Goal: Task Accomplishment & Management: Complete application form

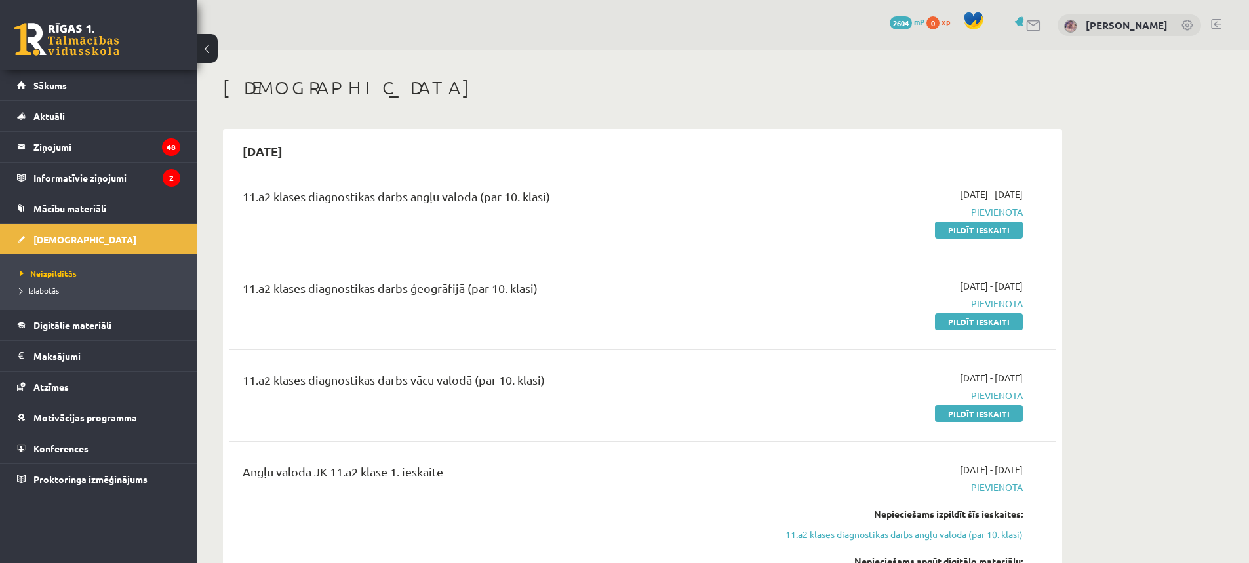
drag, startPoint x: 1001, startPoint y: 226, endPoint x: 690, endPoint y: 7, distance: 380.7
click at [1001, 226] on link "Pildīt ieskaiti" at bounding box center [979, 230] width 88 height 17
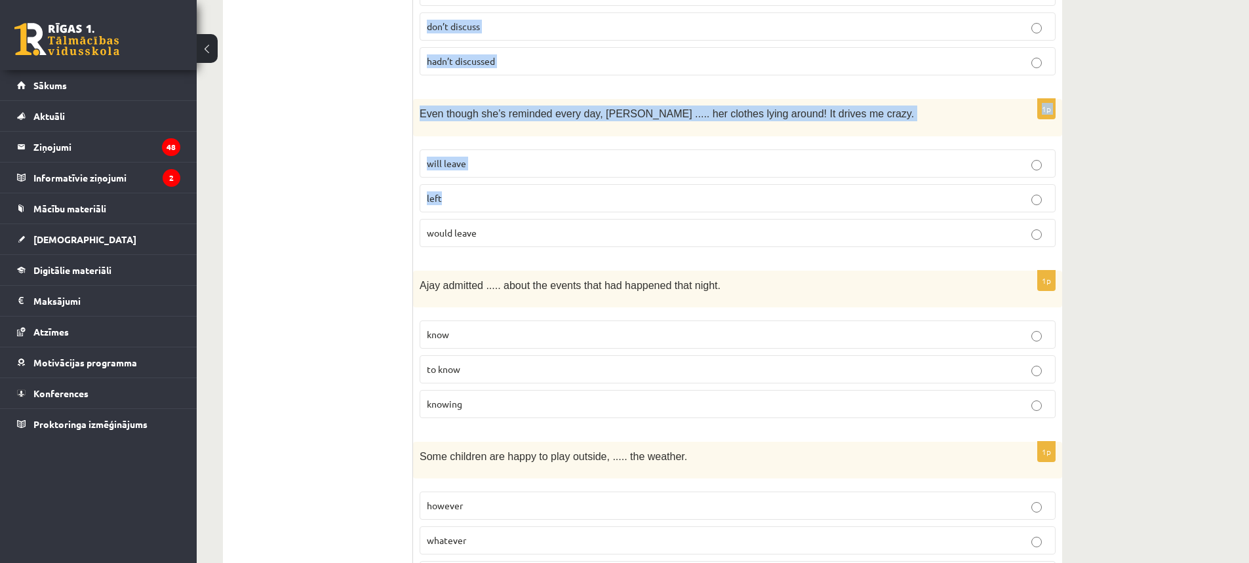
scroll to position [3197, 0]
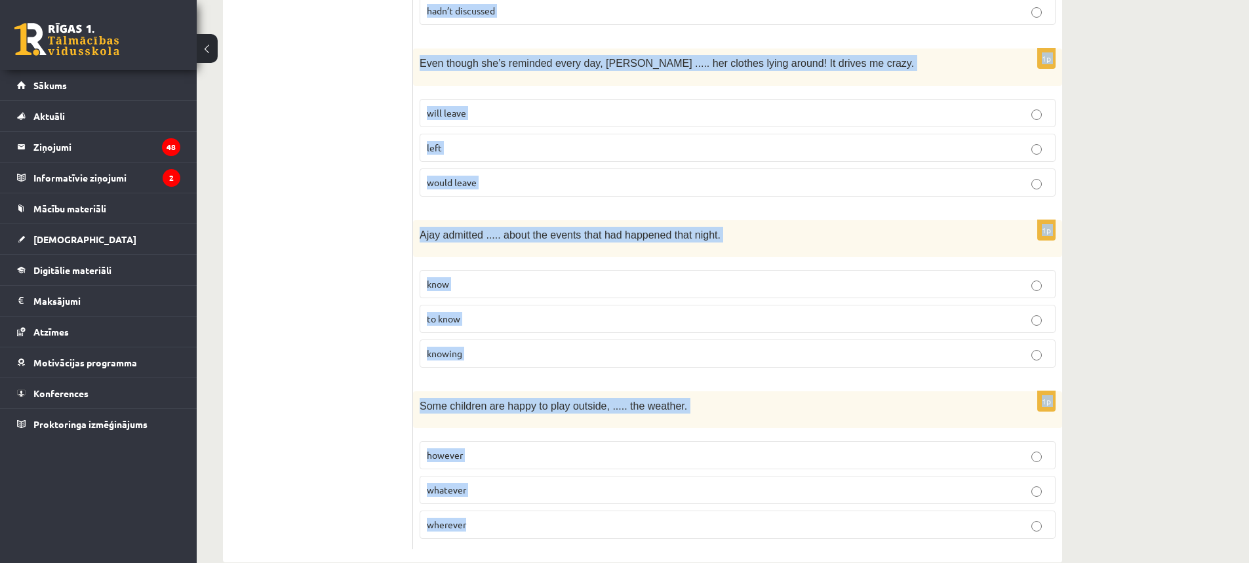
drag, startPoint x: 427, startPoint y: 113, endPoint x: 677, endPoint y: 524, distance: 481.4
copy form "Lore ips dolorsit ame consec adi elitsed doeius. 6t Inci ut l etdol, Magnaaliq …"
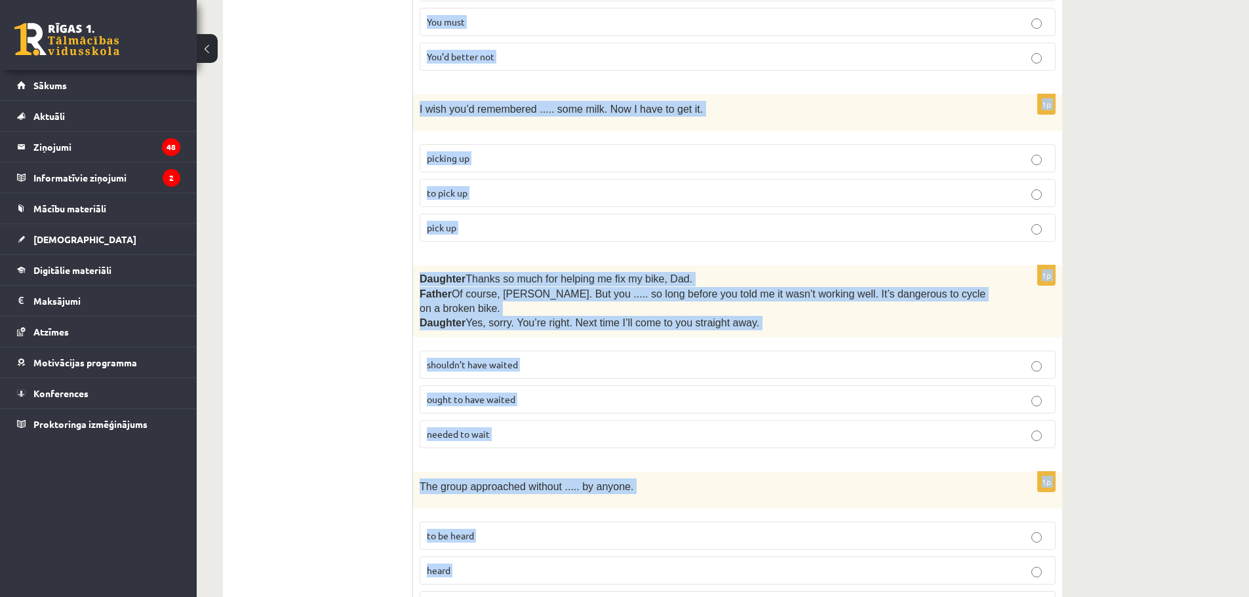
scroll to position [148, 0]
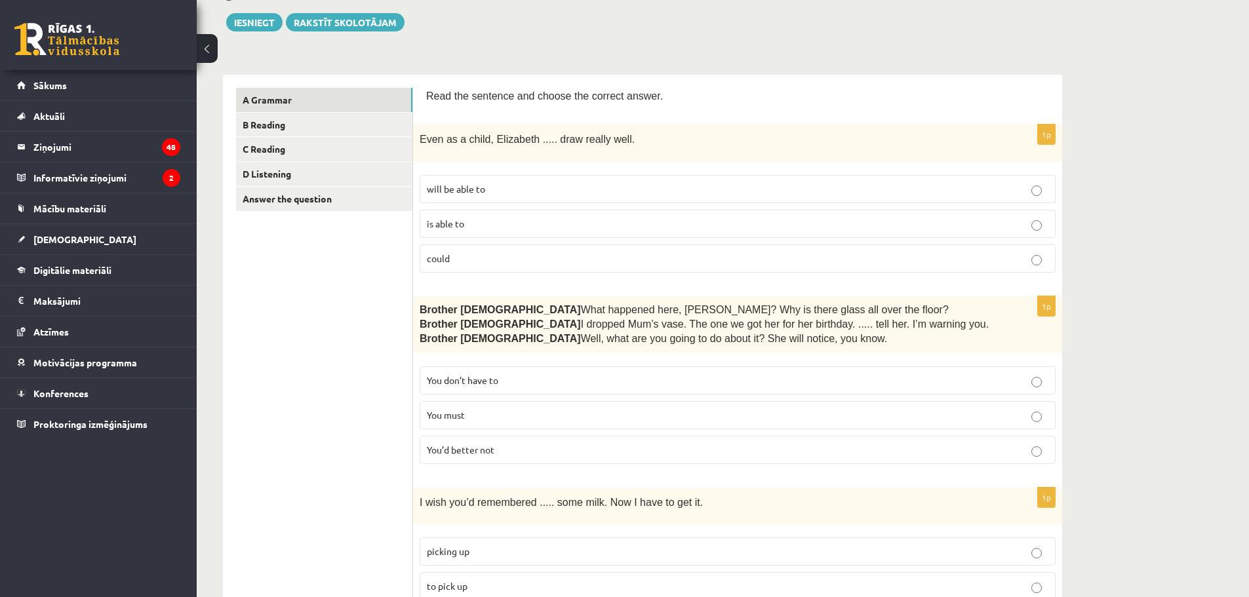
click at [547, 248] on label "could" at bounding box center [738, 259] width 636 height 28
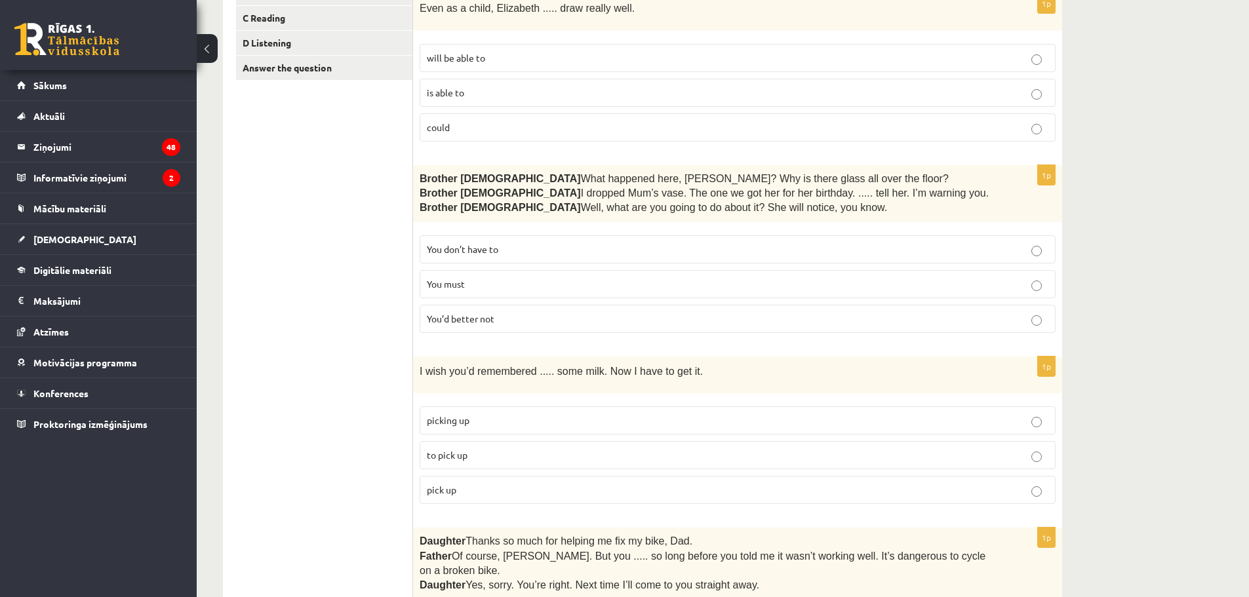
scroll to position [344, 0]
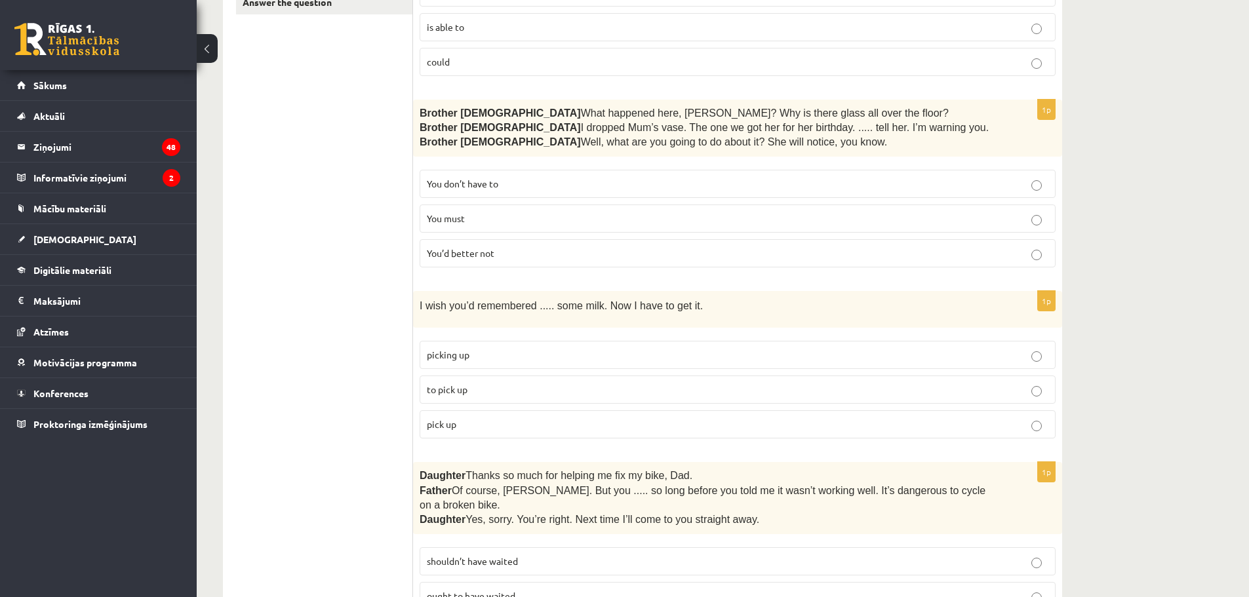
click at [540, 258] on p "You’d better not" at bounding box center [738, 254] width 622 height 14
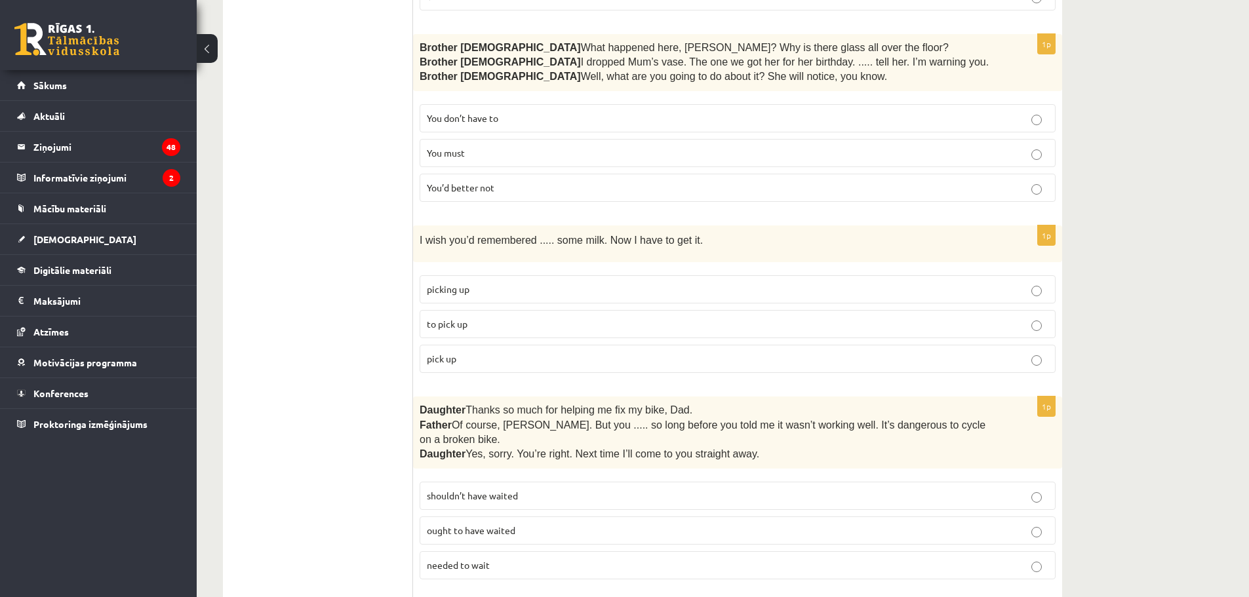
scroll to position [541, 0]
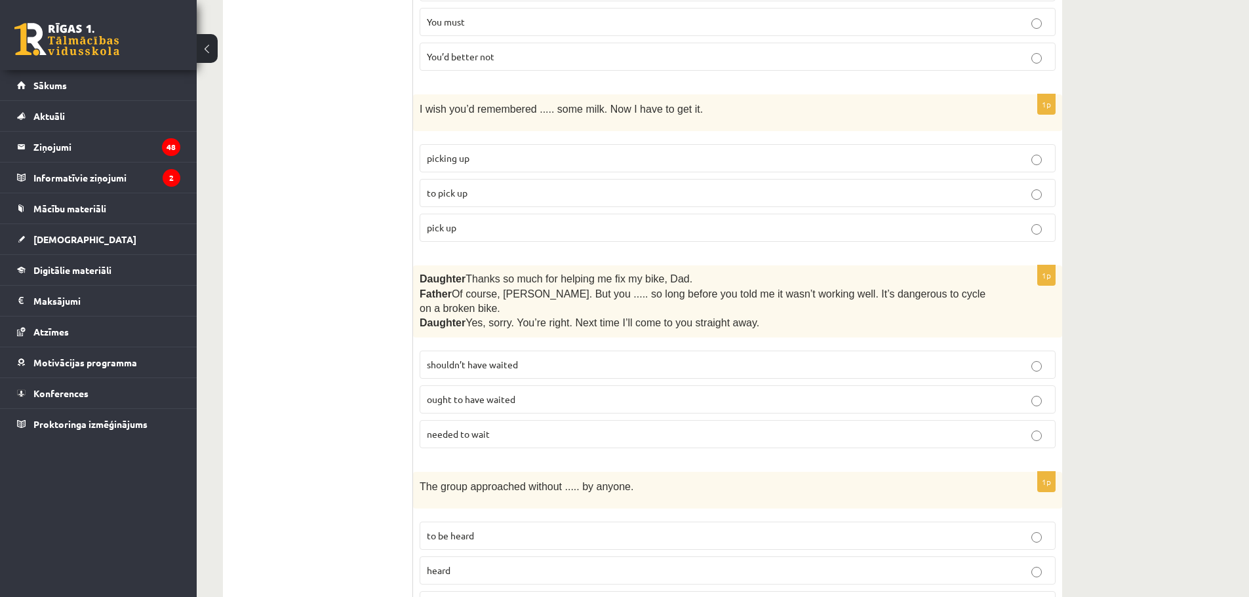
click at [456, 201] on label "to pick up" at bounding box center [738, 193] width 636 height 28
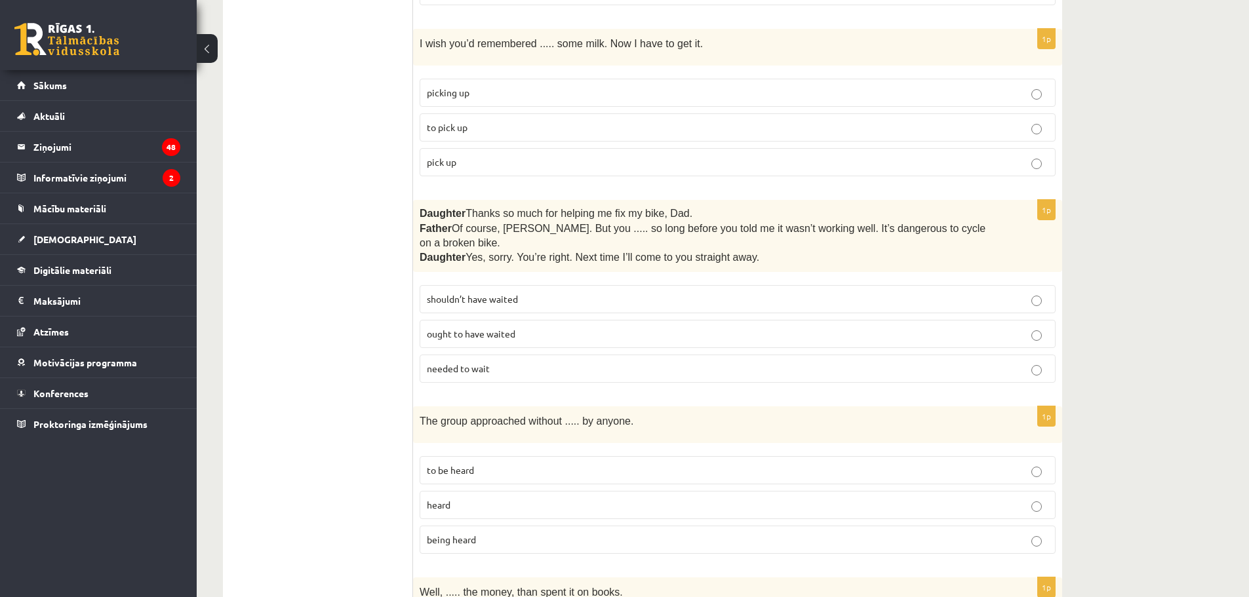
click at [496, 293] on span "shouldn’t have waited" at bounding box center [472, 299] width 91 height 12
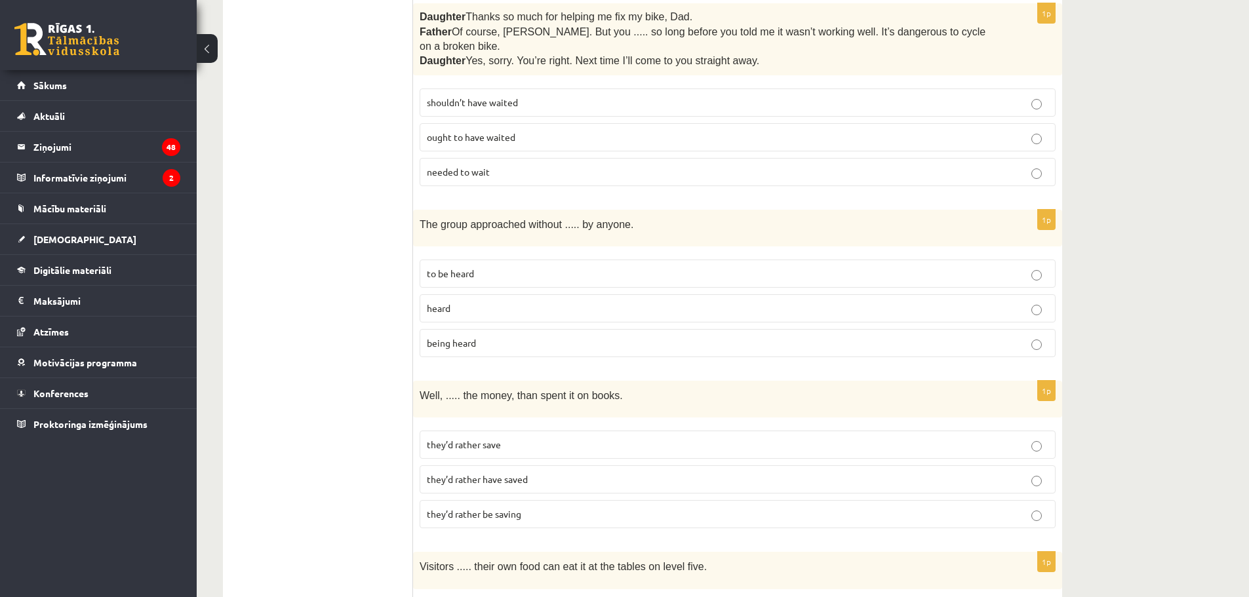
scroll to position [869, 0]
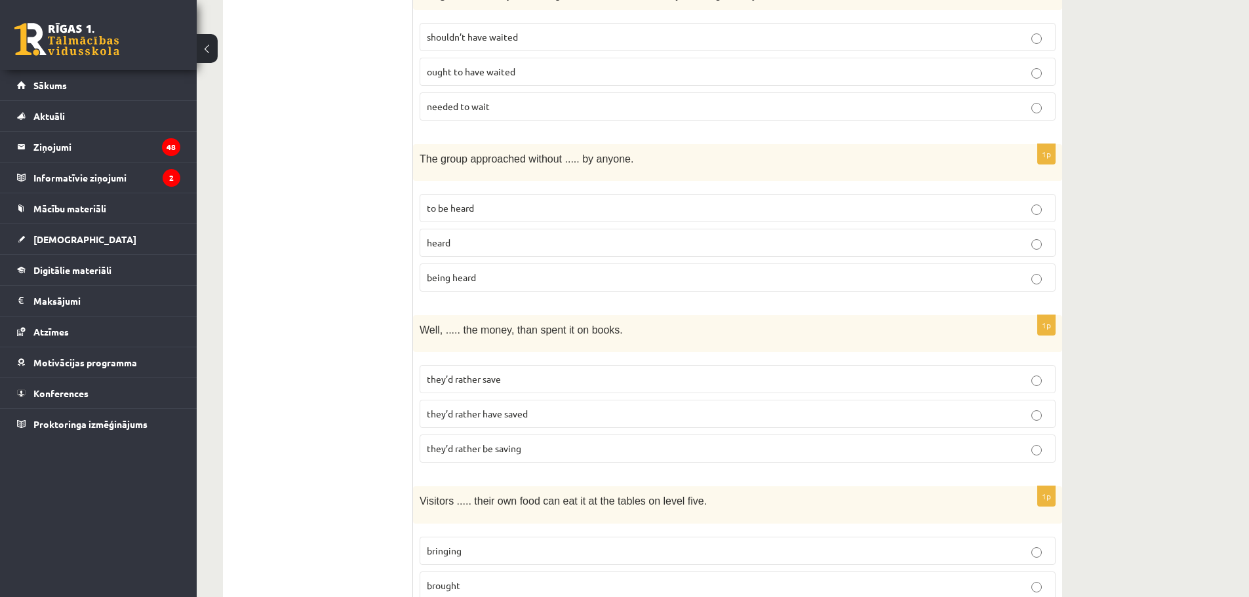
click at [477, 271] on p "being heard" at bounding box center [738, 278] width 622 height 14
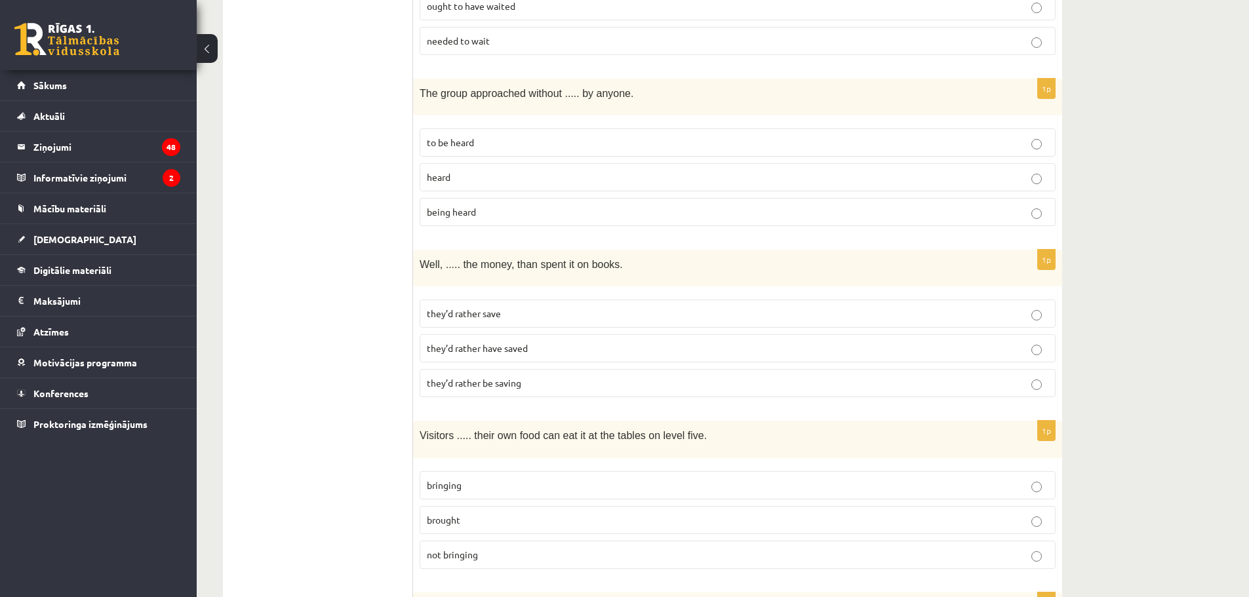
scroll to position [1000, 0]
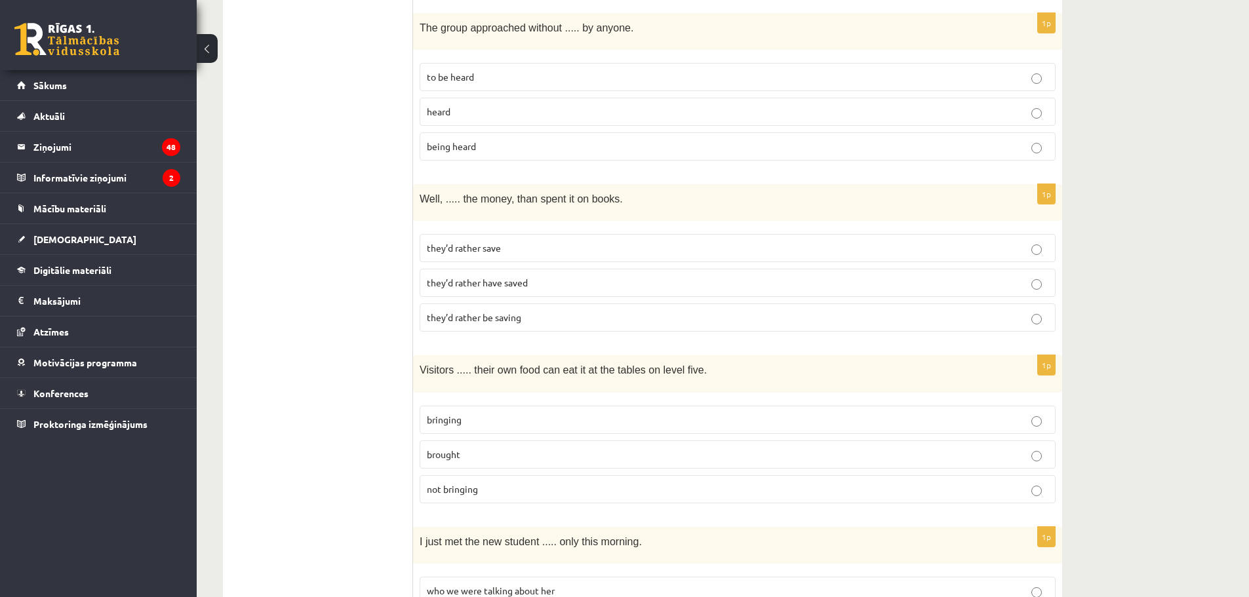
click at [500, 277] on span "they’d rather have saved" at bounding box center [477, 283] width 101 height 12
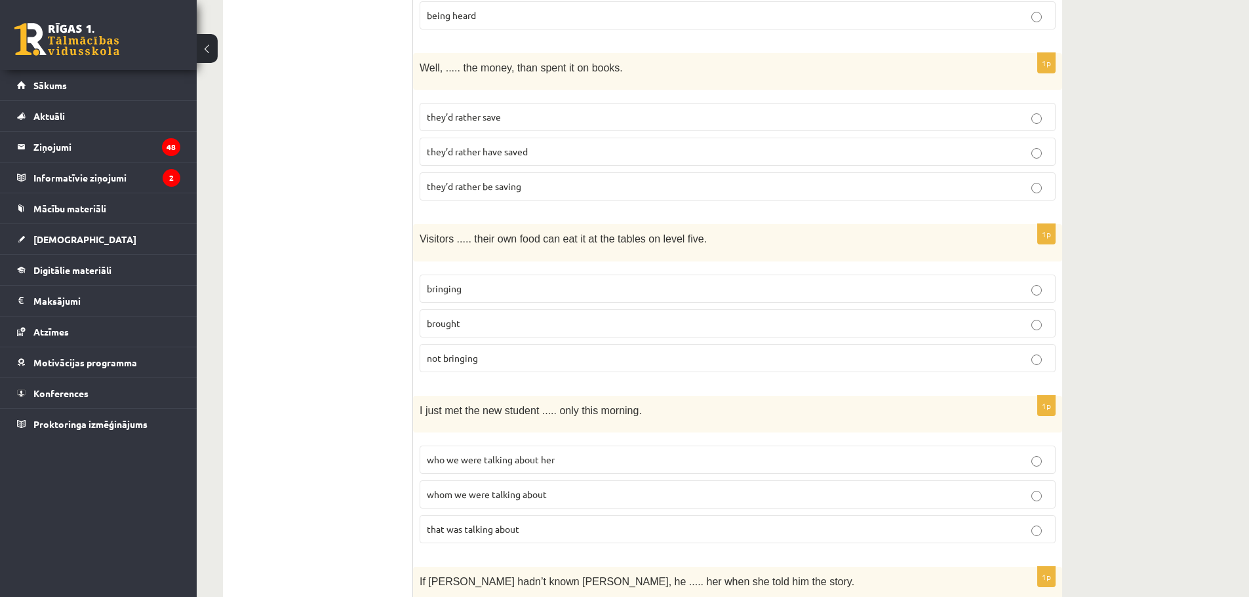
scroll to position [1197, 0]
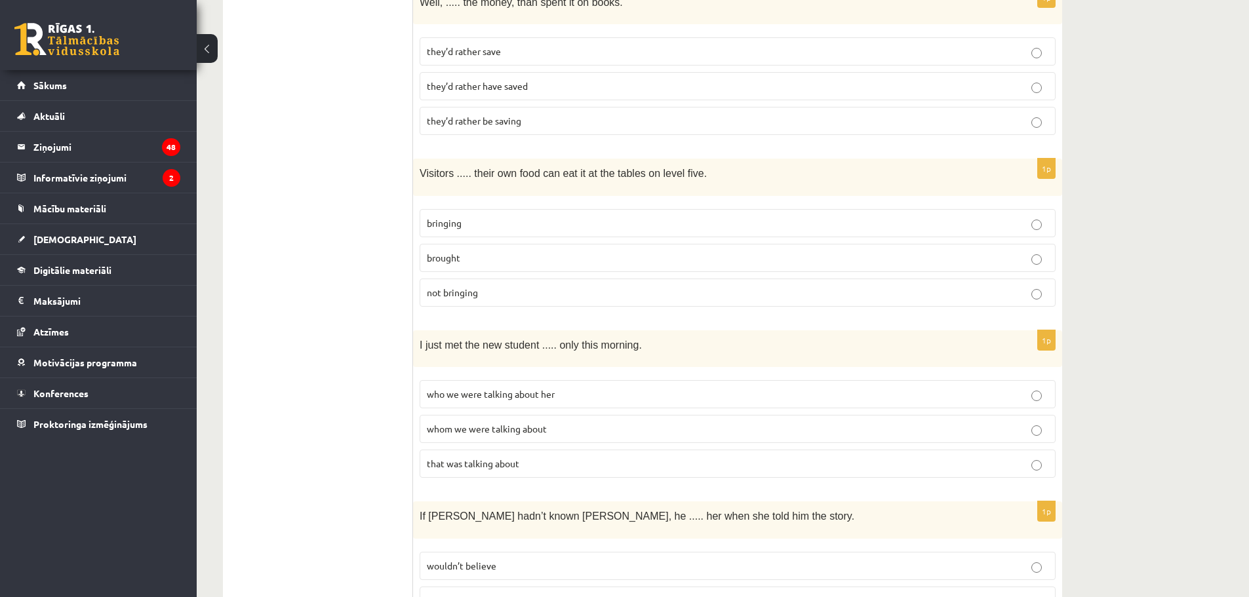
click at [474, 216] on p "bringing" at bounding box center [738, 223] width 622 height 14
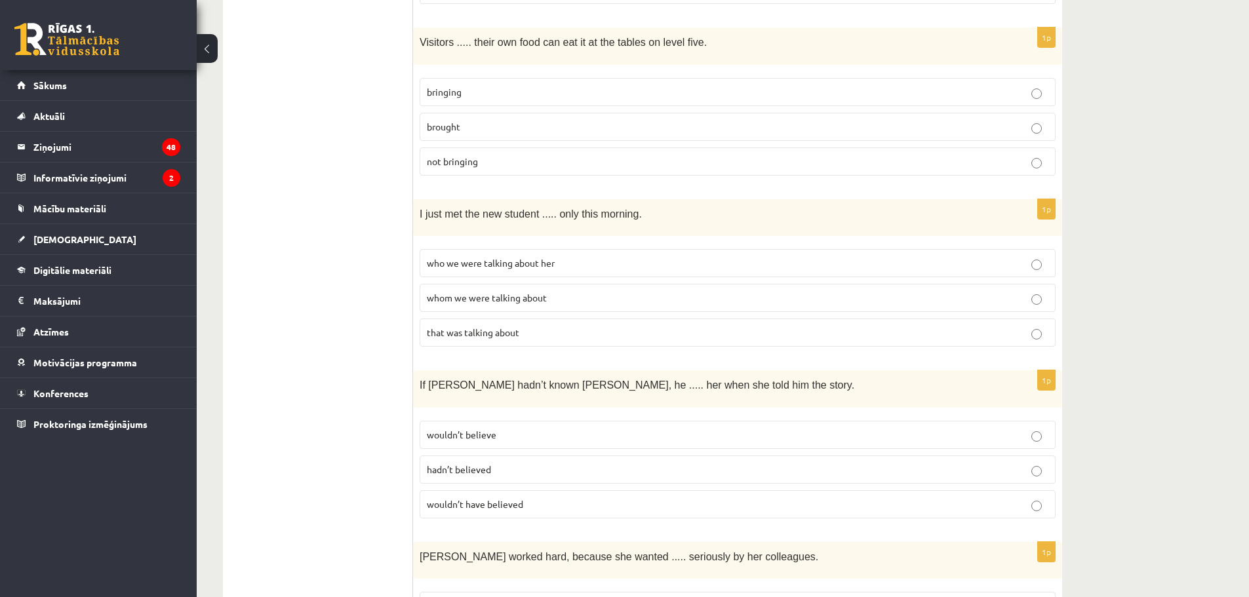
scroll to position [1393, 0]
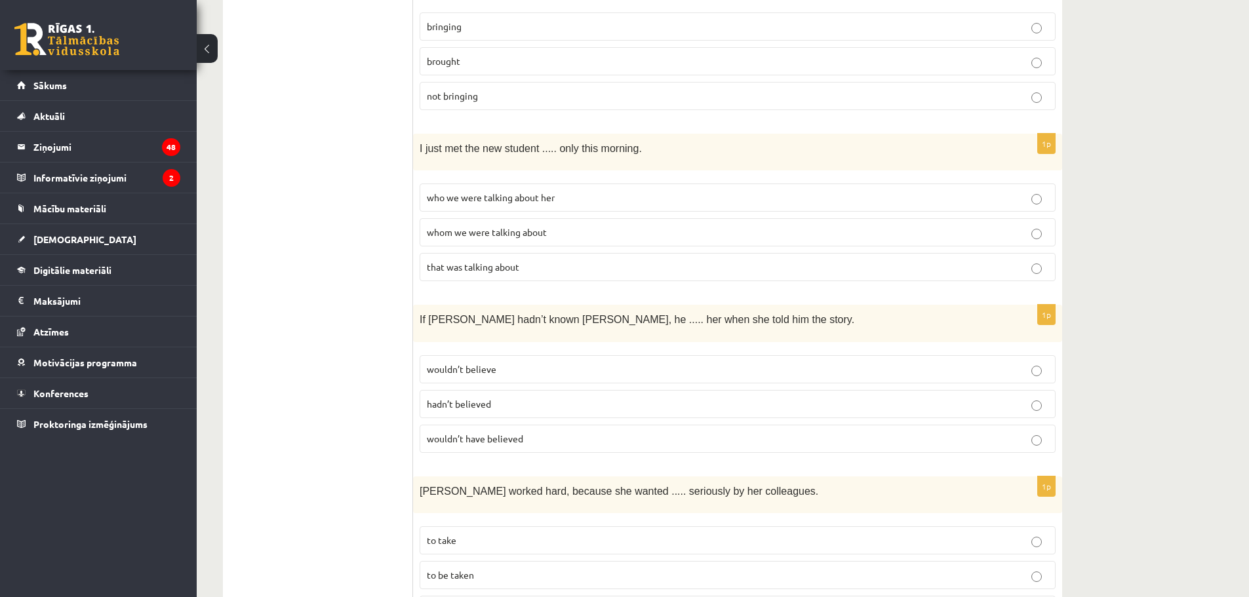
click at [473, 226] on span "whom we were talking about" at bounding box center [487, 232] width 120 height 12
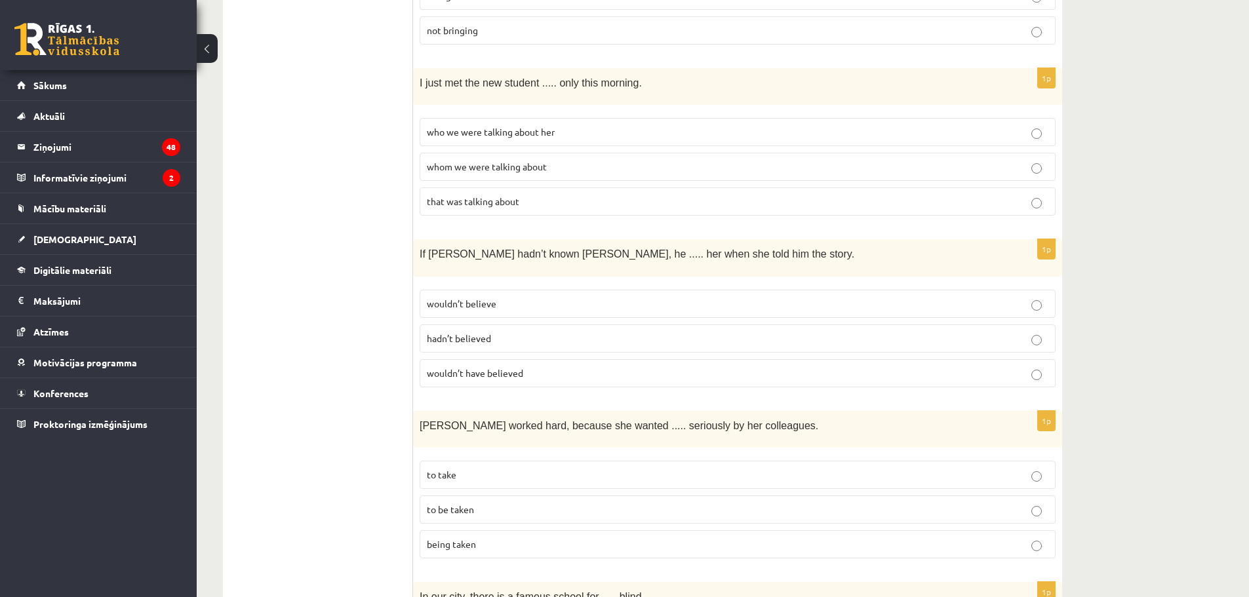
scroll to position [1524, 0]
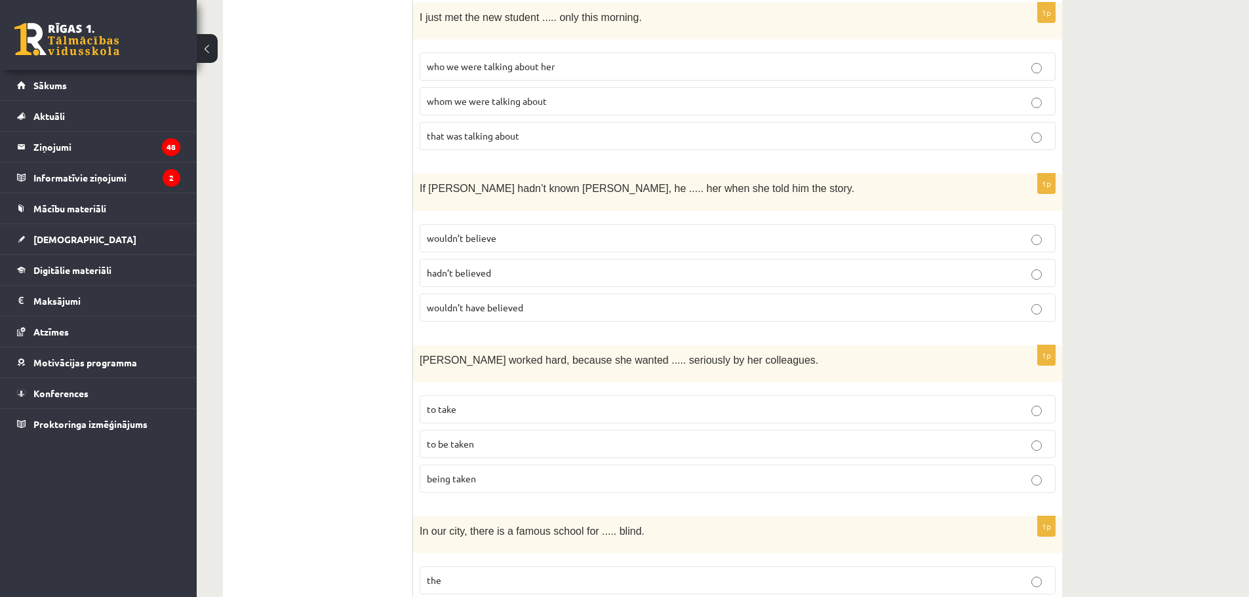
click at [505, 302] on span "wouldn’t have believed" at bounding box center [475, 308] width 96 height 12
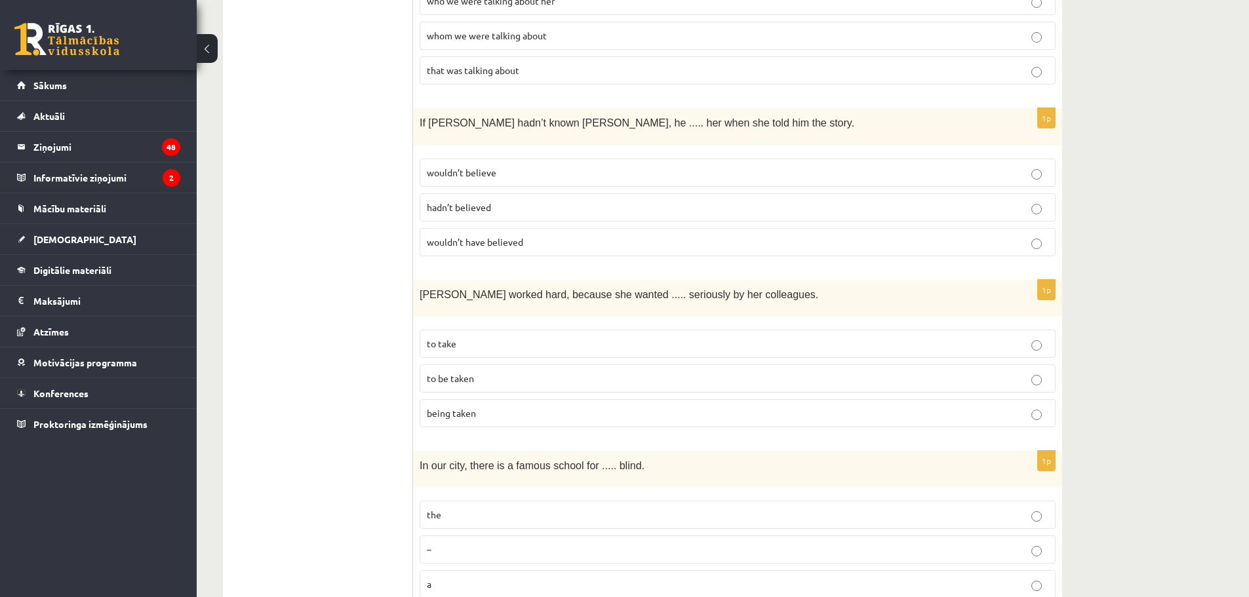
scroll to position [1655, 0]
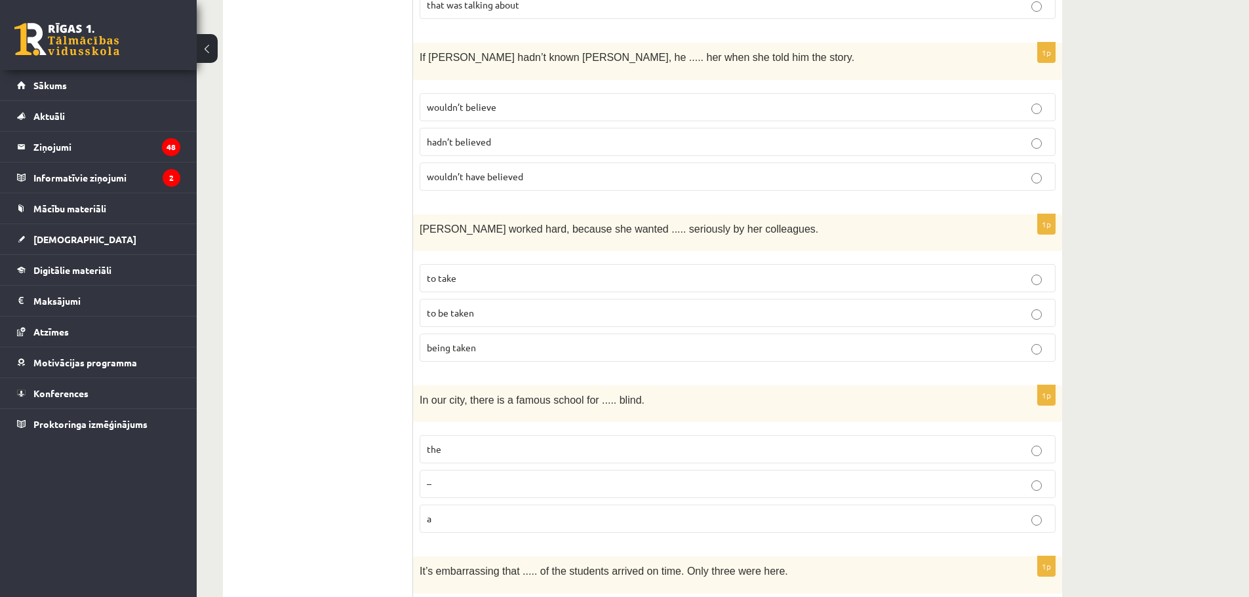
click at [475, 306] on p "to be taken" at bounding box center [738, 313] width 622 height 14
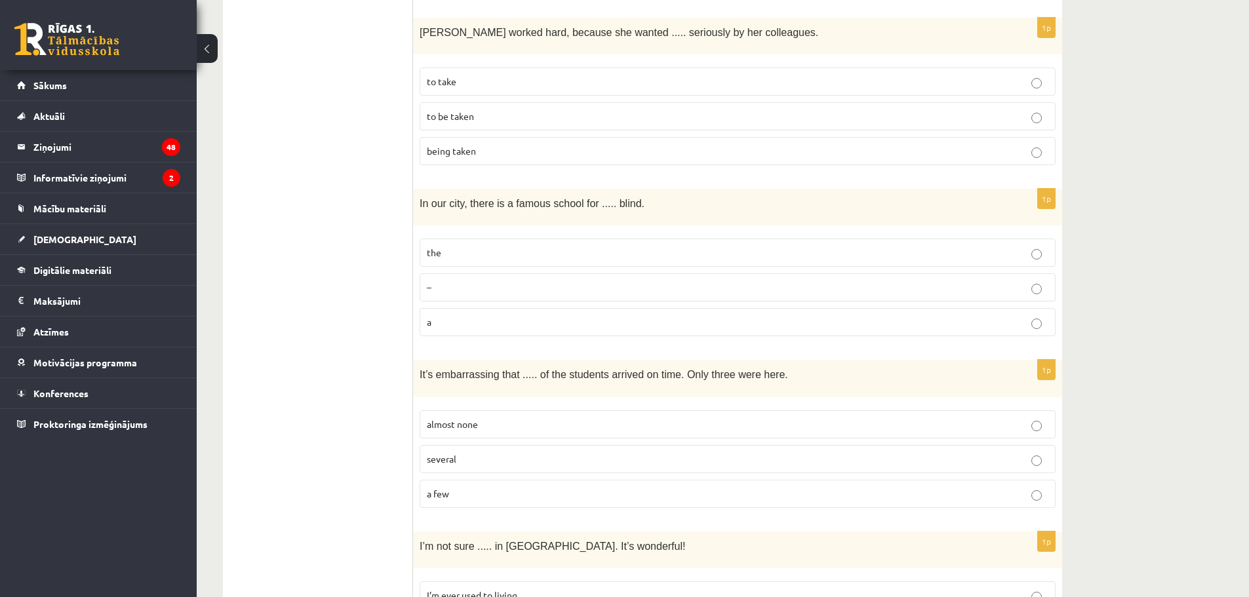
scroll to position [1918, 0]
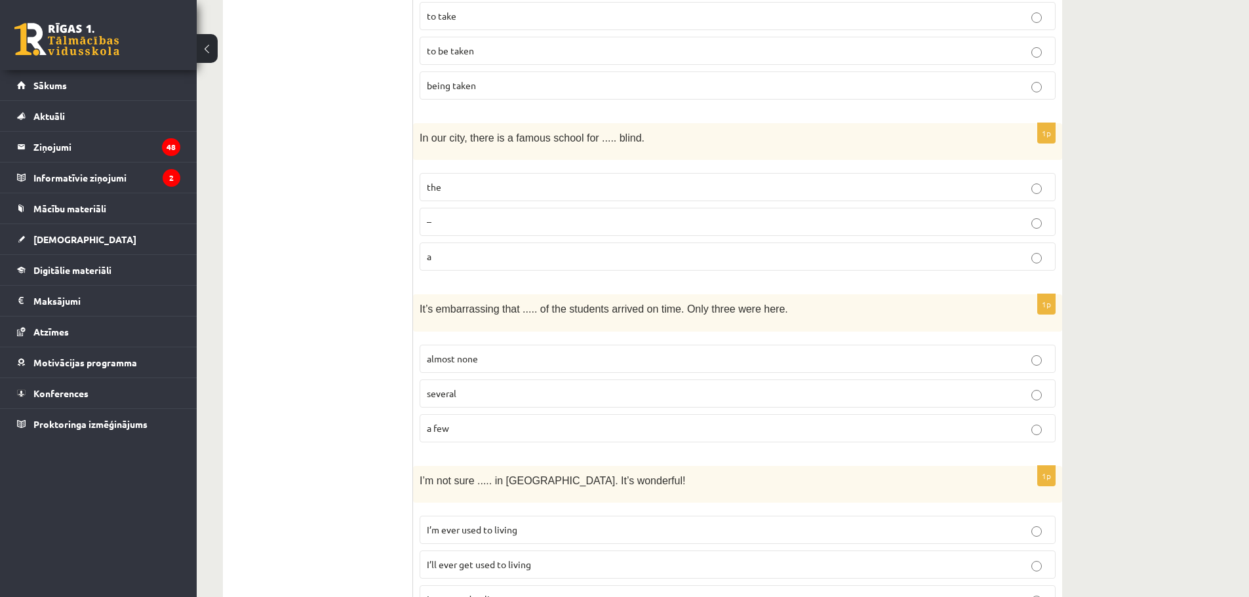
click at [462, 180] on p "the" at bounding box center [738, 187] width 622 height 14
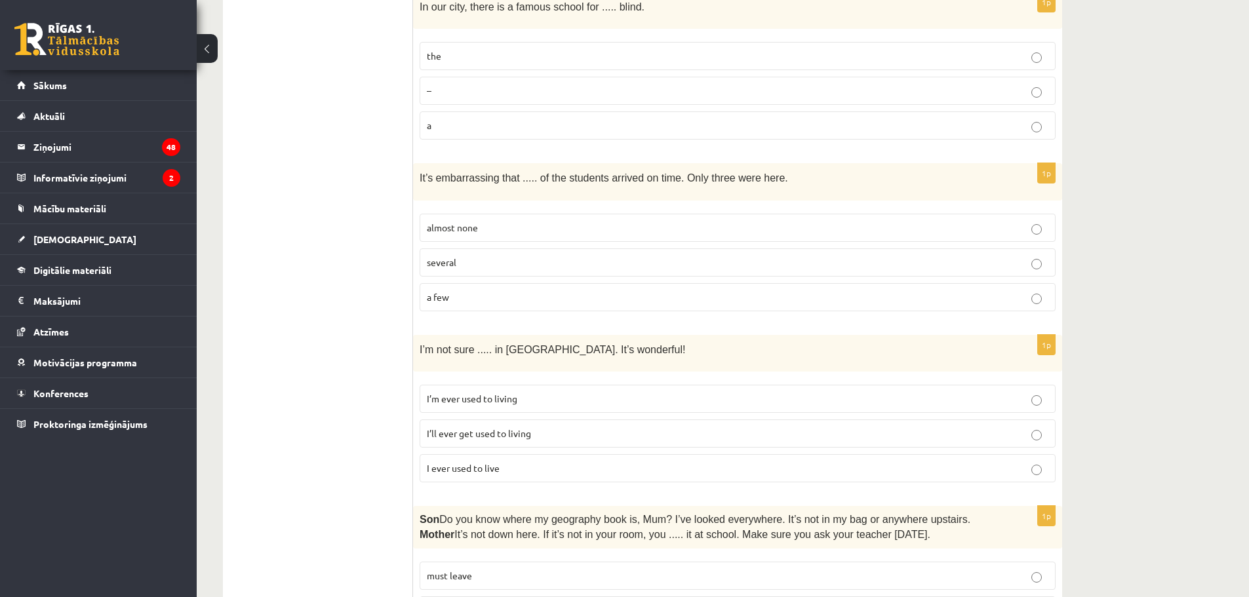
click at [481, 221] on p "almost none" at bounding box center [738, 228] width 622 height 14
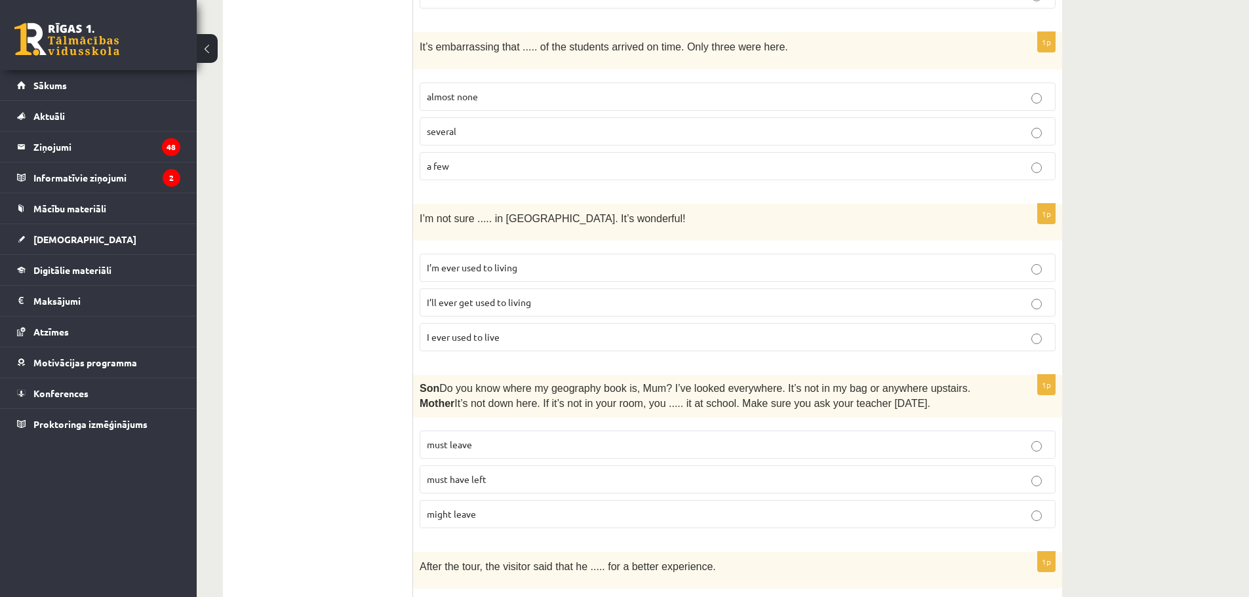
scroll to position [2311, 0]
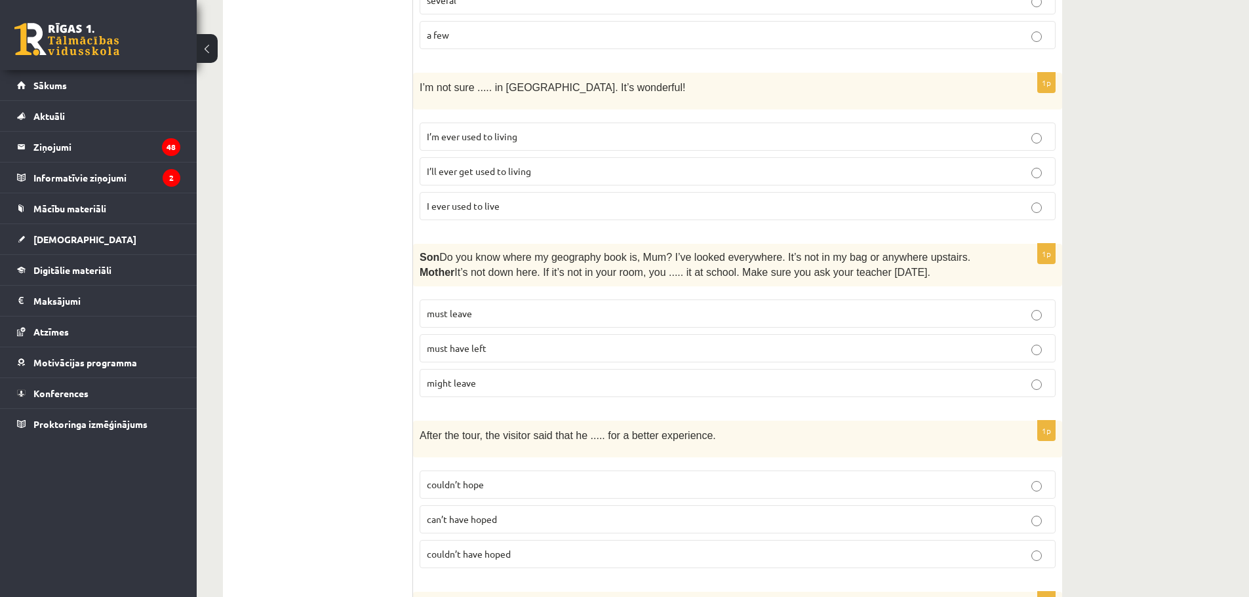
click at [470, 165] on span "I’ll ever get used to living" at bounding box center [479, 171] width 104 height 12
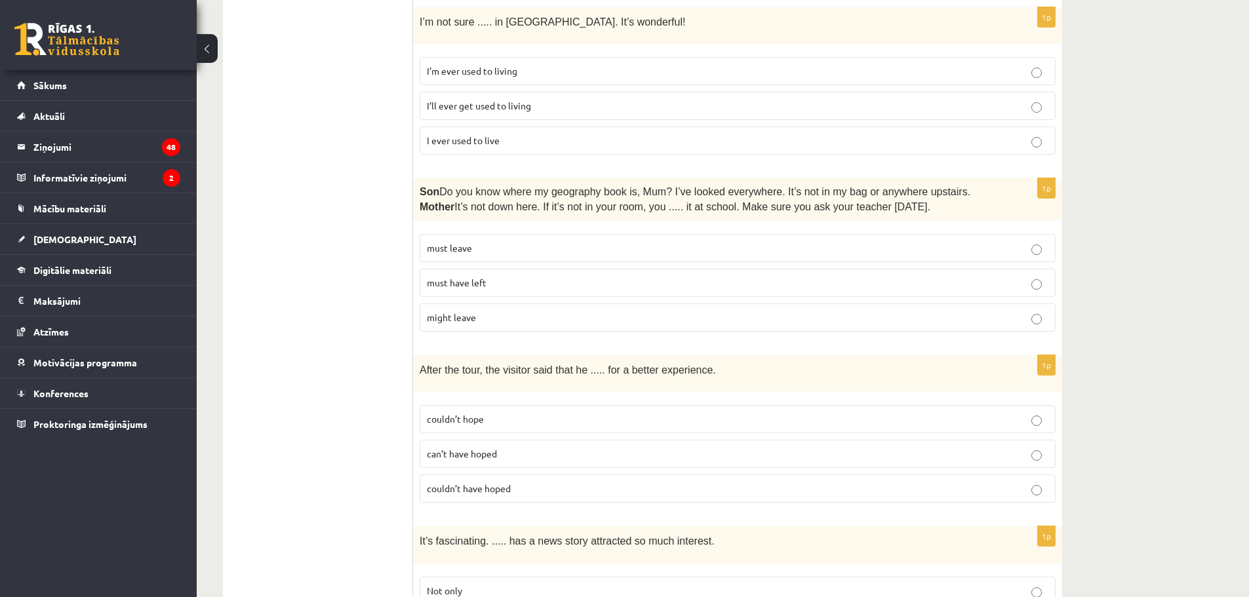
scroll to position [2442, 0]
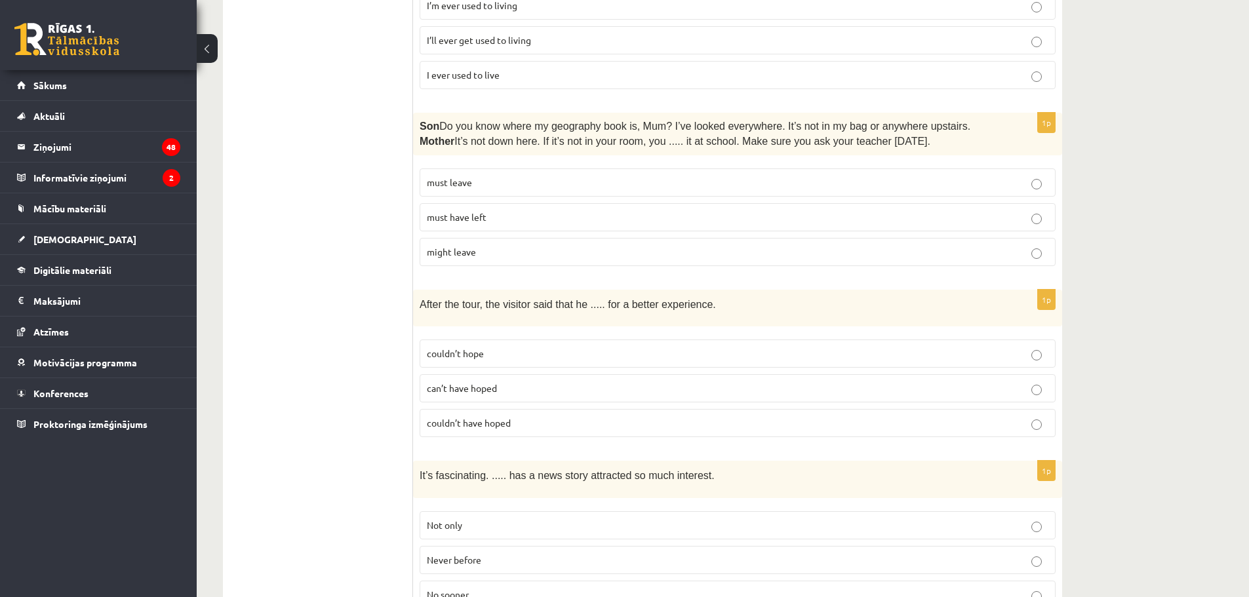
click at [474, 210] on p "must have left" at bounding box center [738, 217] width 622 height 14
click at [469, 416] on p "couldn’t have hoped" at bounding box center [738, 423] width 622 height 14
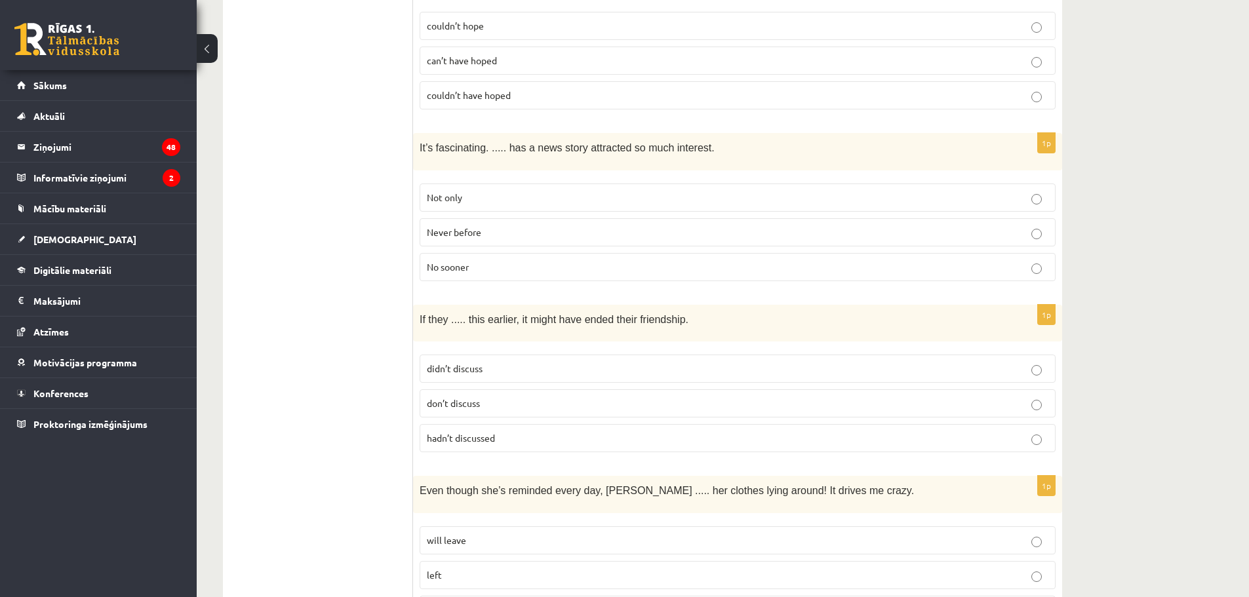
scroll to position [2836, 0]
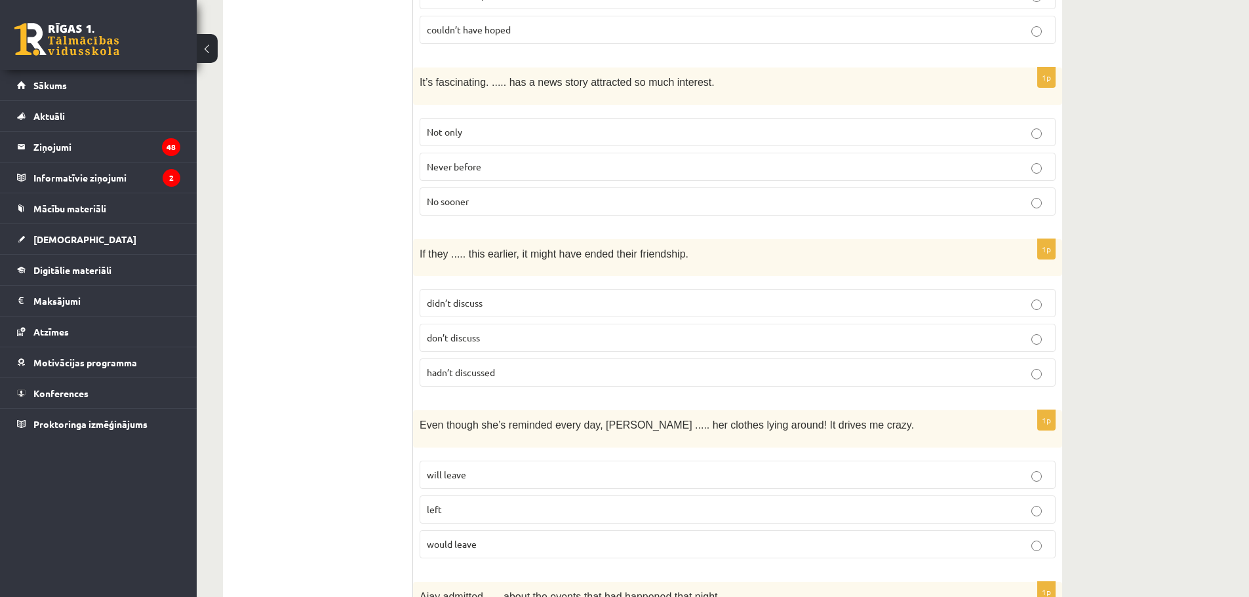
click at [473, 161] on span "Never before" at bounding box center [454, 167] width 54 height 12
click at [448, 366] on span "hadn’t discussed" at bounding box center [461, 372] width 68 height 12
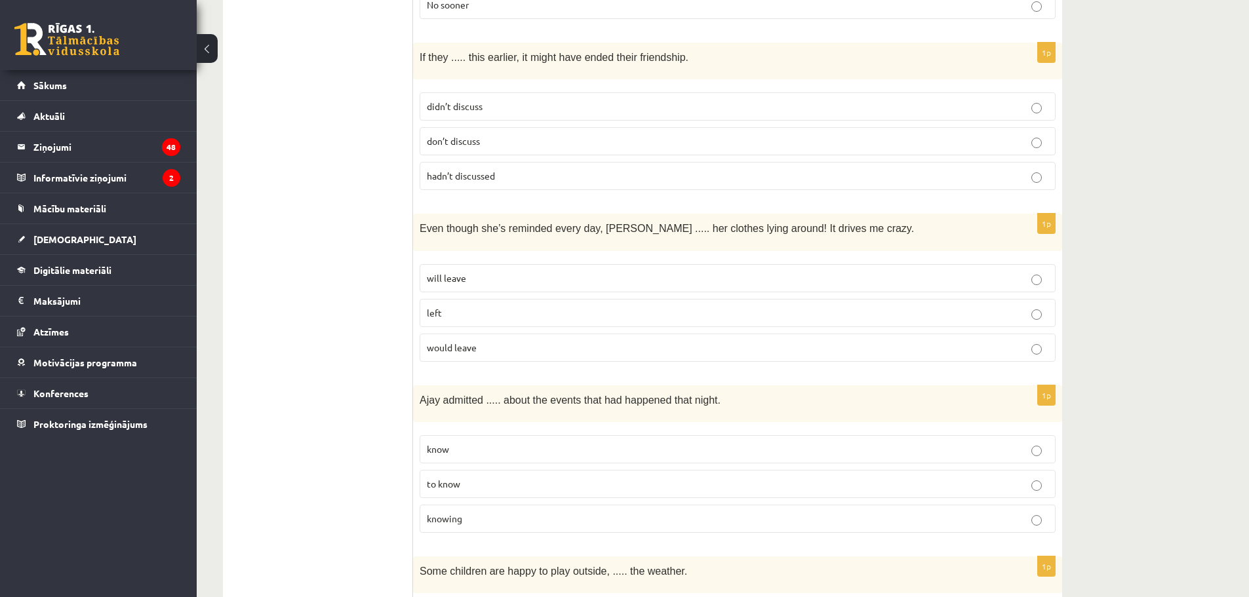
scroll to position [3098, 0]
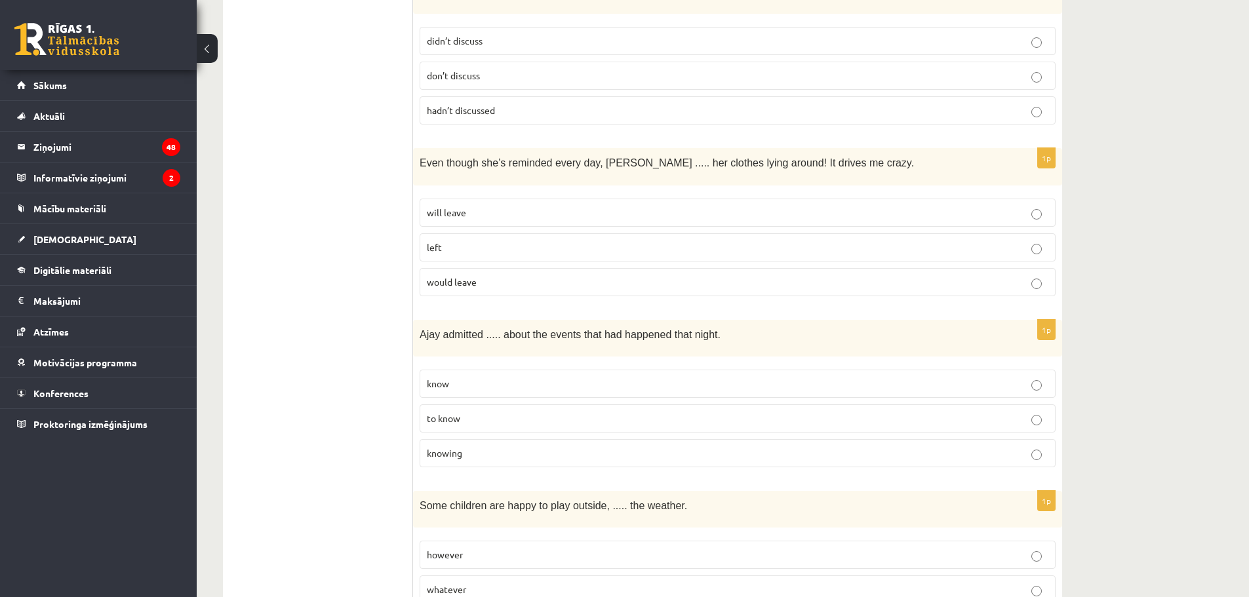
click at [476, 206] on p "will leave" at bounding box center [738, 213] width 622 height 14
click at [464, 446] on p "knowing" at bounding box center [738, 453] width 622 height 14
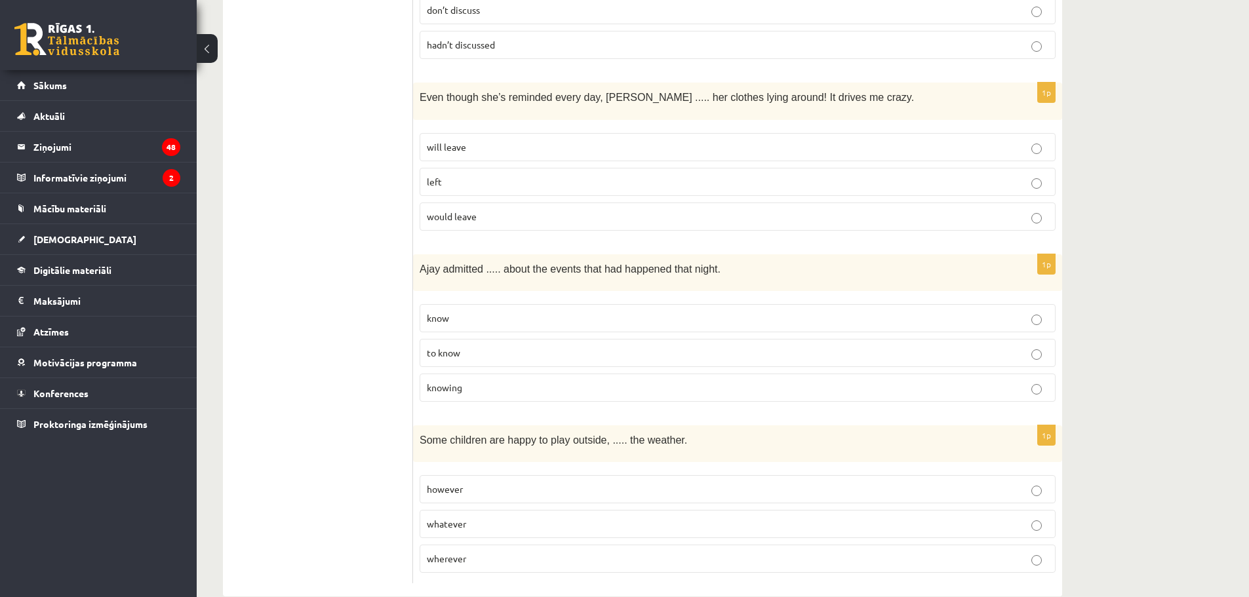
click at [509, 517] on p "whatever" at bounding box center [738, 524] width 622 height 14
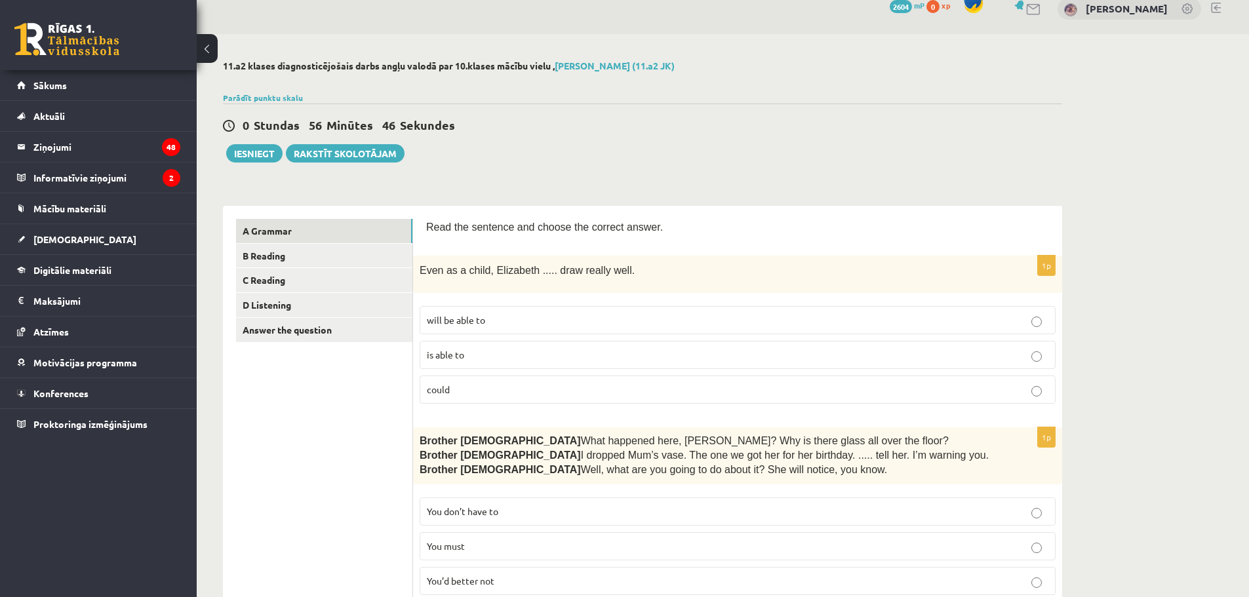
scroll to position [0, 0]
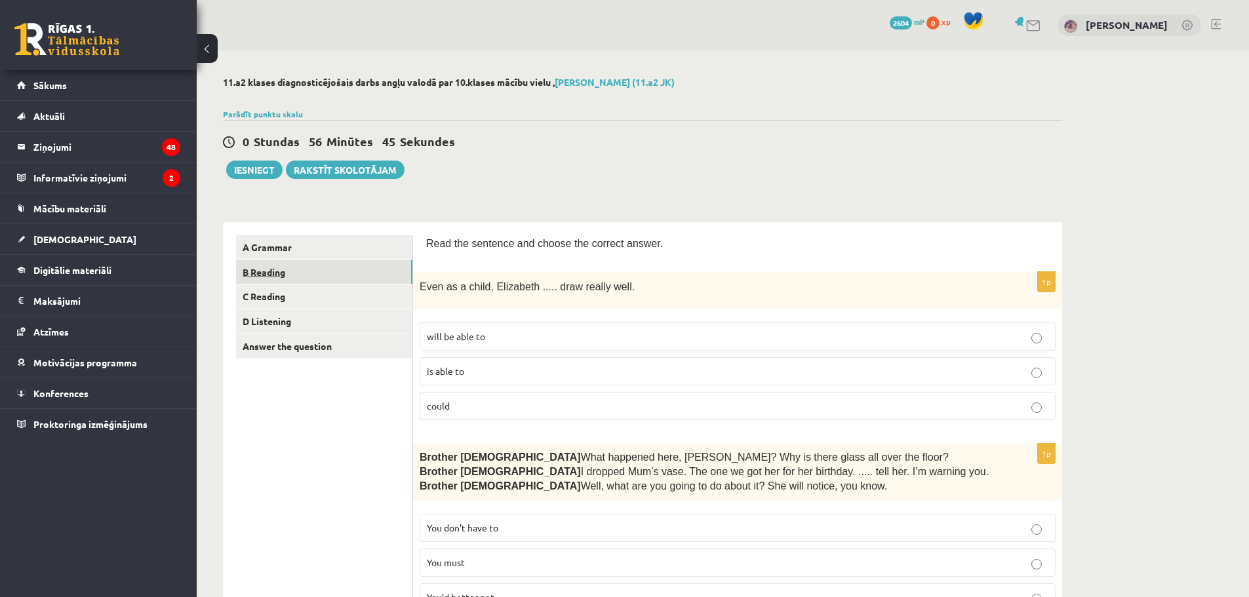
click at [342, 279] on link "B Reading" at bounding box center [324, 272] width 176 height 24
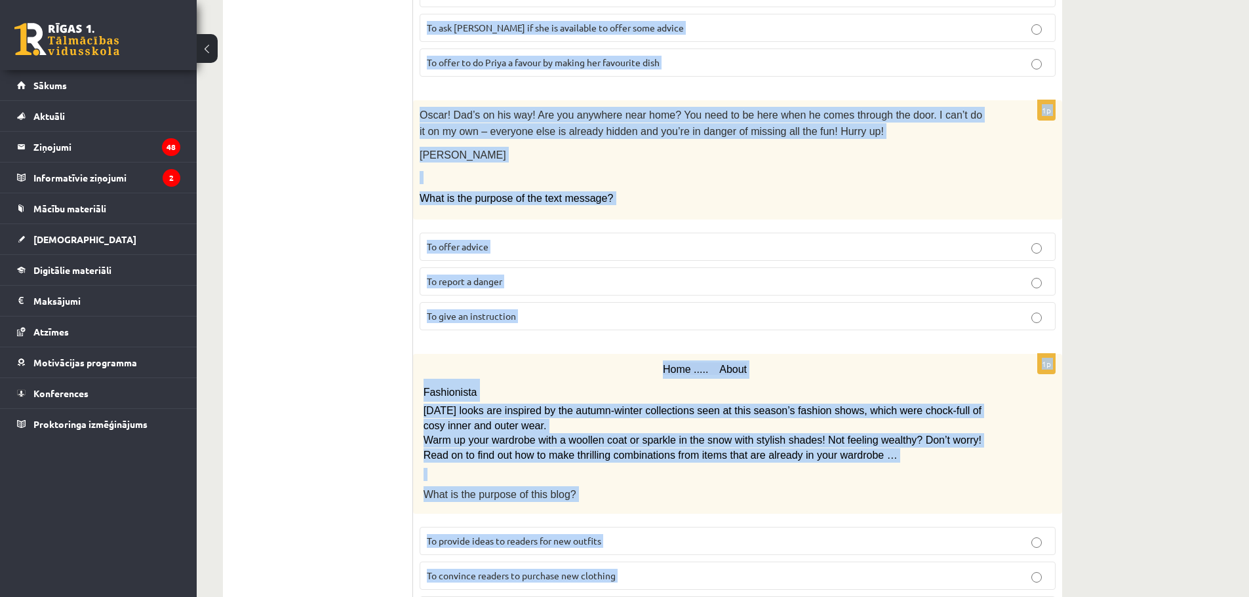
scroll to position [1408, 0]
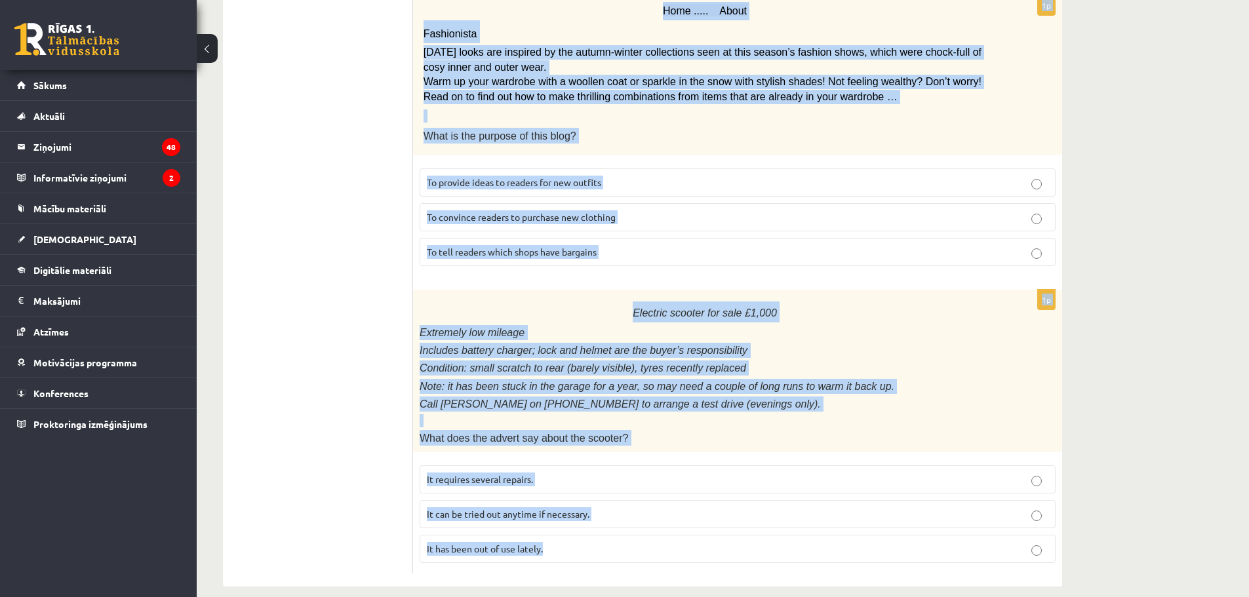
drag, startPoint x: 425, startPoint y: 239, endPoint x: 637, endPoint y: 544, distance: 372.1
copy form "Read the text and choose the correct answer. 1p Flicks series review: The Overl…"
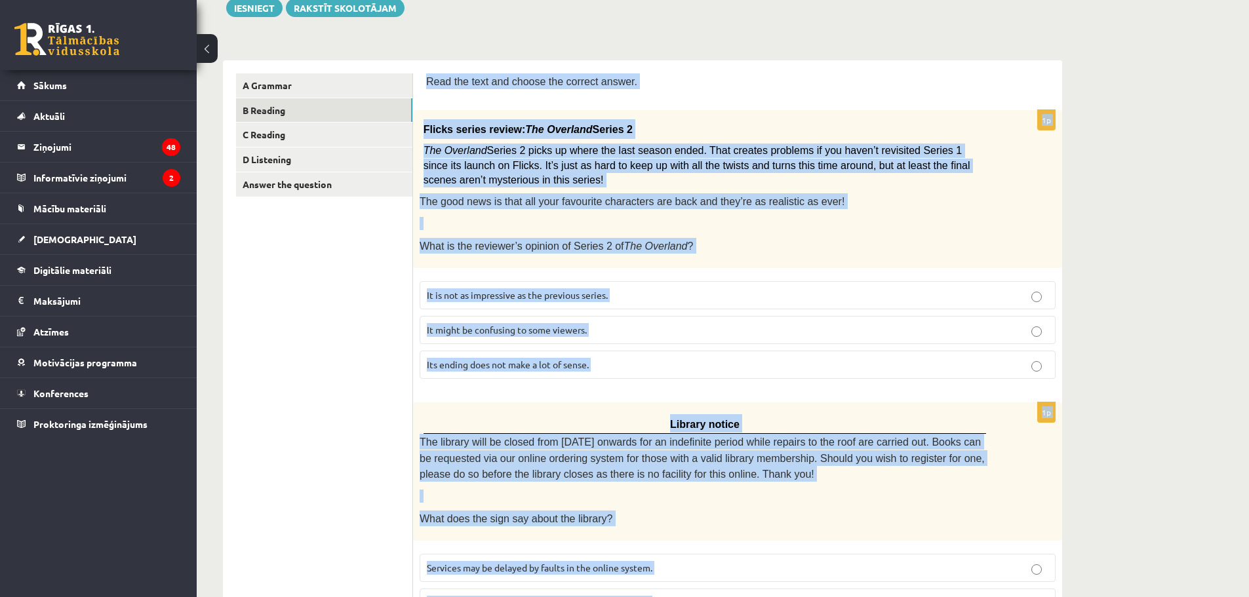
scroll to position [0, 0]
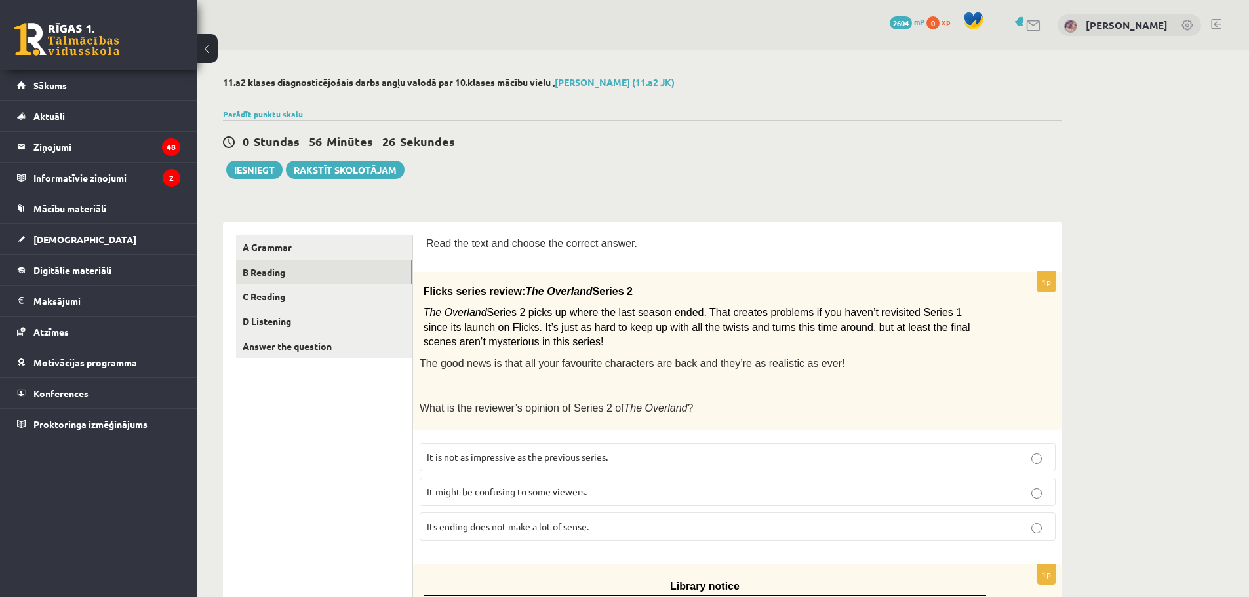
scroll to position [262, 0]
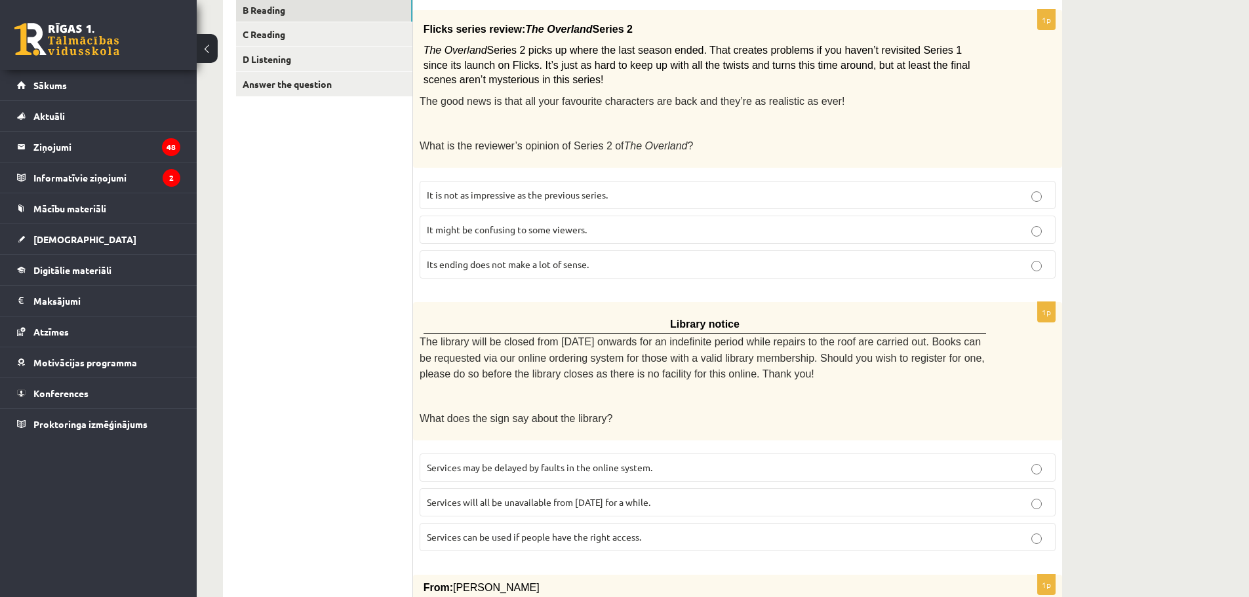
click at [568, 234] on label "It might be confusing to some viewers." at bounding box center [738, 230] width 636 height 28
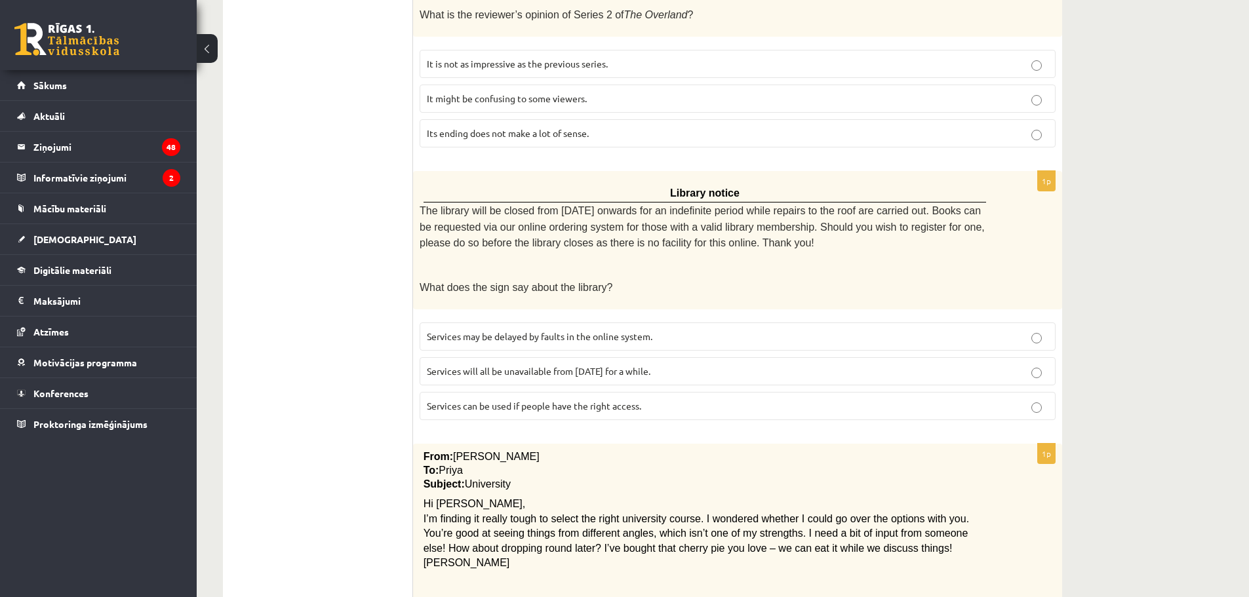
scroll to position [459, 0]
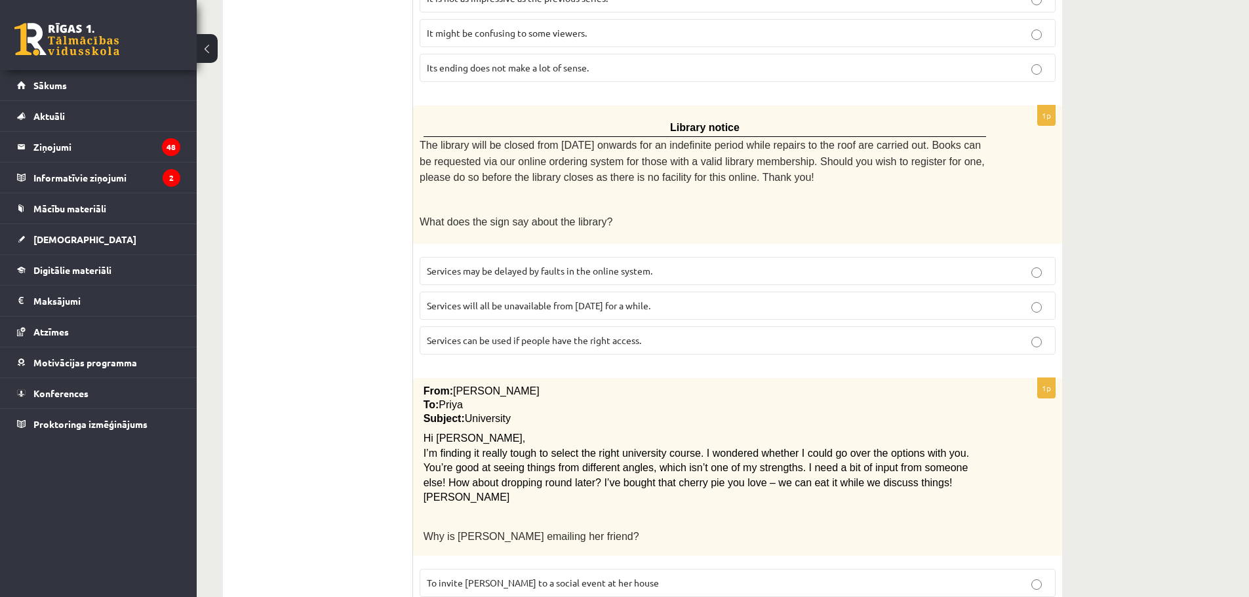
click at [480, 342] on label "Services can be used if people have the right access." at bounding box center [738, 340] width 636 height 28
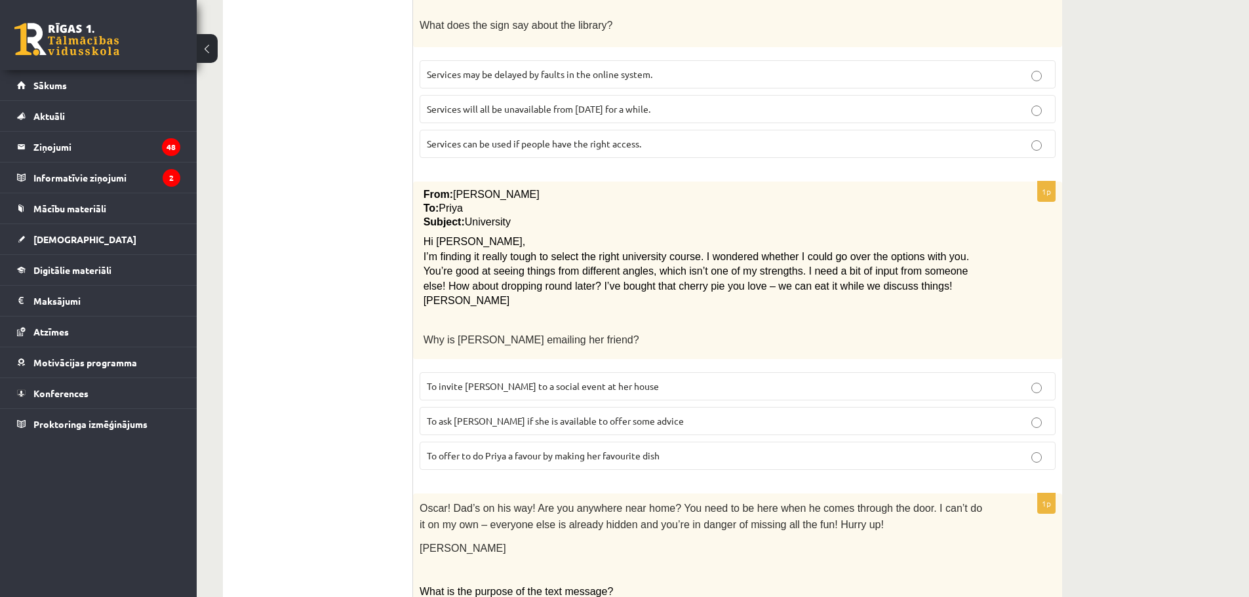
scroll to position [787, 0]
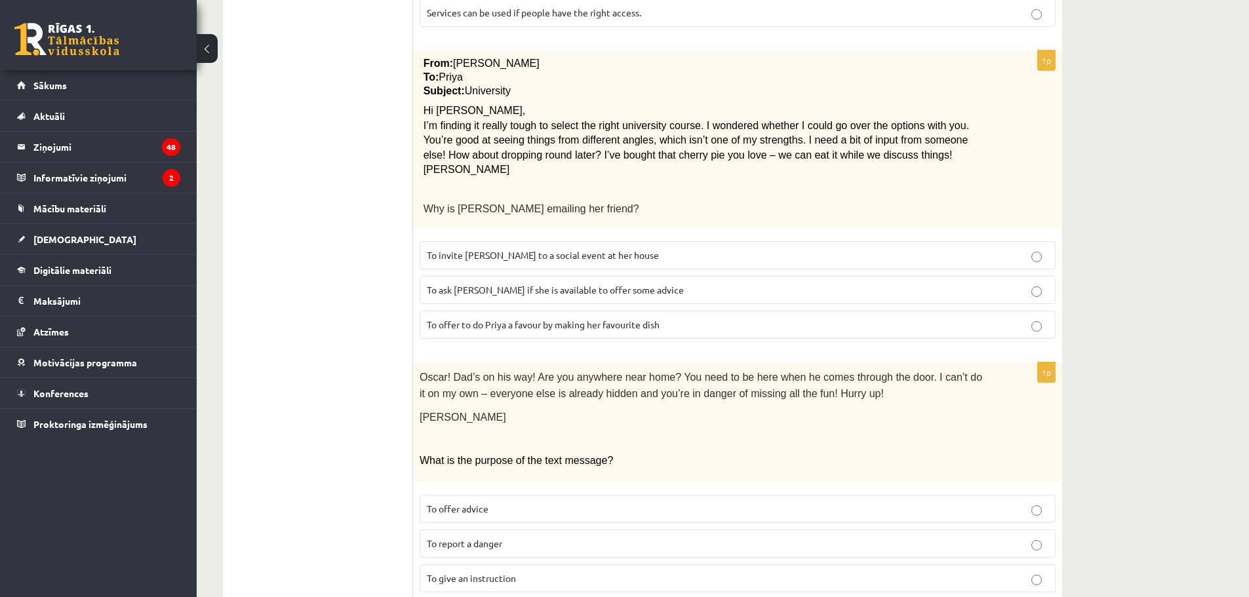
click at [464, 299] on fieldset "To invite Priya to a social event at her house To ask Priya if she is available…" at bounding box center [738, 289] width 636 height 108
click at [464, 284] on span "To ask Priya if she is available to offer some advice" at bounding box center [555, 290] width 257 height 12
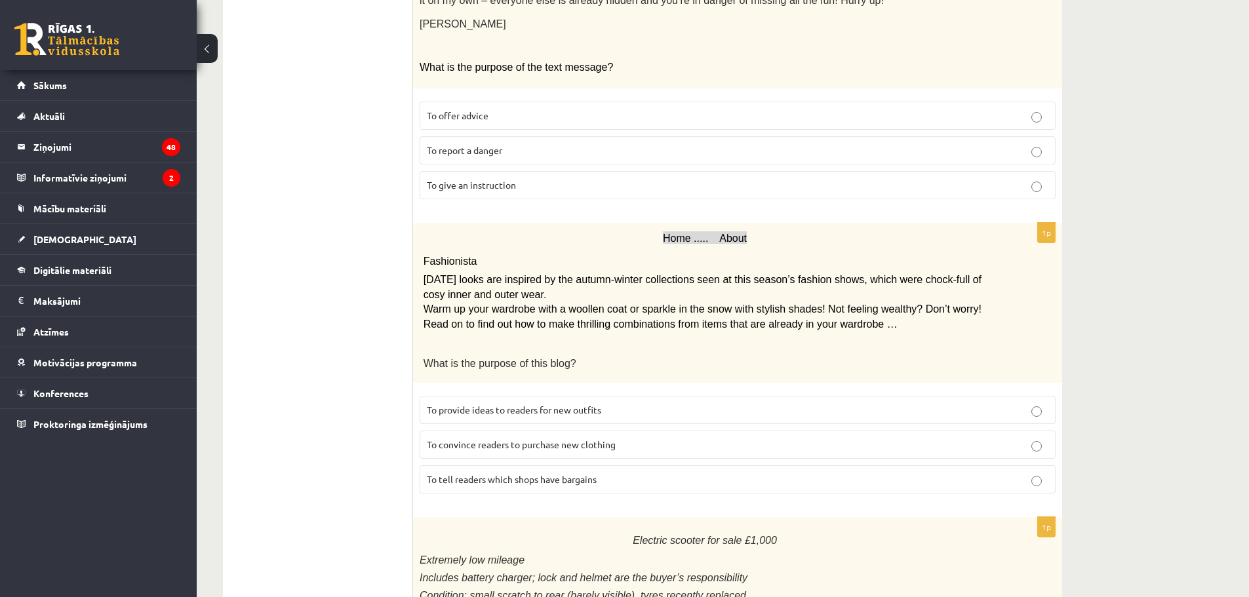
scroll to position [1246, 0]
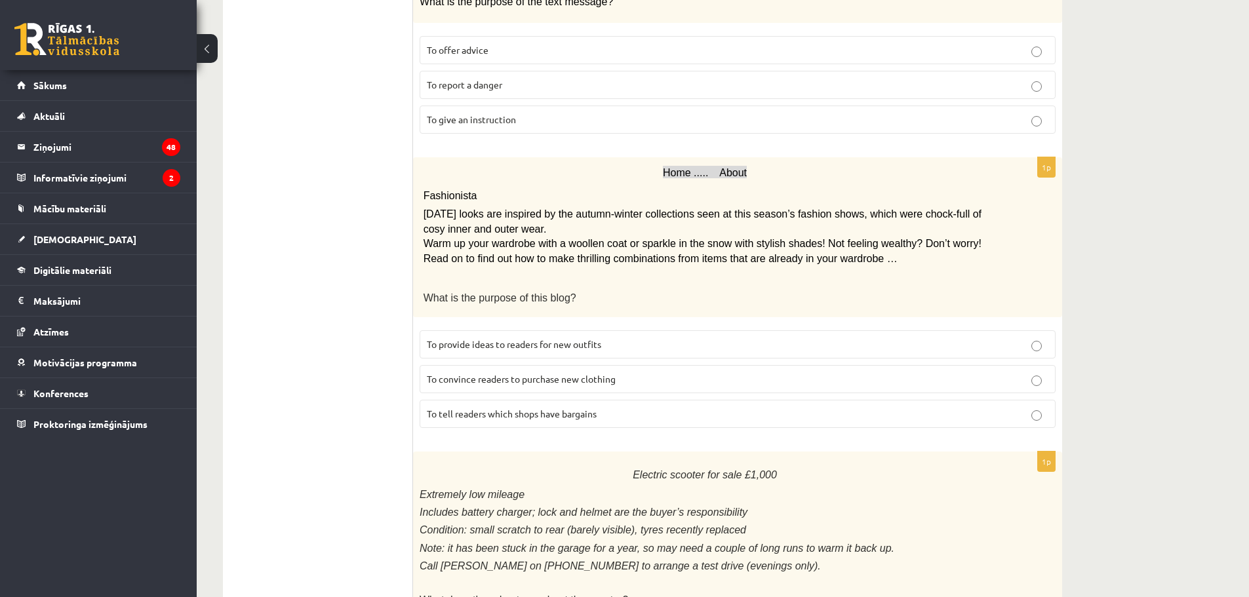
click at [455, 113] on span "To give an instruction" at bounding box center [471, 119] width 89 height 12
click at [483, 340] on label "To provide ideas to readers for new outfits" at bounding box center [738, 344] width 636 height 28
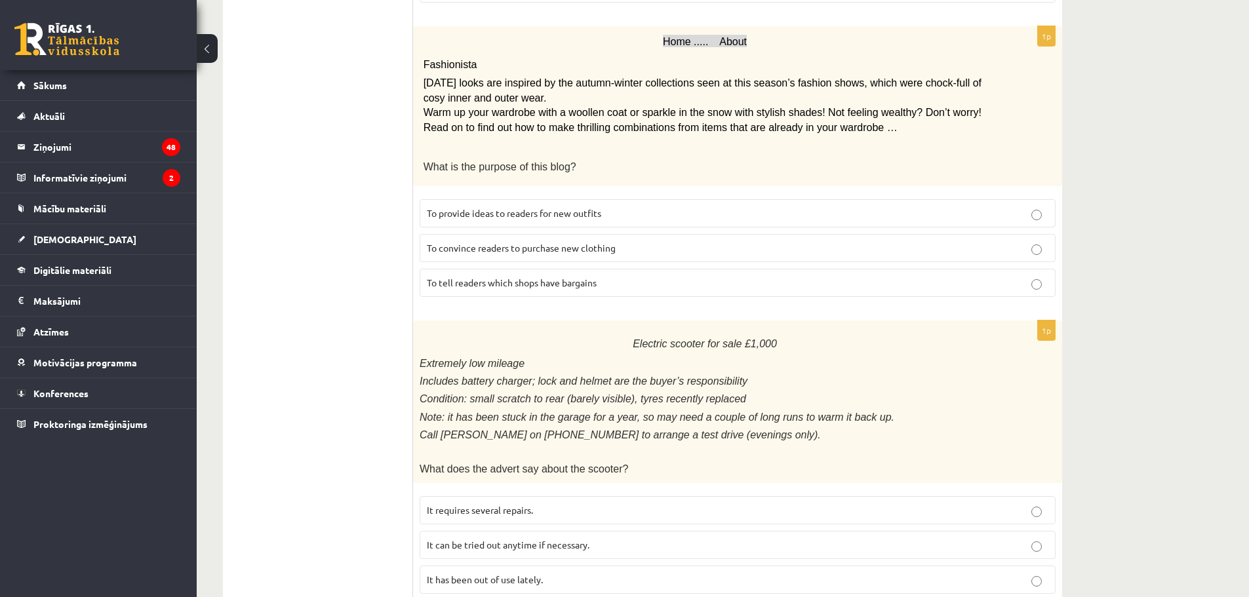
scroll to position [1408, 0]
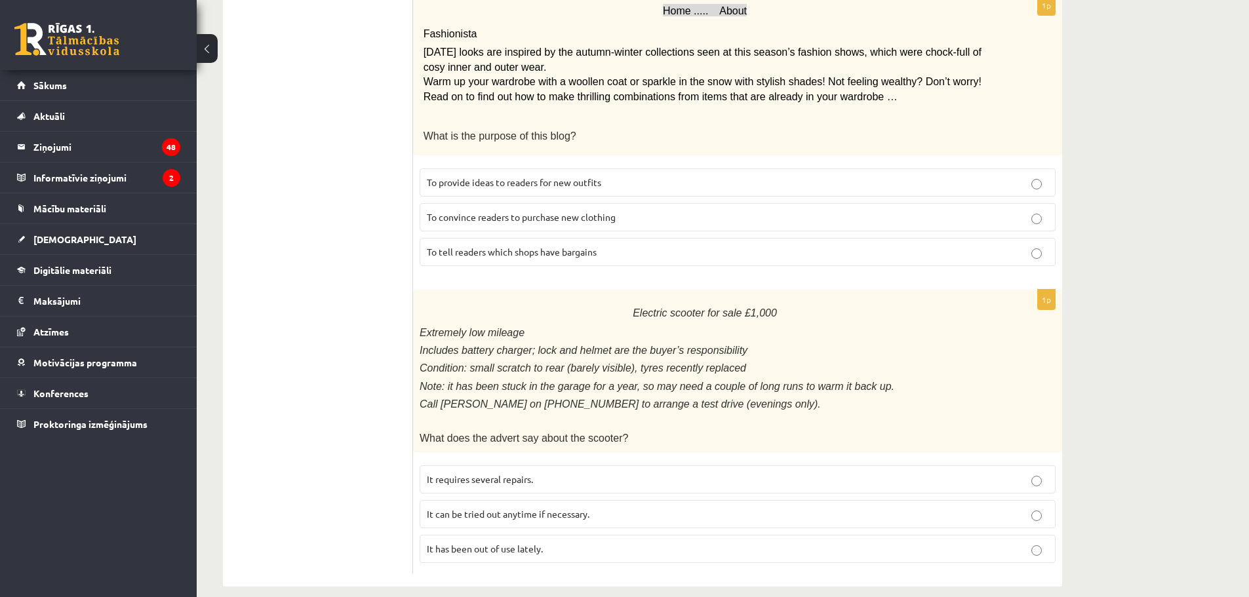
click at [483, 543] on span "It has been out of use lately." at bounding box center [485, 549] width 116 height 12
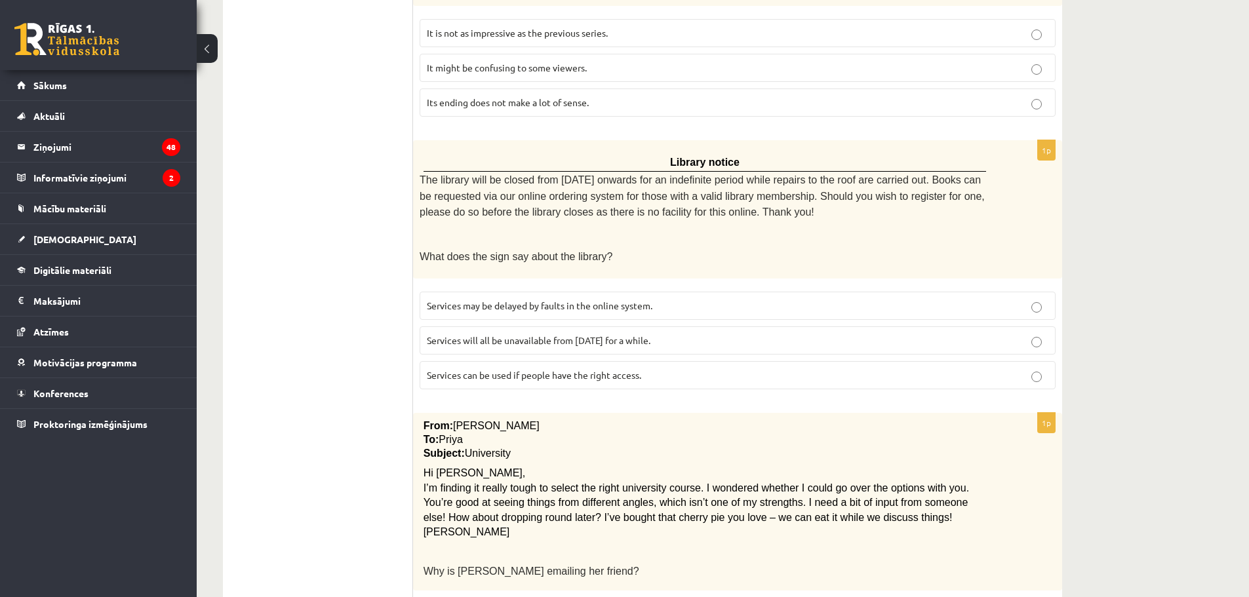
scroll to position [0, 0]
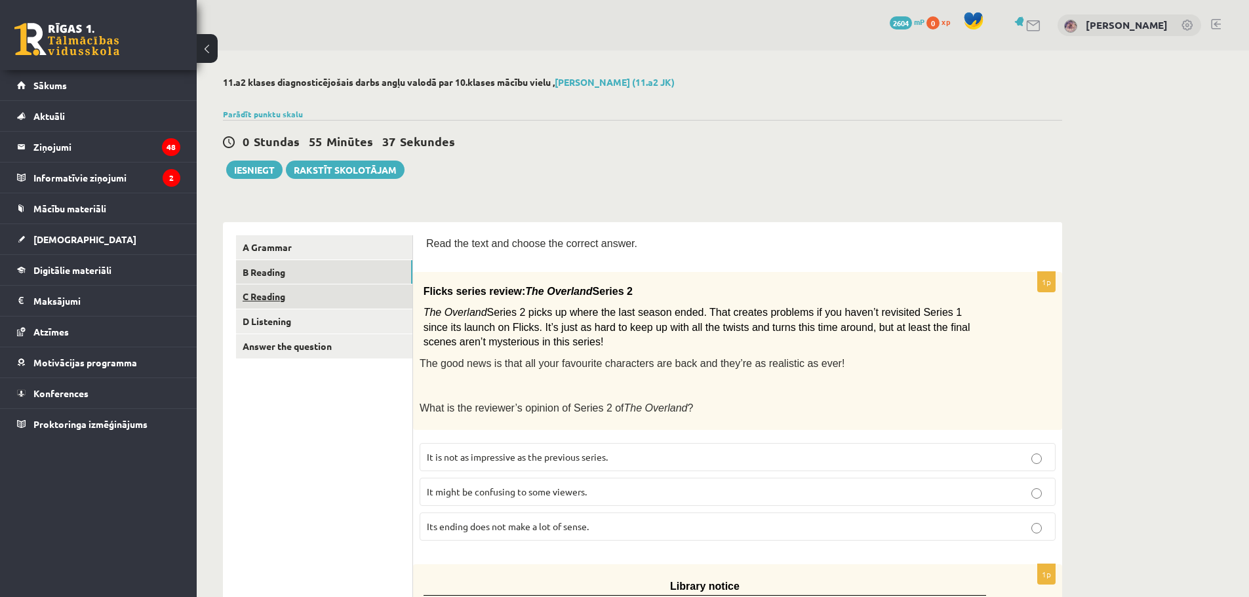
click at [307, 296] on link "C Reading" at bounding box center [324, 297] width 176 height 24
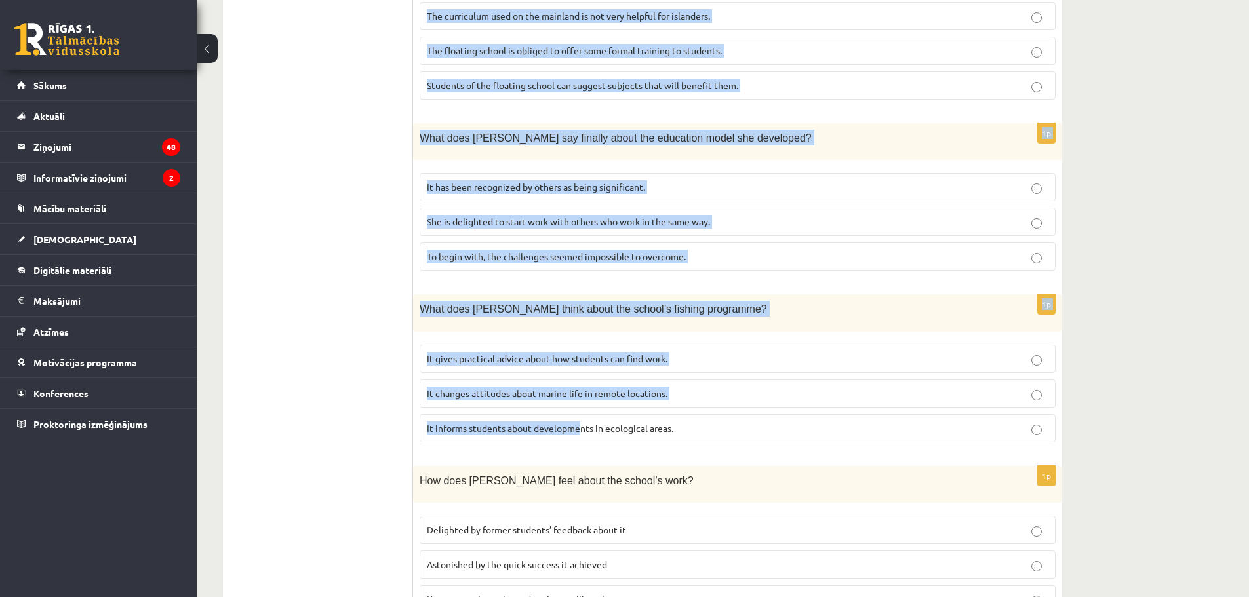
scroll to position [1120, 0]
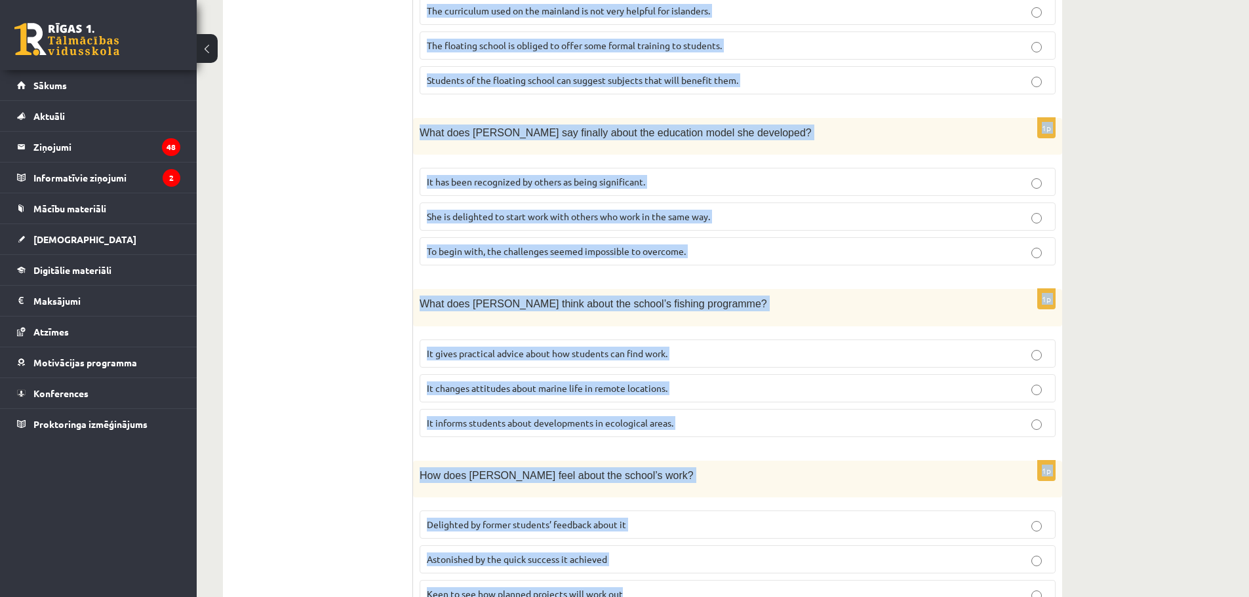
drag, startPoint x: 420, startPoint y: 241, endPoint x: 675, endPoint y: 574, distance: 419.4
copy form "Read the article about an unusual school and choose the correct answer for each…"
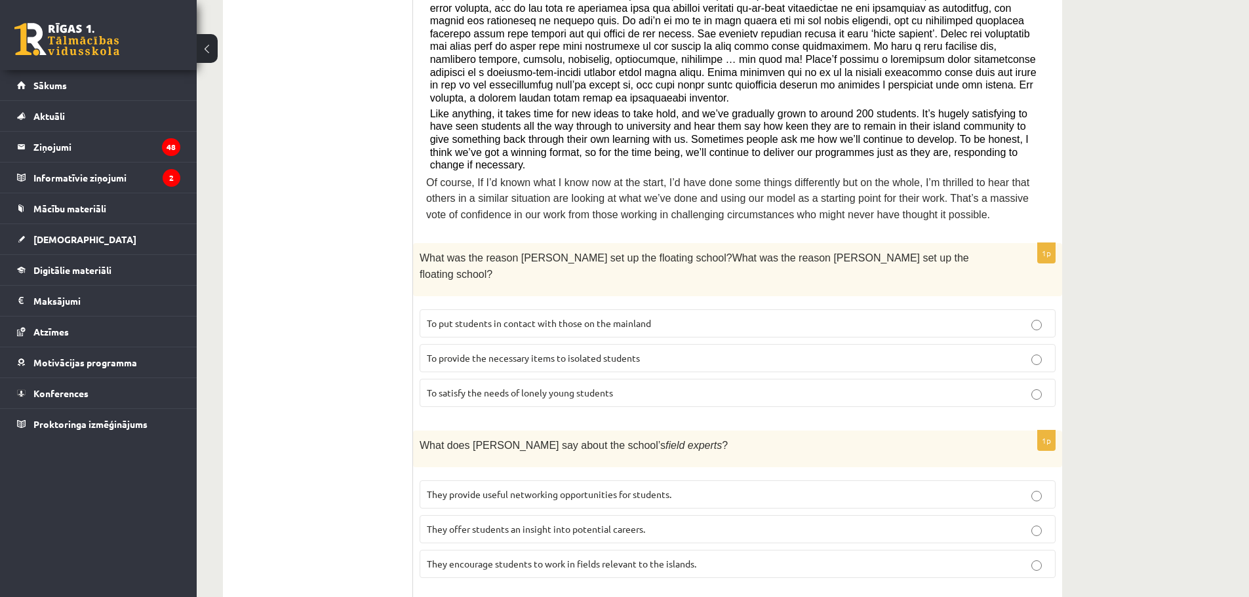
click at [501, 352] on span "To provide the necessary items to isolated students" at bounding box center [533, 358] width 213 height 12
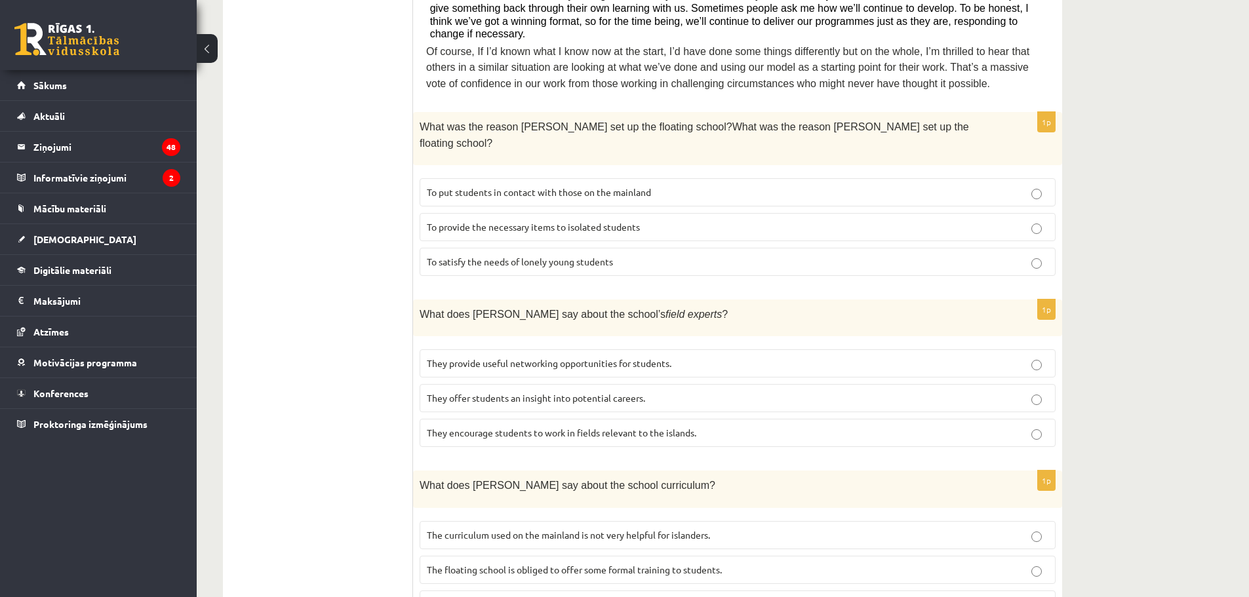
click at [454, 391] on p "They offer students an insight into potential careers." at bounding box center [738, 398] width 622 height 14
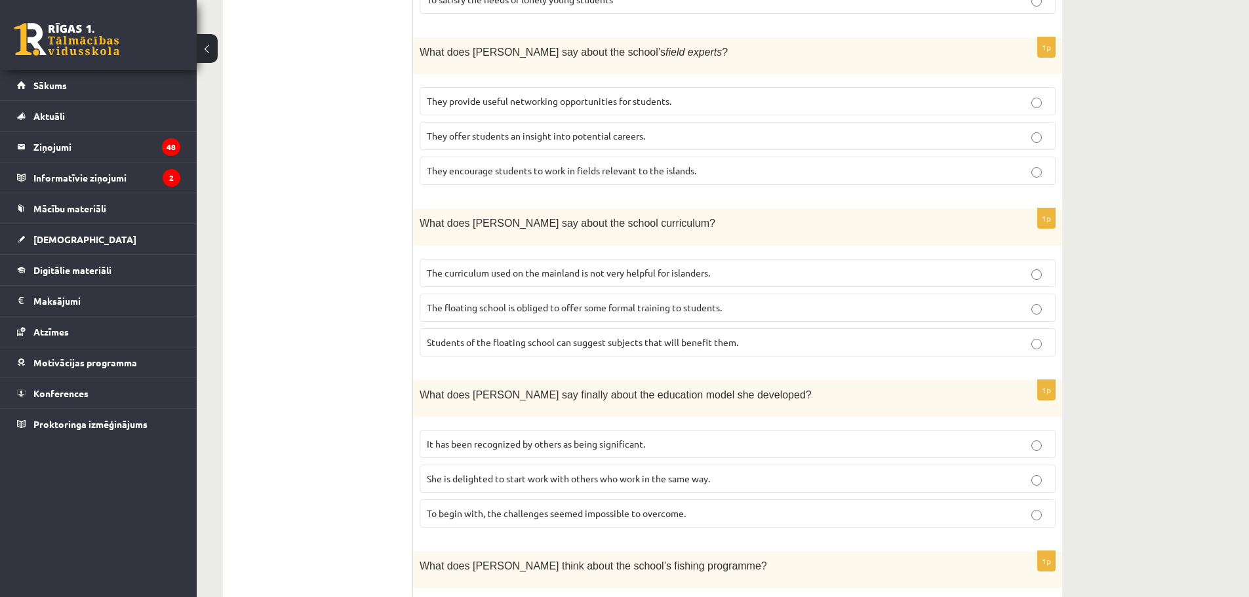
scroll to position [923, 0]
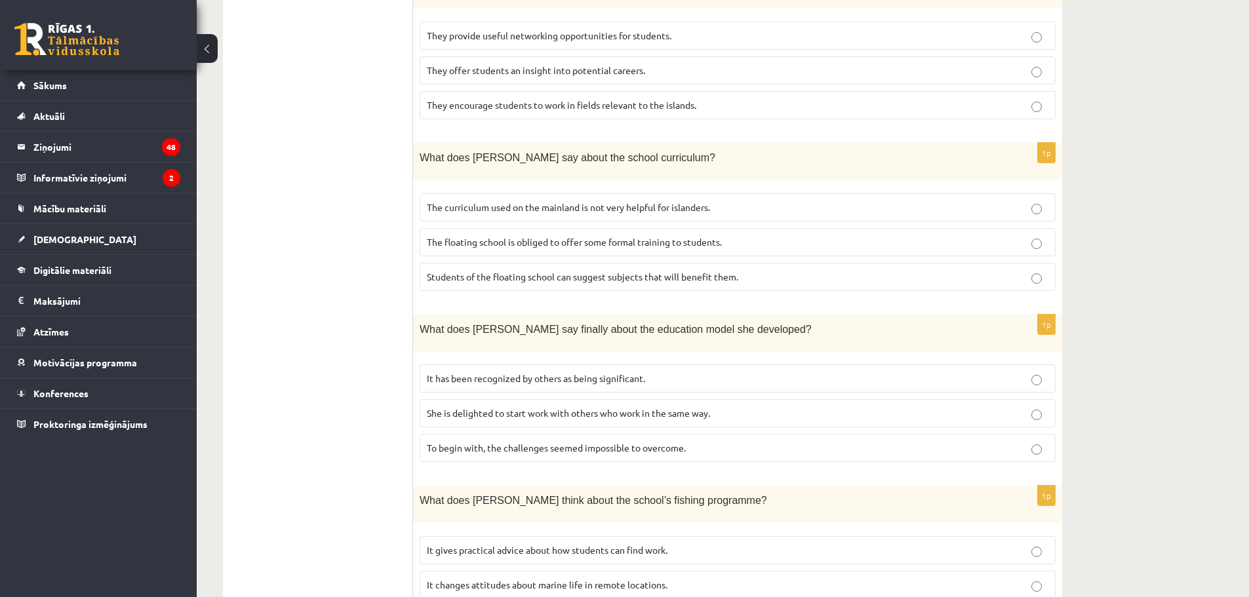
click at [498, 201] on span "The curriculum used on the mainland is not very helpful for islanders." at bounding box center [568, 207] width 283 height 12
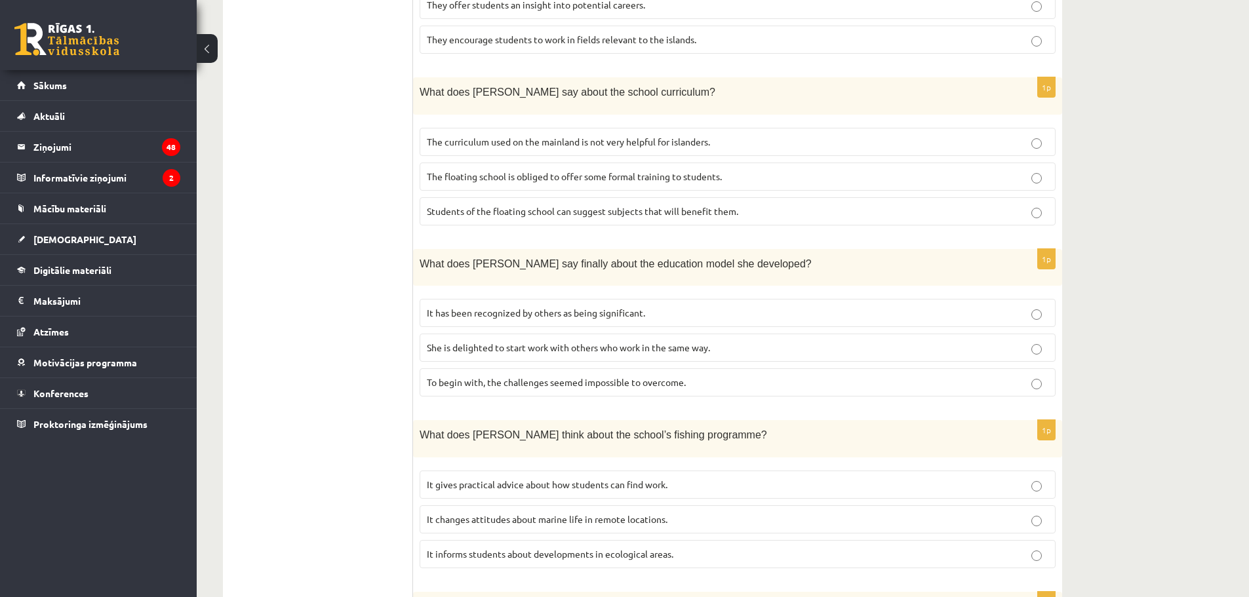
scroll to position [1054, 0]
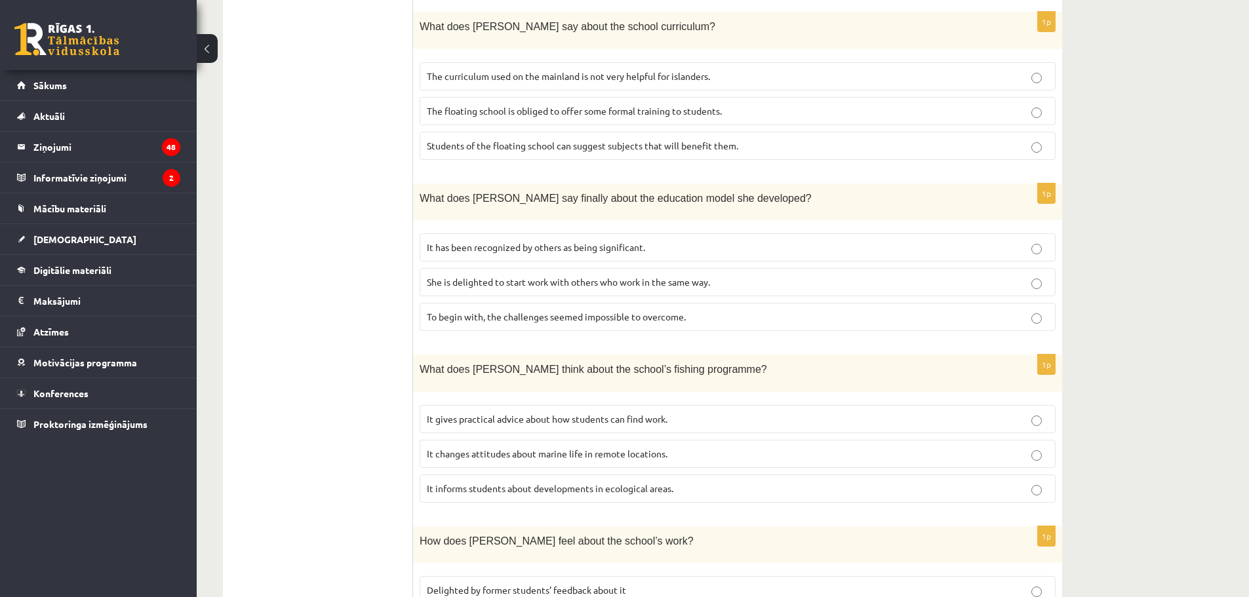
click at [468, 241] on span "It has been recognized by others as being significant." at bounding box center [536, 247] width 218 height 12
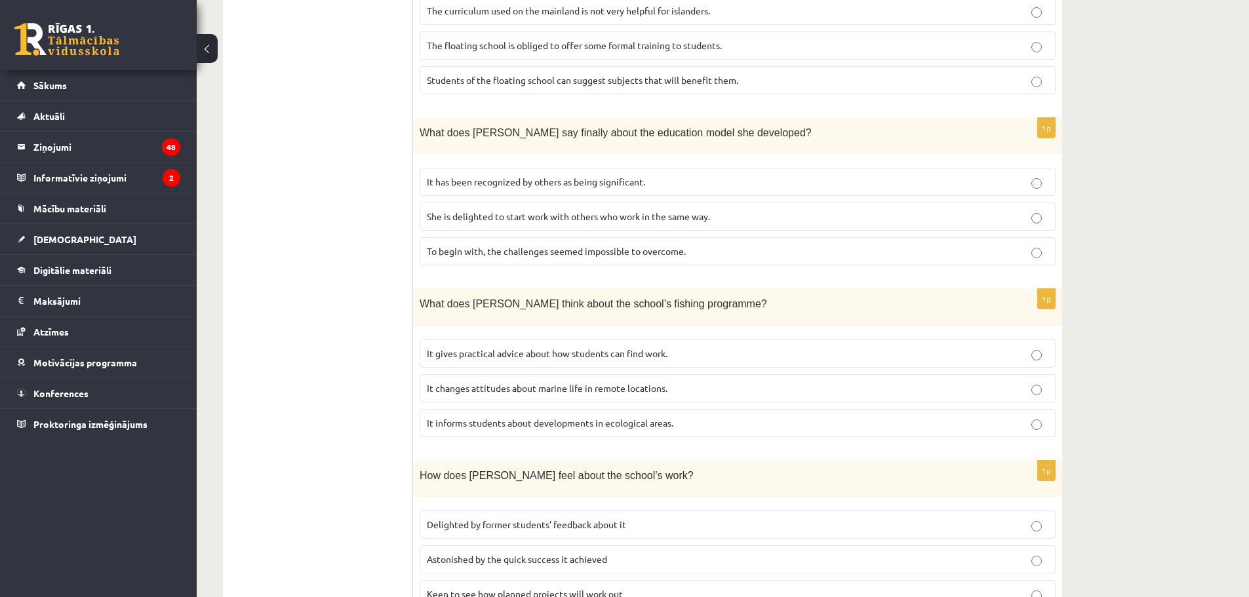
click at [471, 416] on p "It informs students about developments in ecological areas." at bounding box center [738, 423] width 622 height 14
click at [480, 519] on span "Delighted by former students’ feedback about it" at bounding box center [526, 525] width 199 height 12
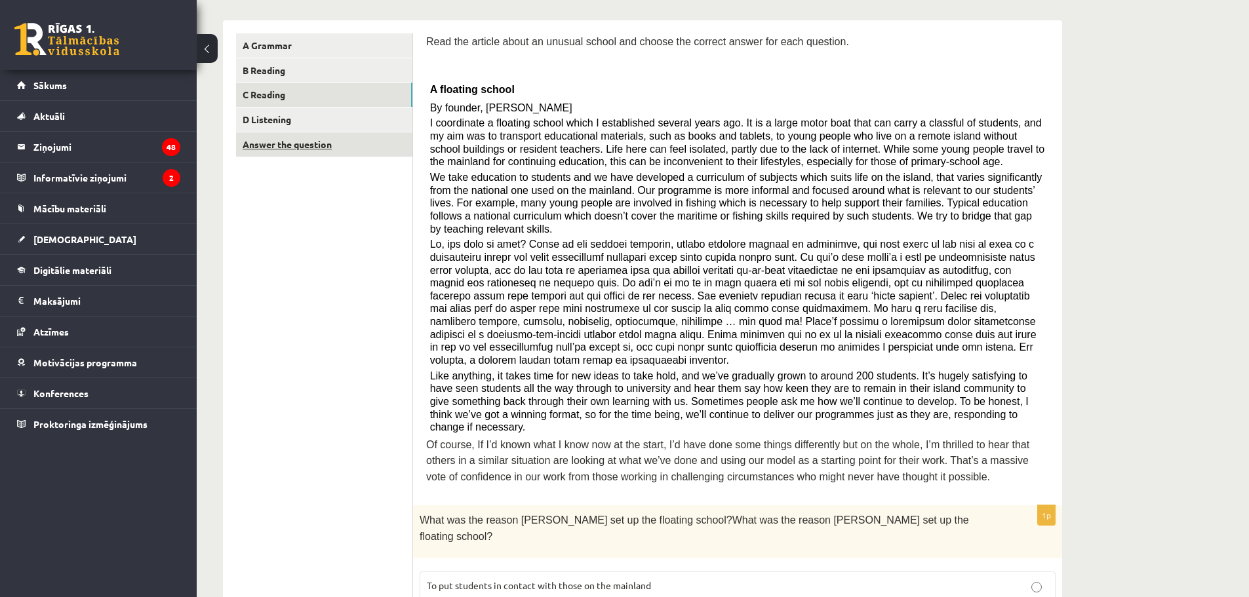
scroll to position [0, 0]
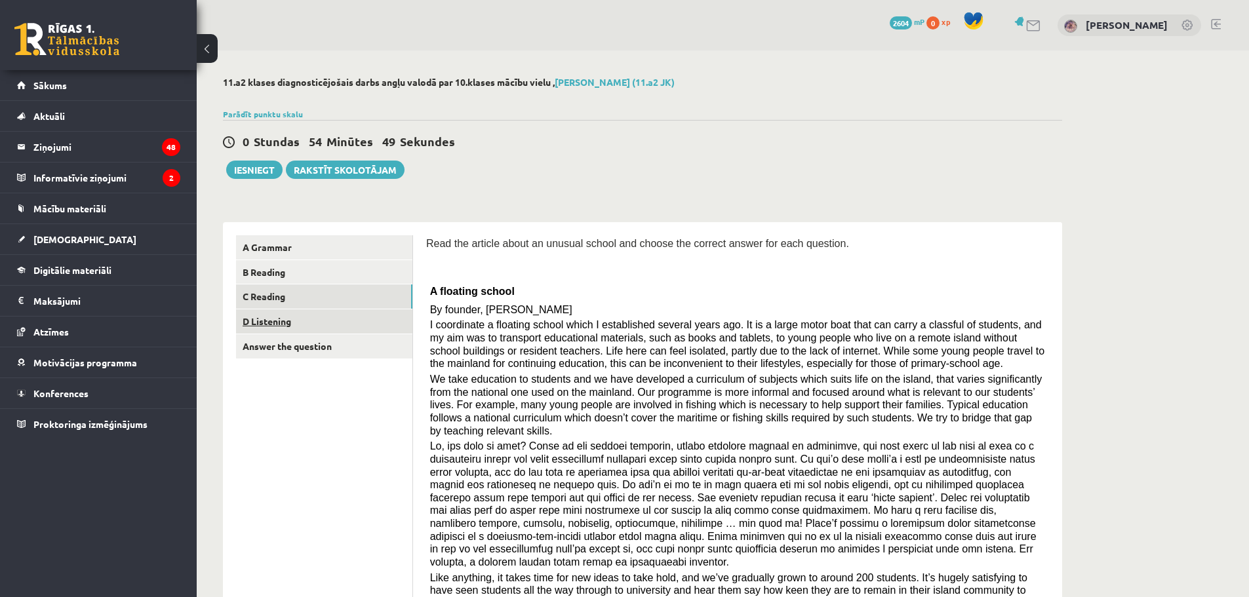
click at [292, 328] on link "D Listening" at bounding box center [324, 321] width 176 height 24
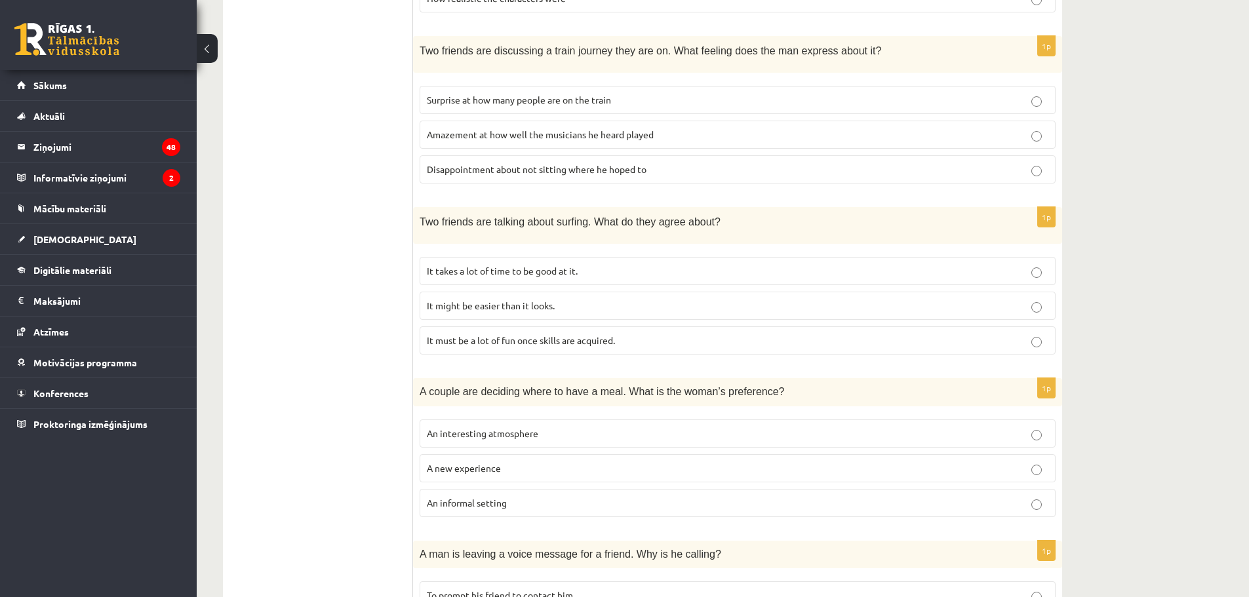
scroll to position [524, 0]
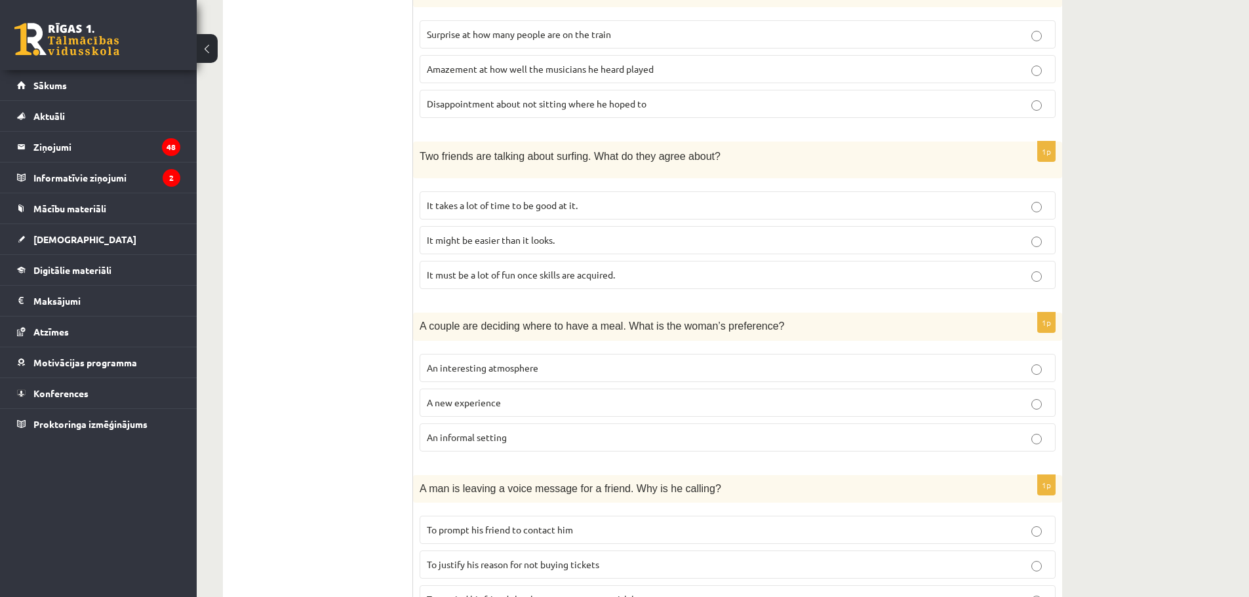
click at [498, 366] on span "An interesting atmosphere" at bounding box center [482, 368] width 111 height 12
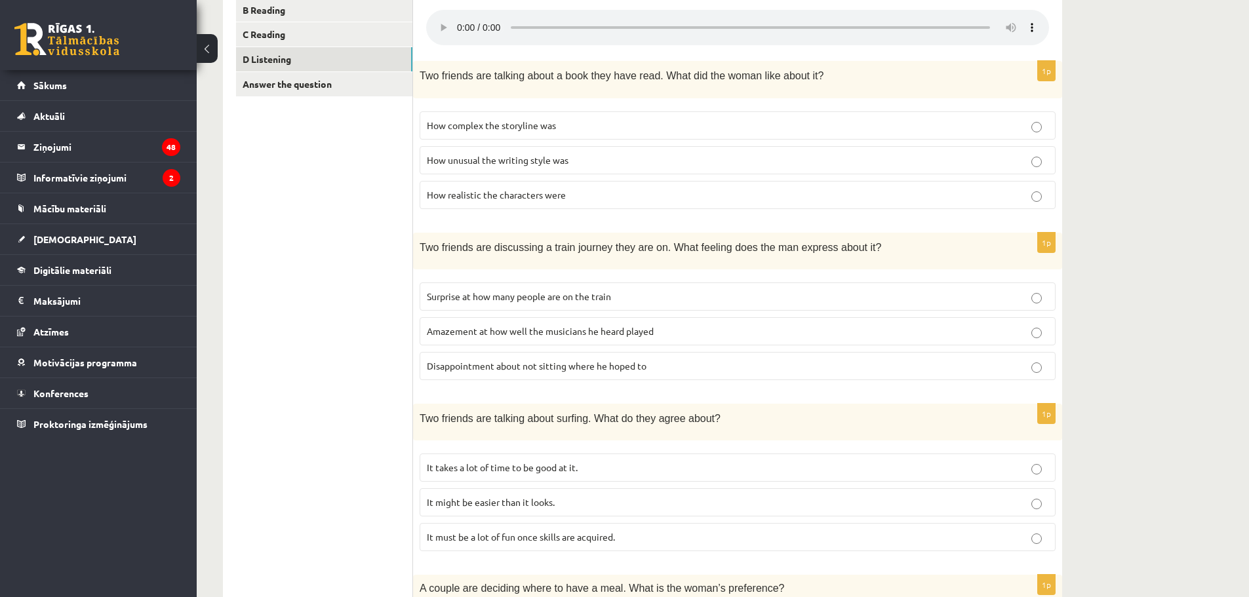
scroll to position [393, 0]
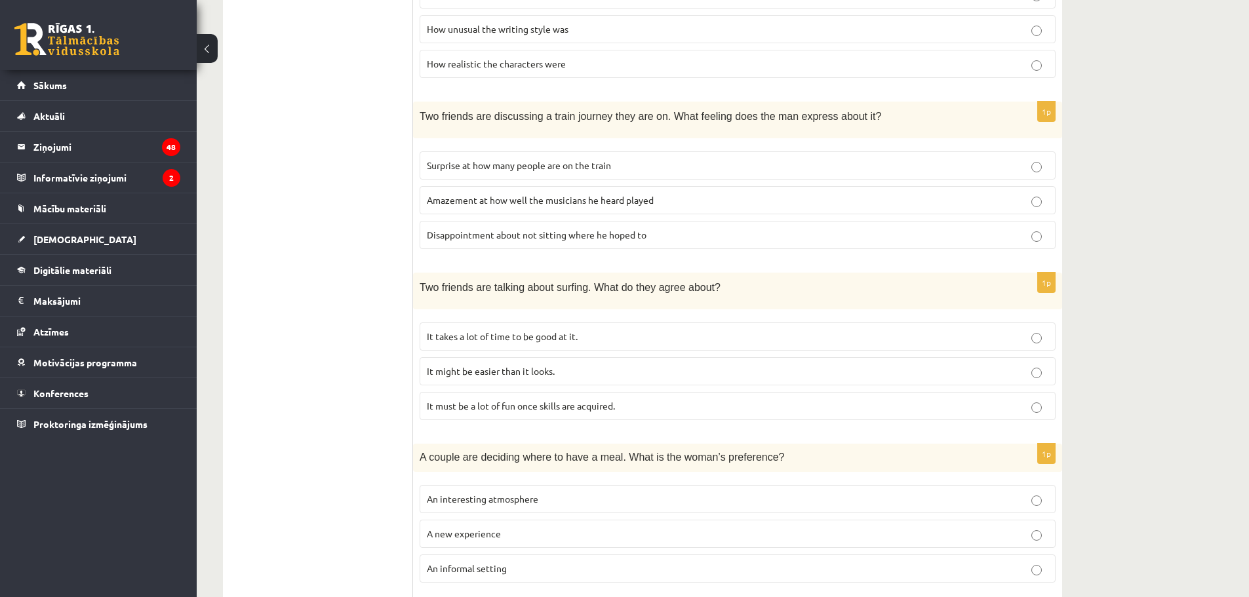
click at [499, 340] on span "It takes a lot of time to be good at it." at bounding box center [502, 336] width 151 height 12
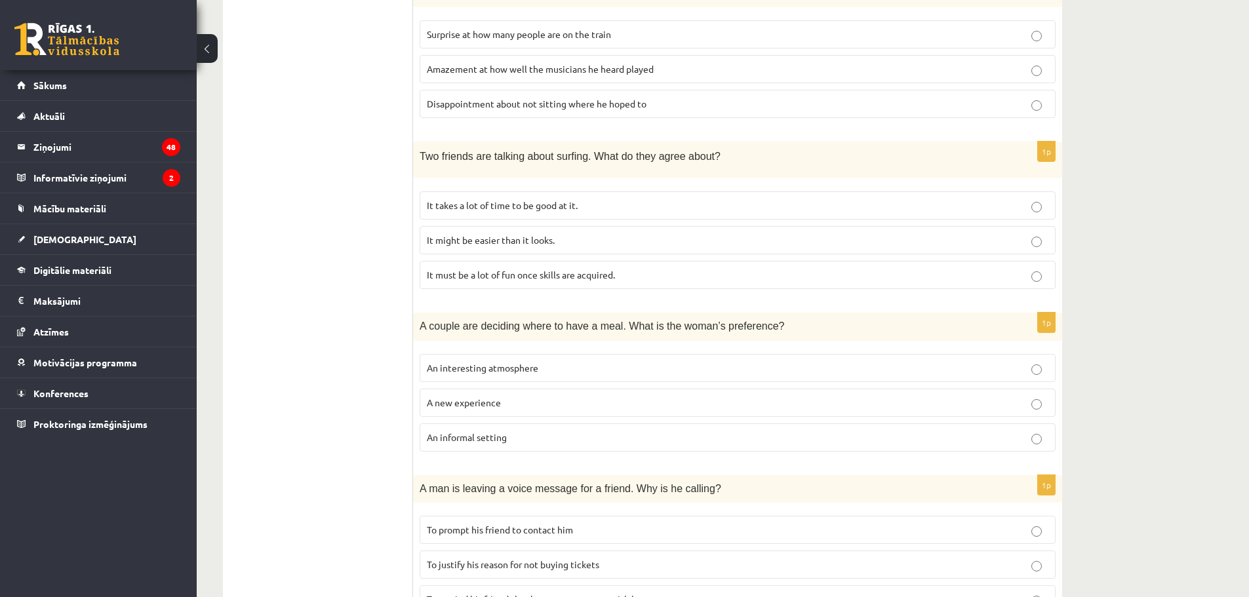
scroll to position [590, 0]
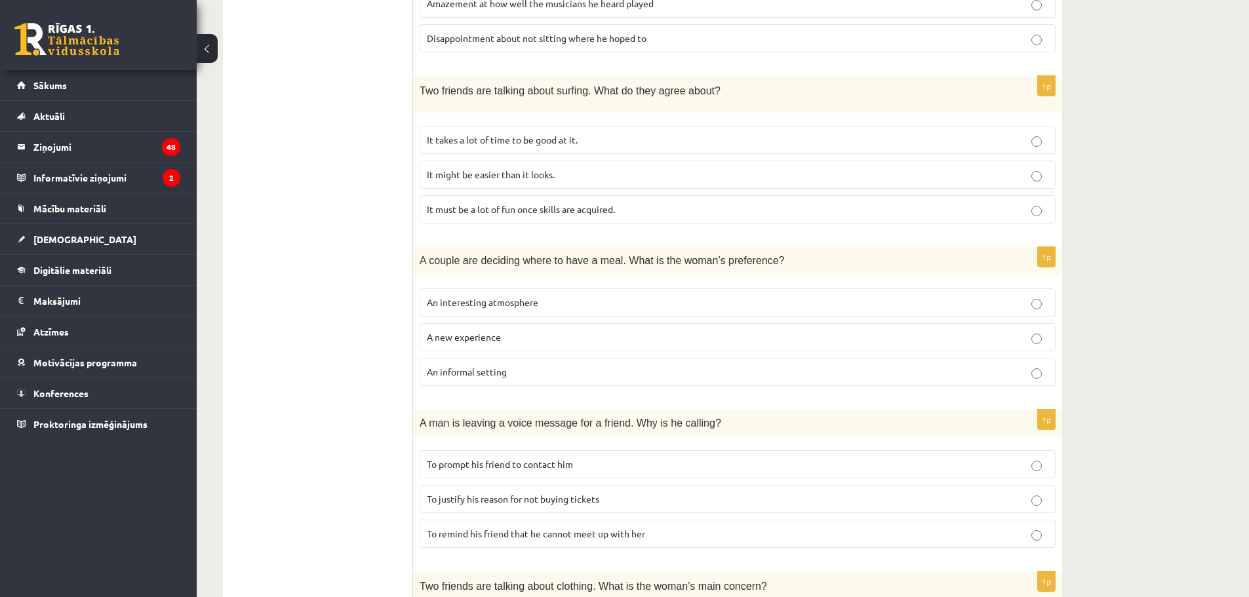
click at [514, 378] on label "An informal setting" at bounding box center [738, 372] width 636 height 28
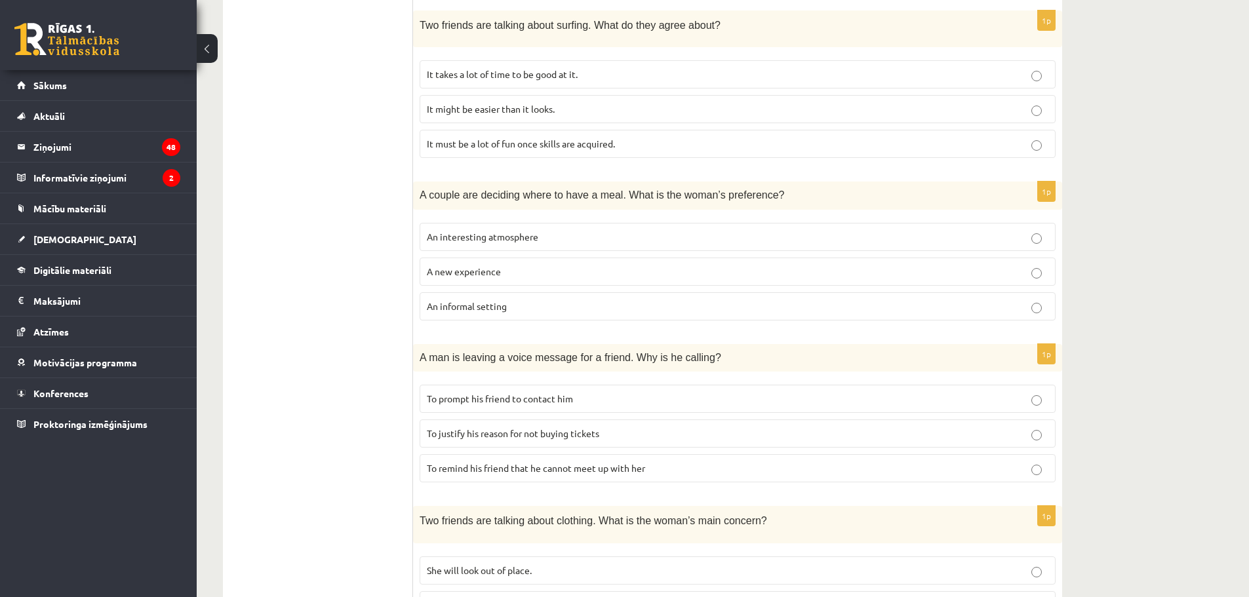
scroll to position [721, 0]
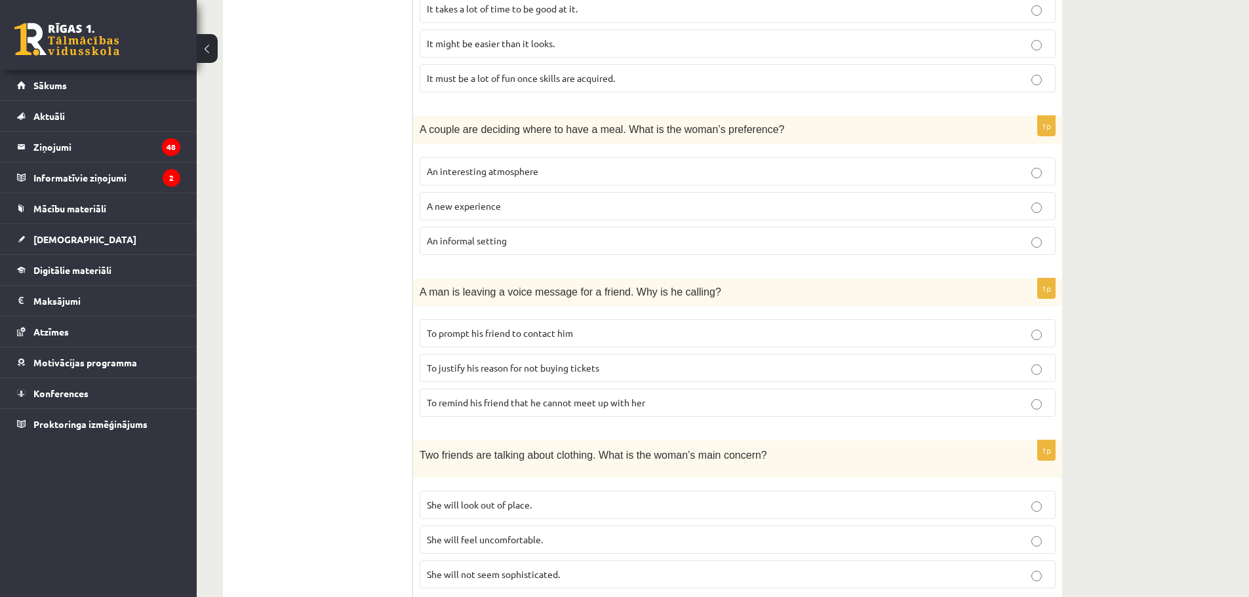
click at [547, 370] on span "To justify his reason for not buying tickets" at bounding box center [513, 368] width 172 height 12
click at [554, 345] on label "To prompt his friend to contact him" at bounding box center [738, 333] width 636 height 28
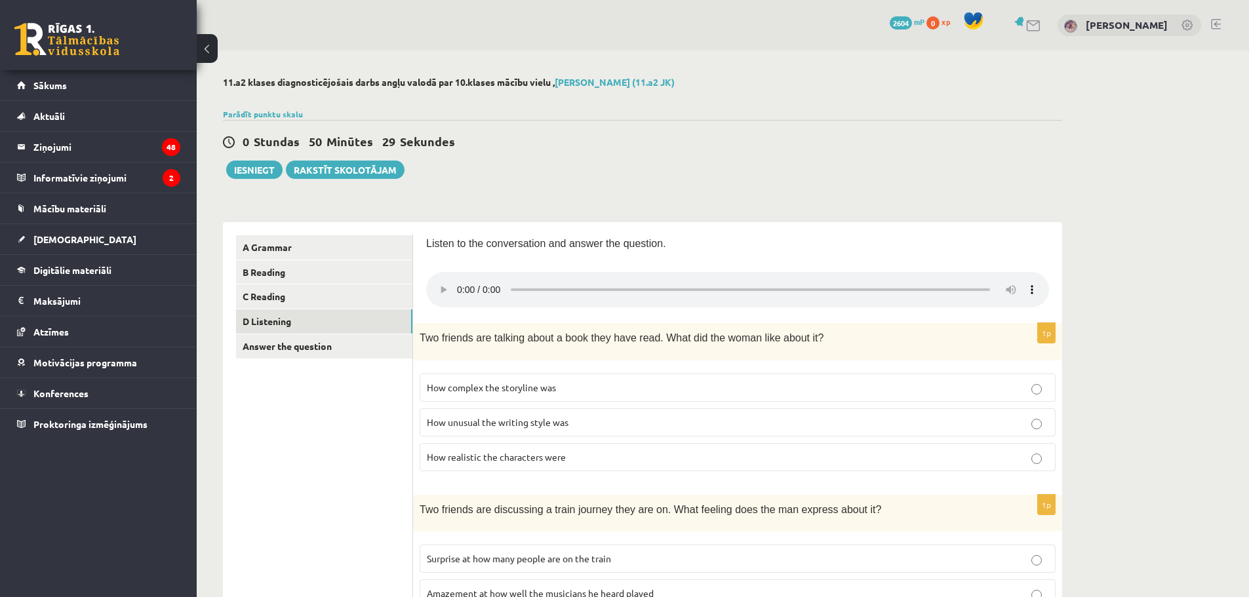
scroll to position [66, 0]
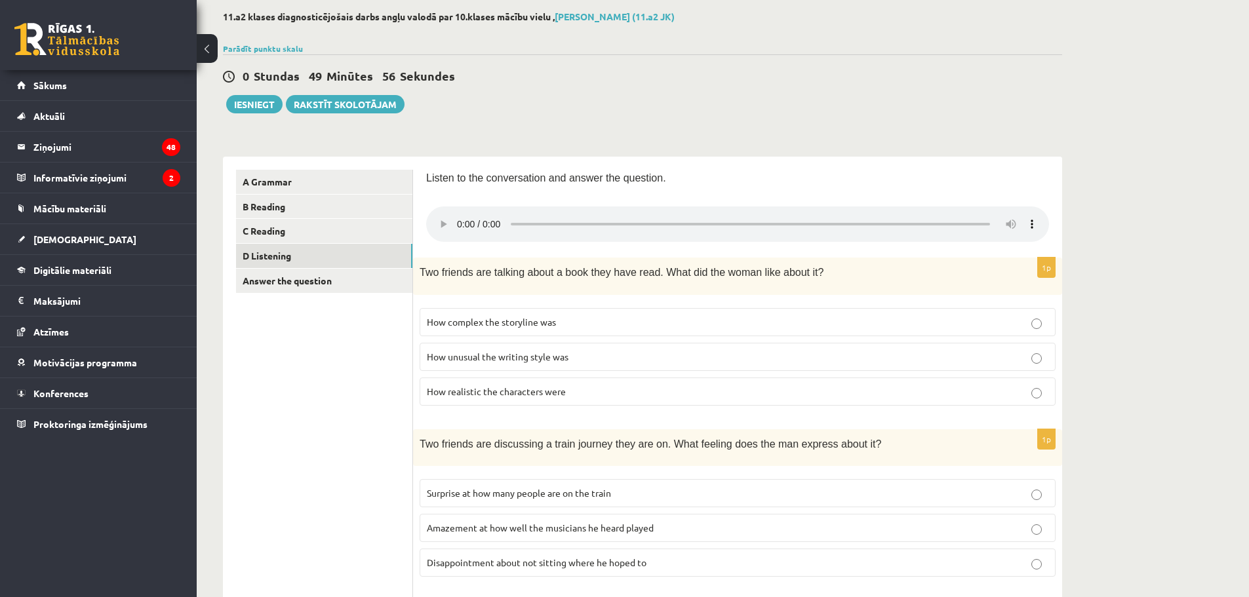
click at [467, 391] on span "How realistic the characters were" at bounding box center [496, 392] width 139 height 12
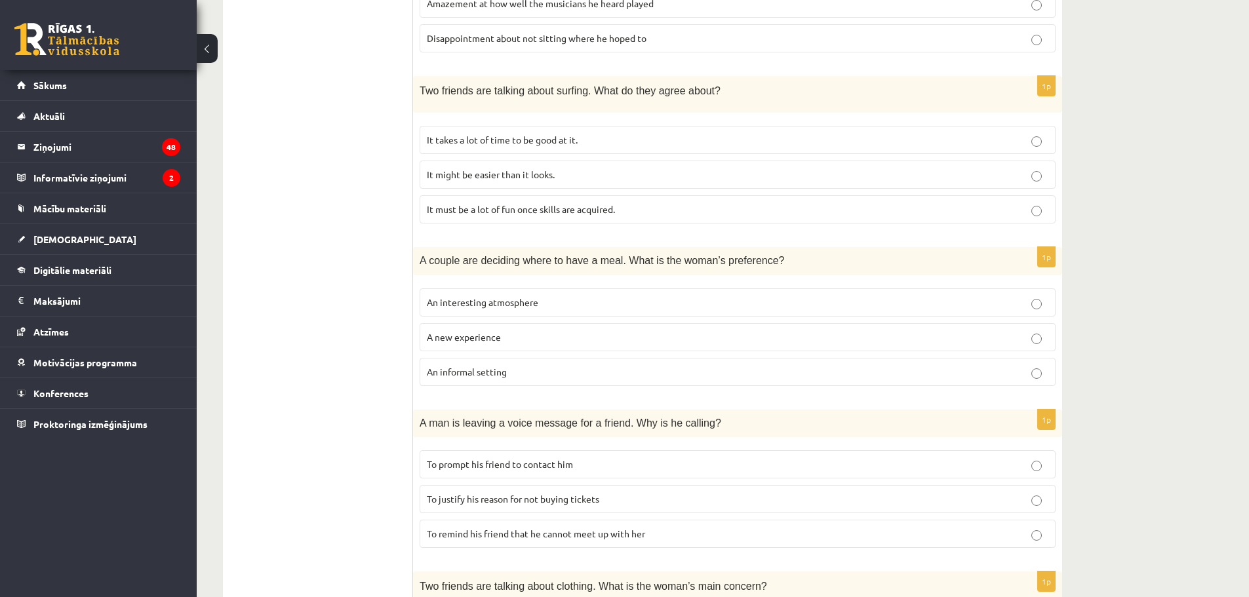
scroll to position [761, 0]
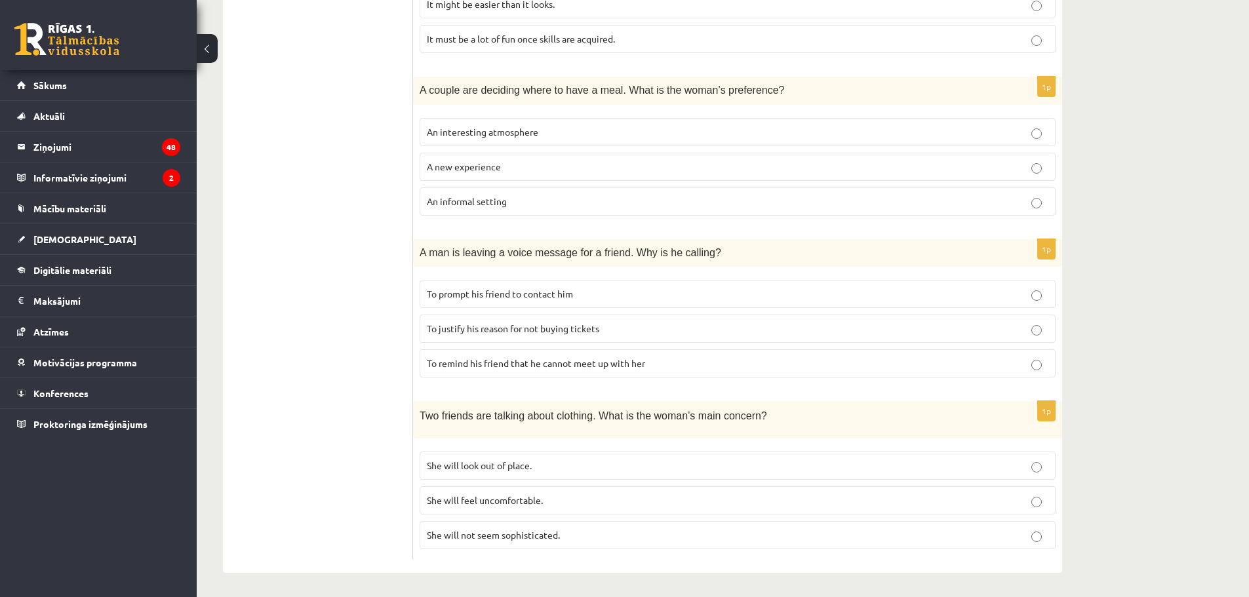
click at [552, 462] on p "She will look out of place." at bounding box center [738, 466] width 622 height 14
drag, startPoint x: 502, startPoint y: 536, endPoint x: 556, endPoint y: 534, distance: 54.5
click at [556, 534] on span "She will not seem sophisticated." at bounding box center [493, 535] width 133 height 12
copy span "sophisticated"
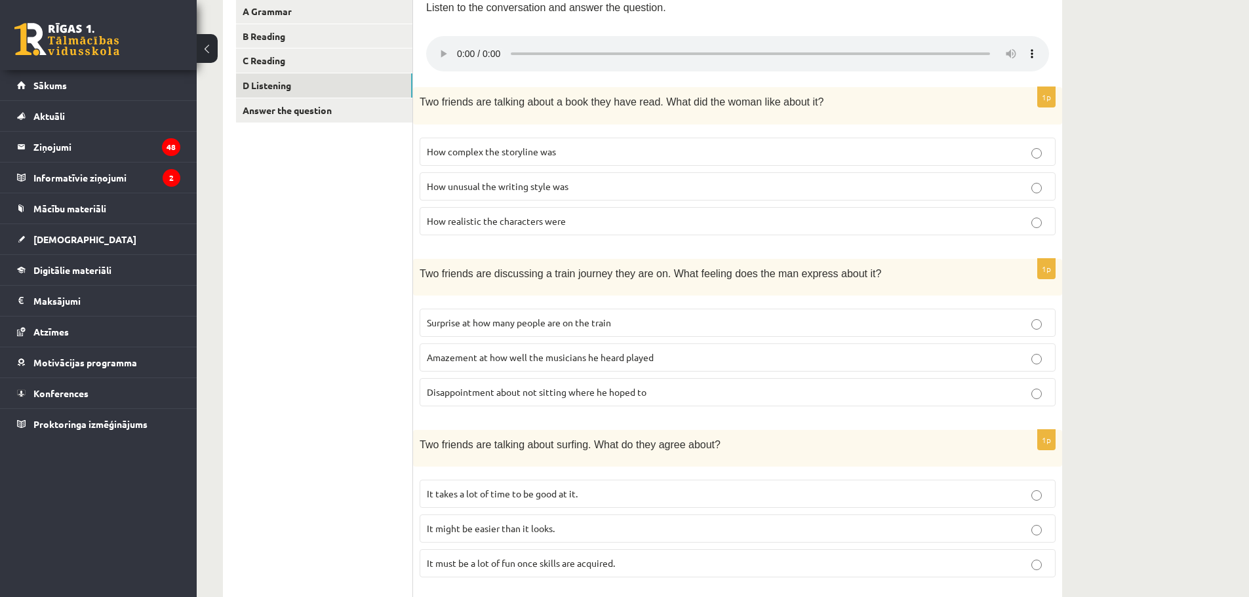
scroll to position [0, 0]
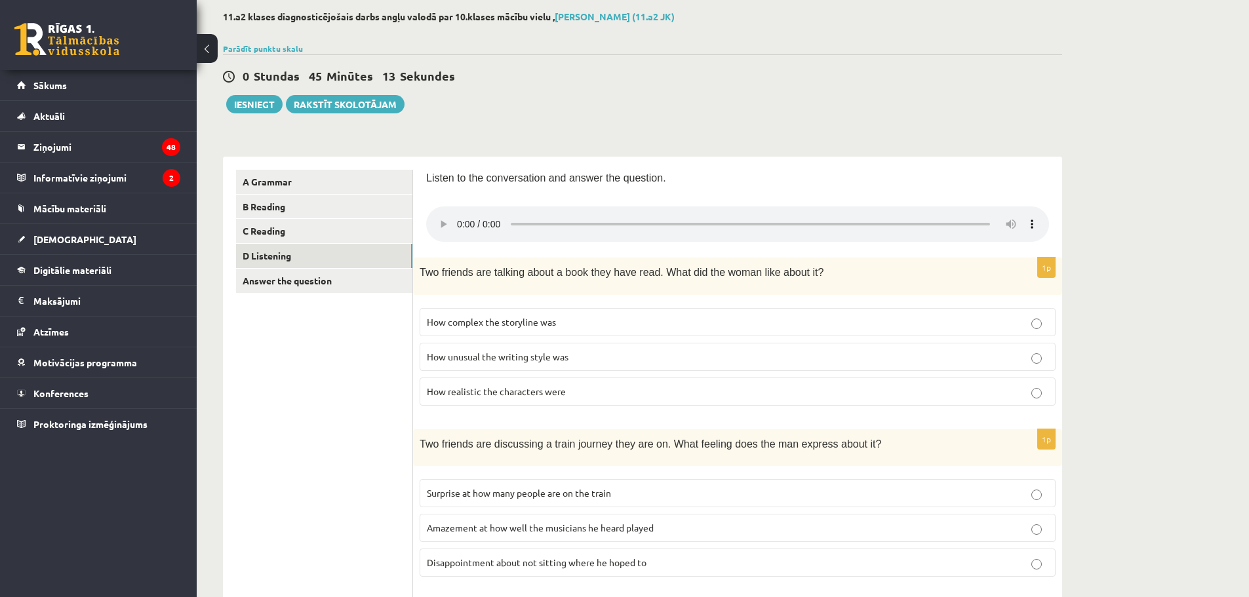
scroll to position [131, 0]
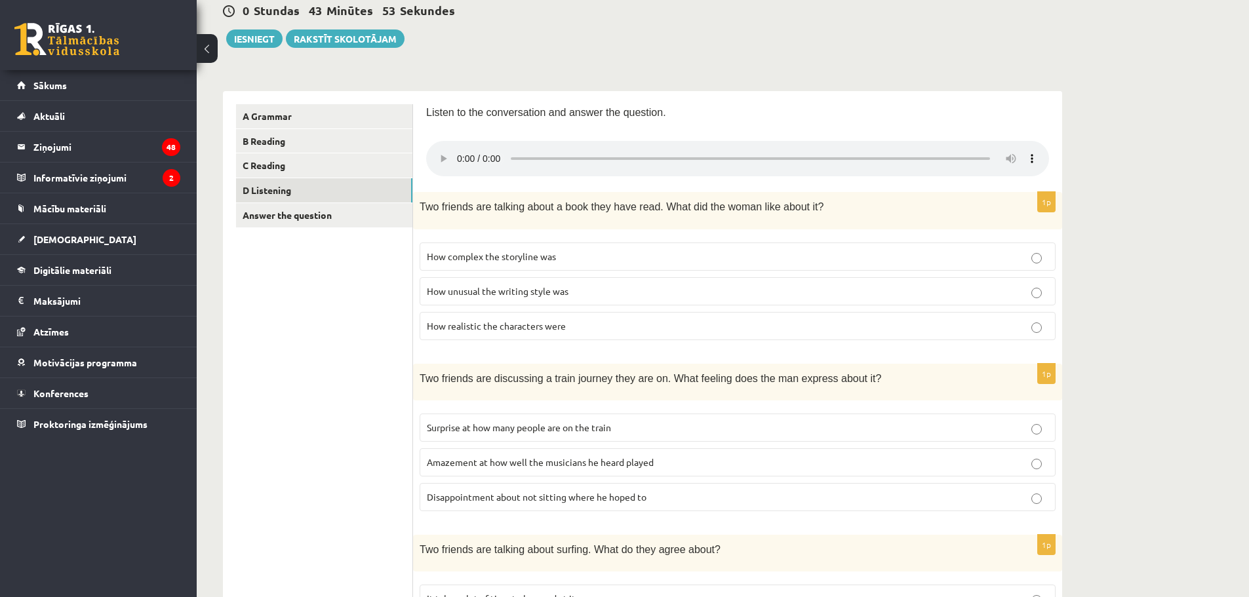
click at [610, 502] on p "Disappointment about not sitting where he hoped to" at bounding box center [738, 497] width 622 height 14
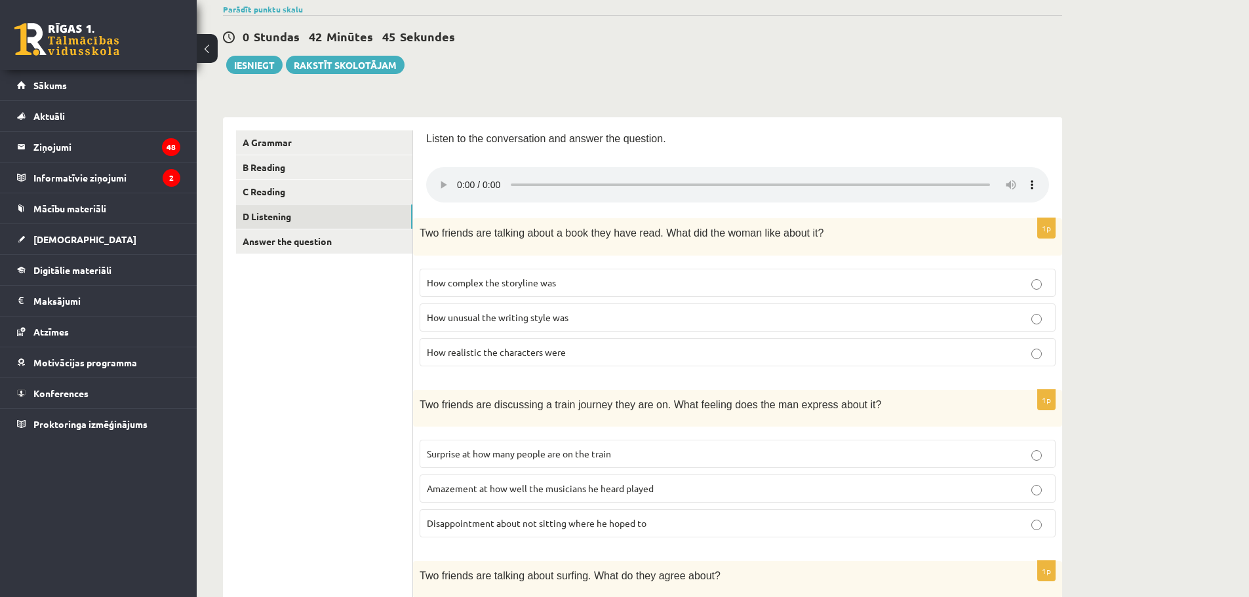
scroll to position [0, 0]
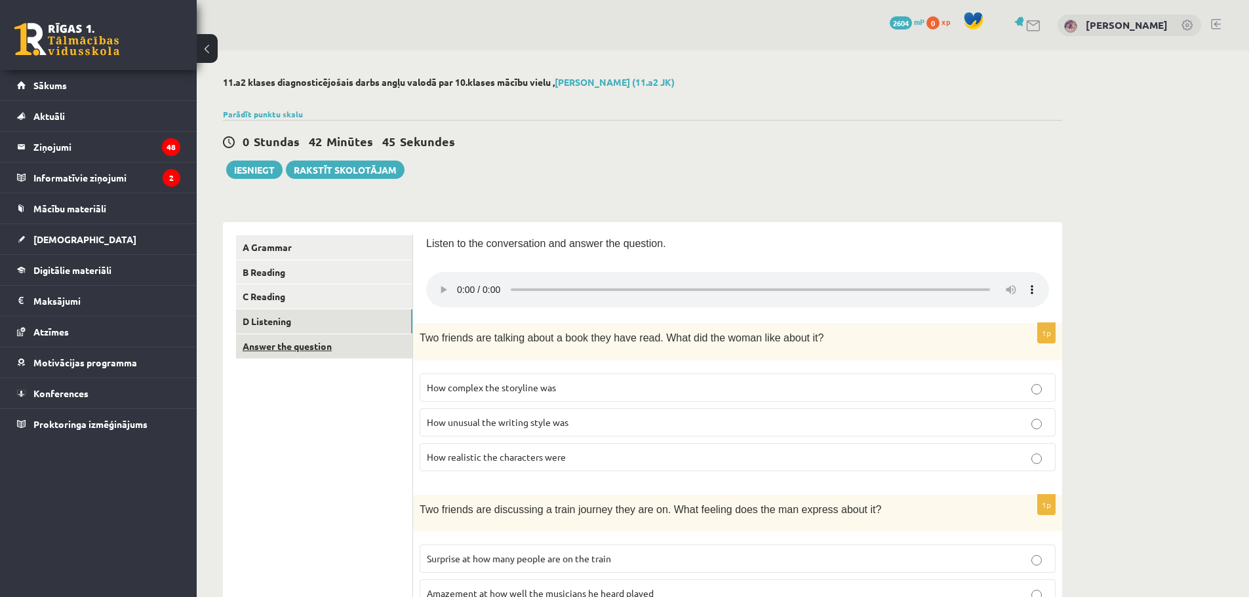
click at [292, 351] on link "Answer the question" at bounding box center [324, 346] width 176 height 24
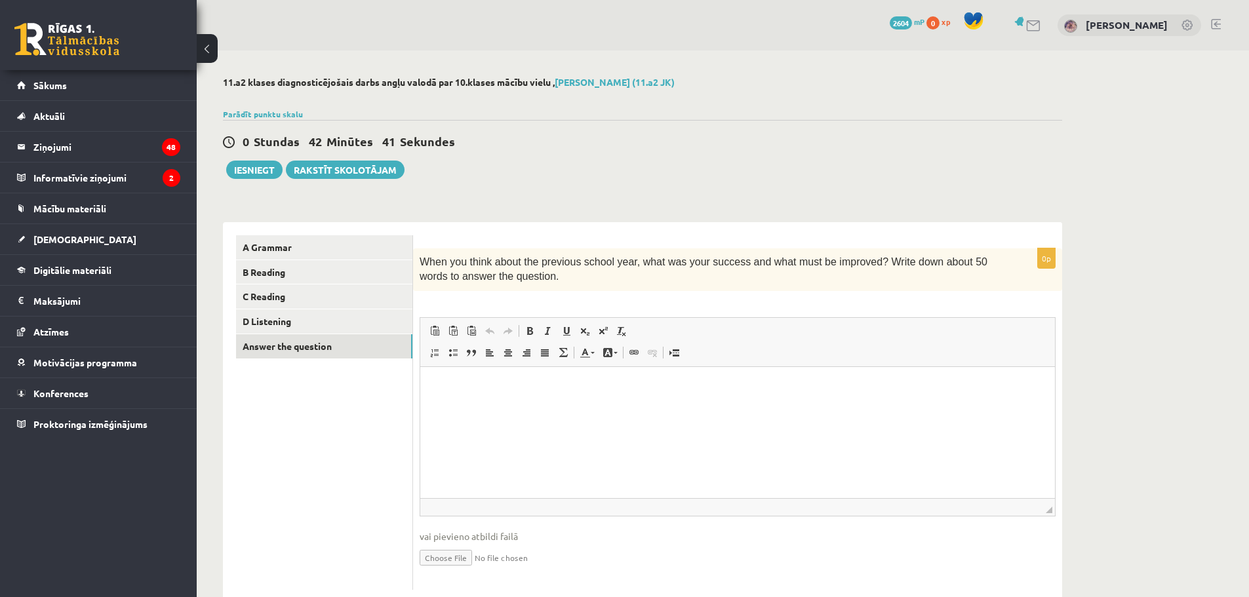
click at [496, 406] on html at bounding box center [737, 386] width 635 height 40
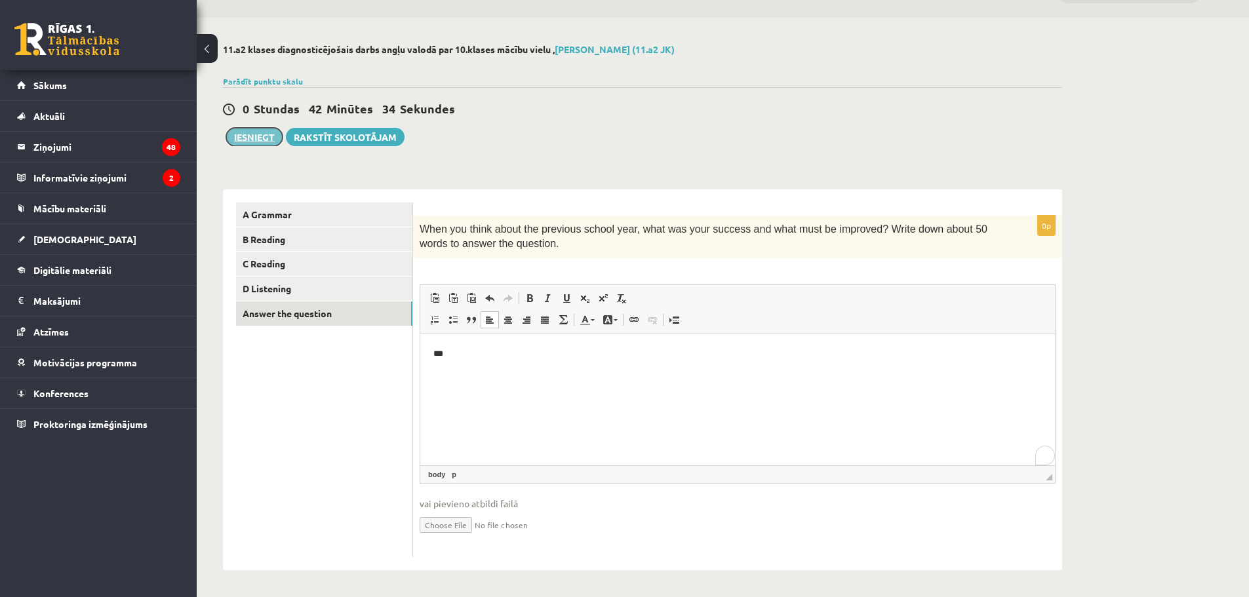
click at [260, 131] on button "Iesniegt" at bounding box center [254, 137] width 56 height 18
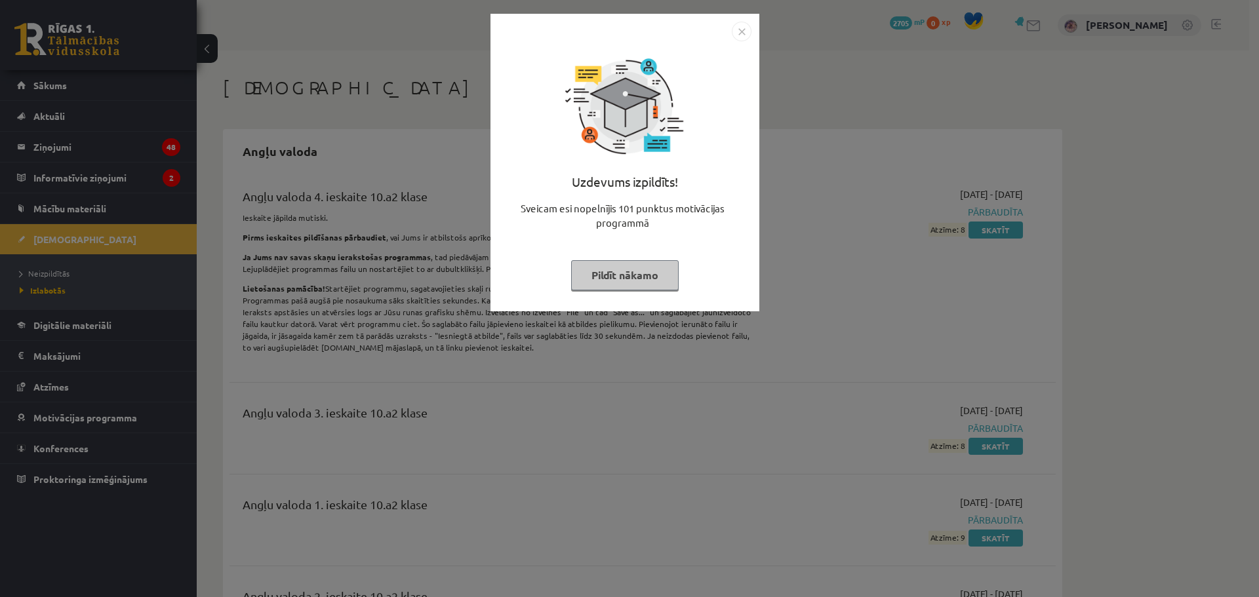
click at [625, 281] on button "Pildīt nākamo" at bounding box center [625, 275] width 108 height 30
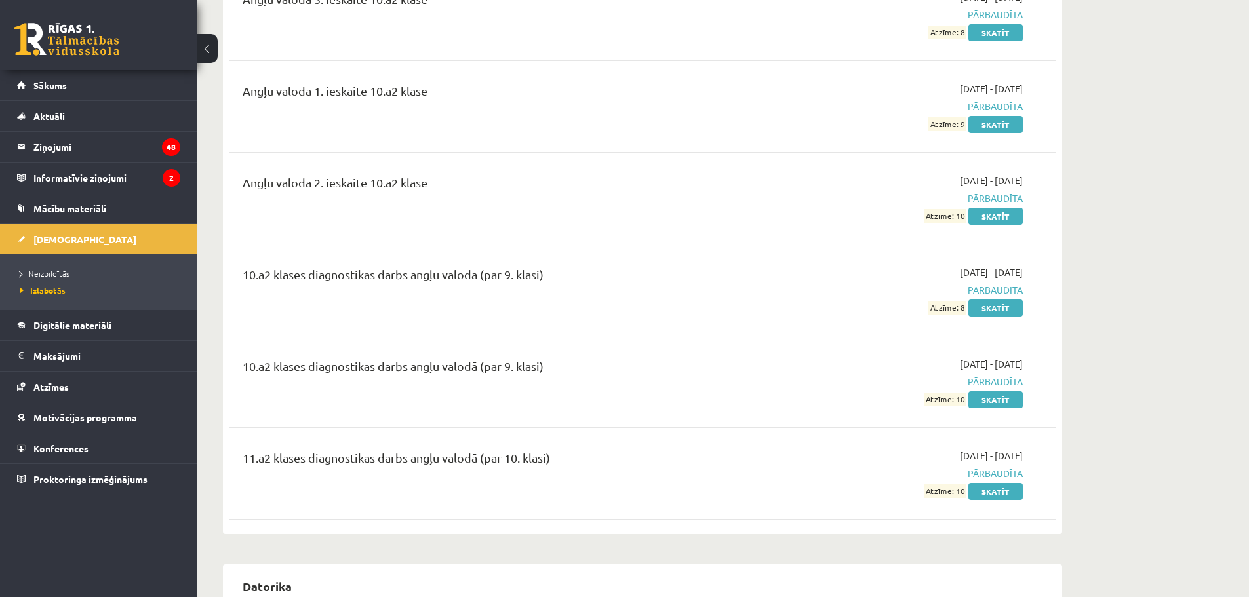
scroll to position [545, 0]
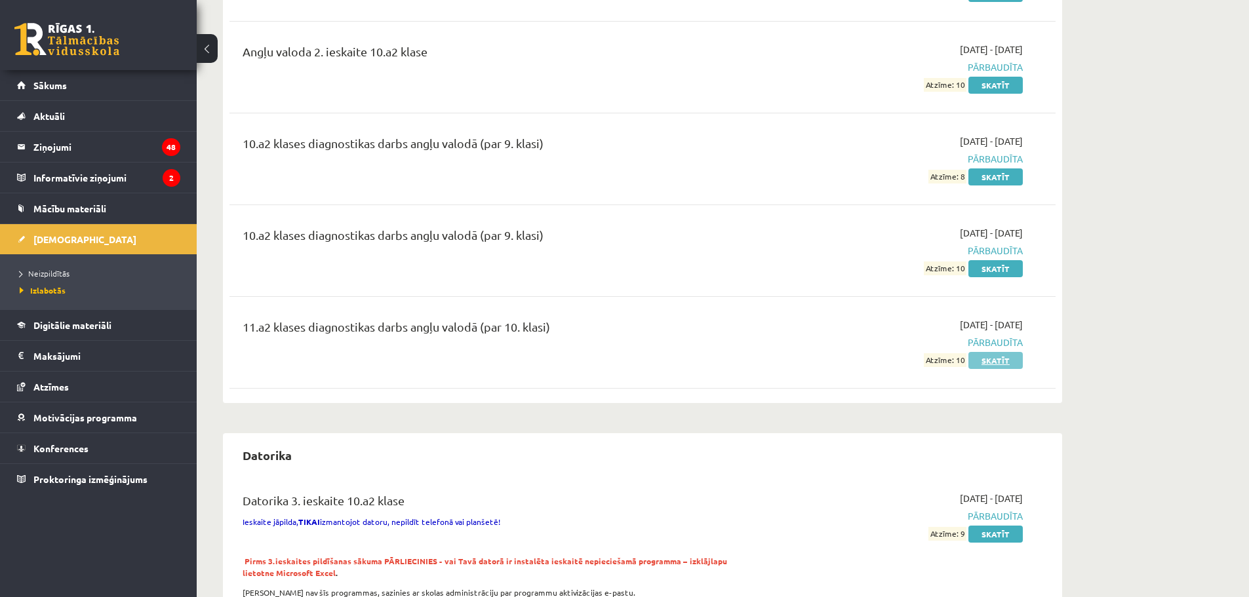
click at [1008, 366] on link "Skatīt" at bounding box center [995, 360] width 54 height 17
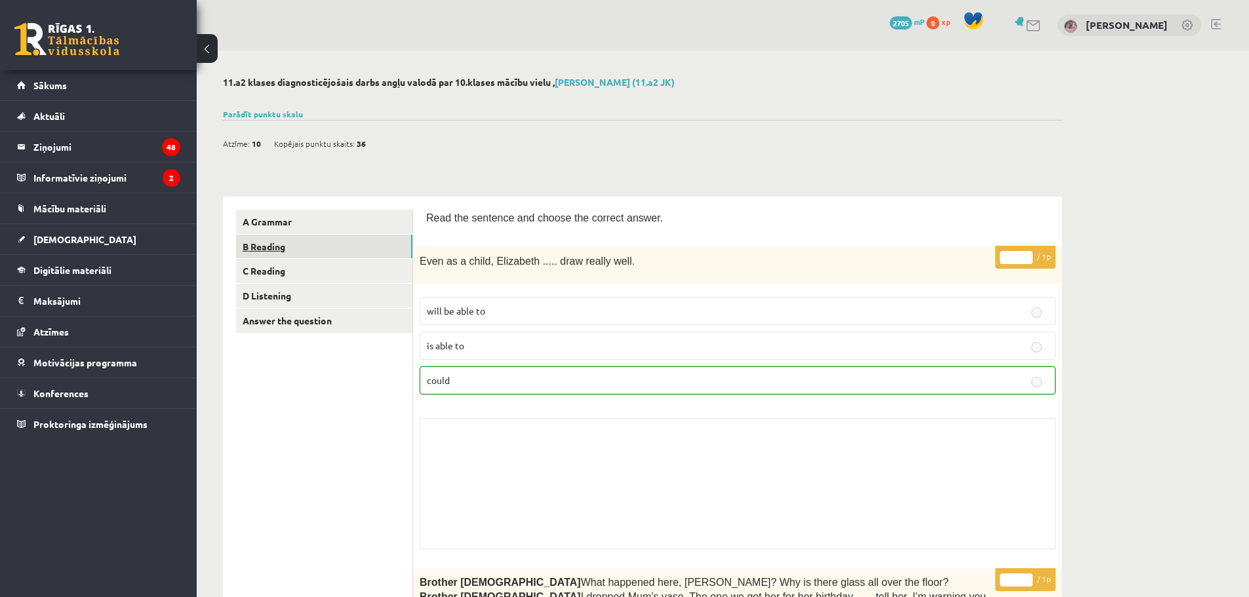
click at [354, 250] on link "B Reading" at bounding box center [324, 247] width 176 height 24
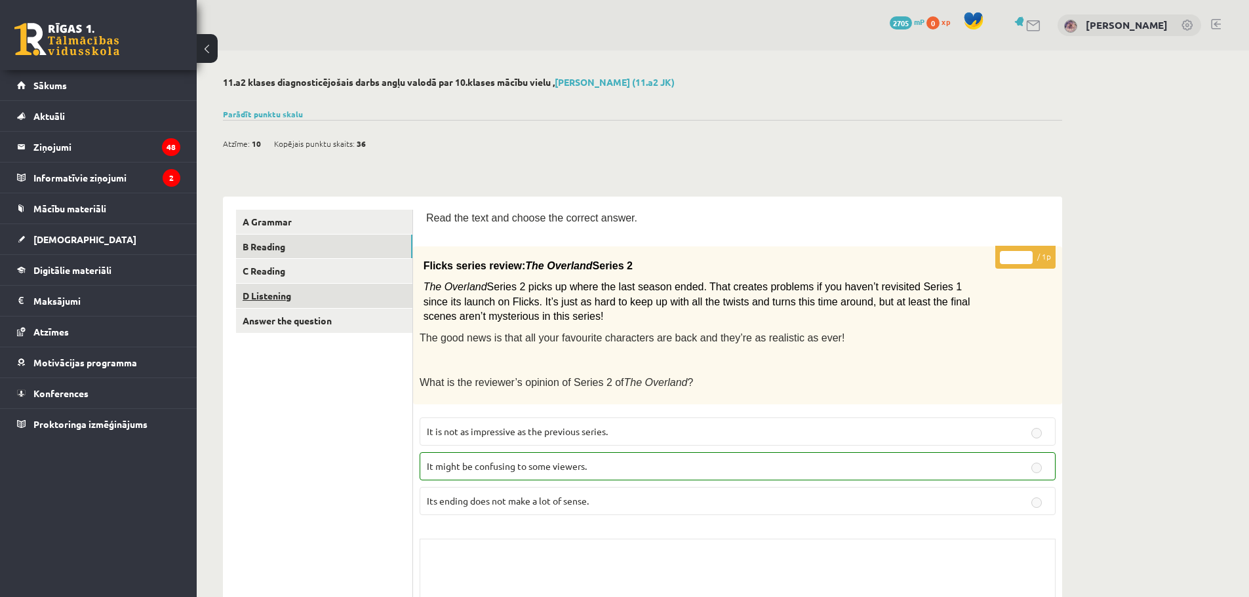
click at [331, 296] on link "D Listening" at bounding box center [324, 296] width 176 height 24
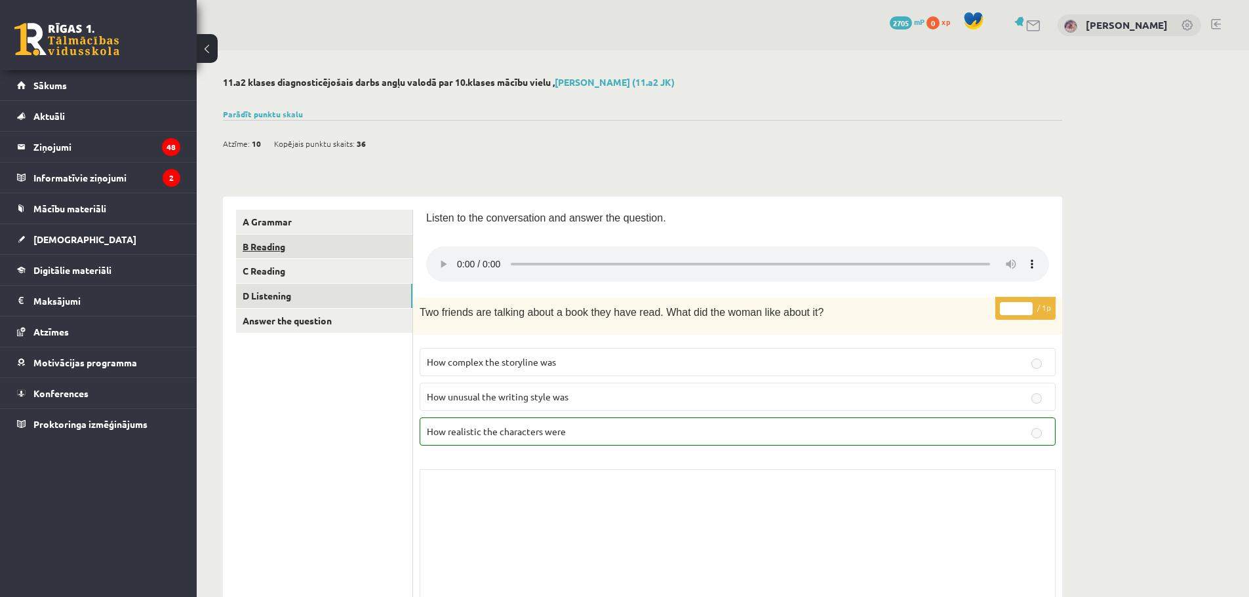
click at [310, 252] on link "B Reading" at bounding box center [324, 247] width 176 height 24
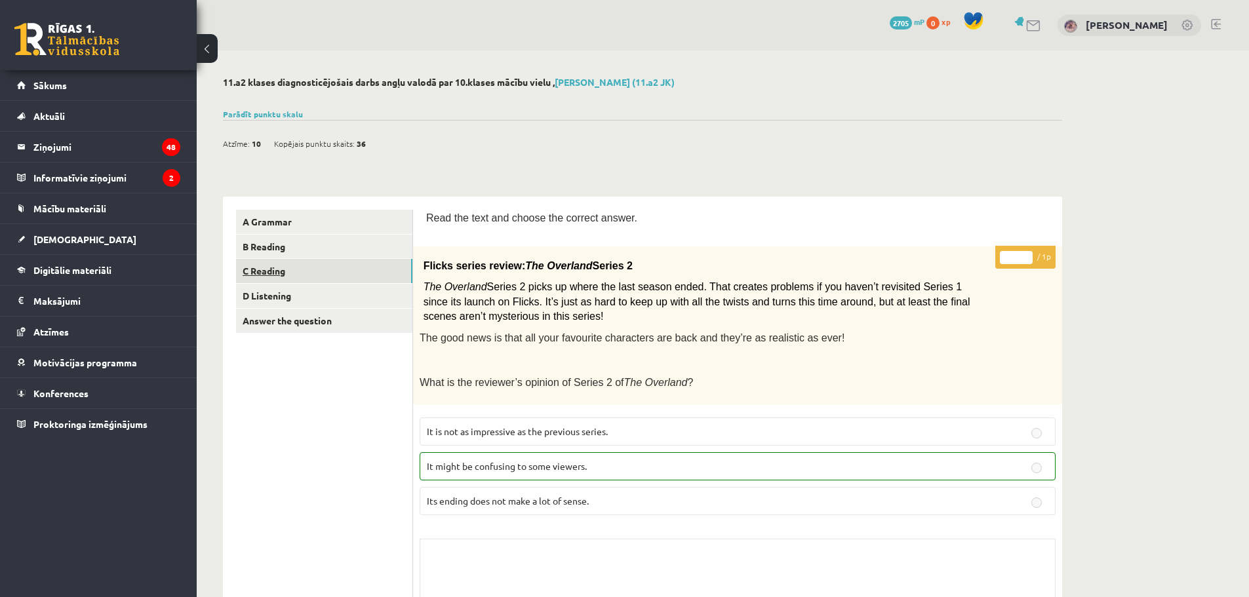
drag, startPoint x: 337, startPoint y: 275, endPoint x: 346, endPoint y: 274, distance: 9.3
click at [337, 275] on link "C Reading" at bounding box center [324, 271] width 176 height 24
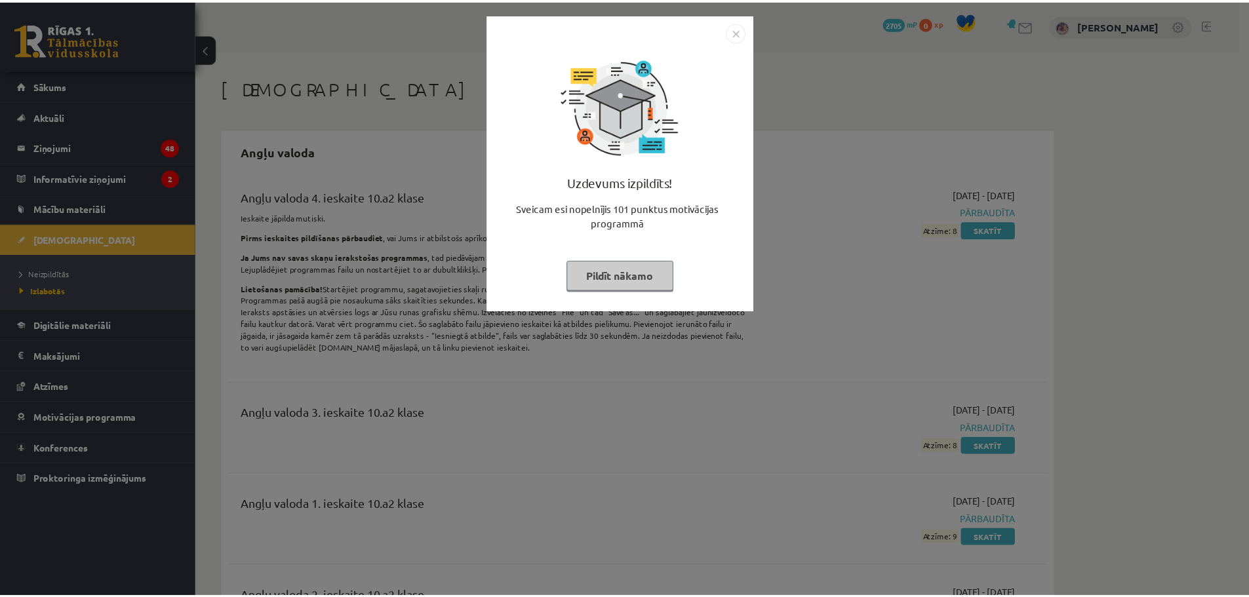
scroll to position [545, 0]
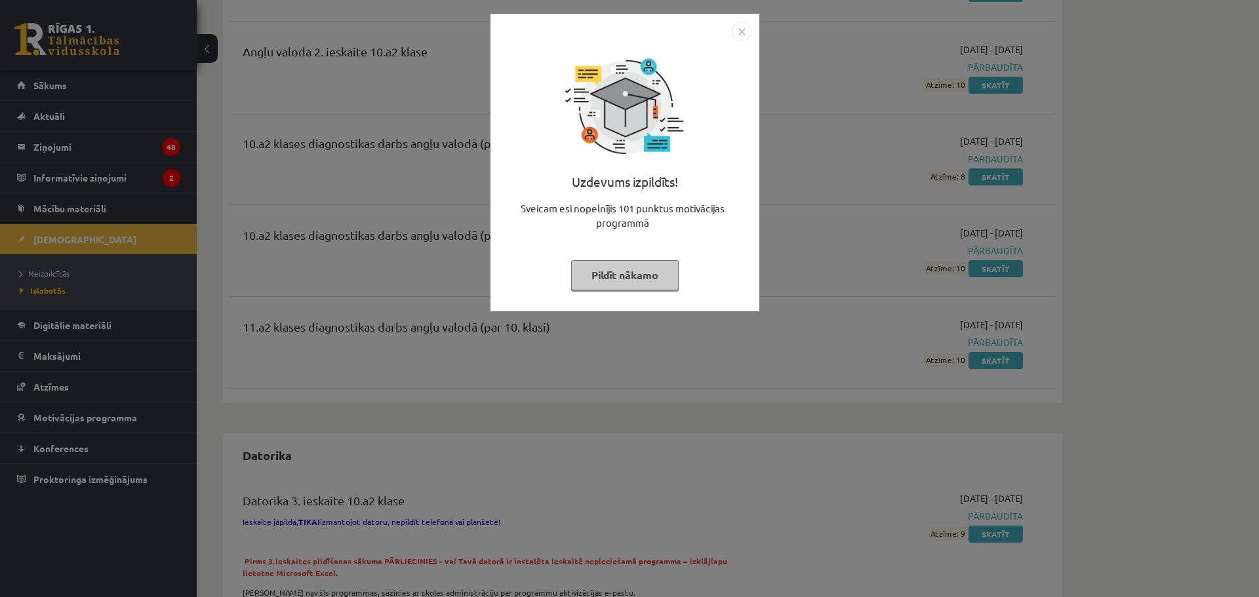
click at [631, 276] on button "Pildīt nākamo" at bounding box center [625, 275] width 108 height 30
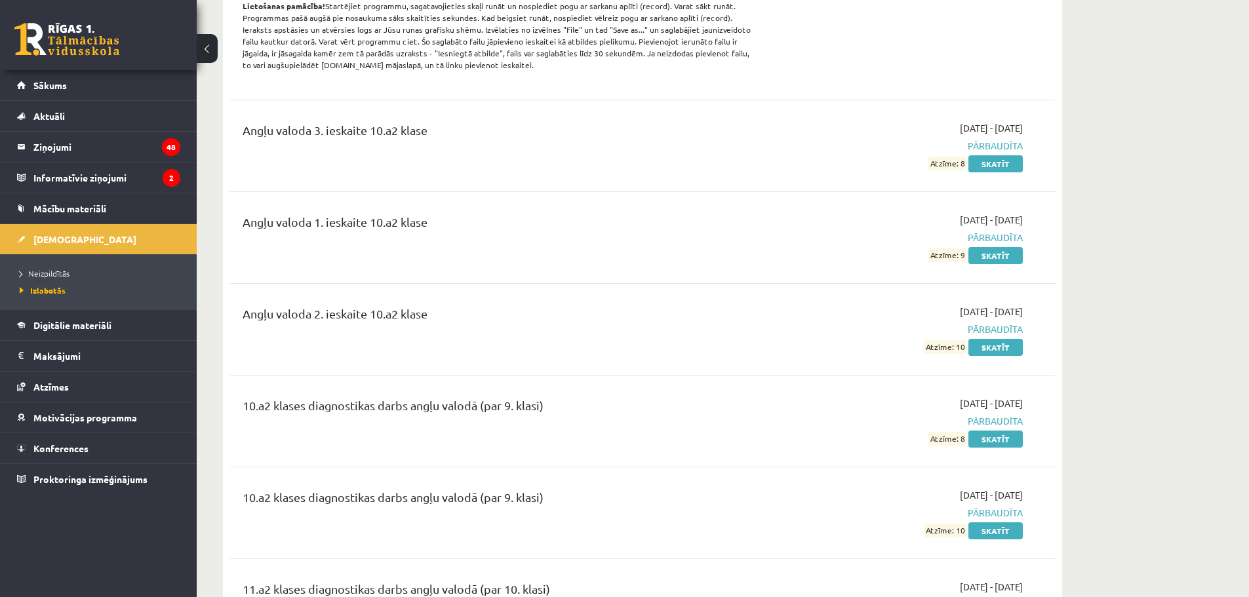
scroll to position [0, 0]
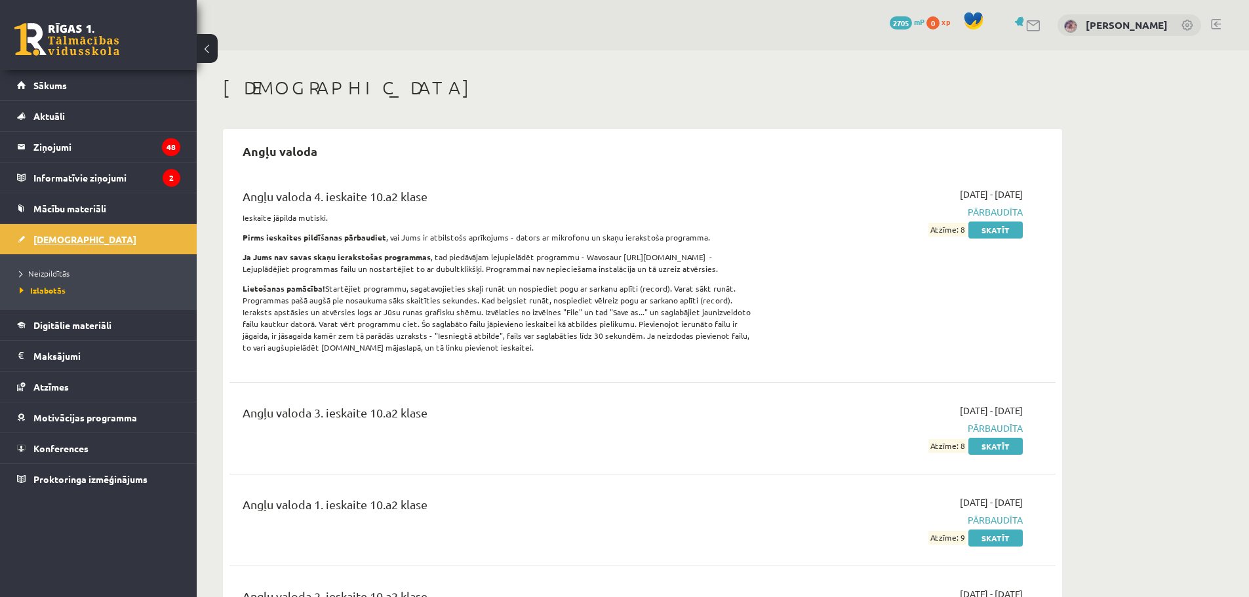
click at [62, 241] on span "[DEMOGRAPHIC_DATA]" at bounding box center [84, 239] width 103 height 12
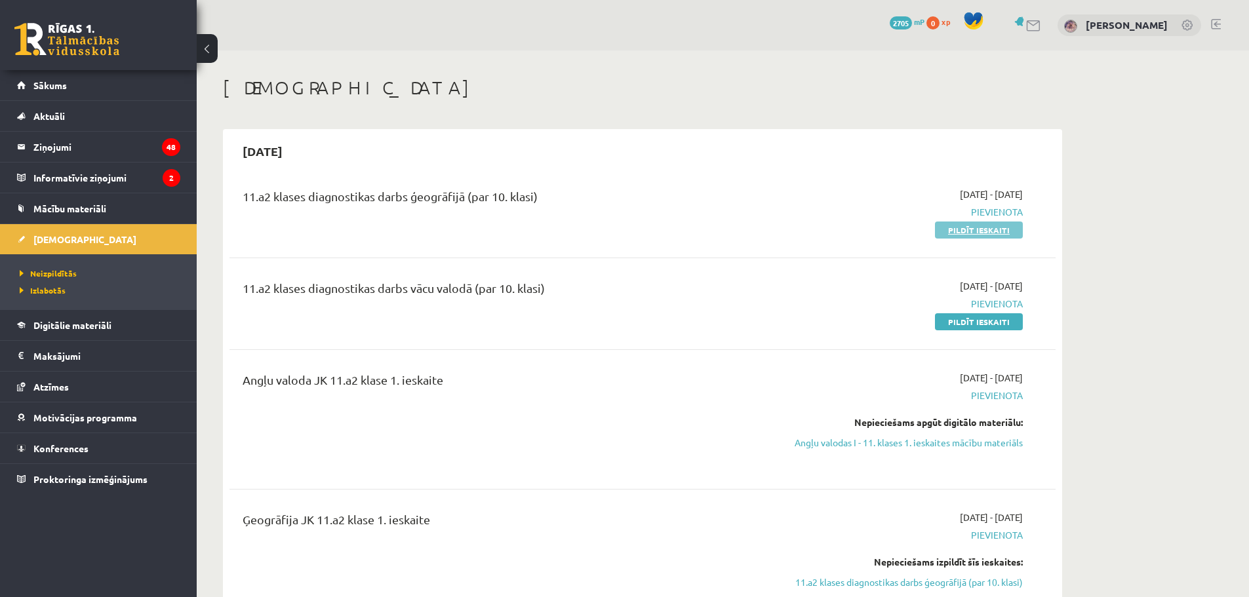
click at [955, 231] on link "Pildīt ieskaiti" at bounding box center [979, 230] width 88 height 17
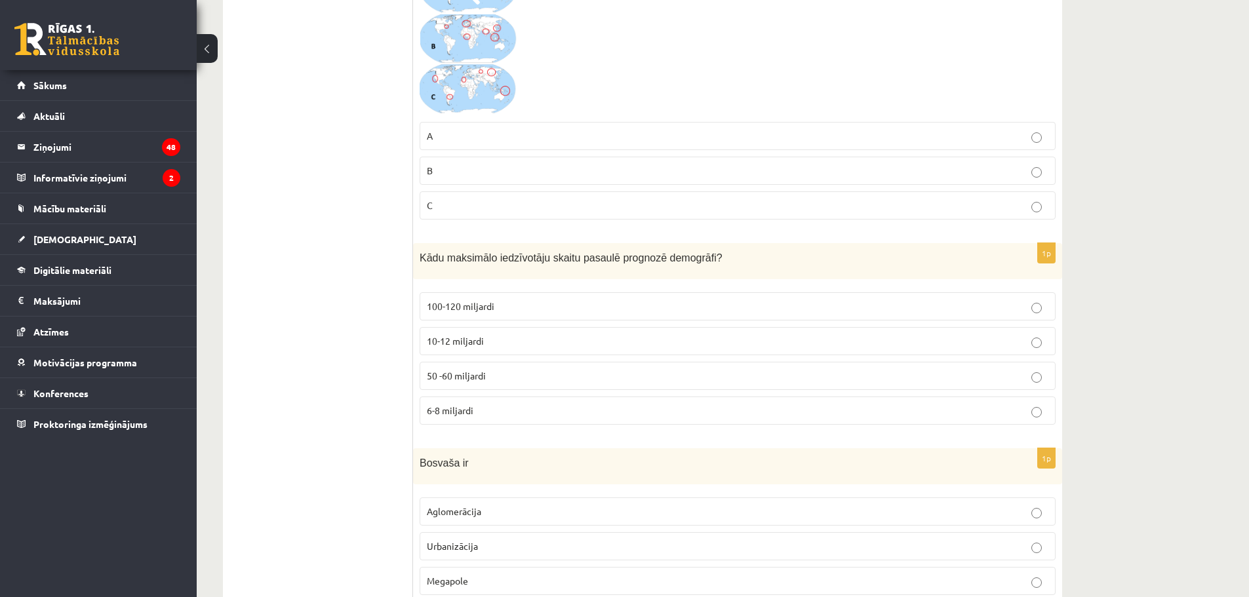
scroll to position [131, 0]
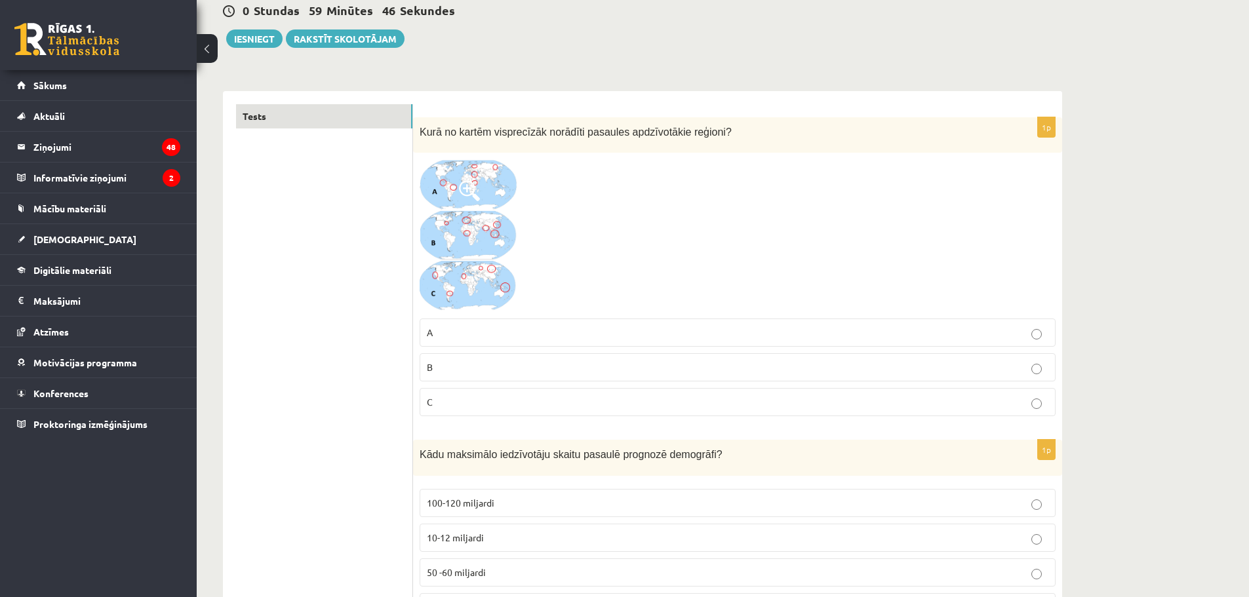
click at [432, 373] on span "B" at bounding box center [430, 367] width 6 height 12
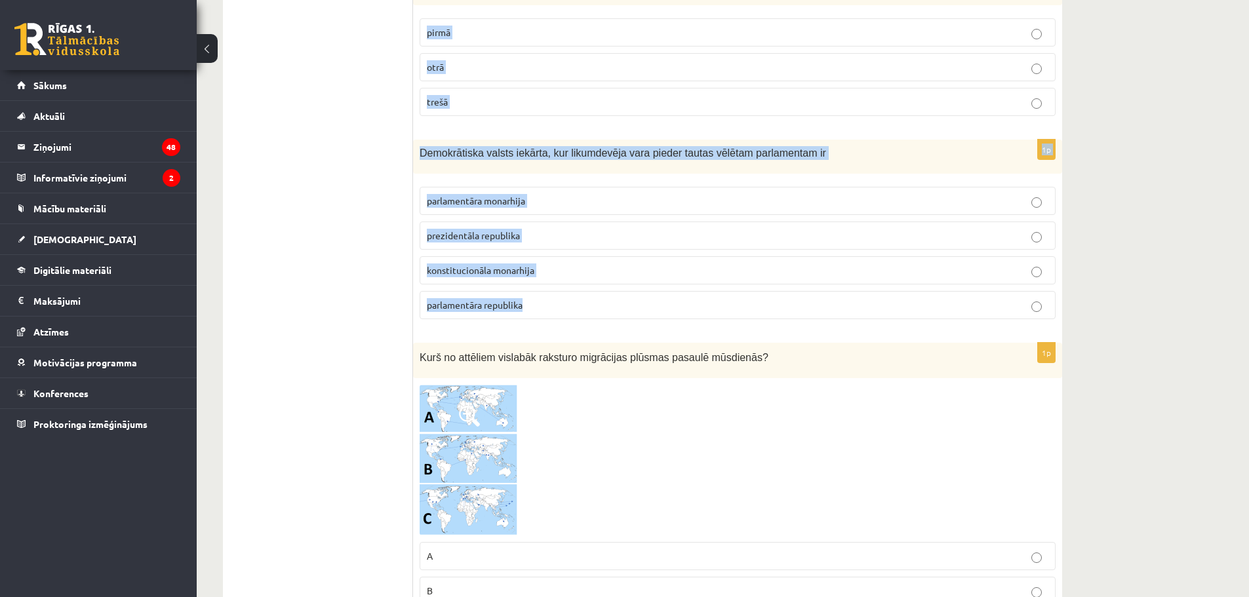
scroll to position [4458, 0]
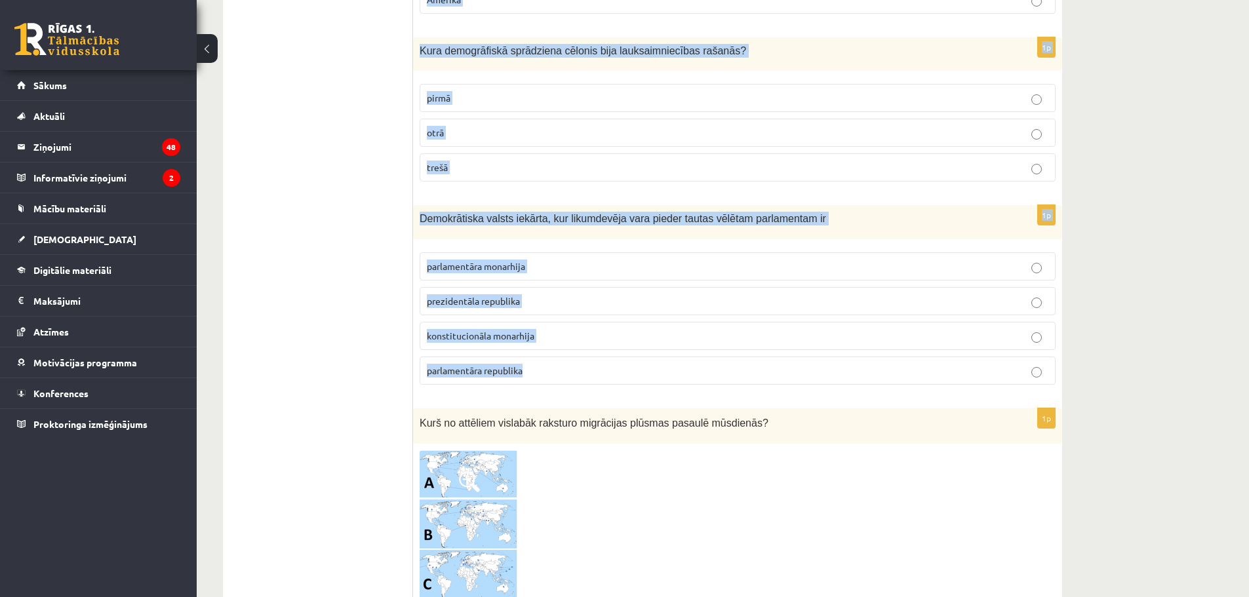
drag, startPoint x: 418, startPoint y: 129, endPoint x: 586, endPoint y: 375, distance: 298.6
copy form "Lore ipsumdolo sitametcons adipis elitsed doeiusmo temporinc? 757-471 utlabore …"
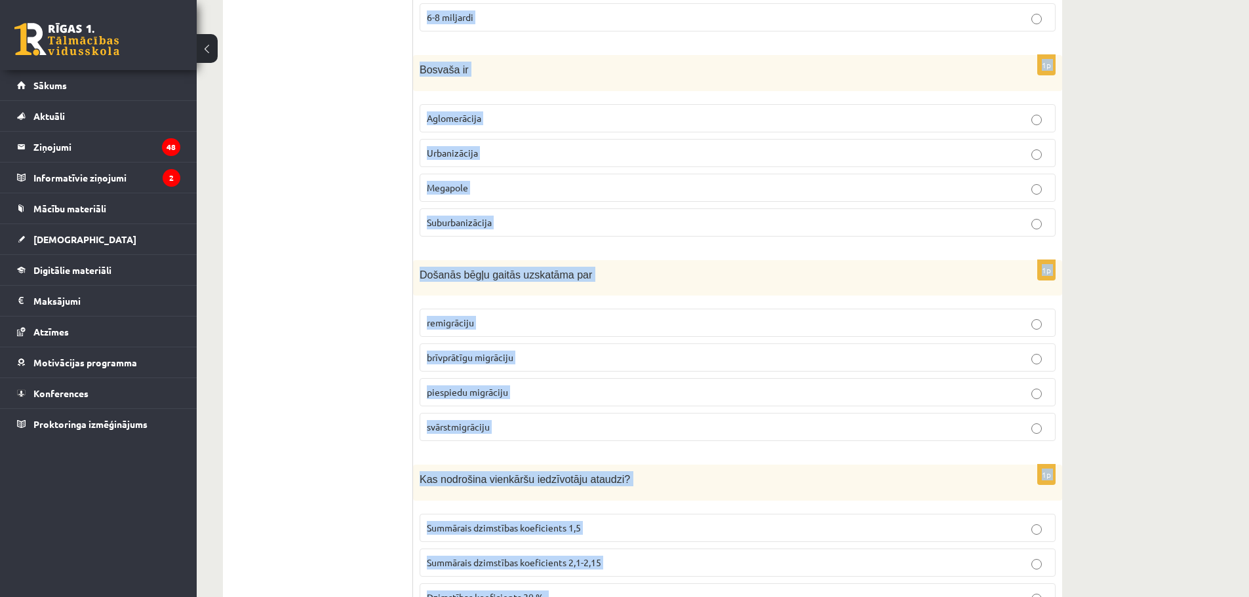
scroll to position [328, 0]
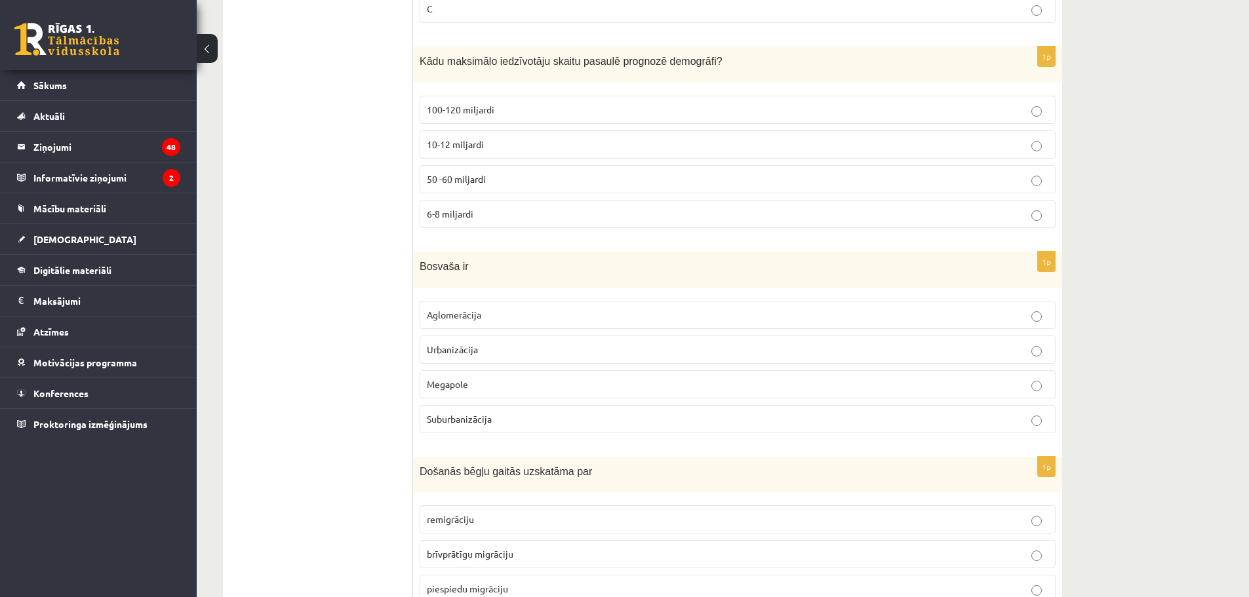
click at [459, 142] on span "10-12 miljardi" at bounding box center [455, 144] width 57 height 12
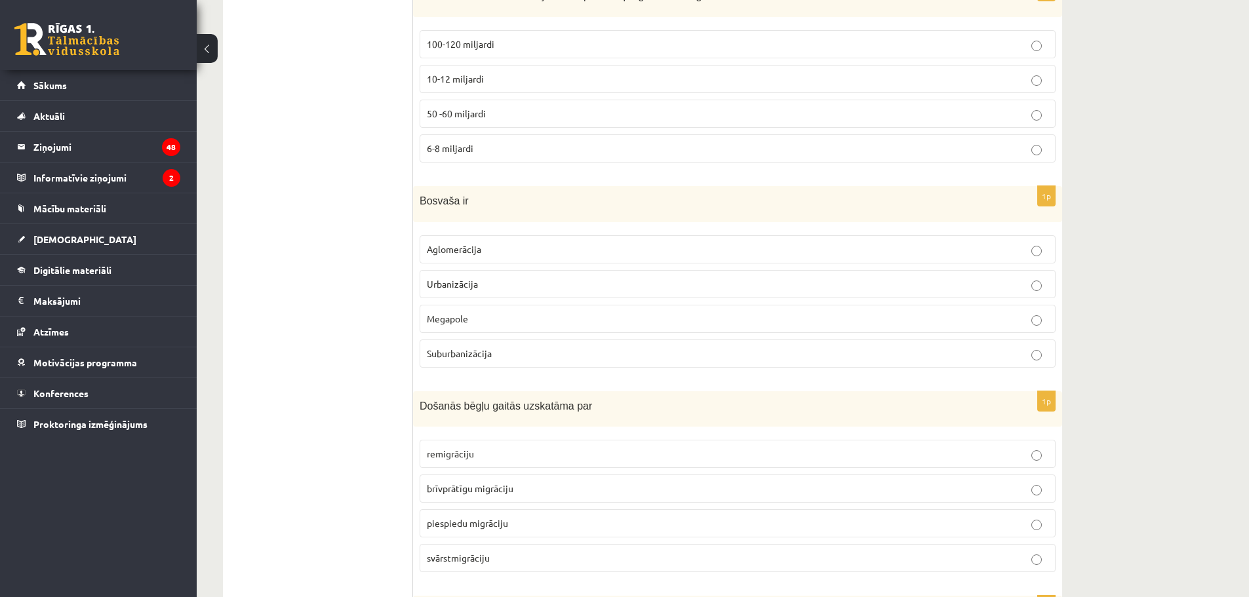
scroll to position [656, 0]
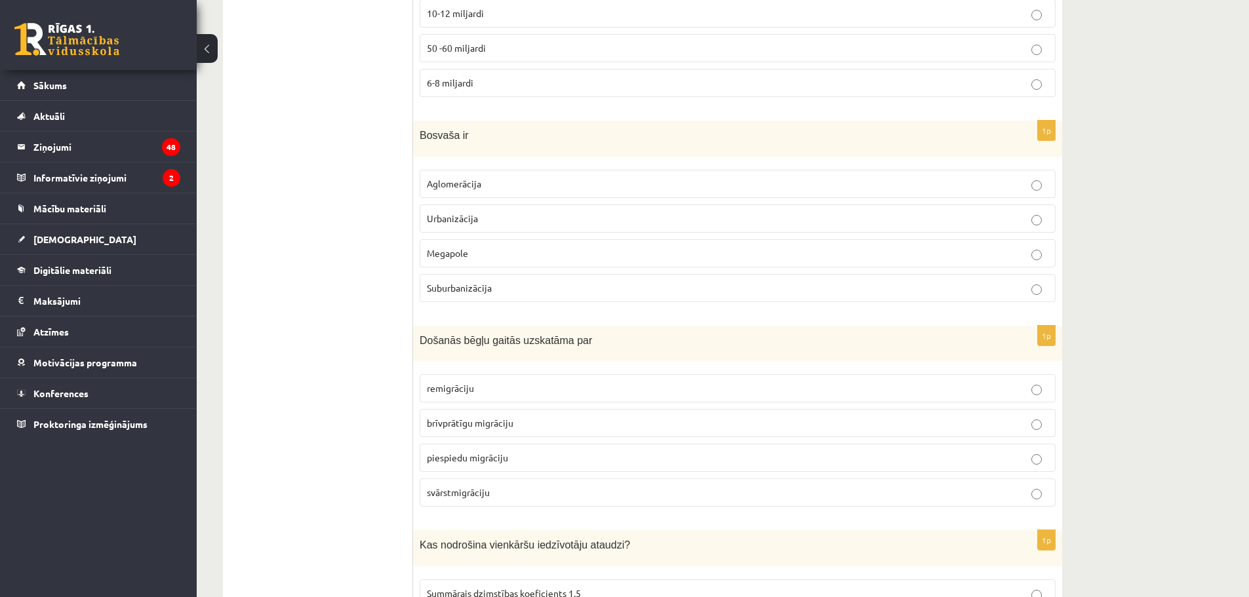
click at [458, 259] on p "Megapole" at bounding box center [738, 254] width 622 height 14
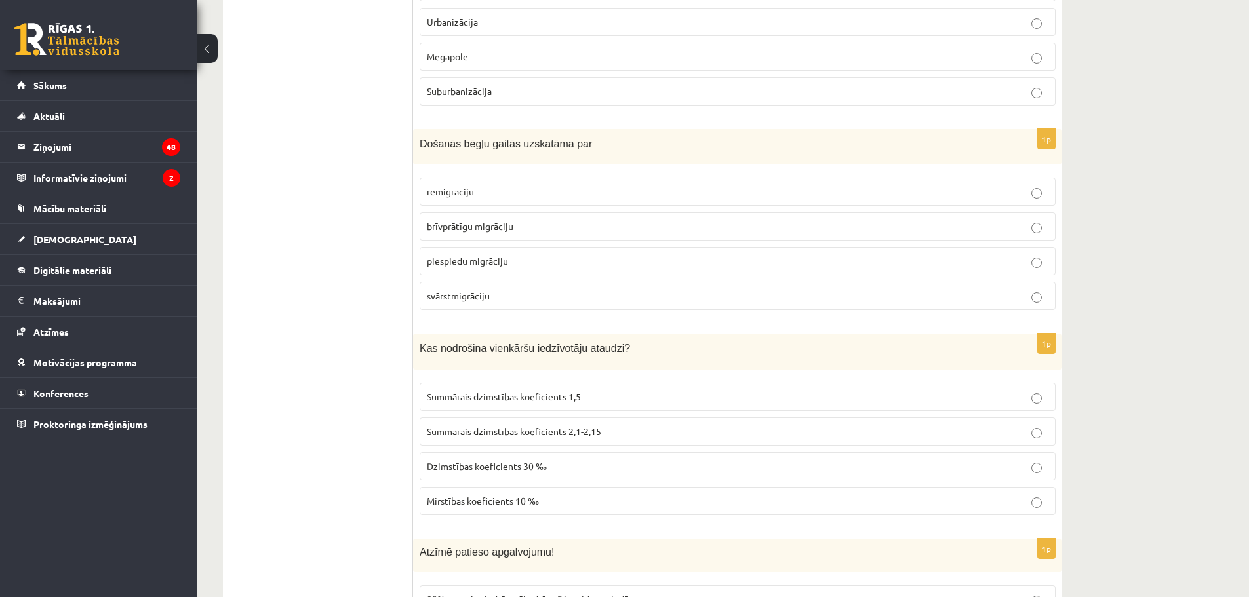
scroll to position [918, 0]
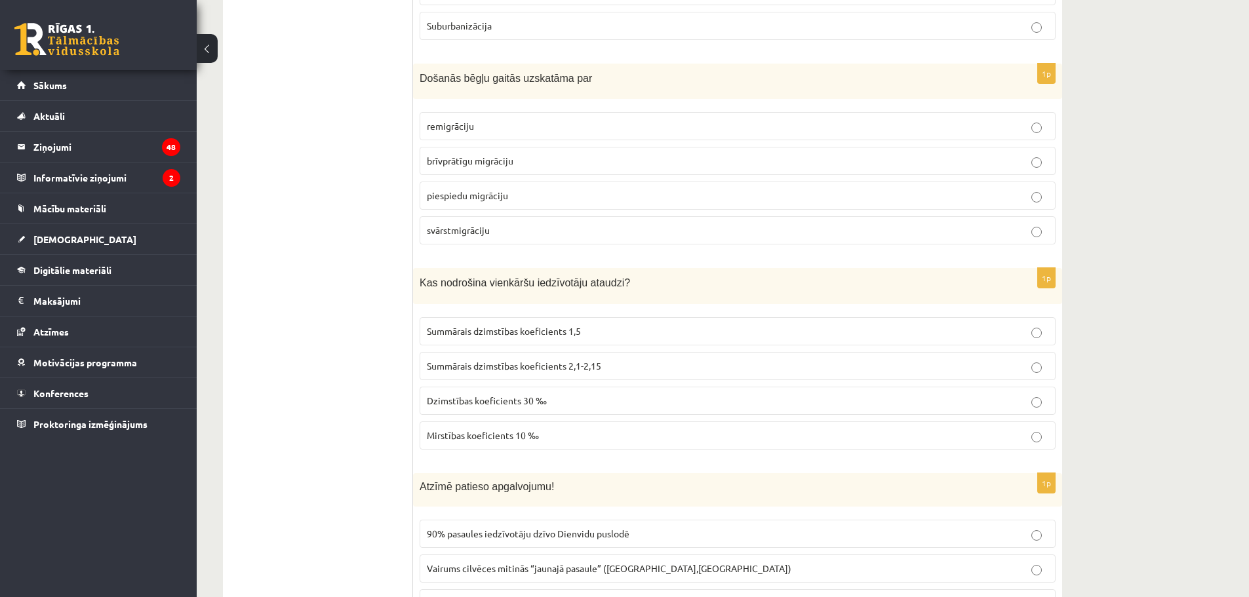
click at [464, 201] on span "piespiedu migrāciju" at bounding box center [467, 195] width 81 height 12
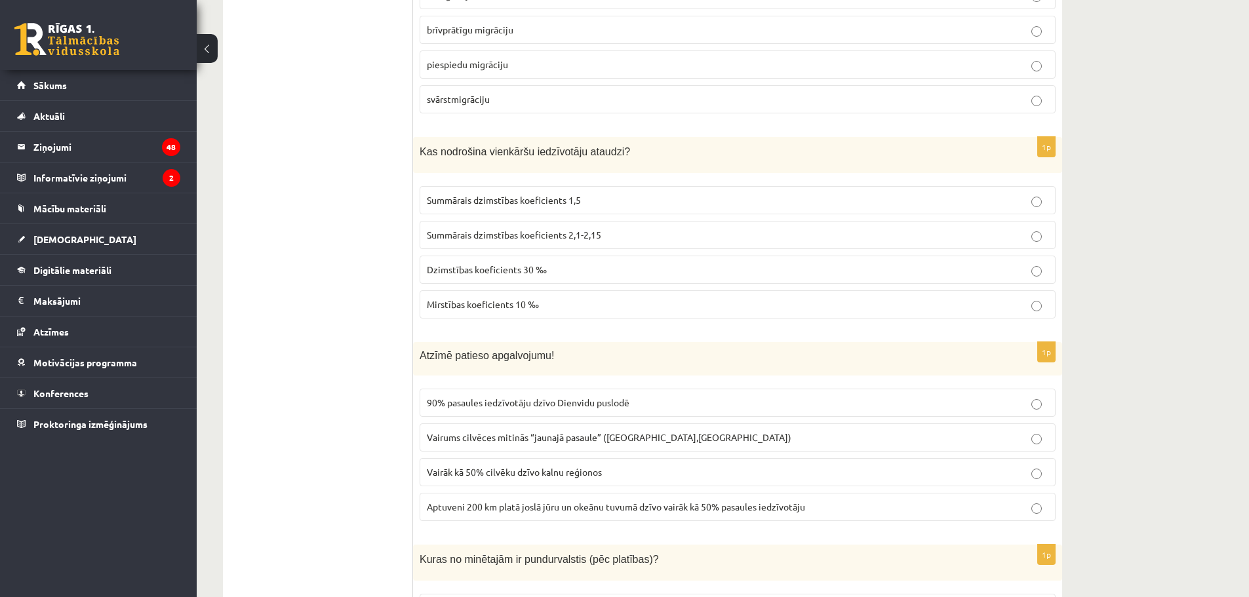
scroll to position [1115, 0]
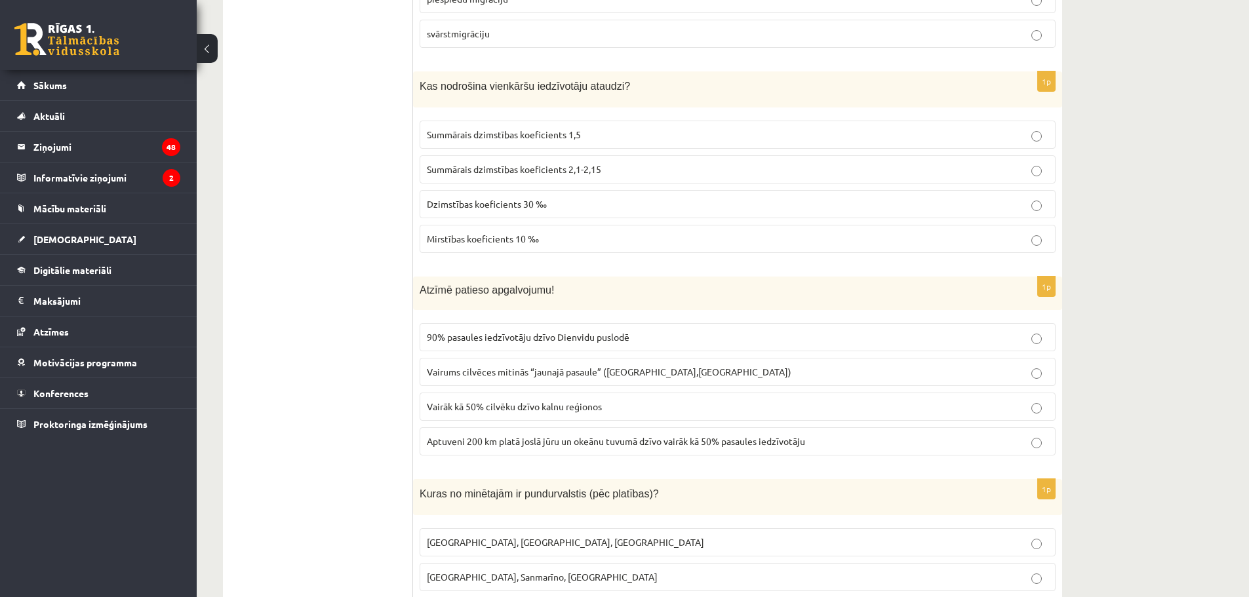
click at [515, 177] on label "Summārais dzimstības koeficients 2,1-2,15" at bounding box center [738, 169] width 636 height 28
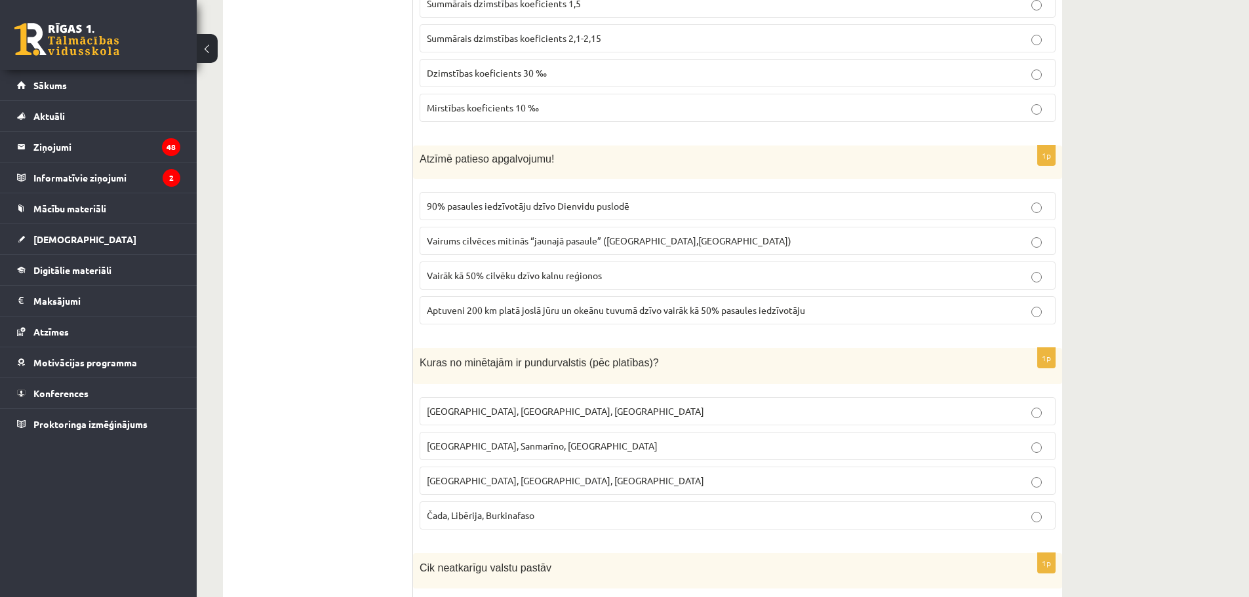
scroll to position [1311, 0]
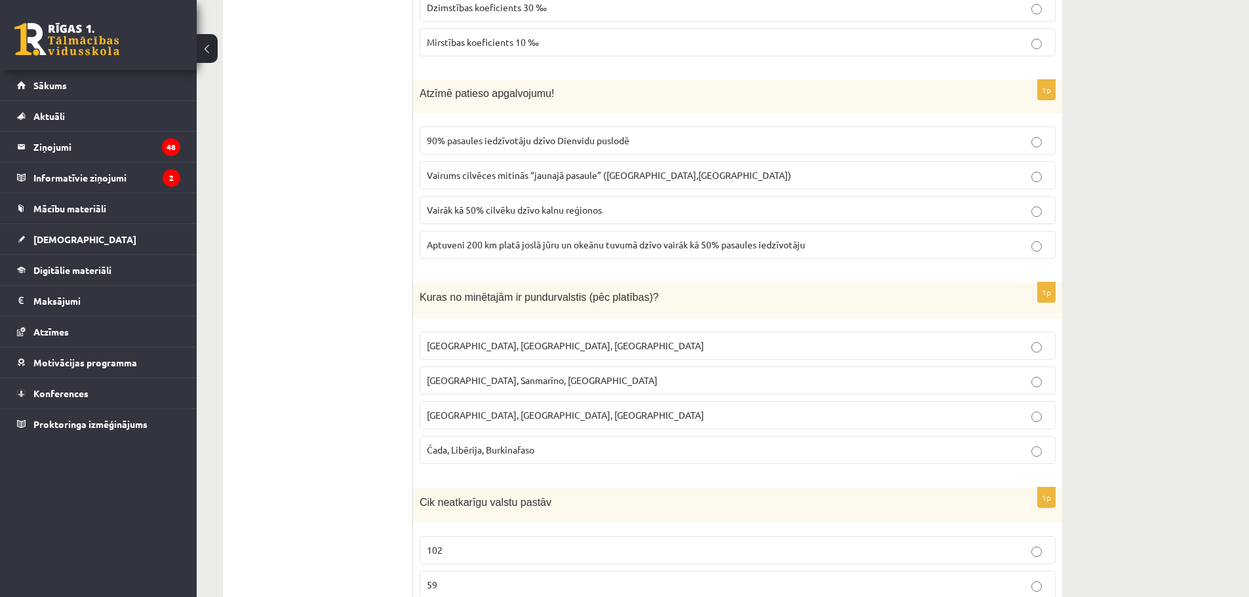
click at [469, 248] on span "Aptuveni 200 km platā joslā jūru un okeānu tuvumā dzīvo vairāk kā 50% pasaules …" at bounding box center [616, 245] width 378 height 12
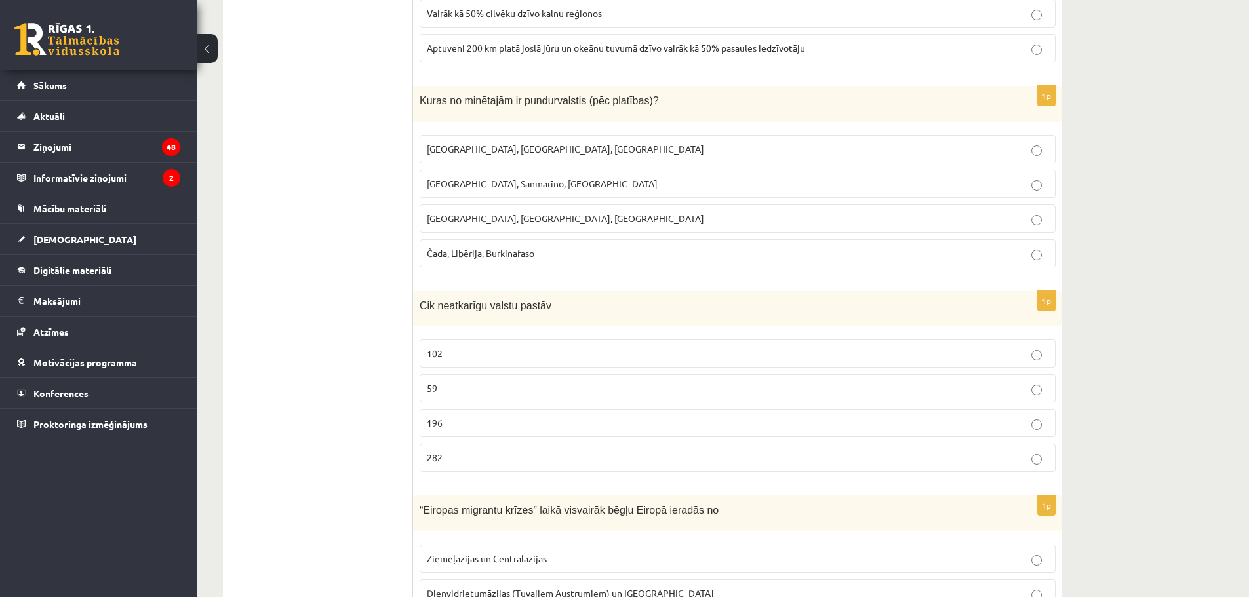
click at [463, 184] on span "Monako, Sanmarīno, Luksemburga" at bounding box center [542, 184] width 231 height 12
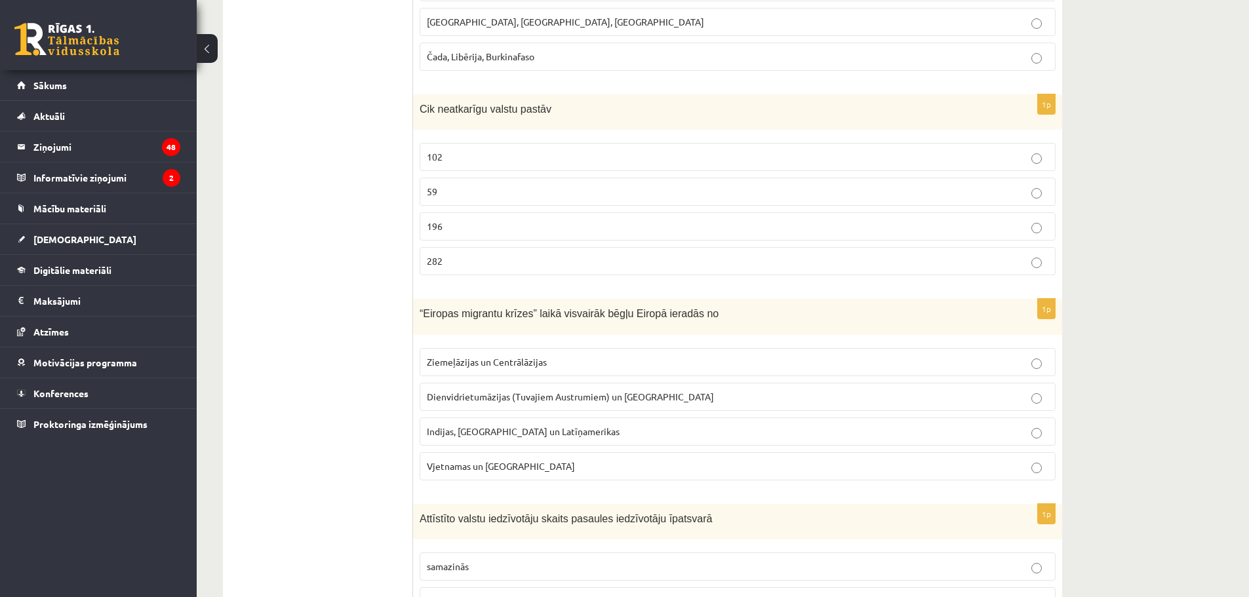
click at [446, 233] on p "196" at bounding box center [738, 227] width 622 height 14
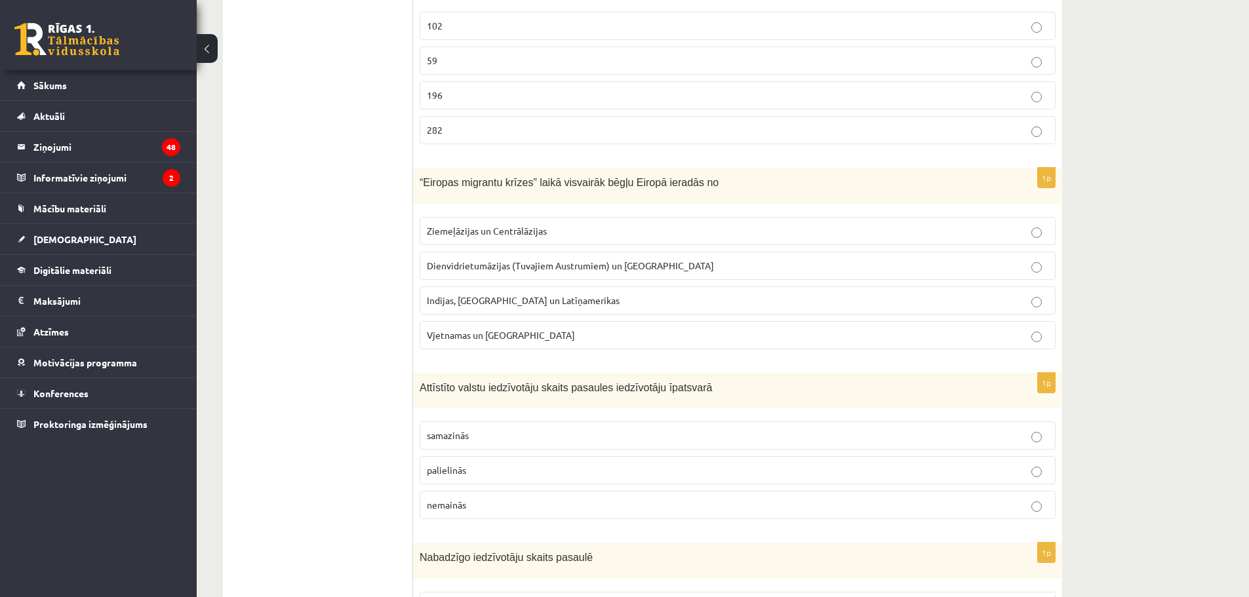
scroll to position [1901, 0]
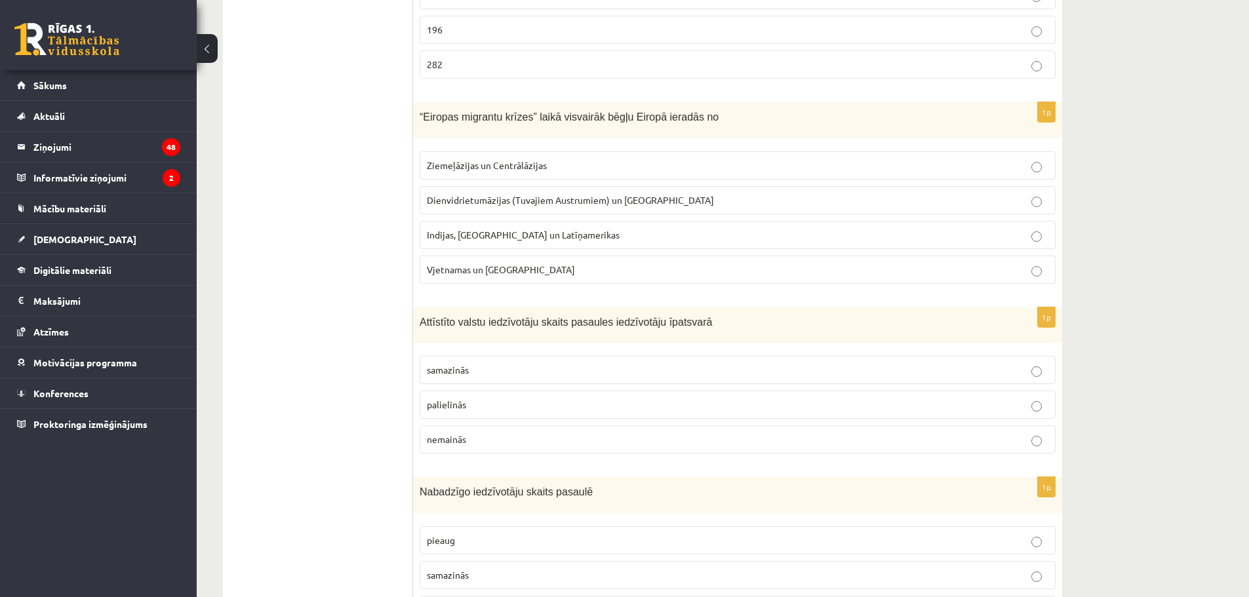
click at [578, 212] on label "Dienvidrietumāzijas (Tuvajiem Austrumiem) un Āfrikas" at bounding box center [738, 200] width 636 height 28
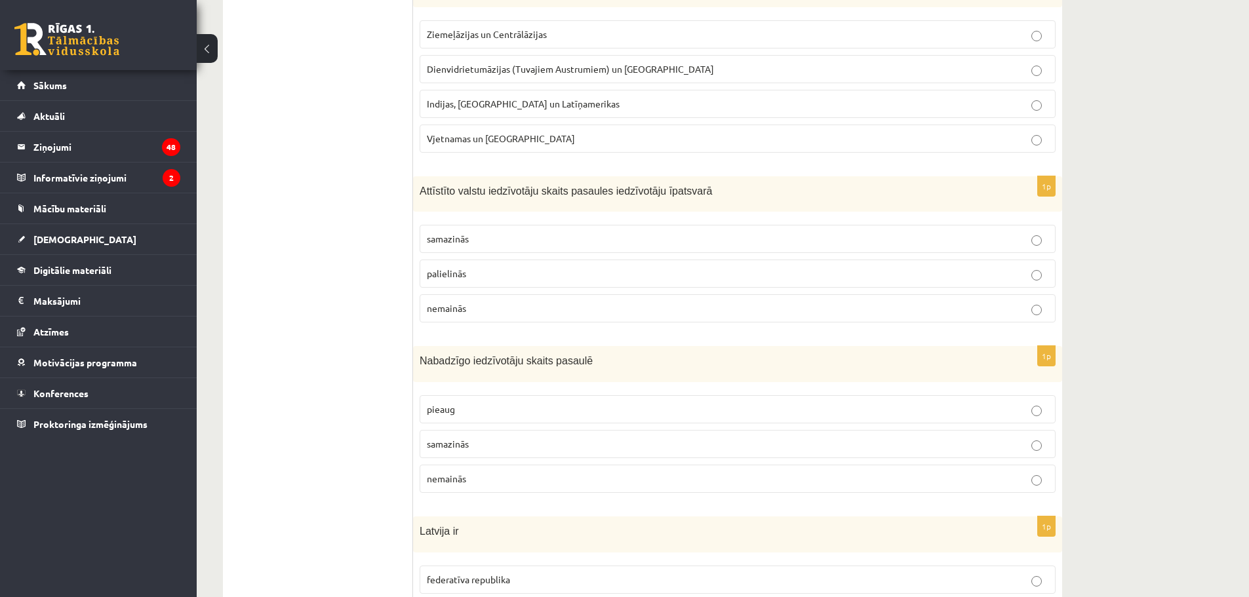
scroll to position [2098, 0]
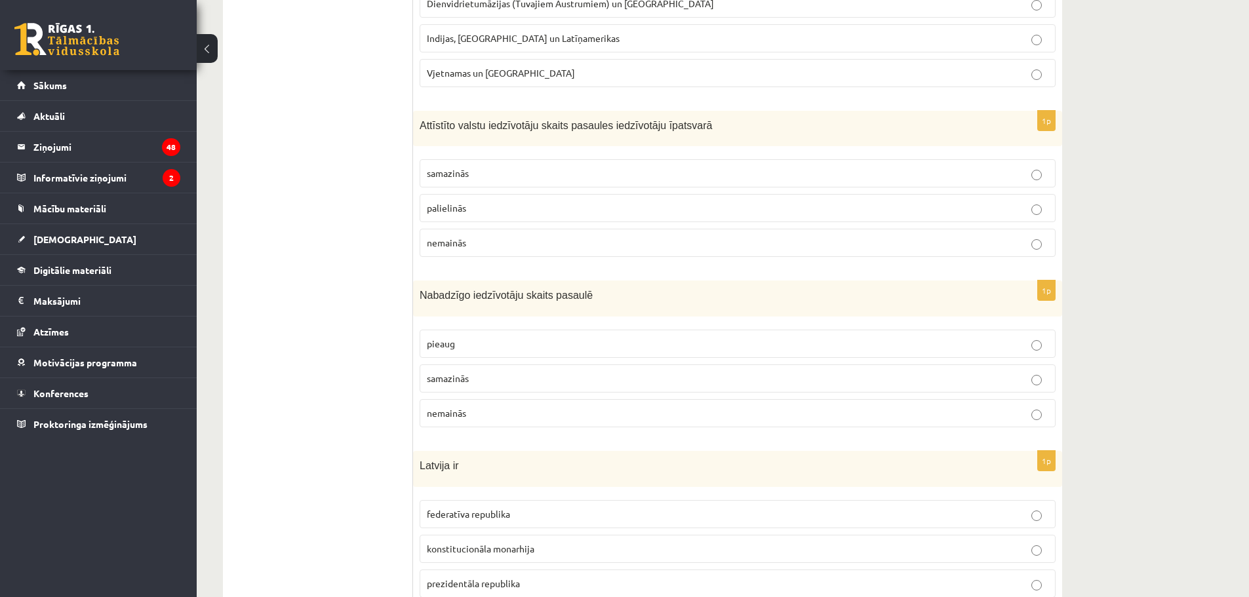
click at [446, 176] on span "samazinās" at bounding box center [448, 173] width 42 height 12
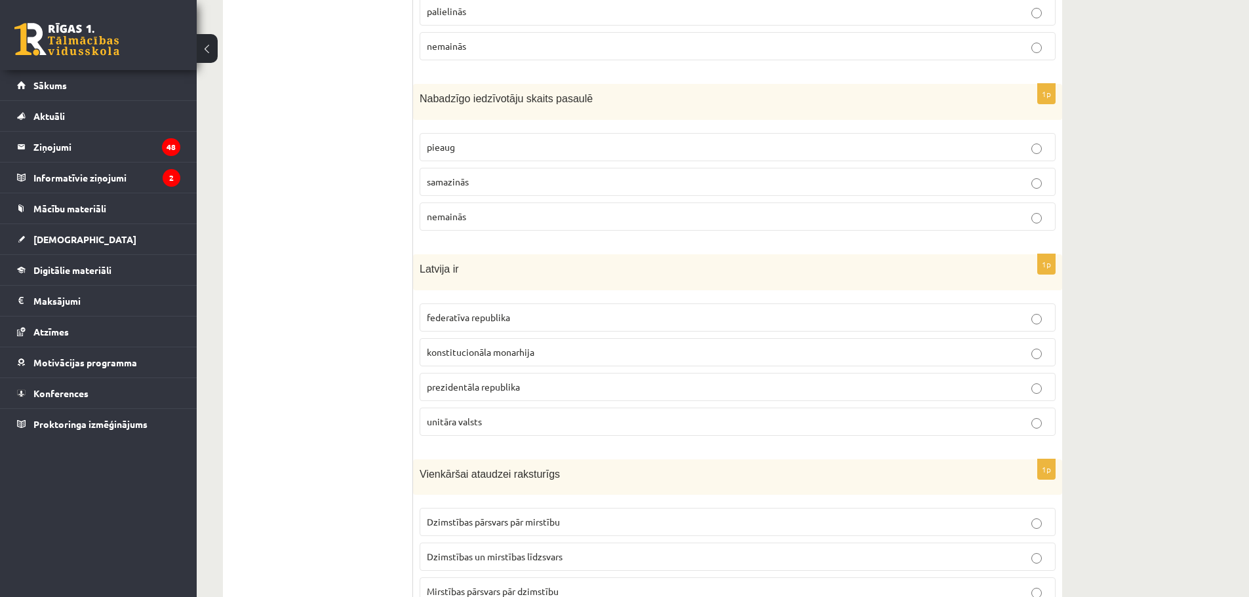
scroll to position [2360, 0]
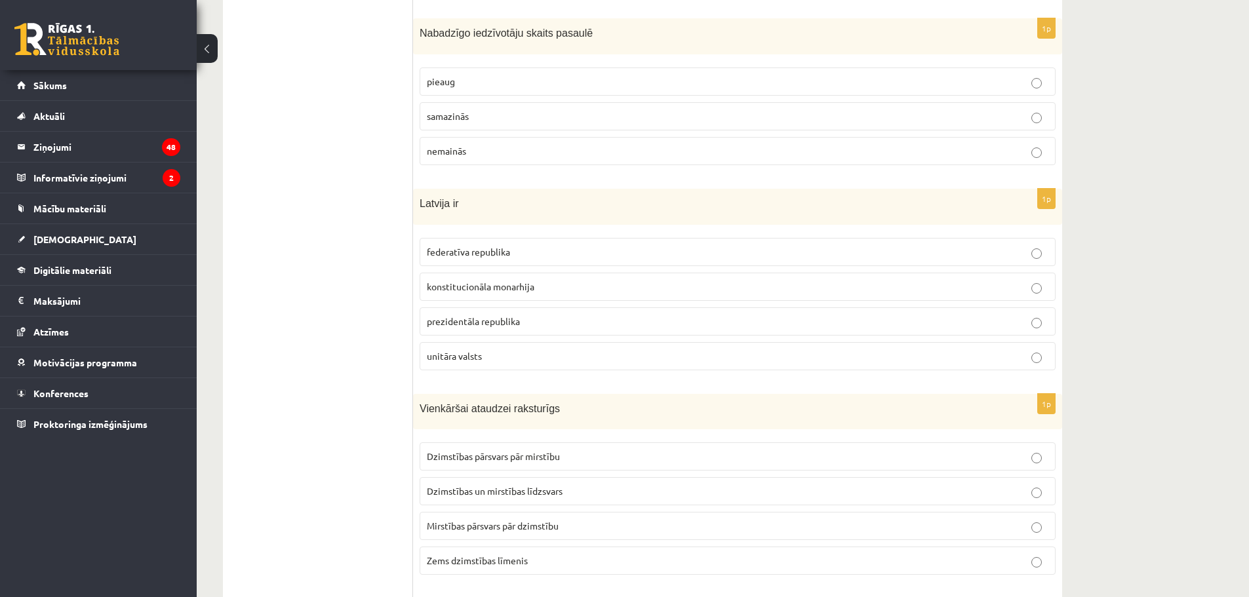
click at [458, 83] on p "pieaug" at bounding box center [738, 82] width 622 height 14
click at [463, 352] on span "unitāra valsts" at bounding box center [454, 356] width 55 height 12
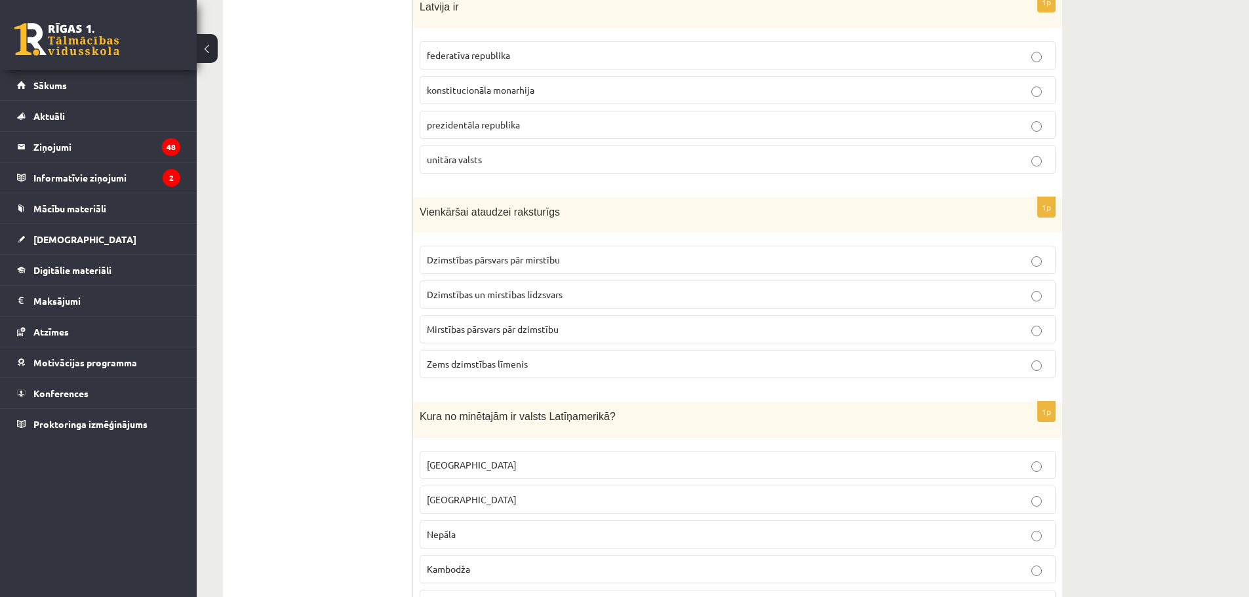
scroll to position [2622, 0]
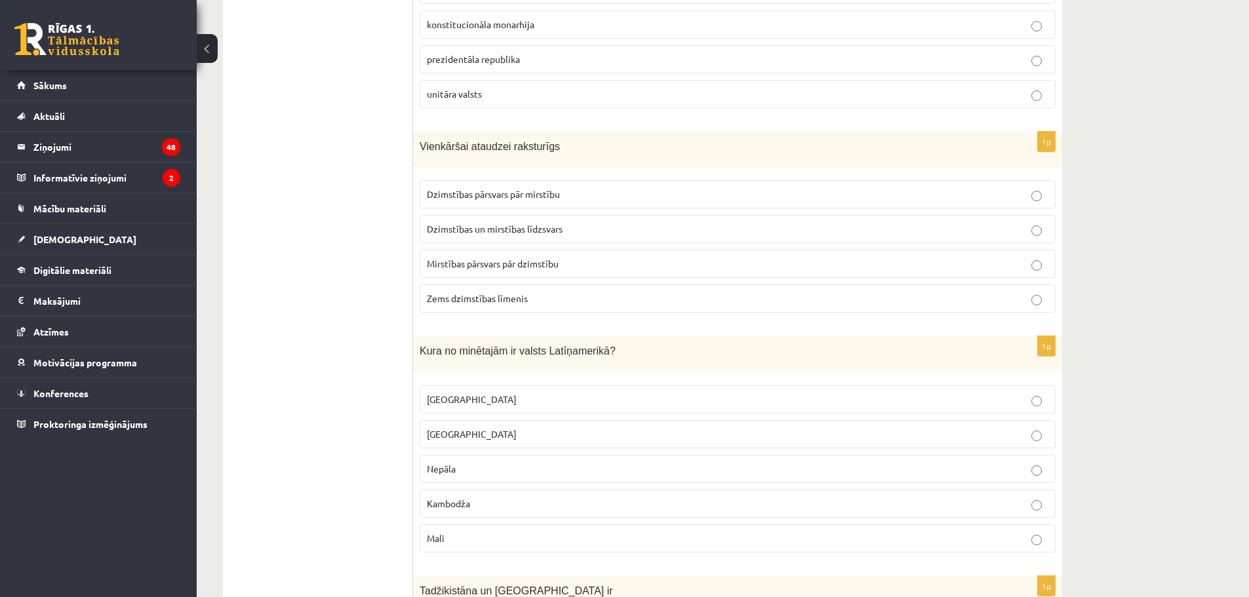
click at [488, 201] on p "Dzimstības pārsvars pār mirstību" at bounding box center [738, 195] width 622 height 14
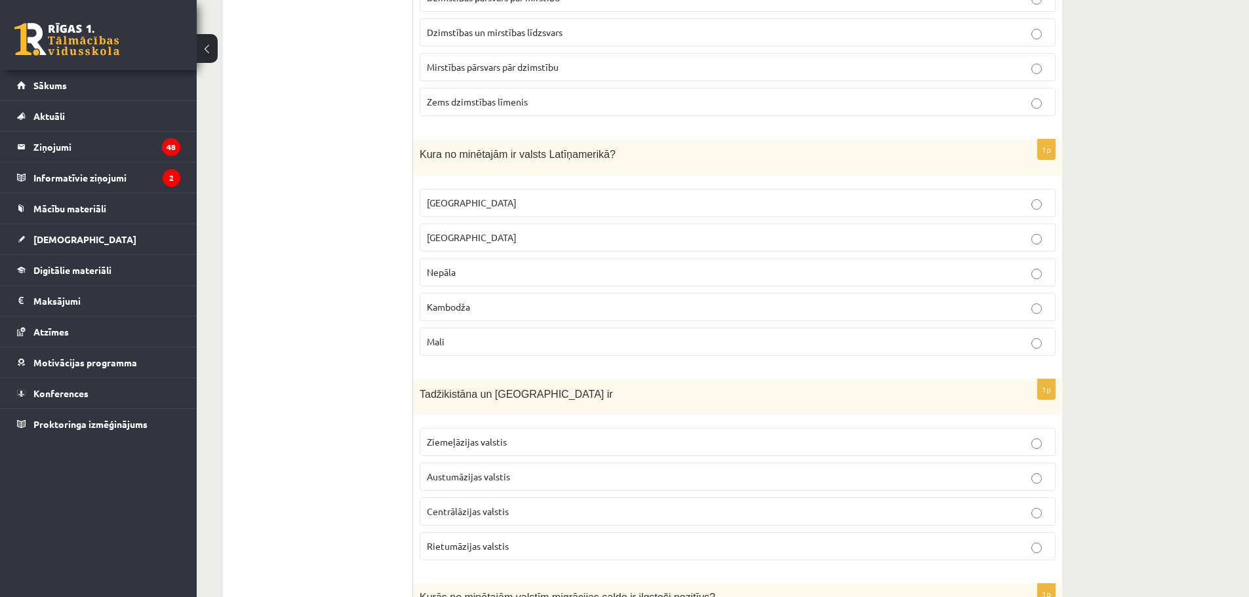
scroll to position [2885, 0]
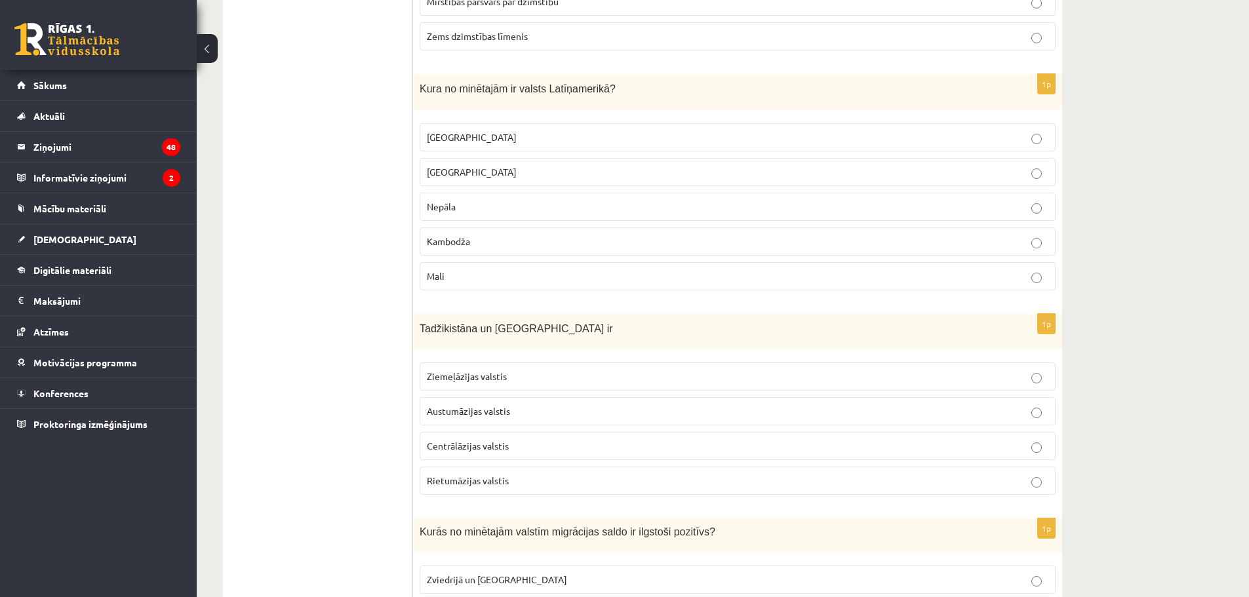
click at [448, 136] on span "Meksika" at bounding box center [472, 137] width 90 height 12
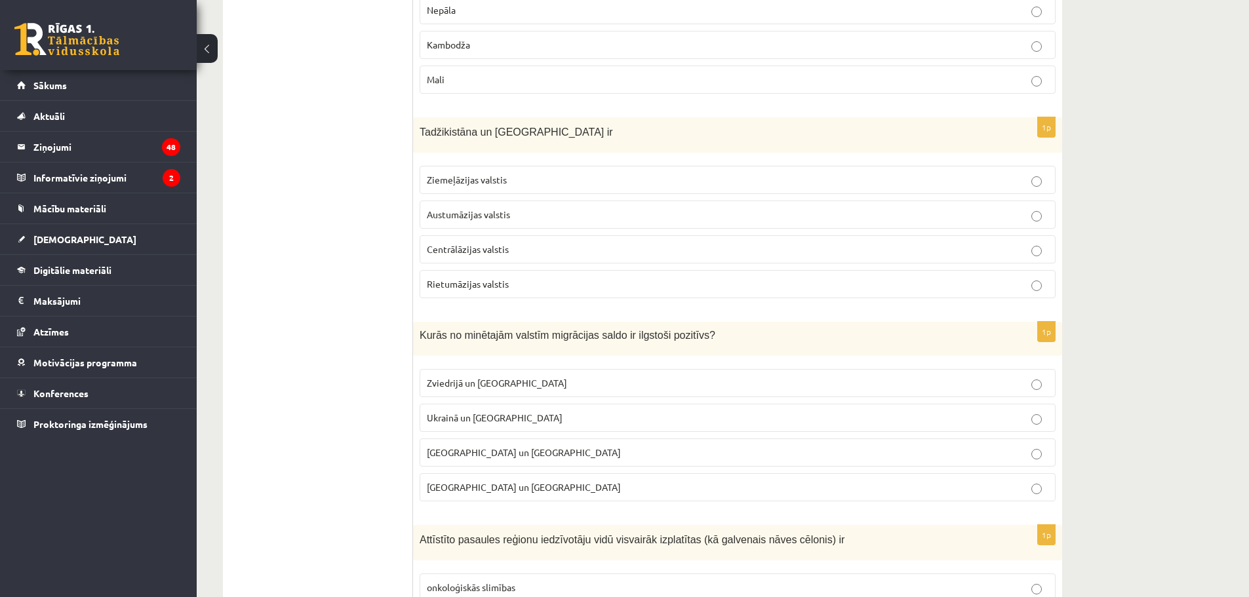
scroll to position [3147, 0]
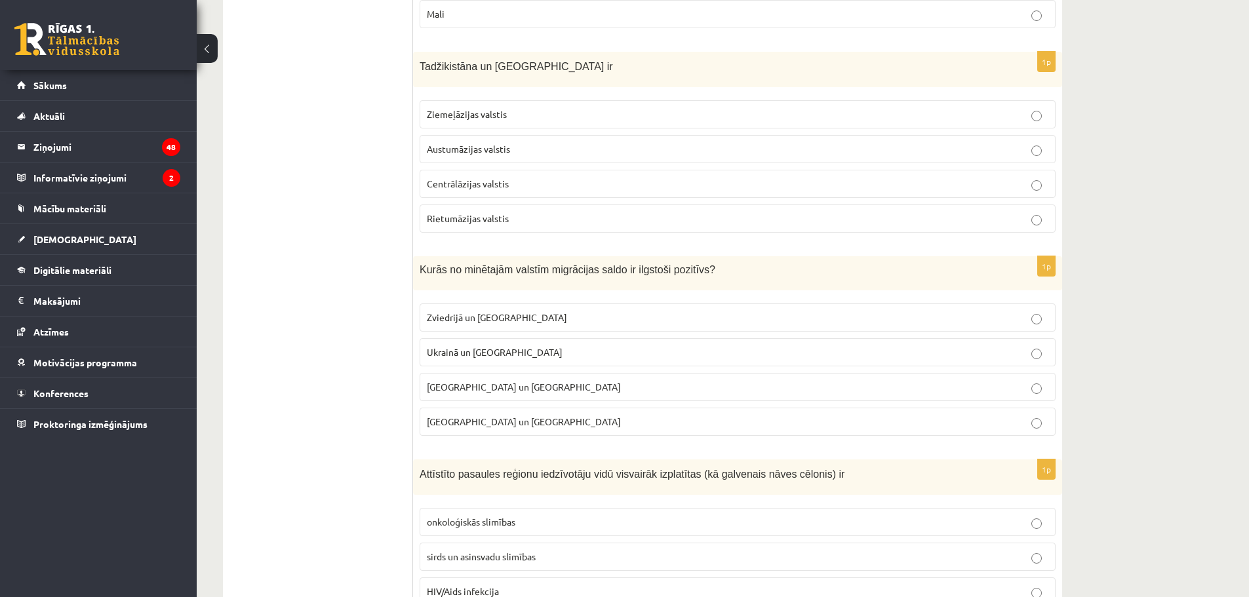
click at [454, 181] on span "Centrālāzijas valstis" at bounding box center [468, 184] width 82 height 12
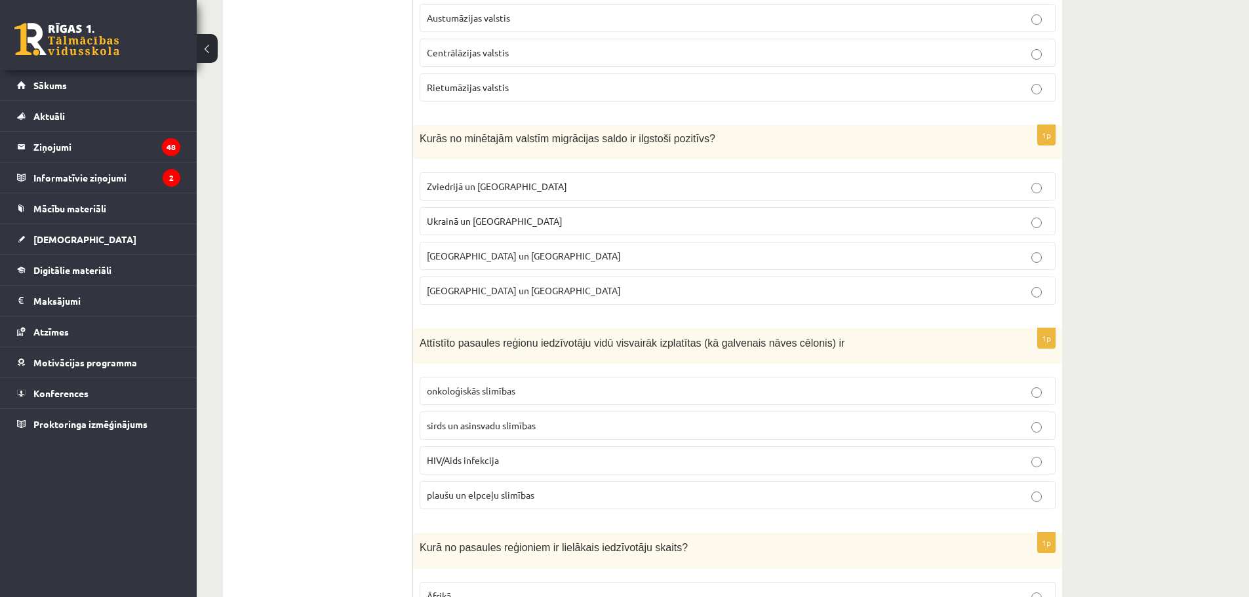
scroll to position [3344, 0]
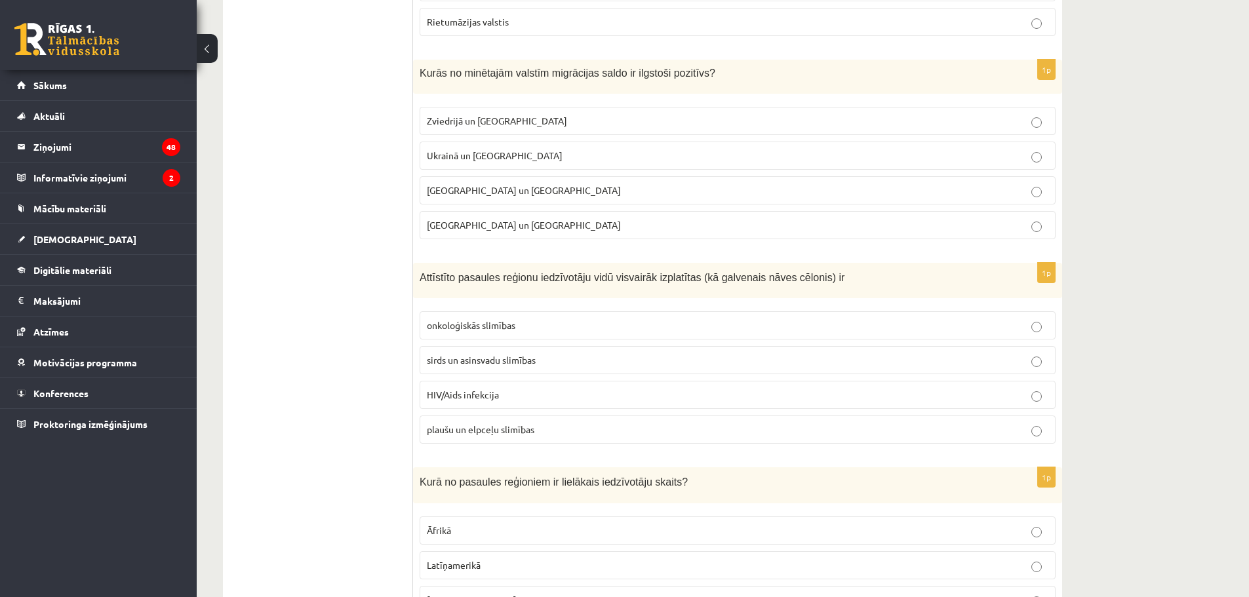
click at [495, 117] on p "Zviedrijā un ASV" at bounding box center [738, 121] width 622 height 14
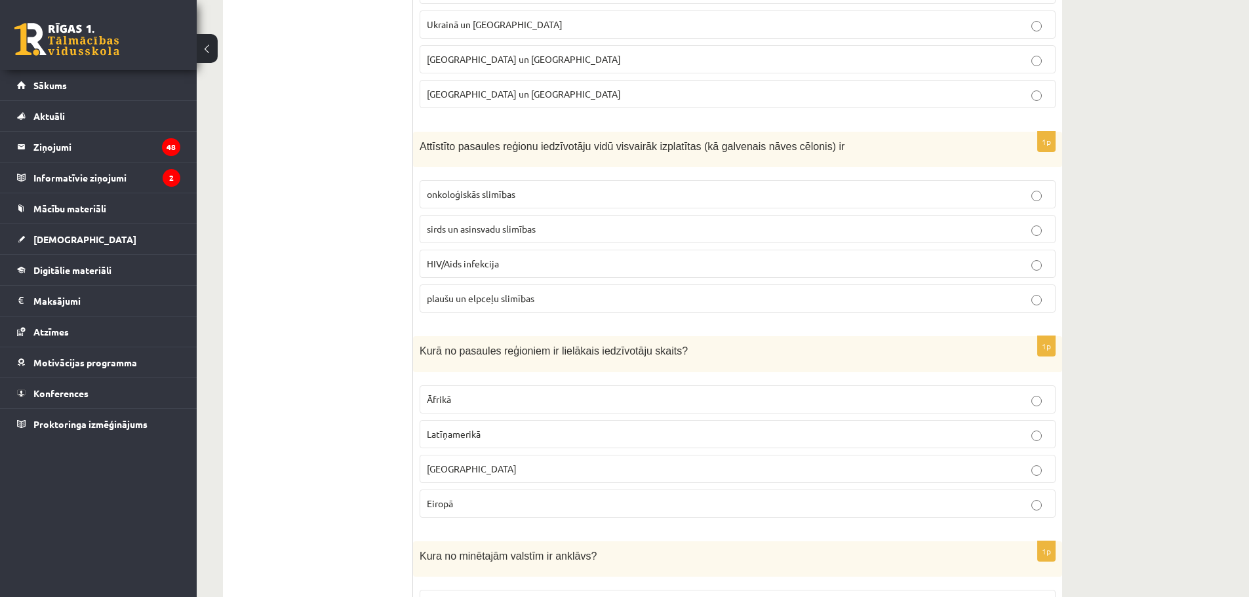
scroll to position [3540, 0]
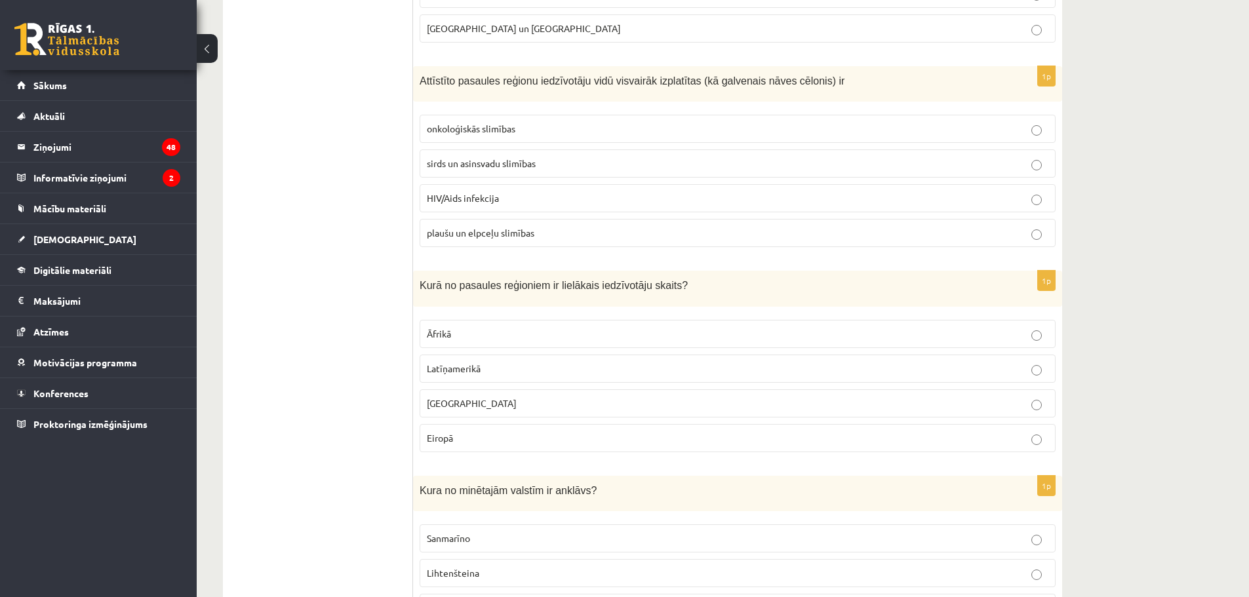
click at [465, 175] on label "sirds un asinsvadu slimības" at bounding box center [738, 163] width 636 height 28
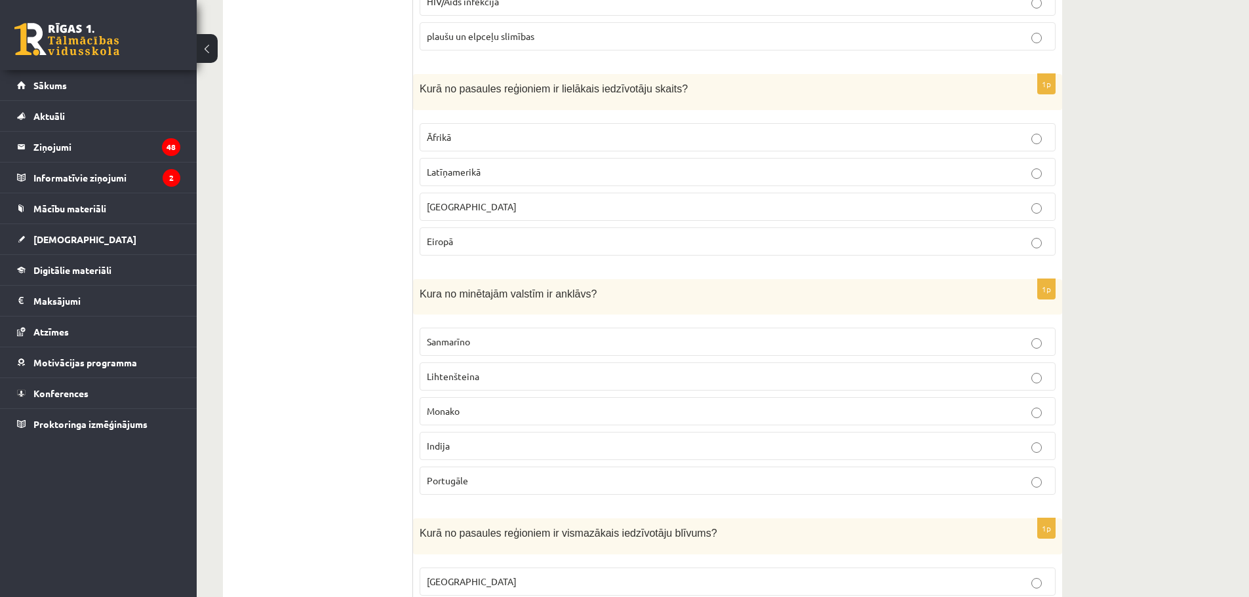
scroll to position [3803, 0]
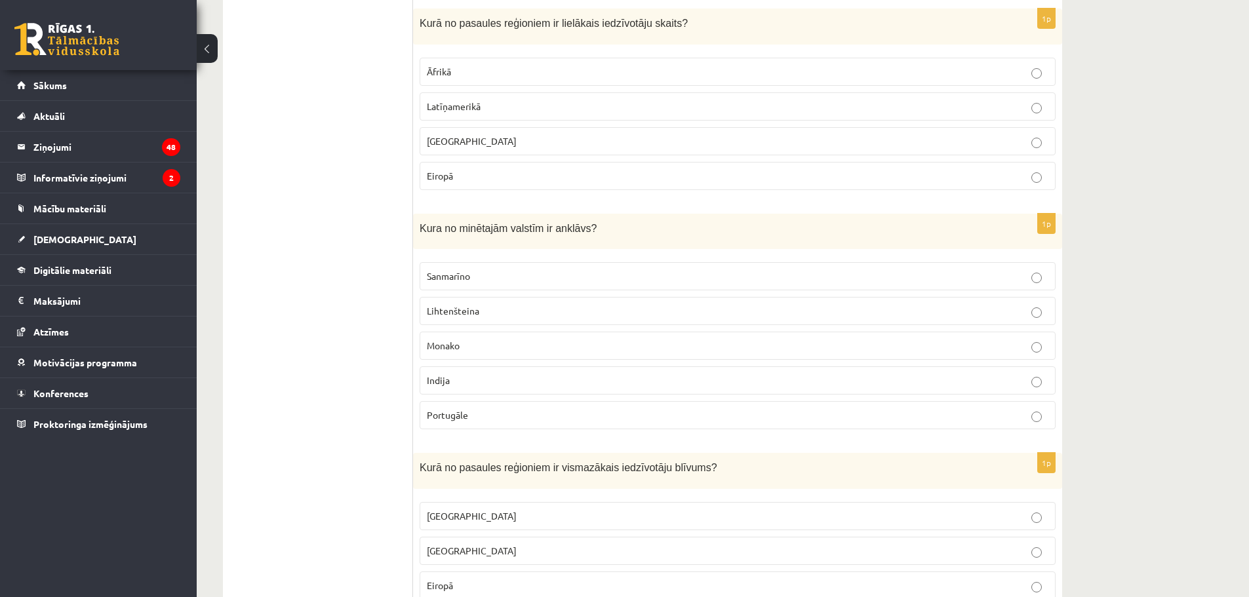
click at [456, 144] on p "Āzijā" at bounding box center [738, 141] width 622 height 14
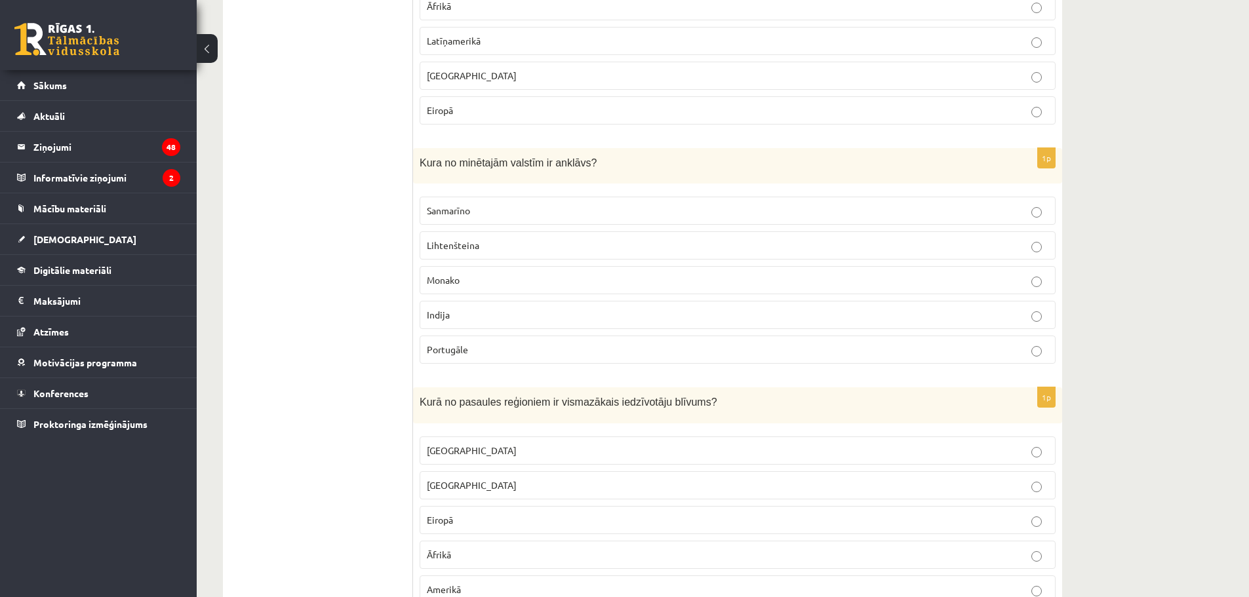
scroll to position [3934, 0]
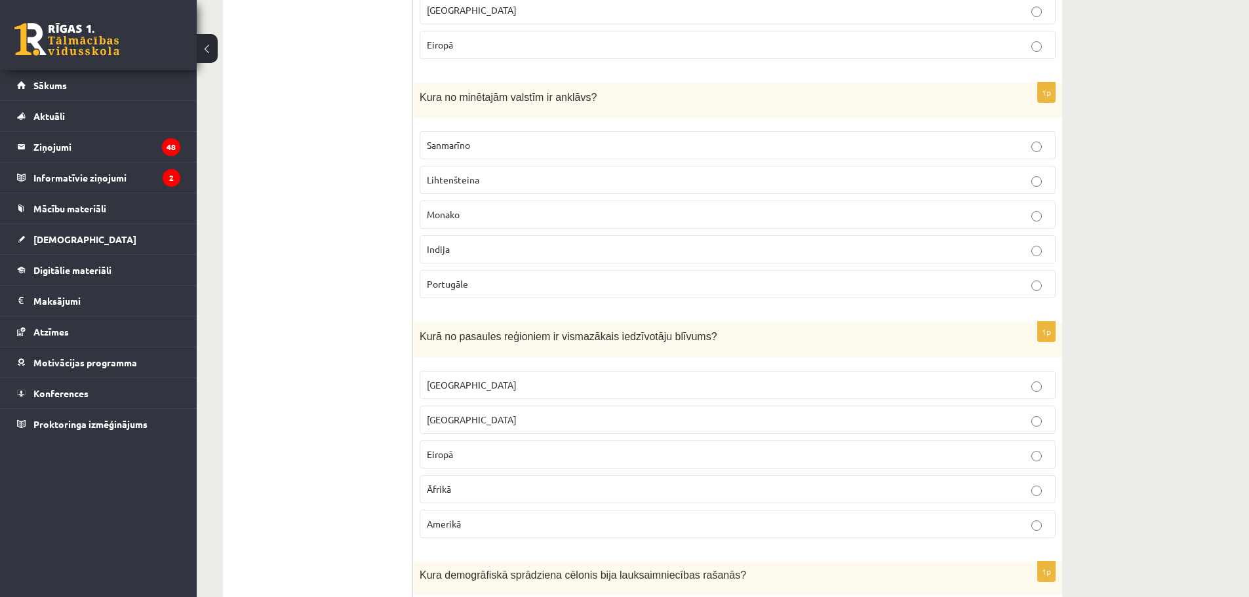
click at [436, 143] on span "Sanmarīno" at bounding box center [448, 145] width 43 height 12
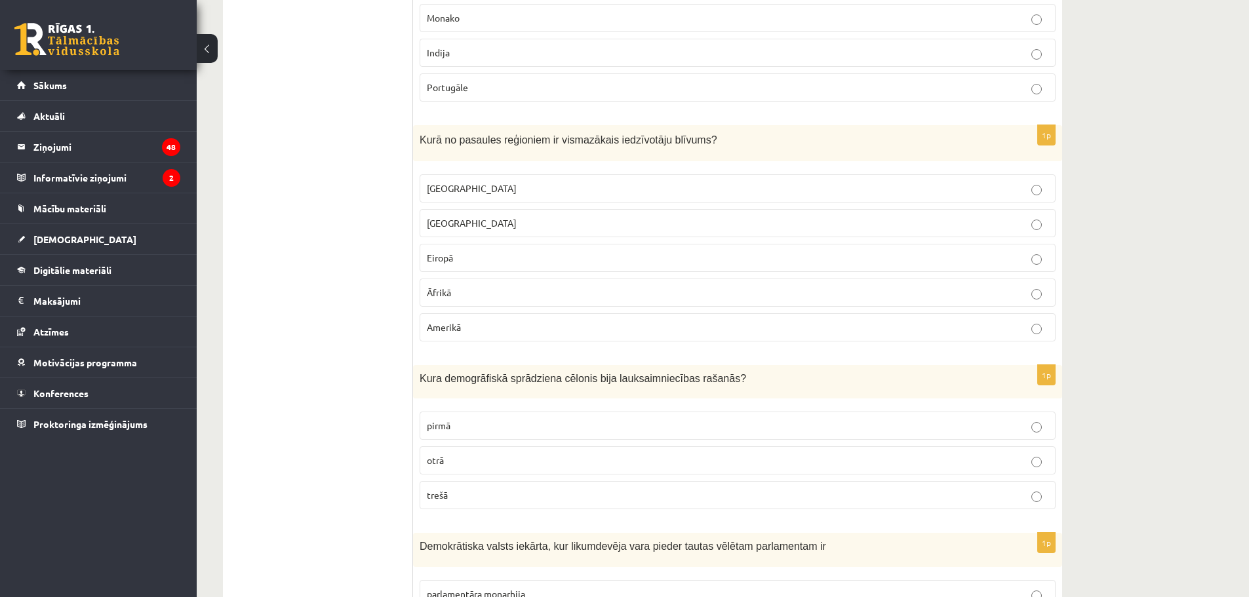
scroll to position [4196, 0]
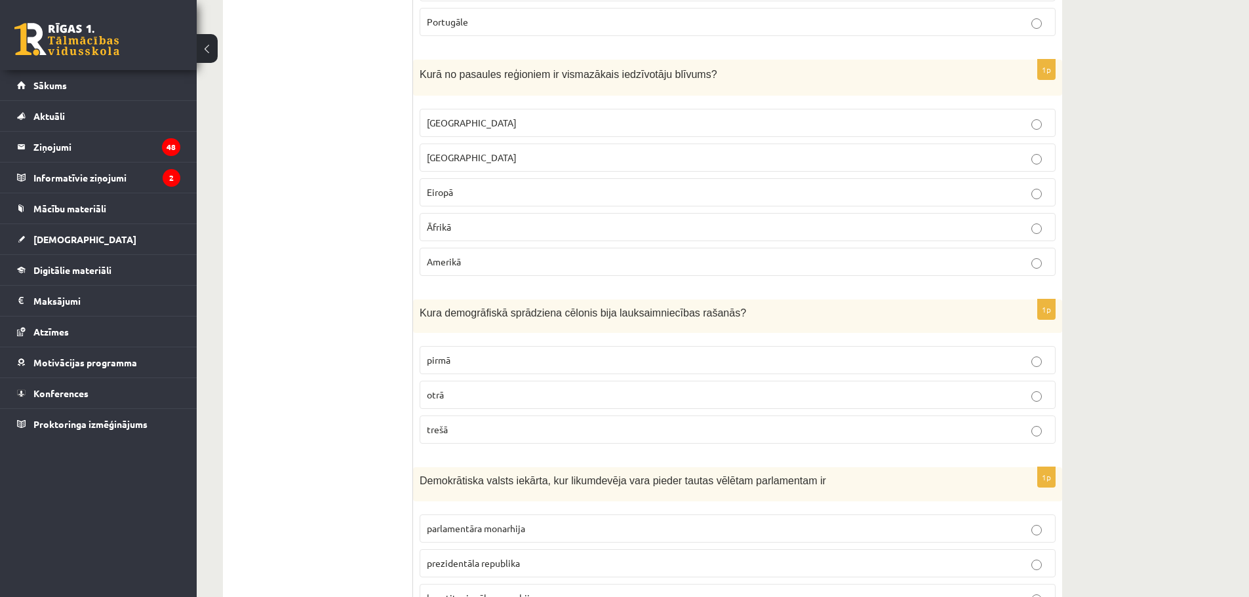
drag, startPoint x: 453, startPoint y: 117, endPoint x: 459, endPoint y: 138, distance: 21.2
click at [454, 117] on p "Austrālijā" at bounding box center [738, 123] width 622 height 14
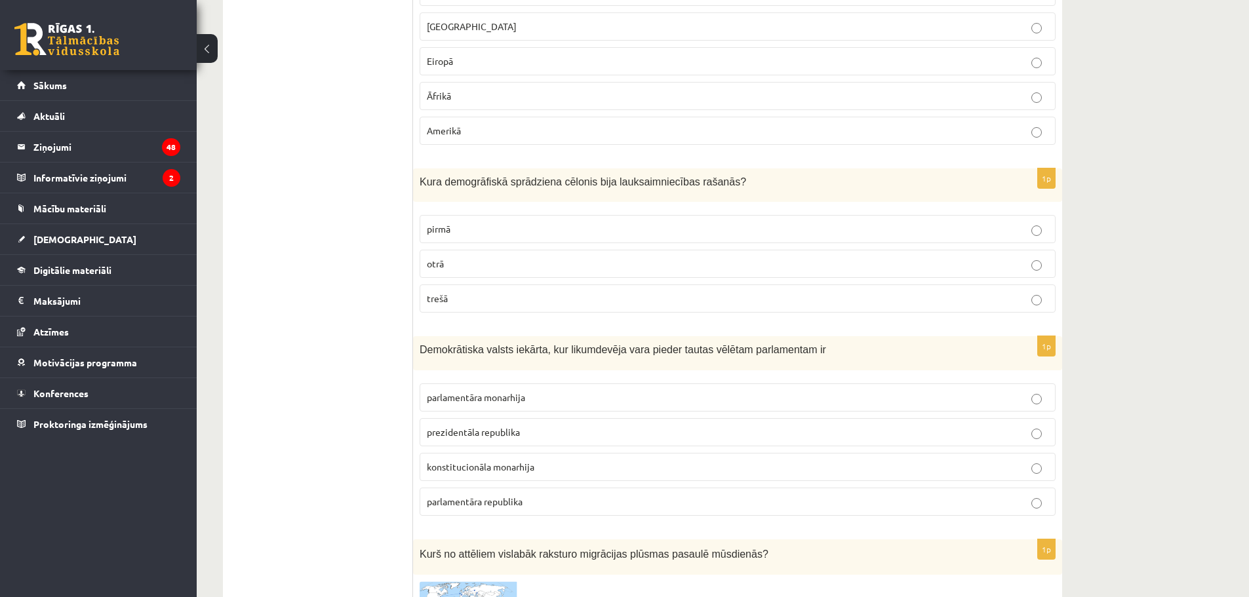
scroll to position [4393, 0]
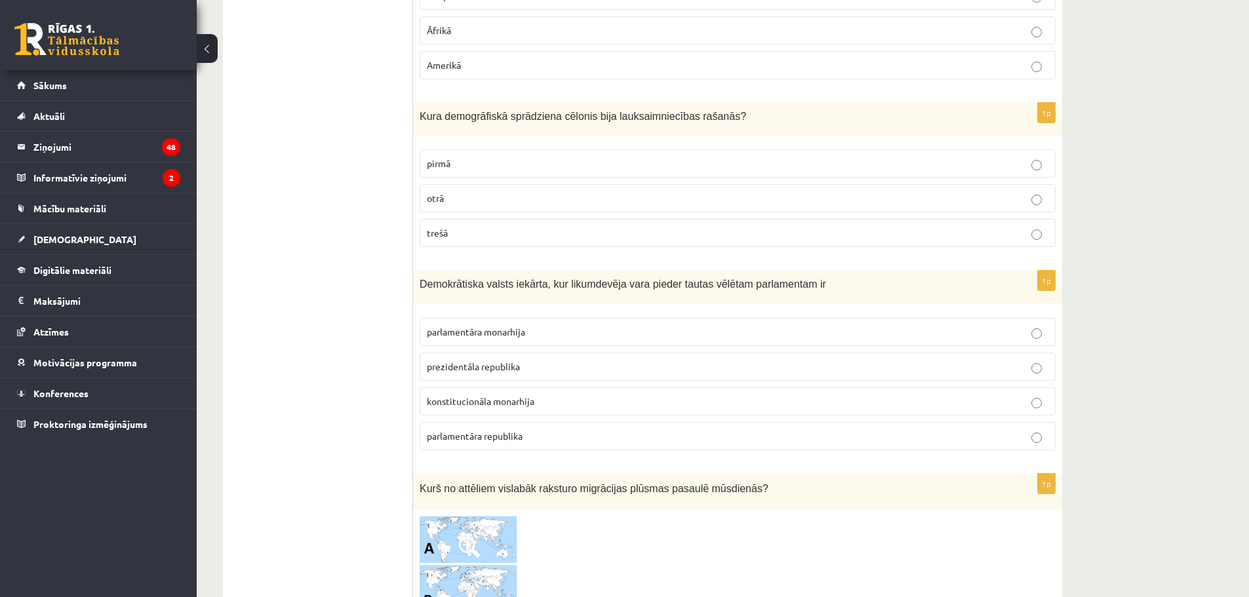
click at [435, 160] on span "pirmā" at bounding box center [439, 163] width 24 height 12
click at [458, 320] on label "parlamentāra monarhija" at bounding box center [738, 332] width 636 height 28
click at [454, 436] on span "parlamentāra republika" at bounding box center [475, 436] width 96 height 12
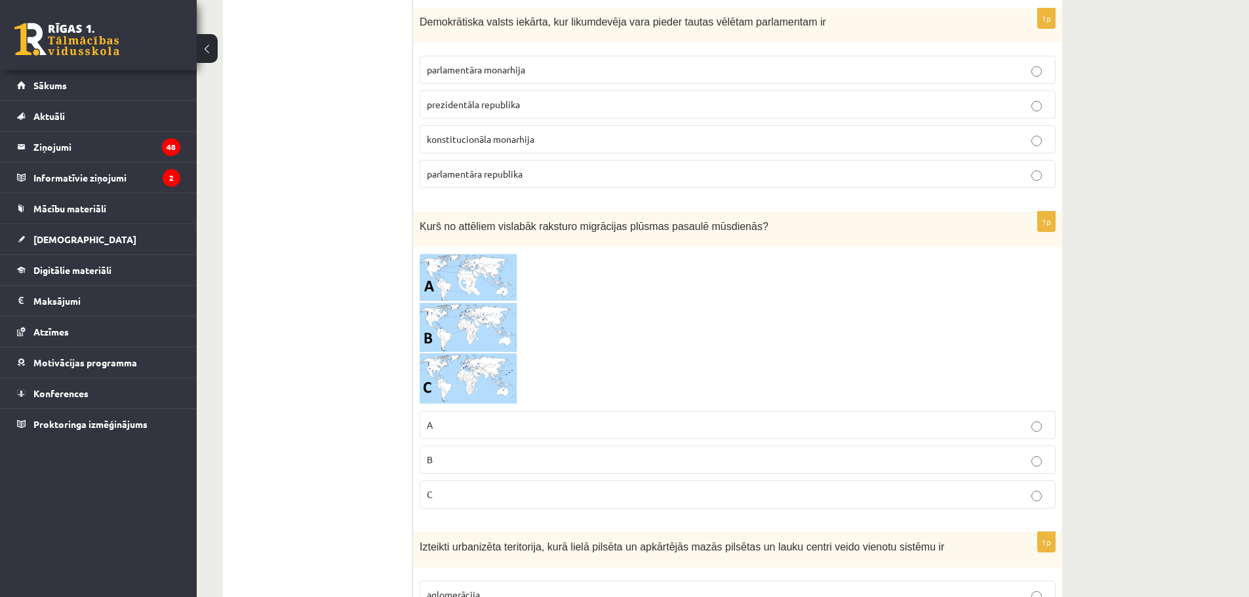
scroll to position [4786, 0]
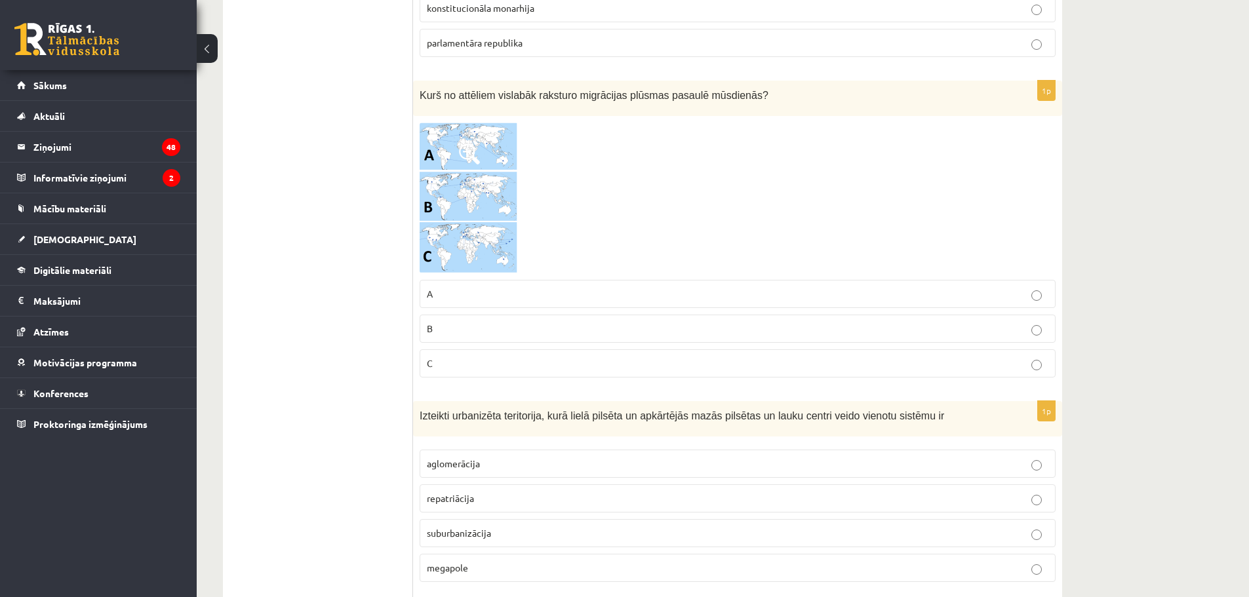
click at [459, 244] on img at bounding box center [469, 198] width 98 height 151
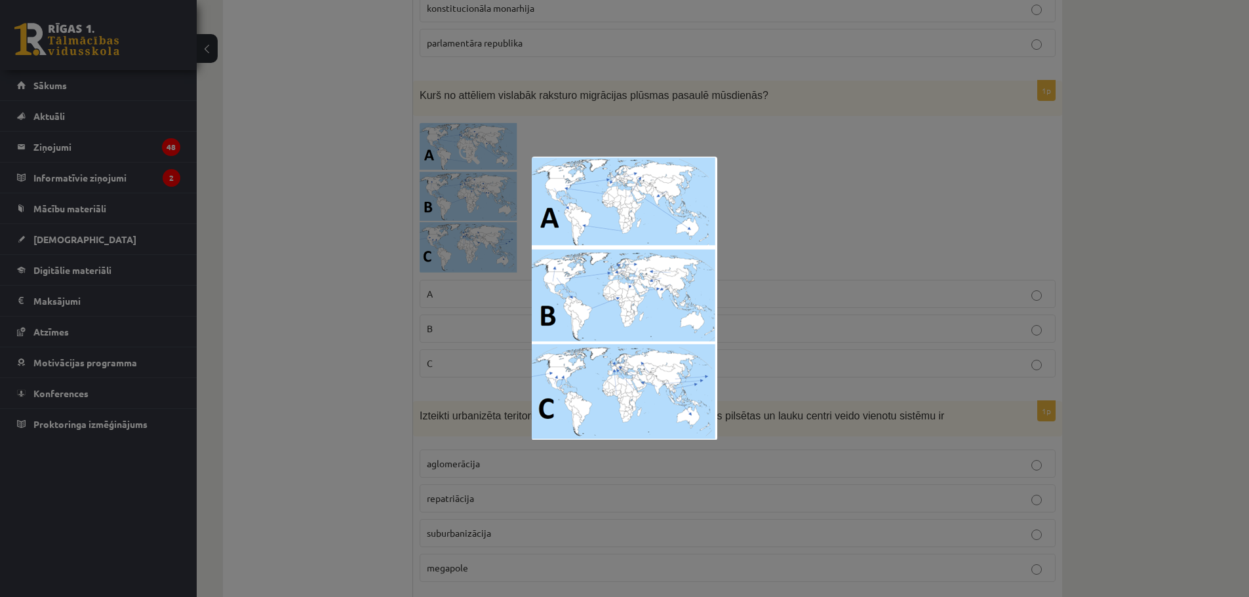
click at [925, 167] on div at bounding box center [624, 298] width 1249 height 597
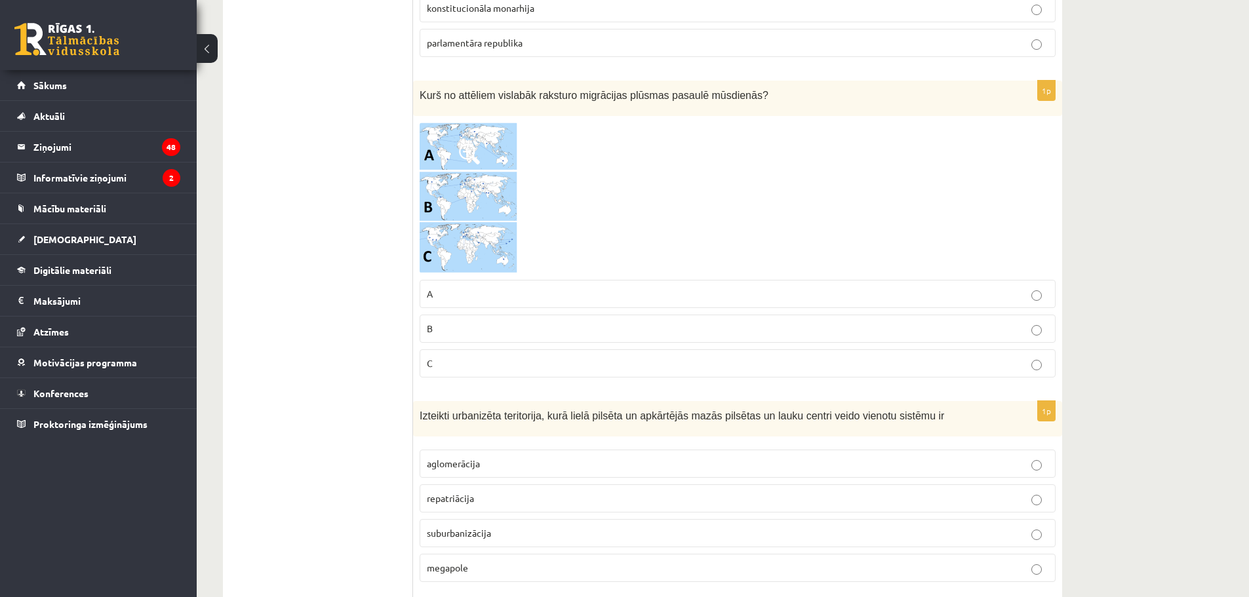
click at [779, 367] on p "C" at bounding box center [738, 364] width 622 height 14
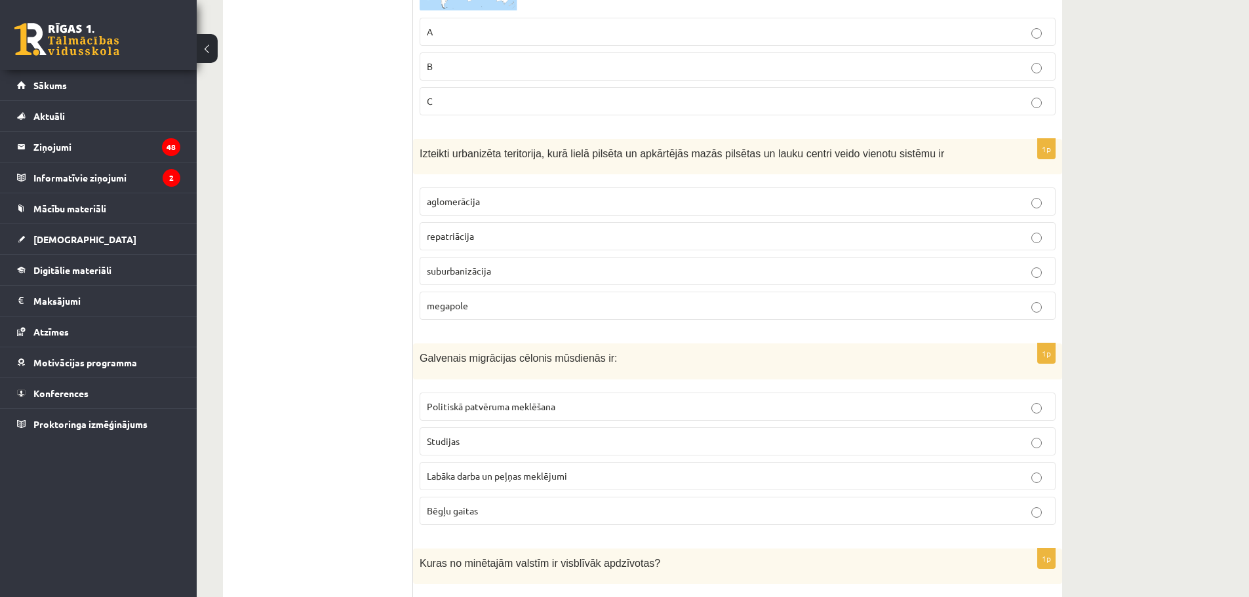
scroll to position [5179, 0]
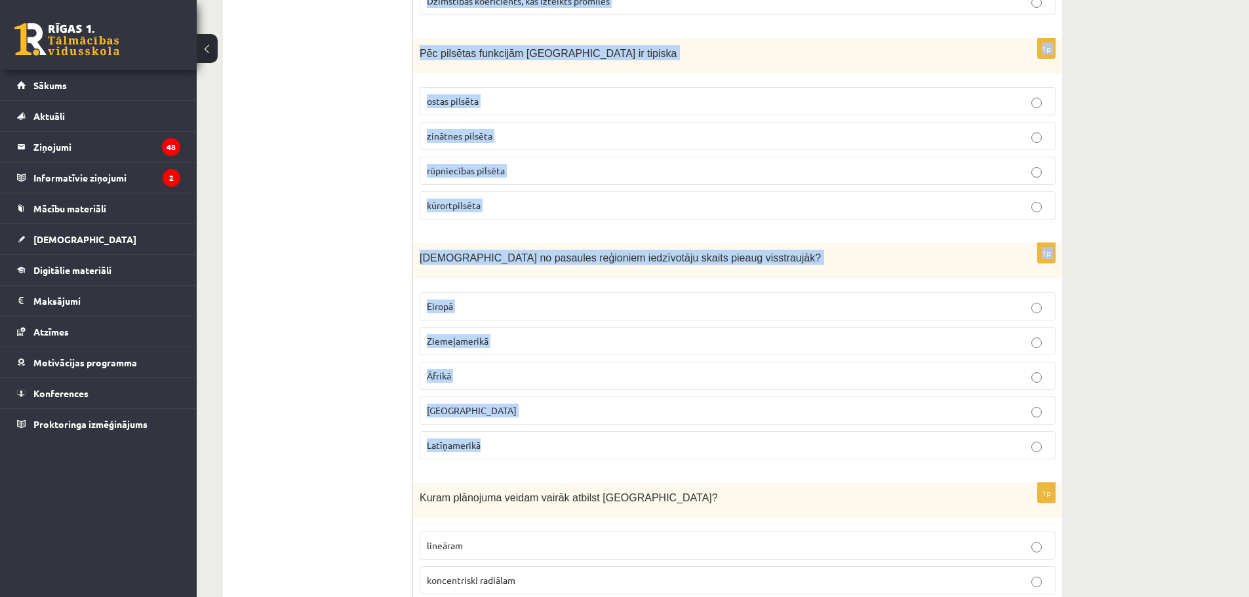
scroll to position [6083, 0]
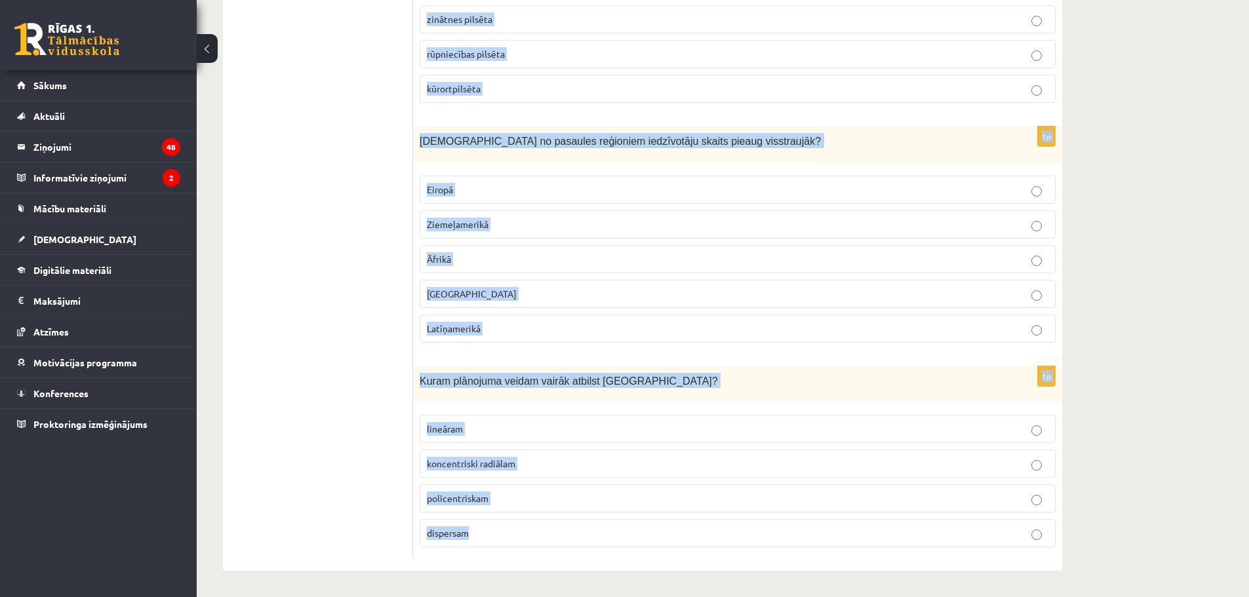
drag, startPoint x: 416, startPoint y: 344, endPoint x: 547, endPoint y: 561, distance: 253.9
copy form "Izteikti urbanizēta teritorija, kurā lielā pilsēta un apkārtējās mazās pilsētas…"
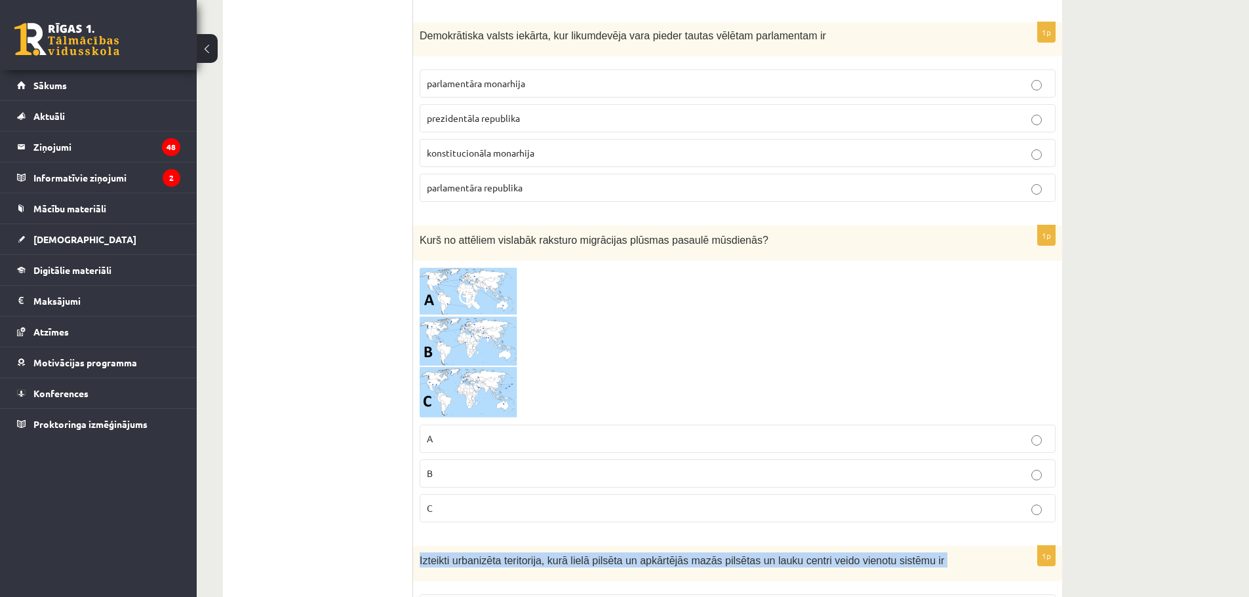
scroll to position [5034, 0]
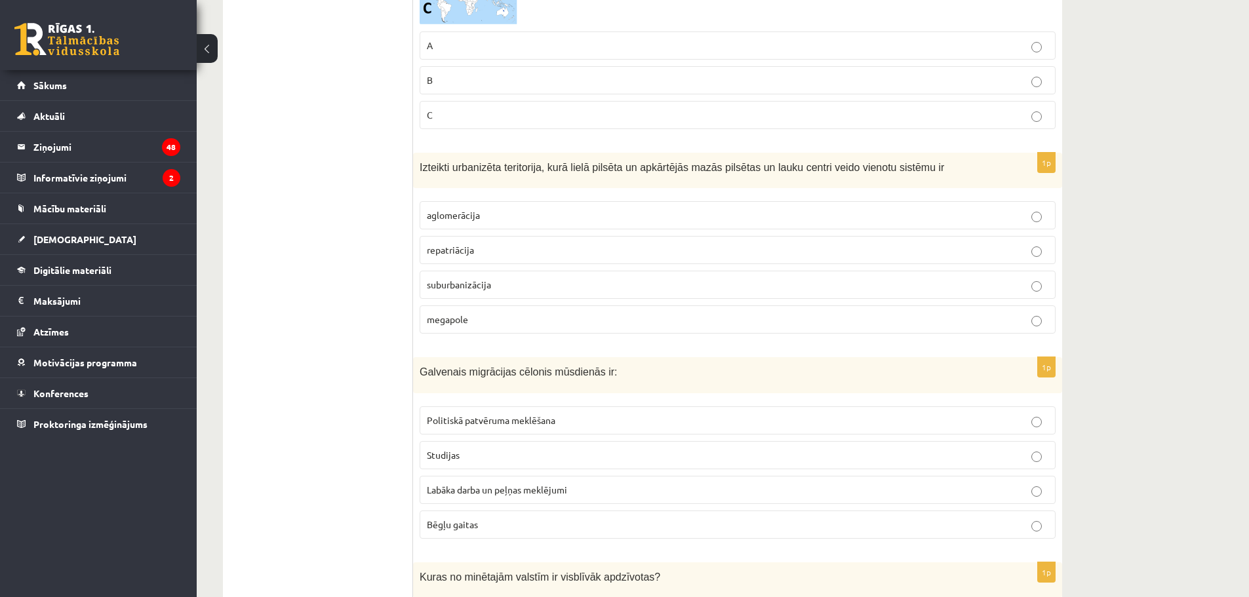
click at [441, 220] on span "aglomerācija" at bounding box center [453, 215] width 53 height 12
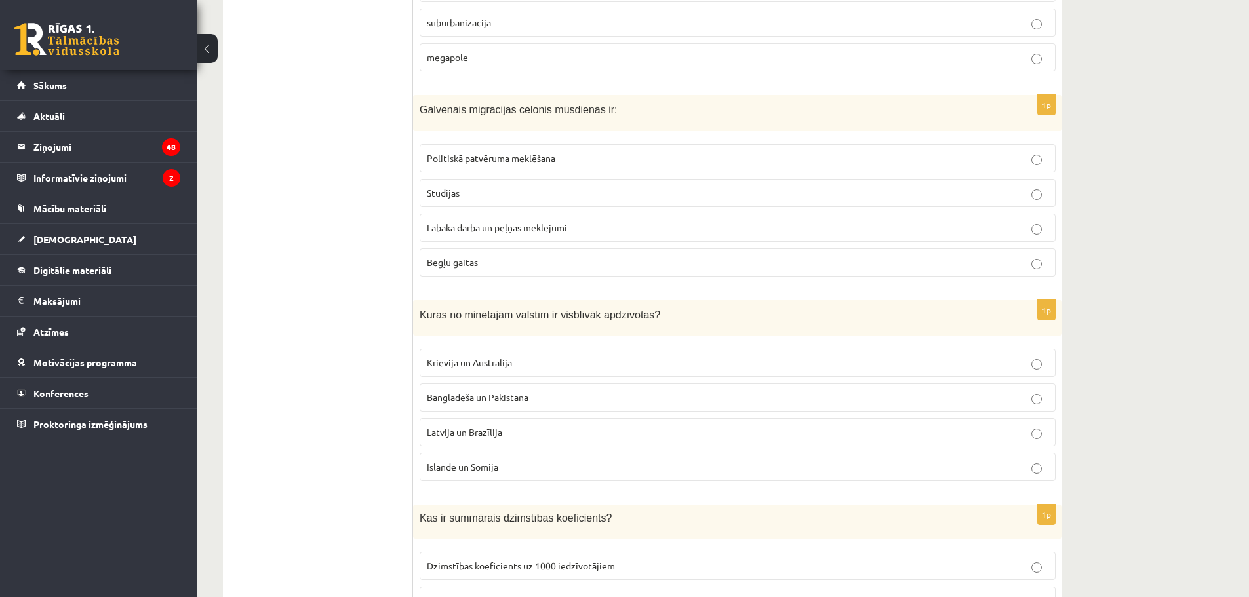
scroll to position [5362, 0]
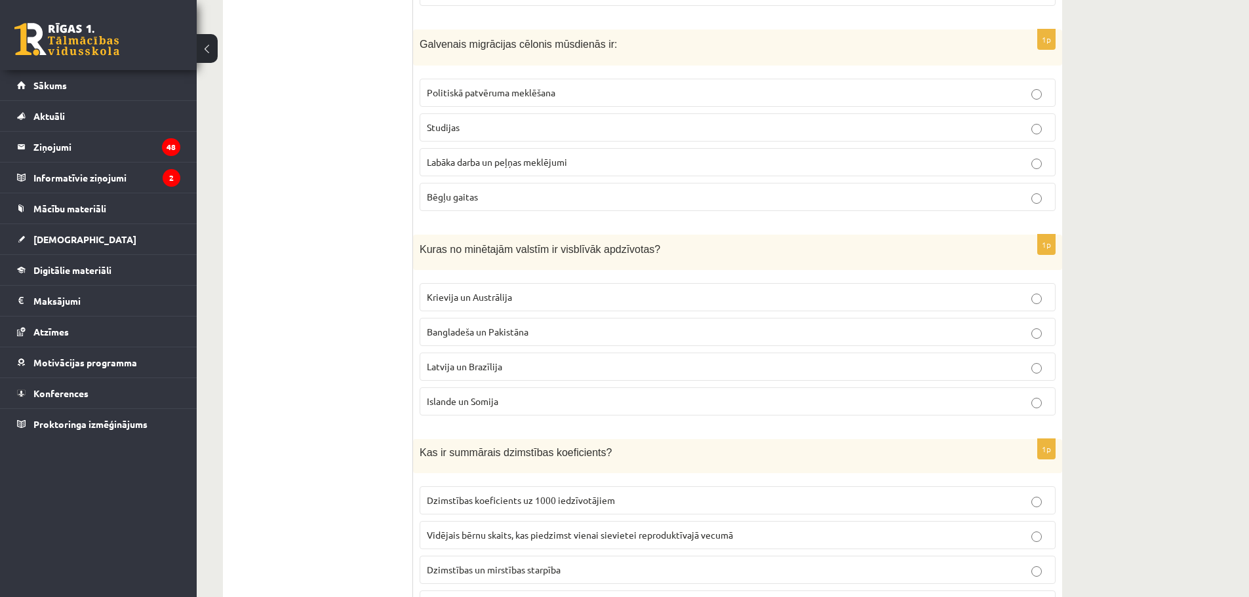
click at [477, 169] on p "Labāka darba un peļņas meklējumi" at bounding box center [738, 162] width 622 height 14
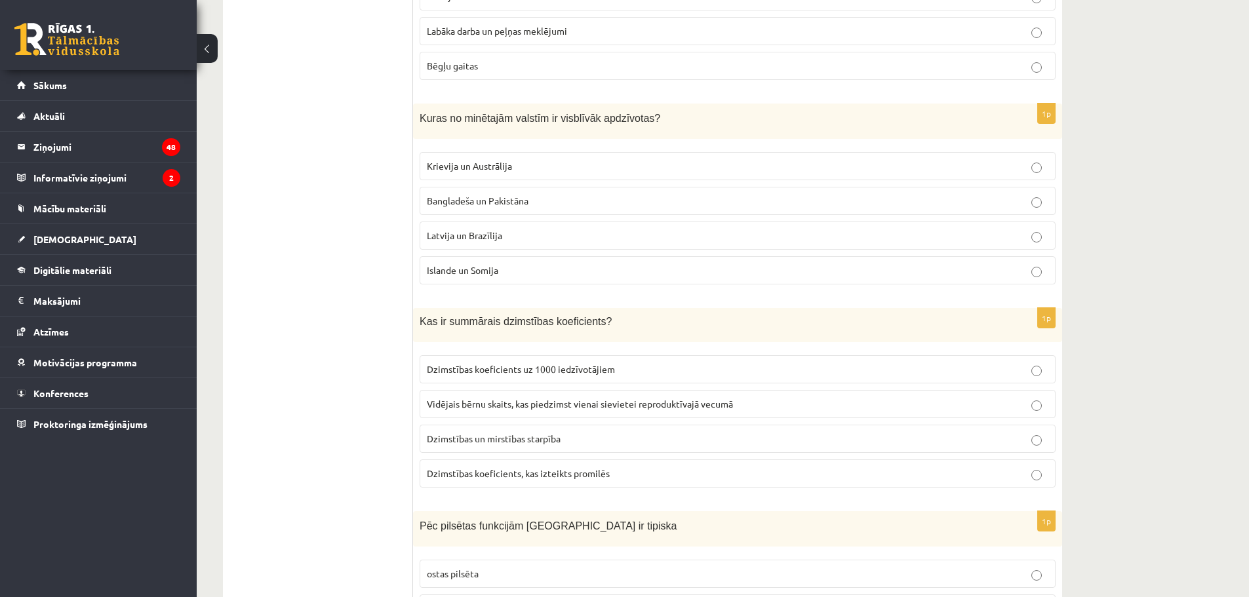
scroll to position [5559, 0]
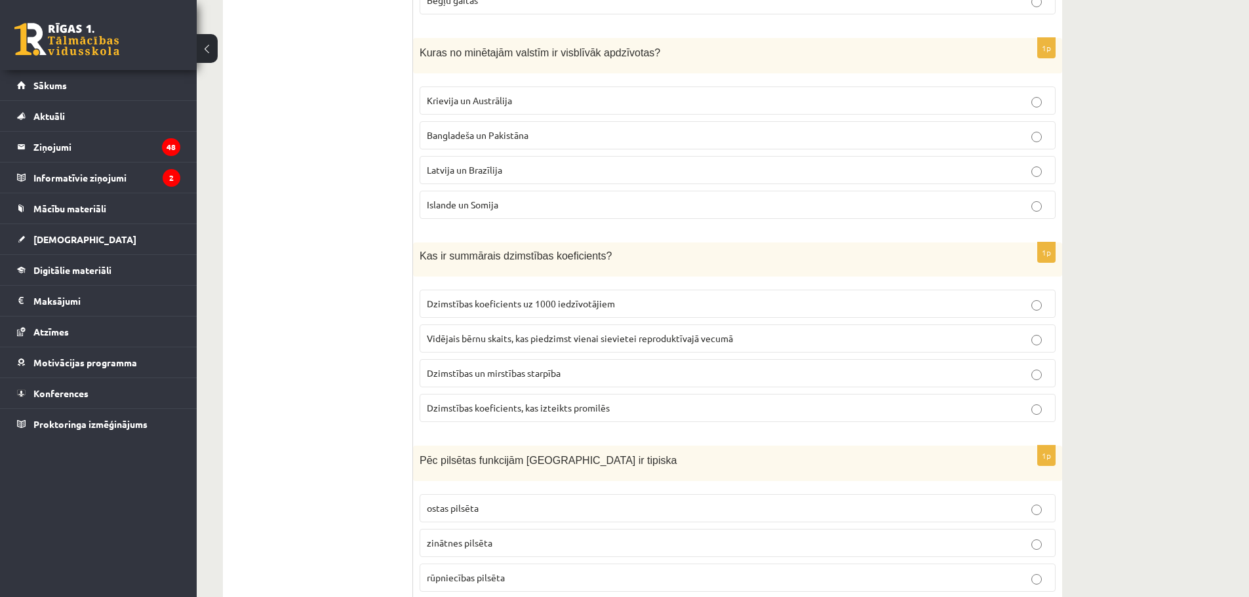
click at [457, 140] on span "Bangladeša un Pakistāna" at bounding box center [478, 135] width 102 height 12
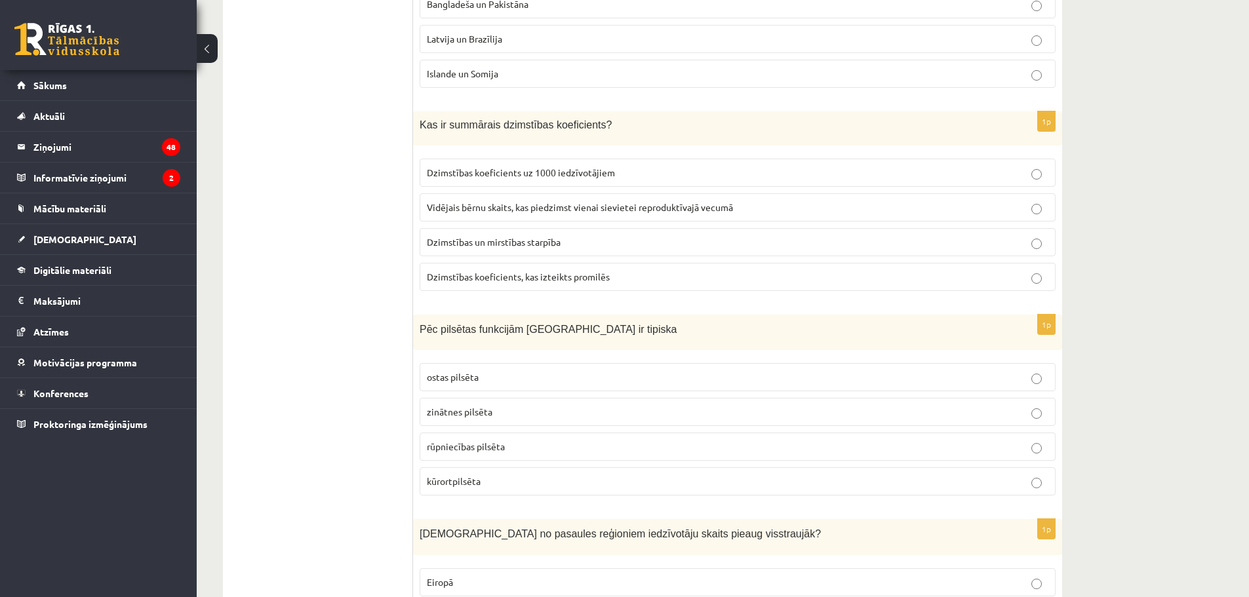
scroll to position [5756, 0]
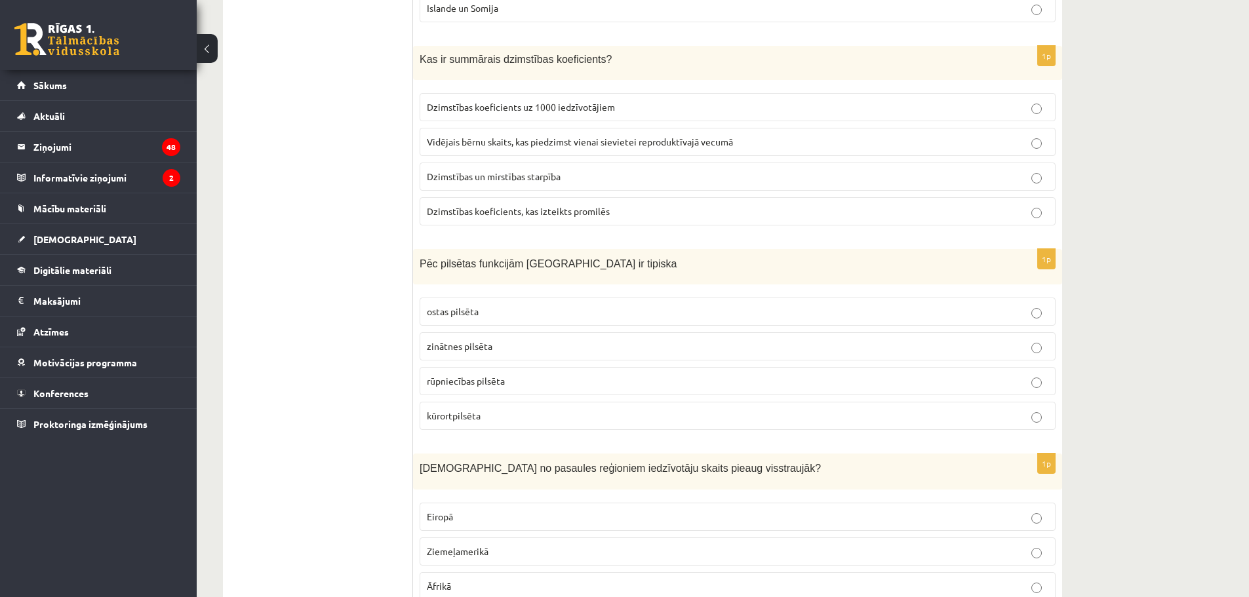
click at [521, 148] on p "Vidējais bērnu skaits, kas piedzimst vienai sievietei reproduktīvajā vecumā" at bounding box center [738, 142] width 622 height 14
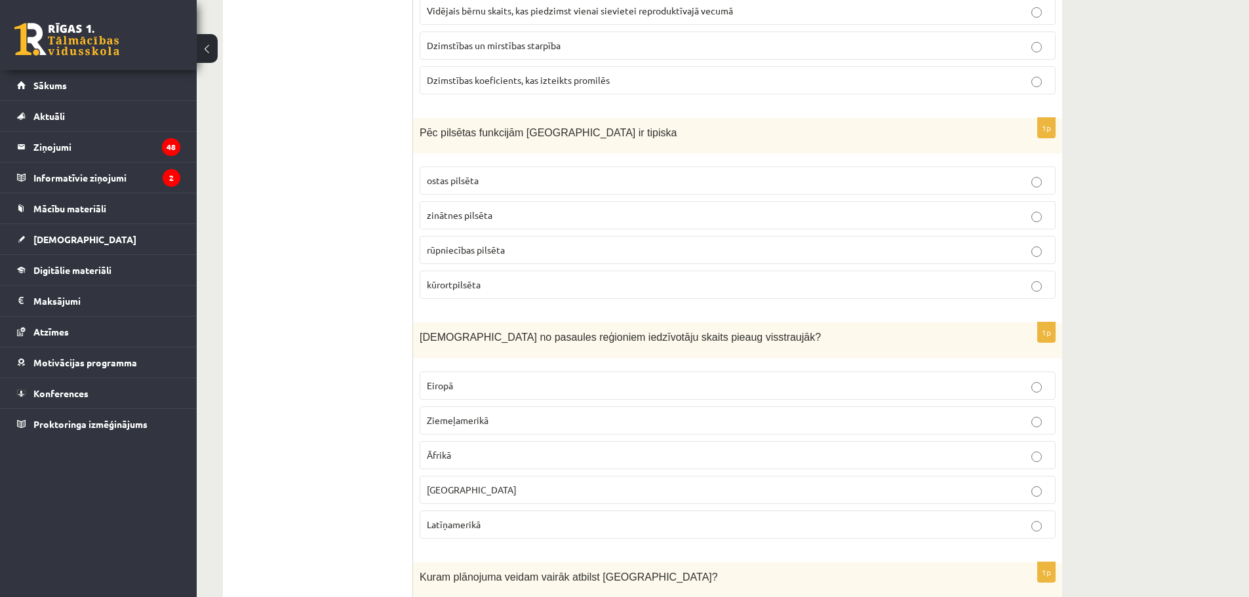
click at [465, 287] on span "kūrortpilsēta" at bounding box center [454, 285] width 54 height 12
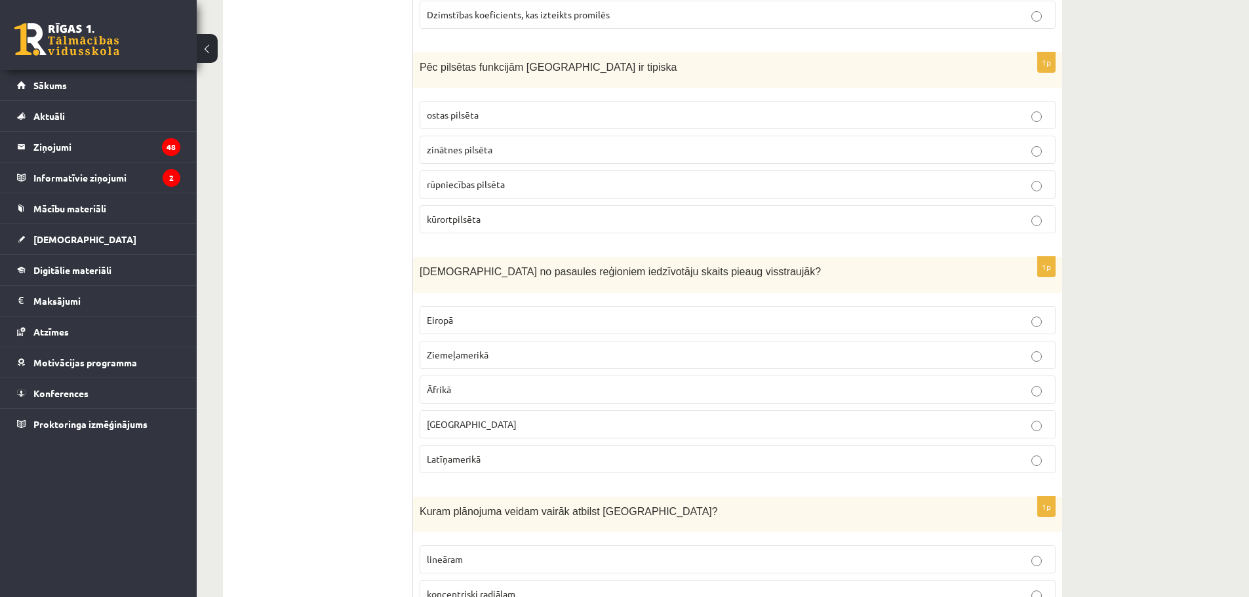
scroll to position [6083, 0]
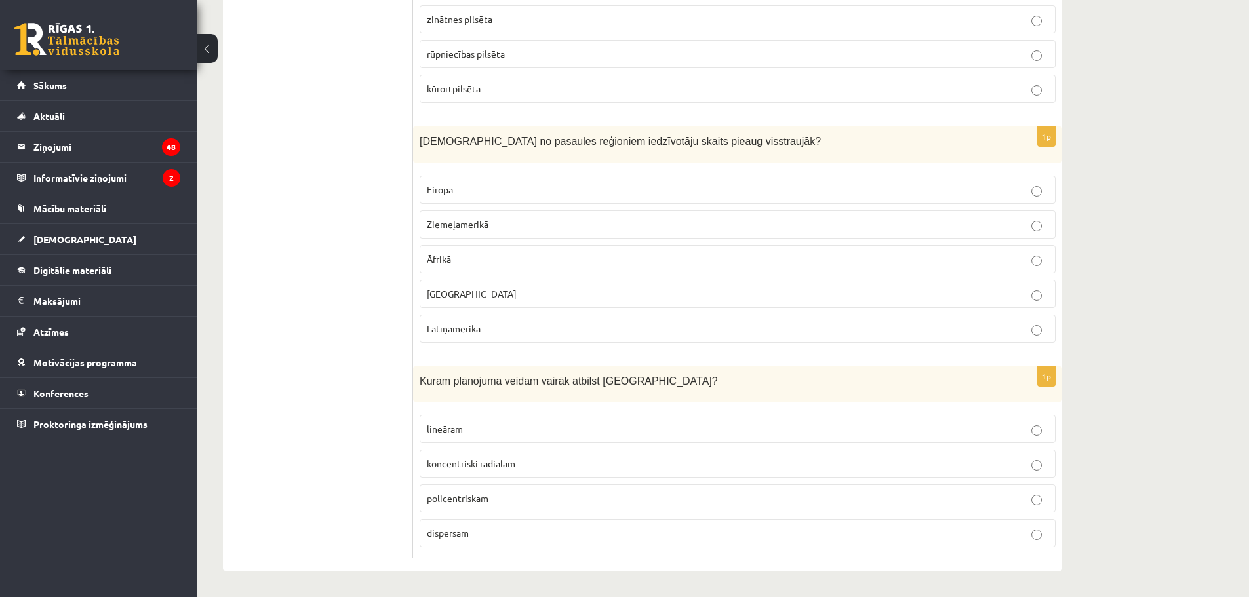
click at [459, 260] on p "Āfrikā" at bounding box center [738, 259] width 622 height 14
click at [488, 506] on label "policentriskam" at bounding box center [738, 499] width 636 height 28
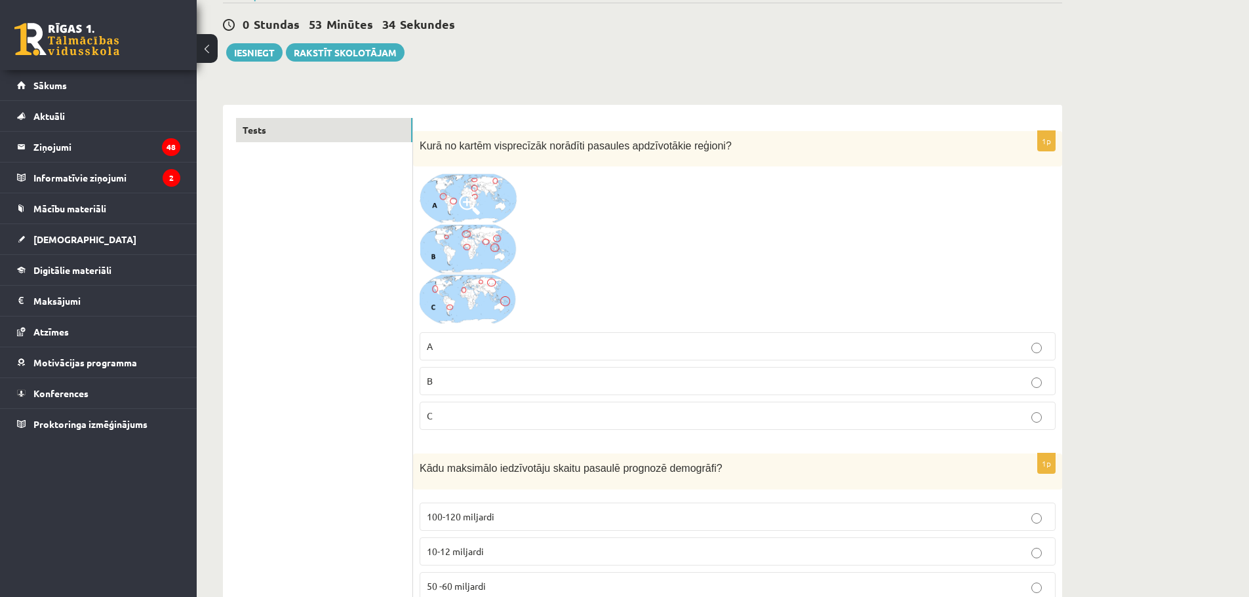
scroll to position [0, 0]
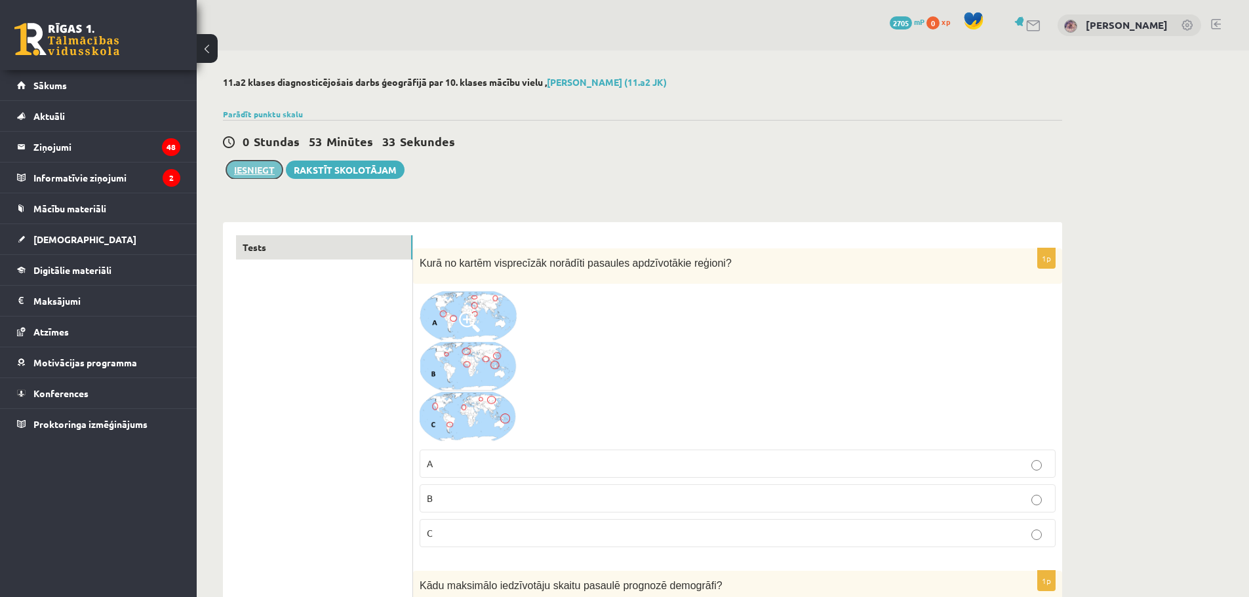
click at [249, 166] on button "Iesniegt" at bounding box center [254, 170] width 56 height 18
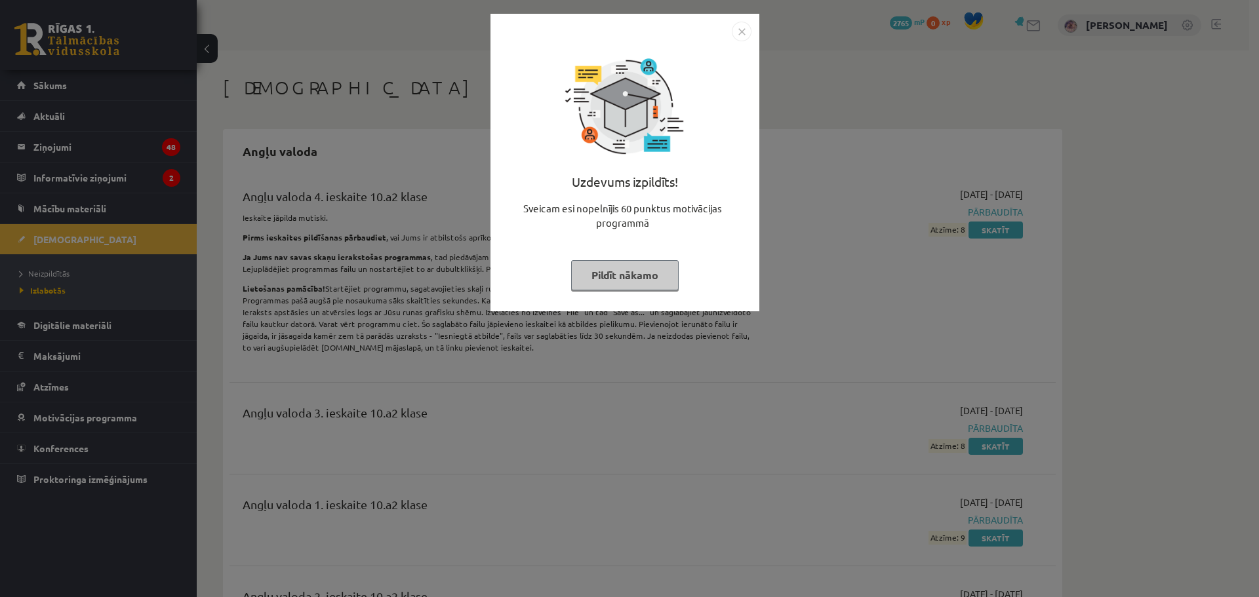
click at [649, 271] on button "Pildīt nākamo" at bounding box center [625, 275] width 108 height 30
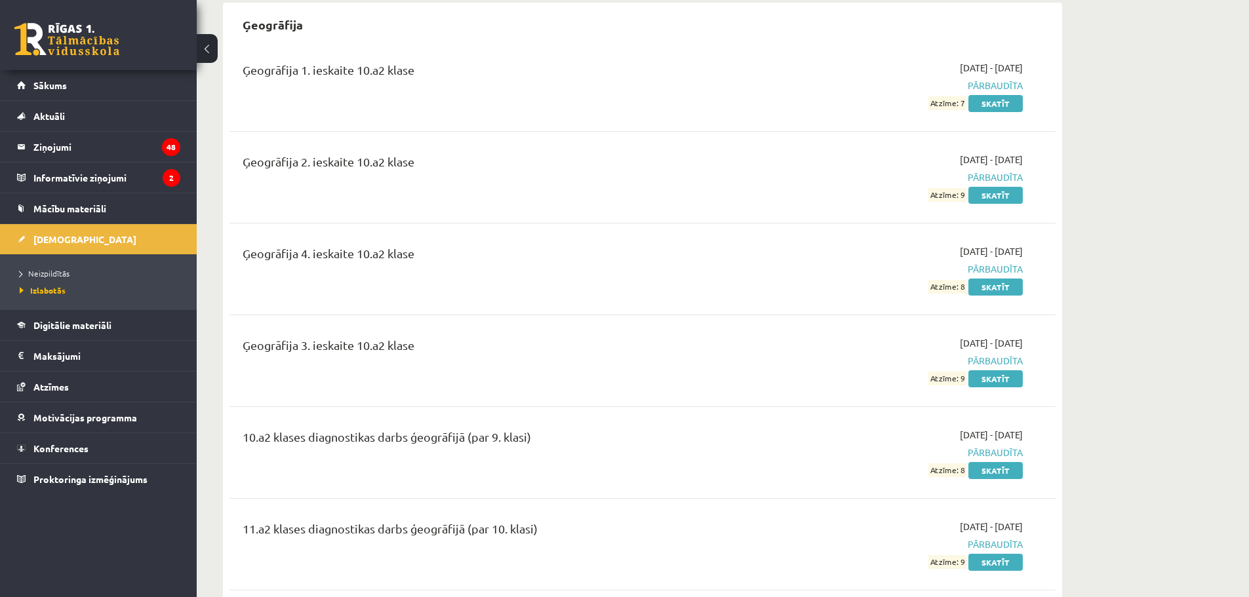
scroll to position [2754, 0]
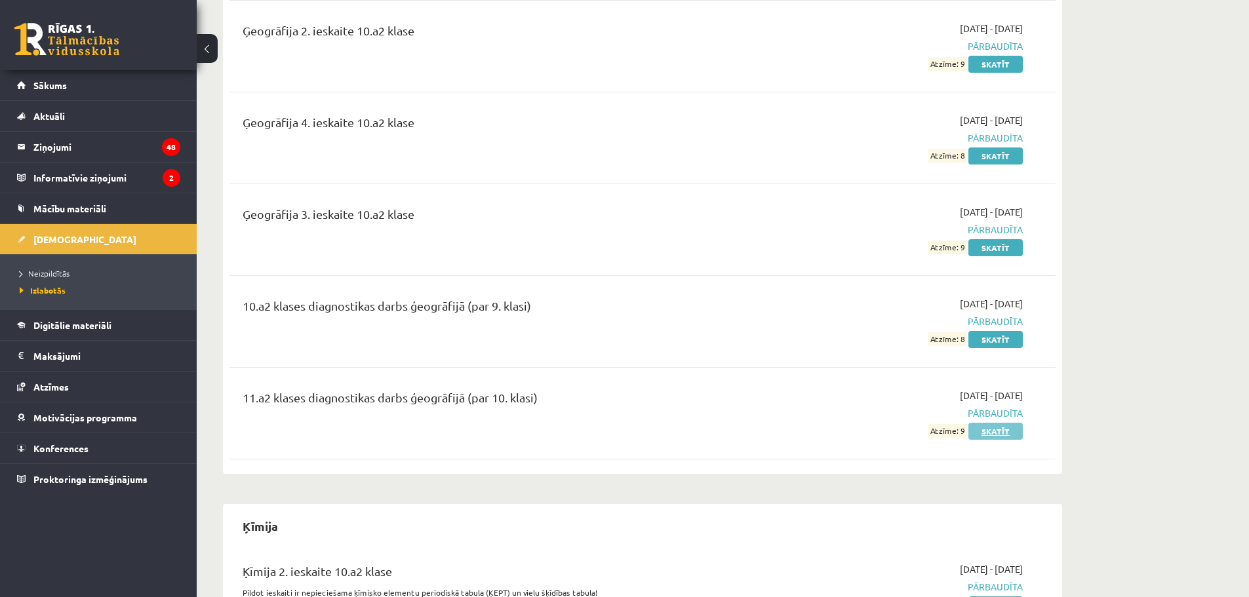
click at [1015, 423] on link "Skatīt" at bounding box center [995, 431] width 54 height 17
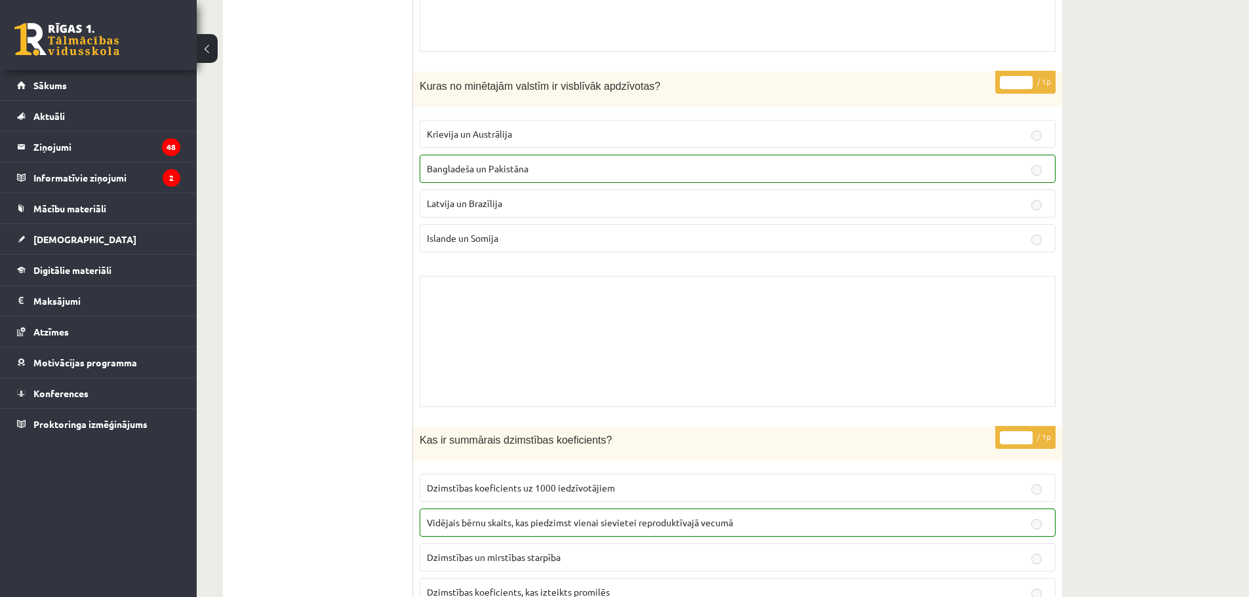
scroll to position [8745, 0]
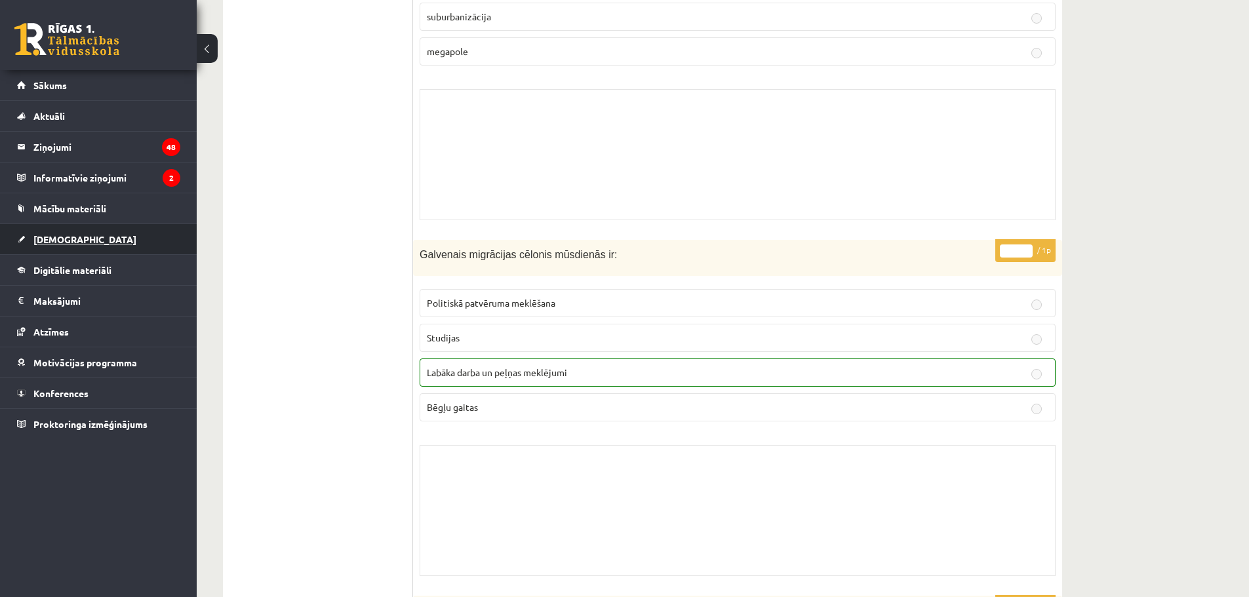
click at [50, 241] on span "[DEMOGRAPHIC_DATA]" at bounding box center [84, 239] width 103 height 12
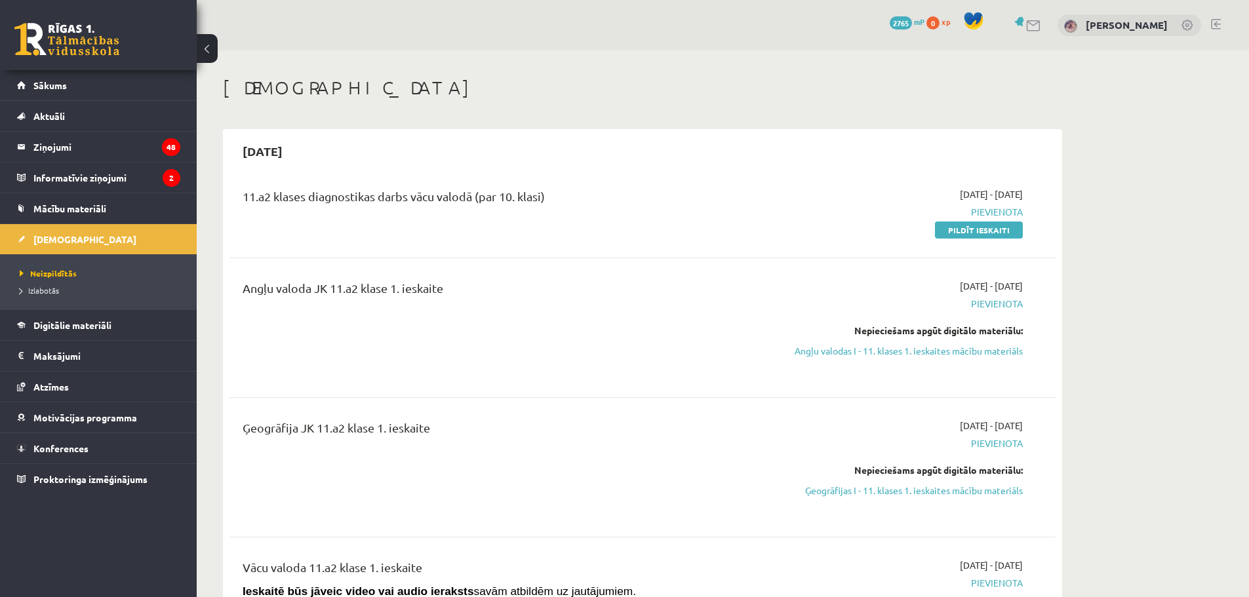
drag, startPoint x: 1256, startPoint y: 25, endPoint x: 926, endPoint y: 140, distance: 349.4
click at [962, 231] on link "Pildīt ieskaiti" at bounding box center [979, 230] width 88 height 17
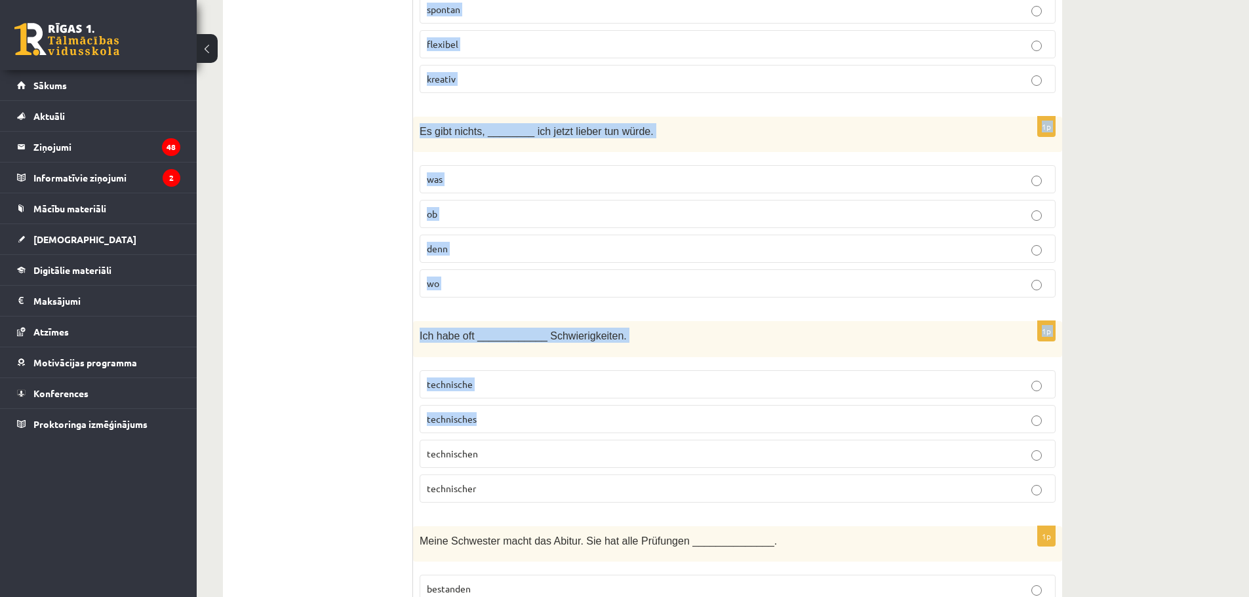
scroll to position [5619, 0]
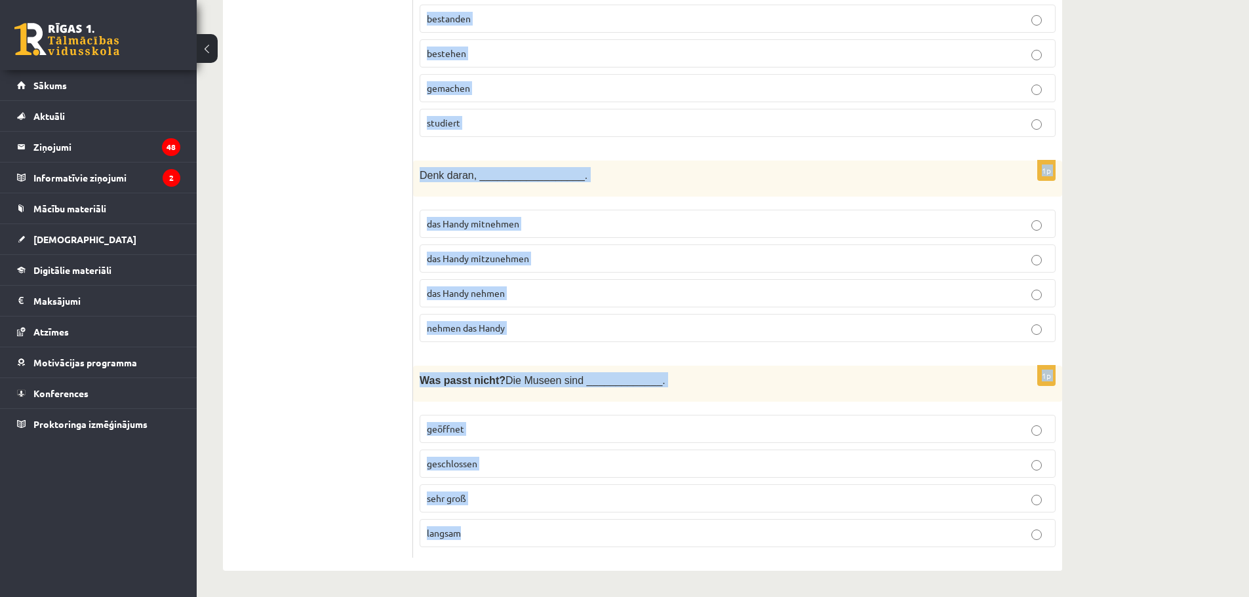
drag, startPoint x: 416, startPoint y: 264, endPoint x: 614, endPoint y: 475, distance: 288.5
copy form "Lor ___________ Ipsumdolorsitam consecte Adipiscin eli Seddoeius. Temp Inci Utl…"
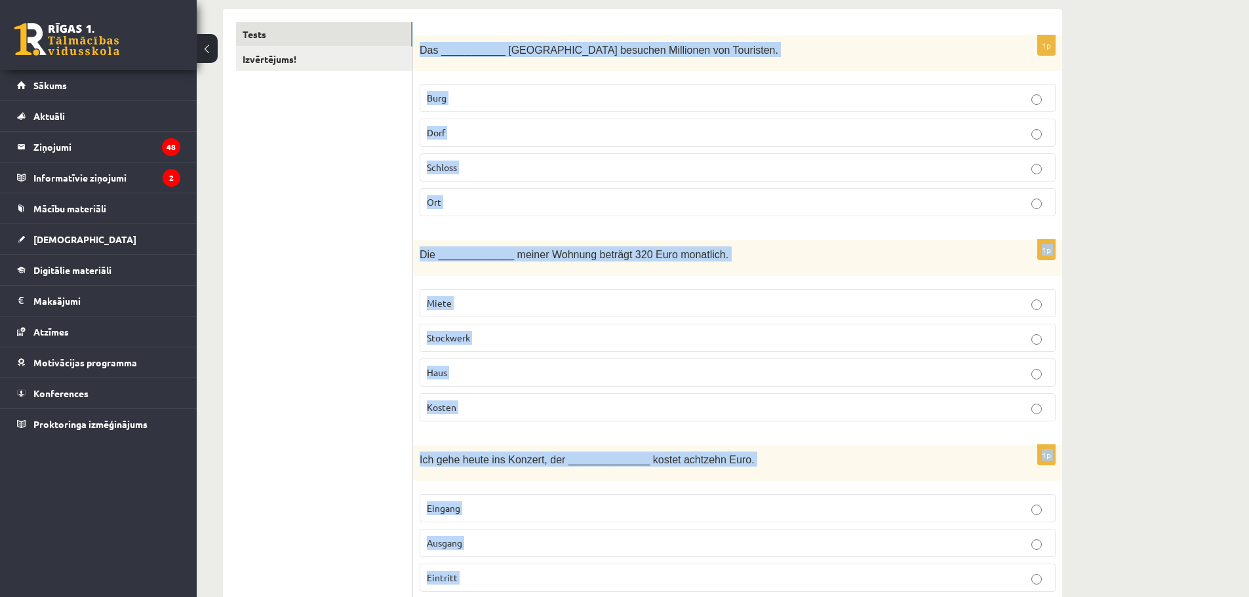
scroll to position [0, 0]
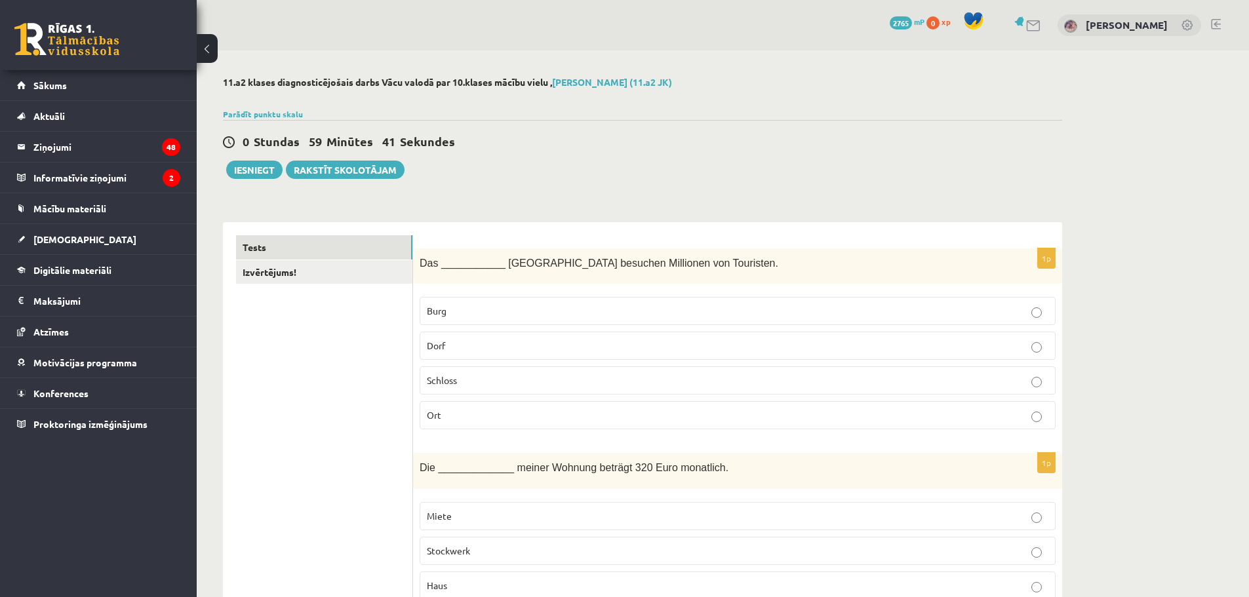
click at [459, 380] on p "Schloss" at bounding box center [738, 381] width 622 height 14
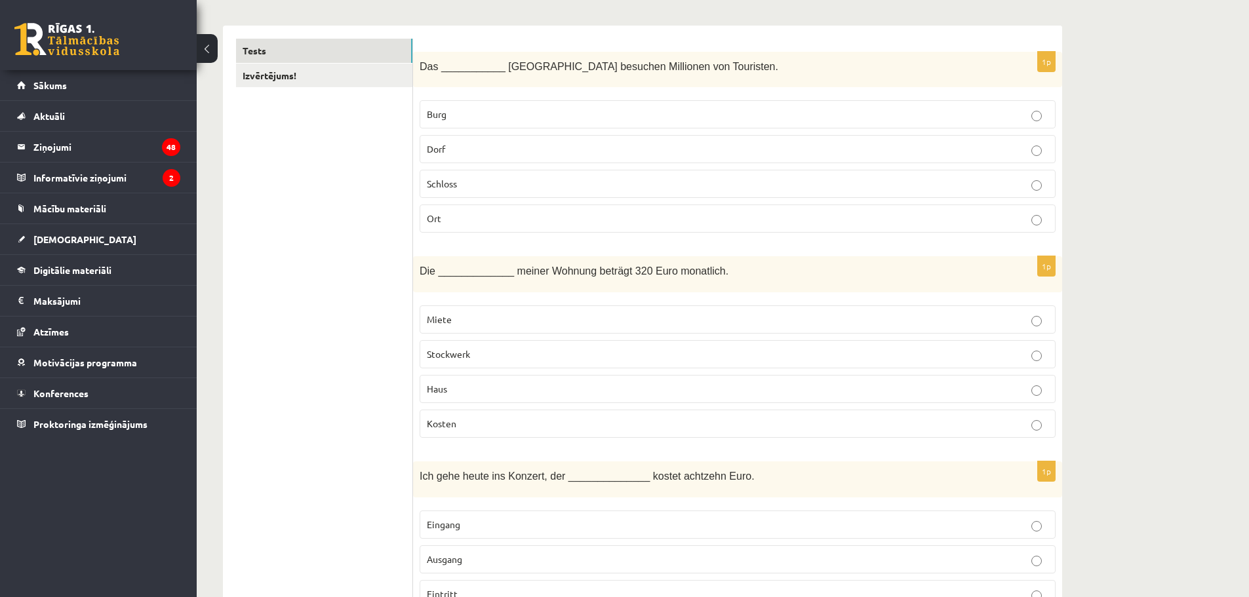
click at [475, 325] on p "Miete" at bounding box center [738, 320] width 622 height 14
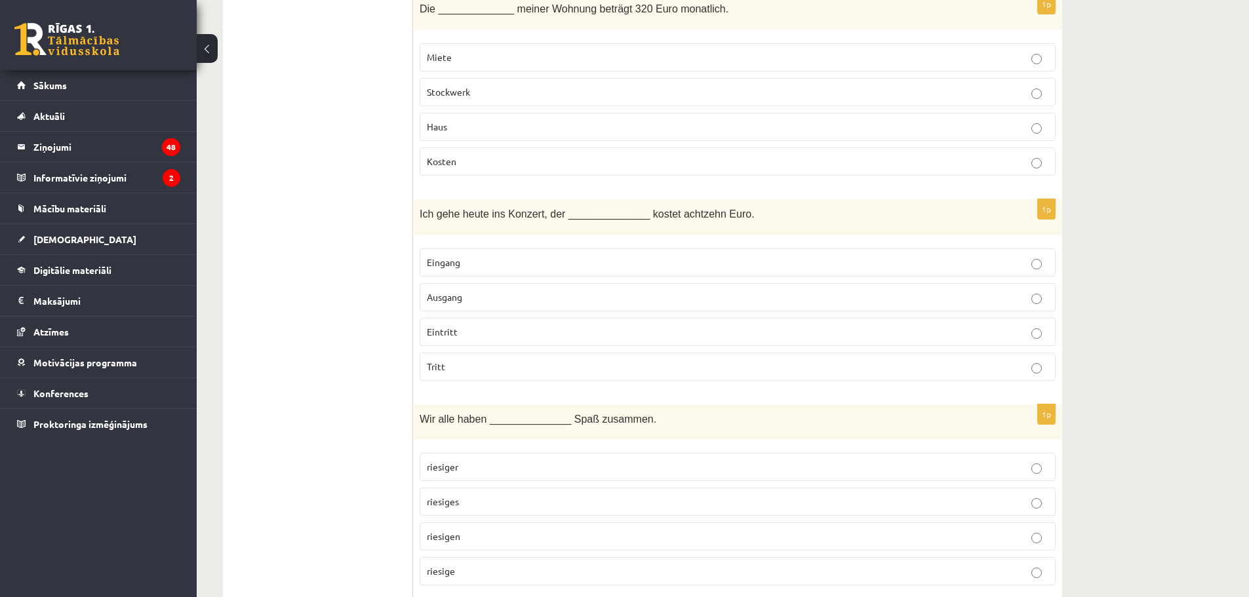
scroll to position [590, 0]
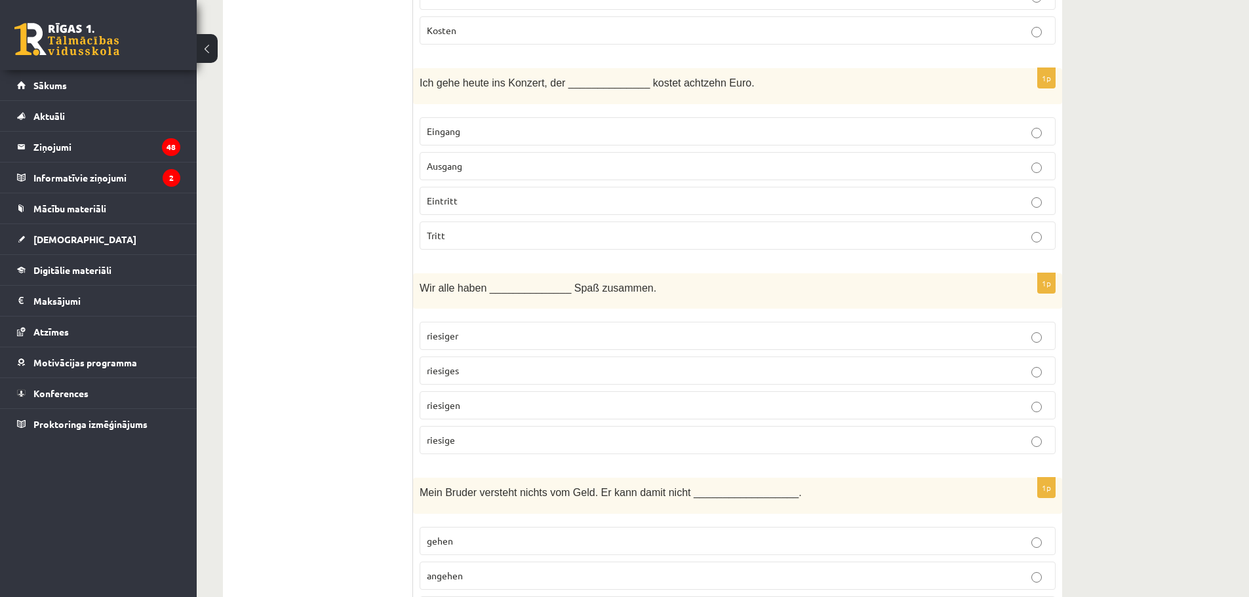
click at [453, 207] on p "Eintritt" at bounding box center [738, 201] width 622 height 14
click at [460, 443] on p "riesige" at bounding box center [738, 440] width 622 height 14
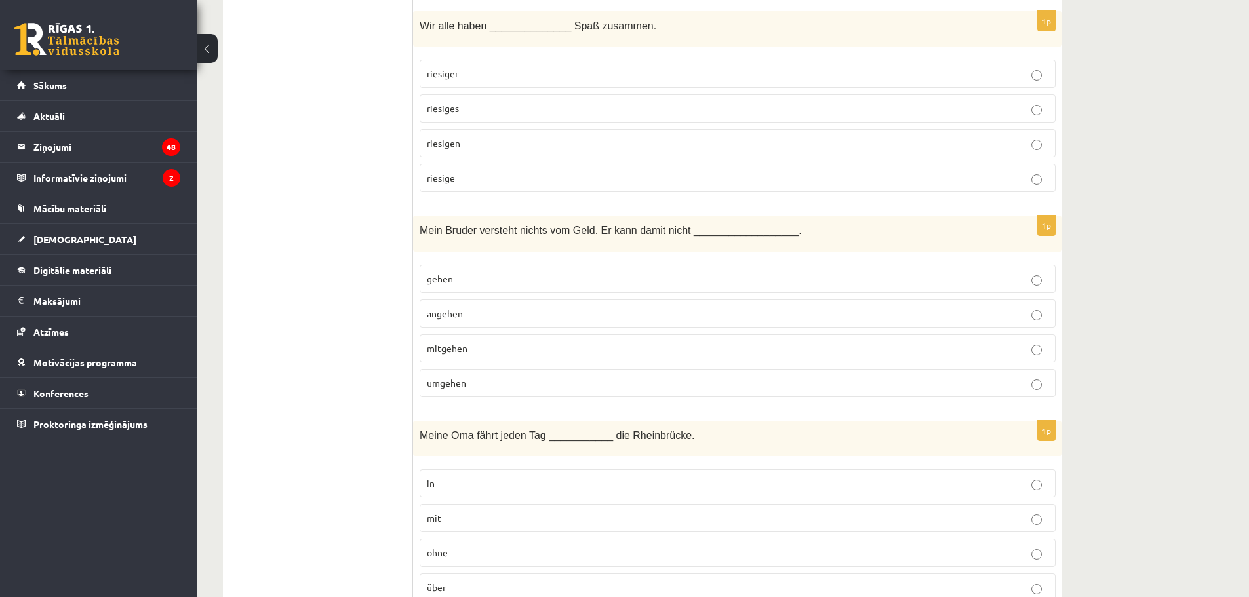
scroll to position [983, 0]
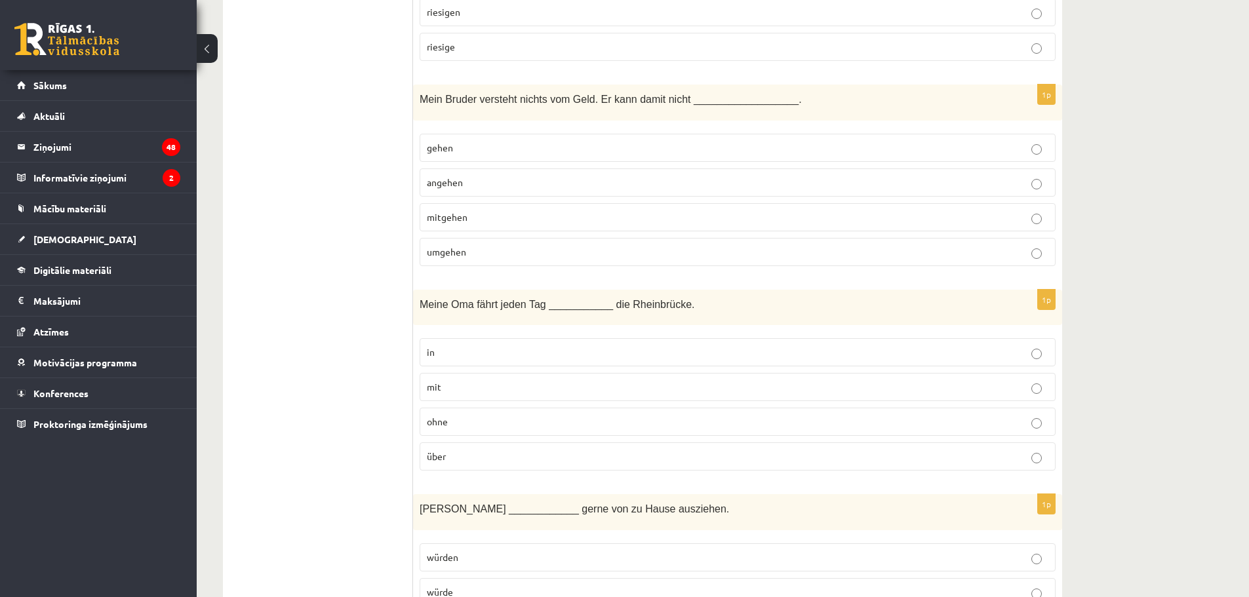
click at [469, 260] on label "umgehen" at bounding box center [738, 252] width 636 height 28
click at [444, 456] on span "über" at bounding box center [436, 456] width 19 height 12
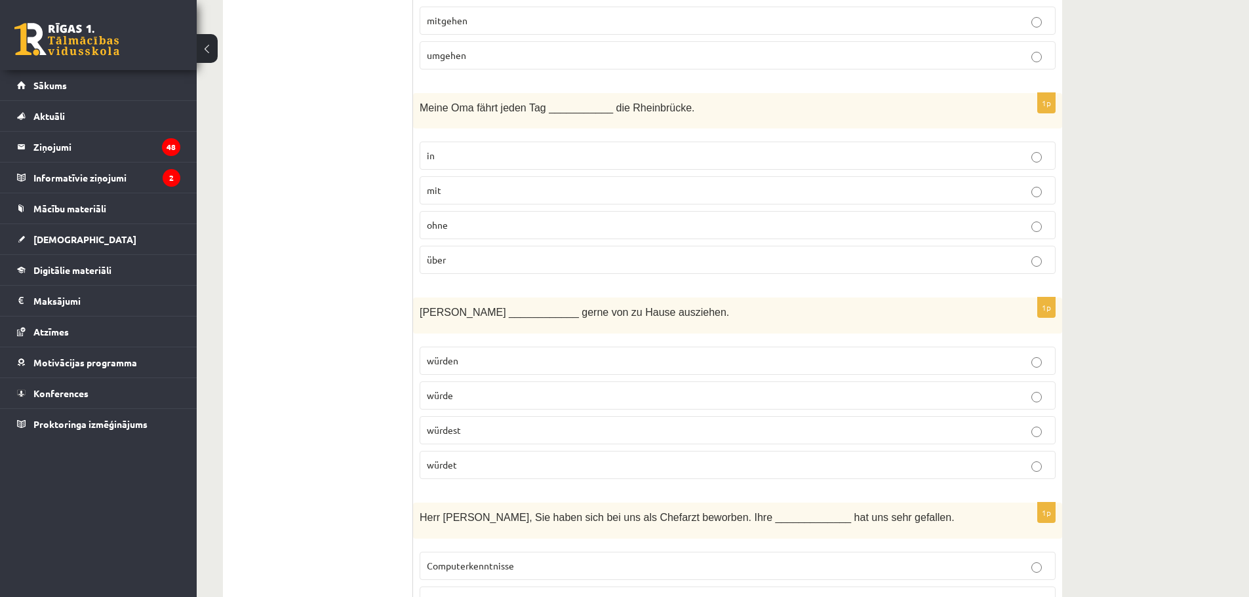
scroll to position [1246, 0]
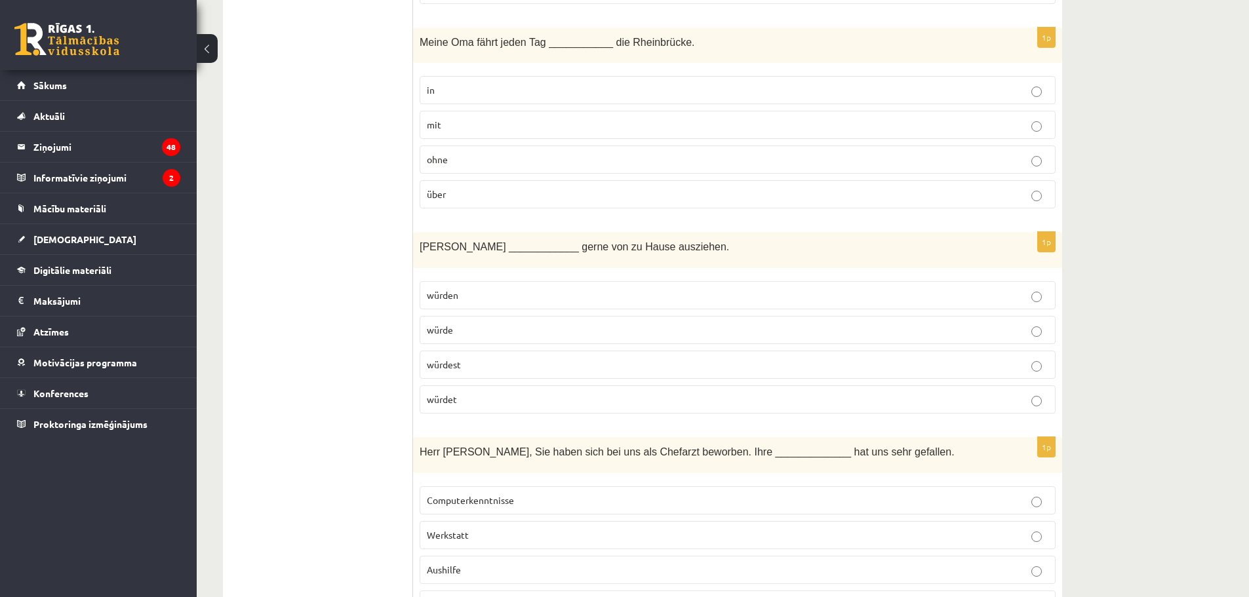
click at [458, 334] on p "würde" at bounding box center [738, 330] width 622 height 14
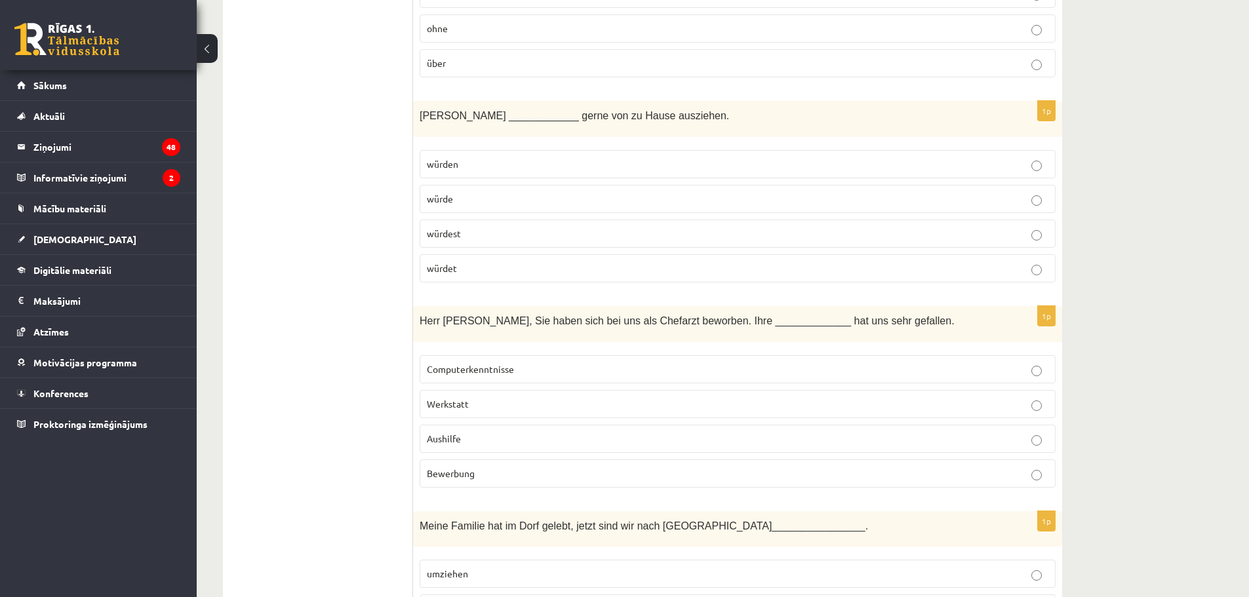
scroll to position [1442, 0]
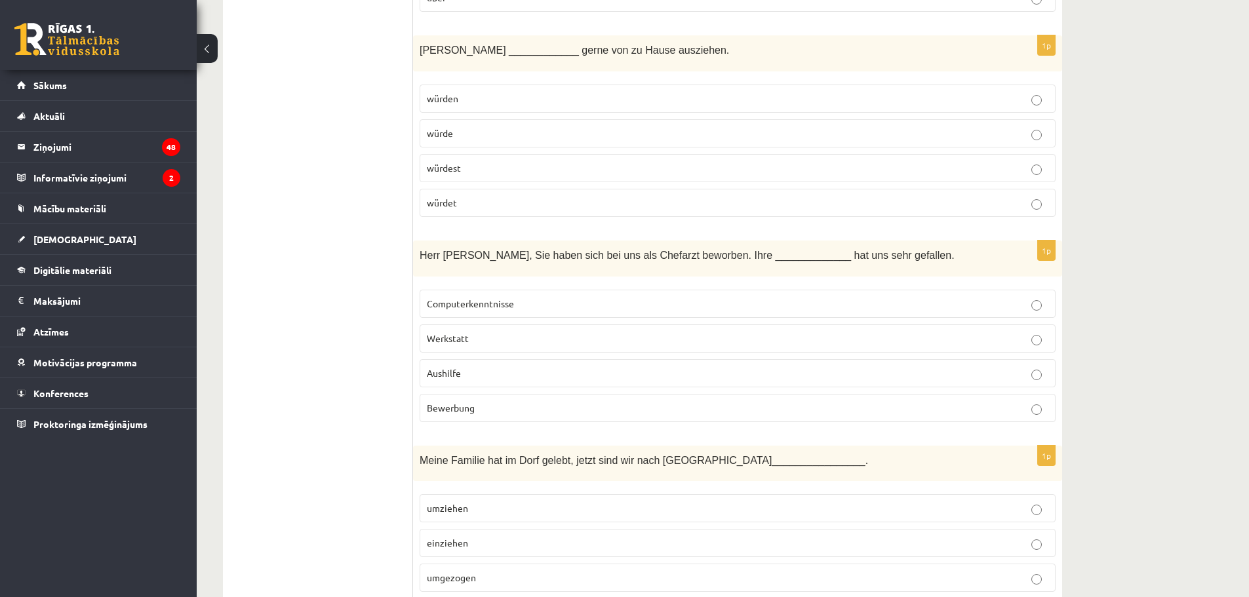
click at [473, 408] on span "Bewerbung" at bounding box center [451, 408] width 48 height 12
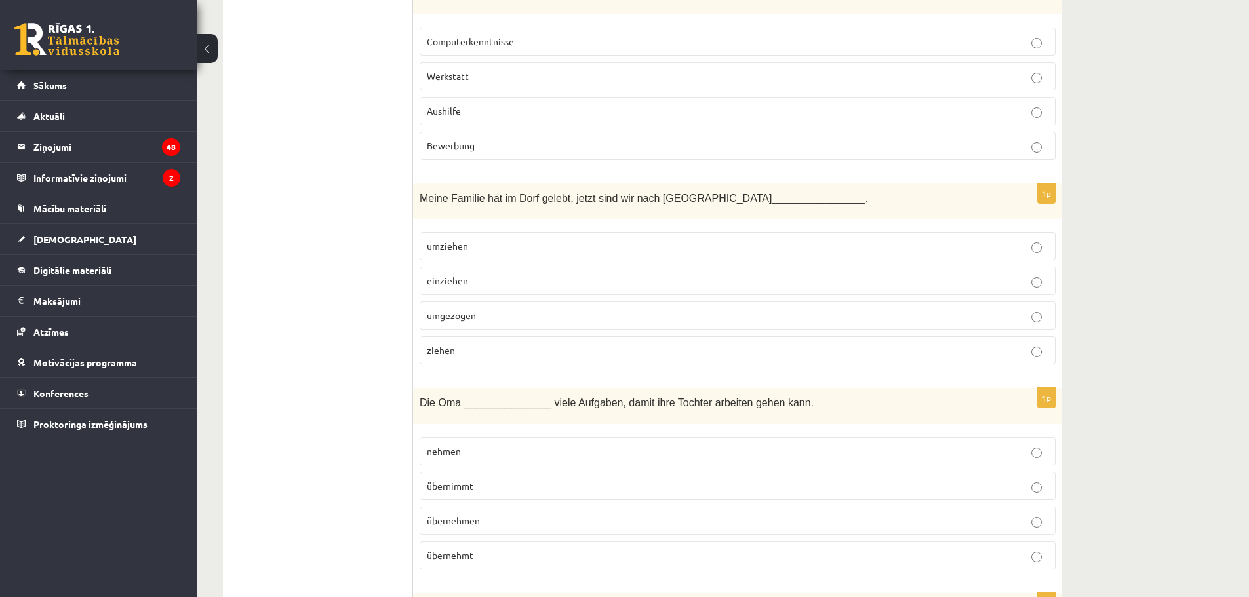
scroll to position [1770, 0]
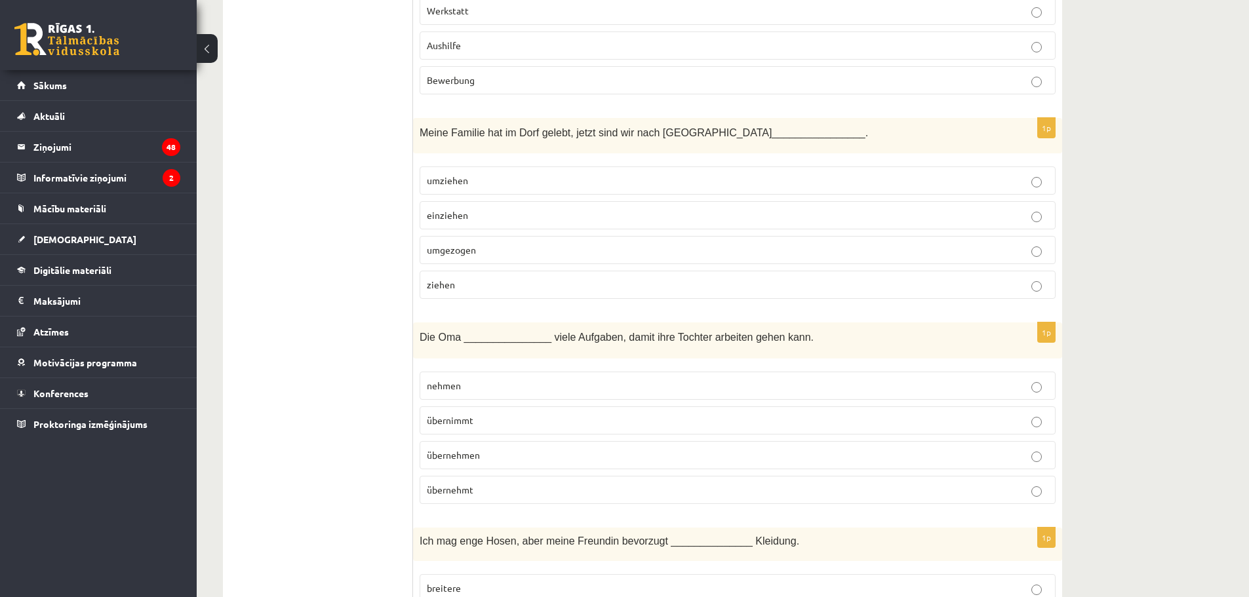
click at [464, 250] on span "umgezogen" at bounding box center [451, 250] width 49 height 12
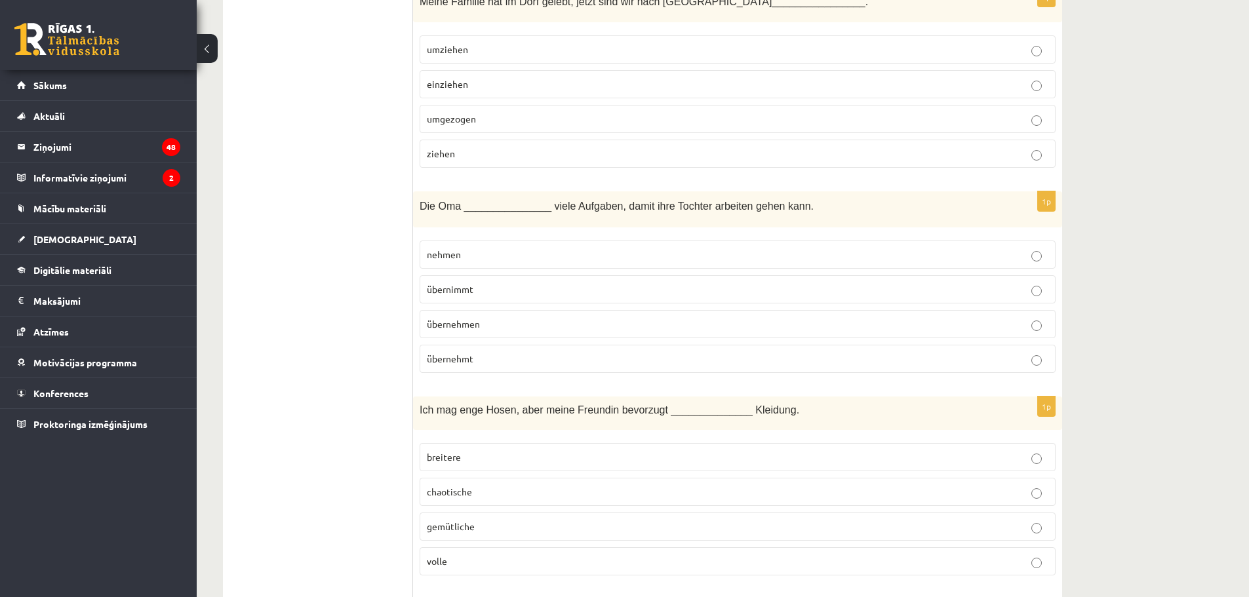
scroll to position [1967, 0]
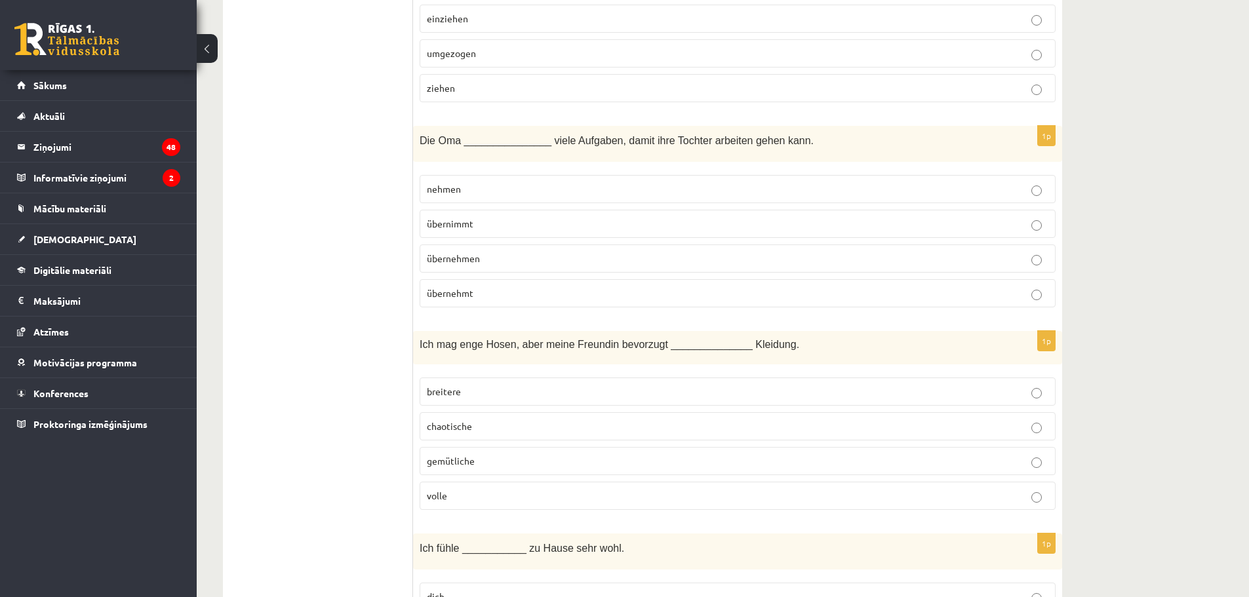
click at [448, 226] on span "übernimmt" at bounding box center [450, 224] width 47 height 12
click at [500, 385] on p "breitere" at bounding box center [738, 392] width 622 height 14
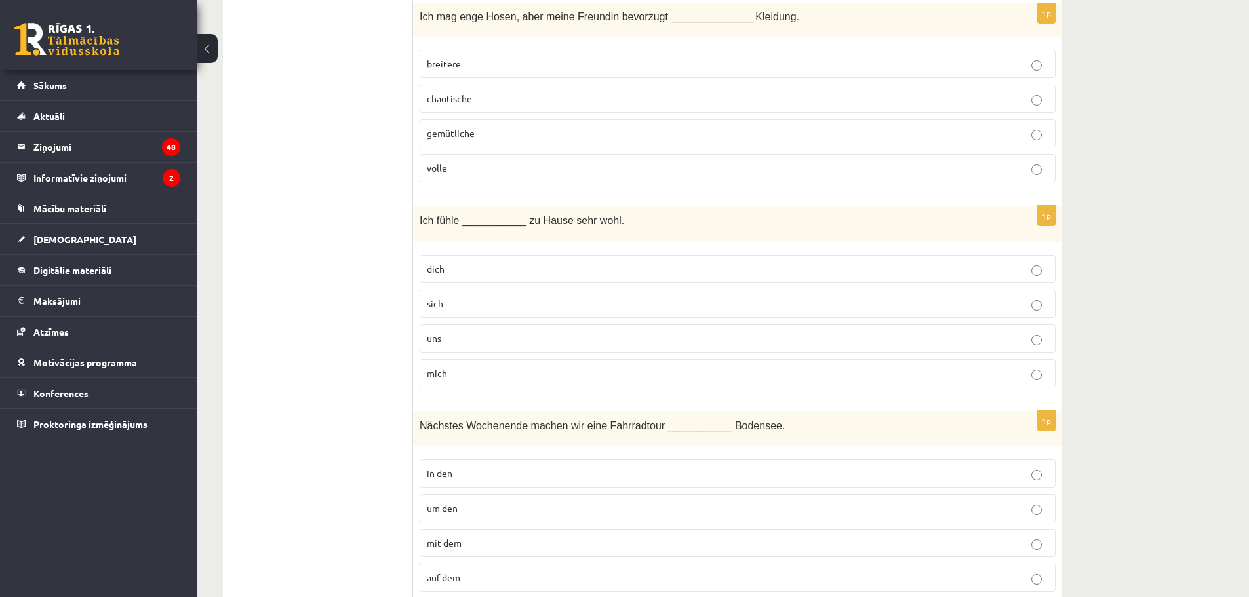
click at [460, 376] on p "mich" at bounding box center [738, 373] width 622 height 14
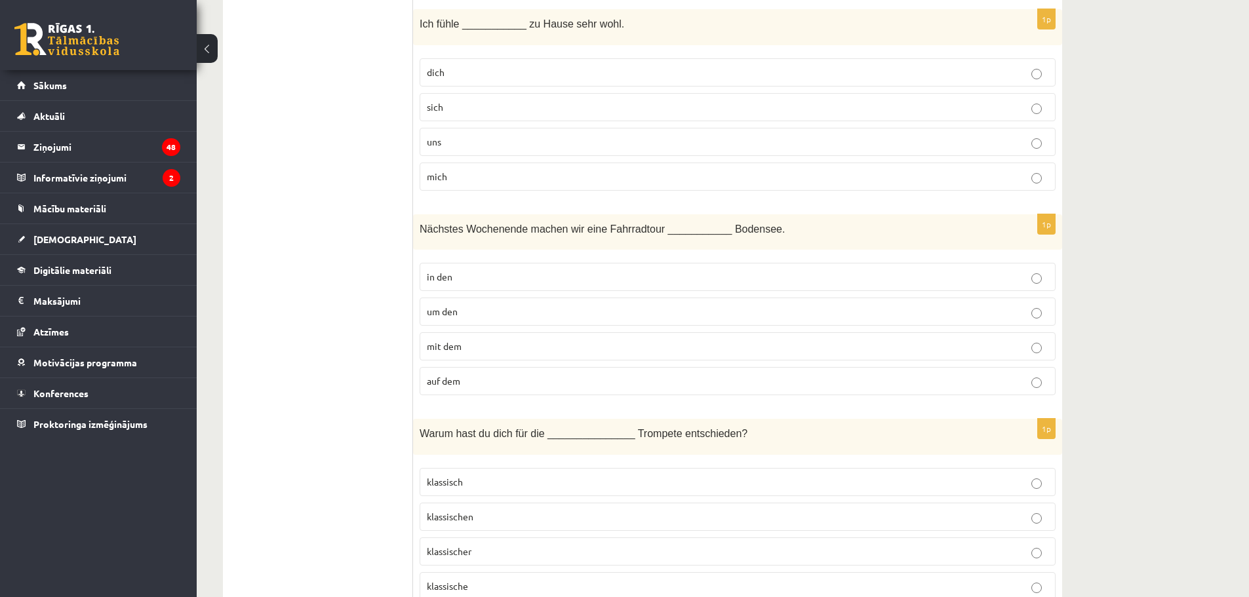
scroll to position [2557, 0]
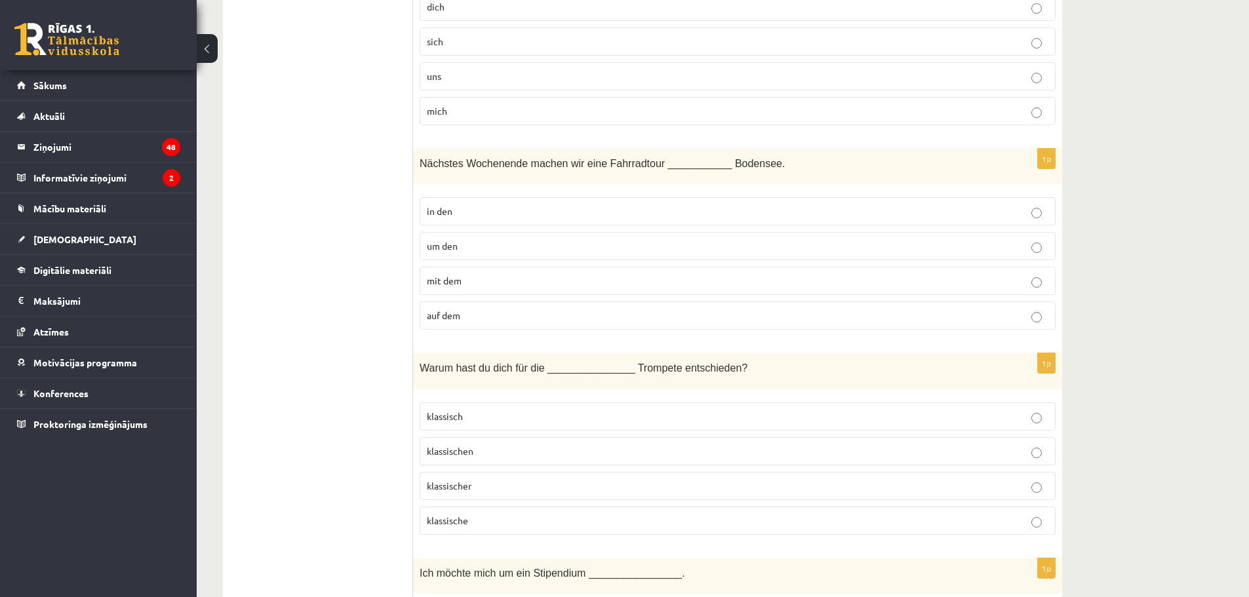
click at [471, 248] on p "um den" at bounding box center [738, 246] width 622 height 14
click at [469, 528] on label "klassische" at bounding box center [738, 521] width 636 height 28
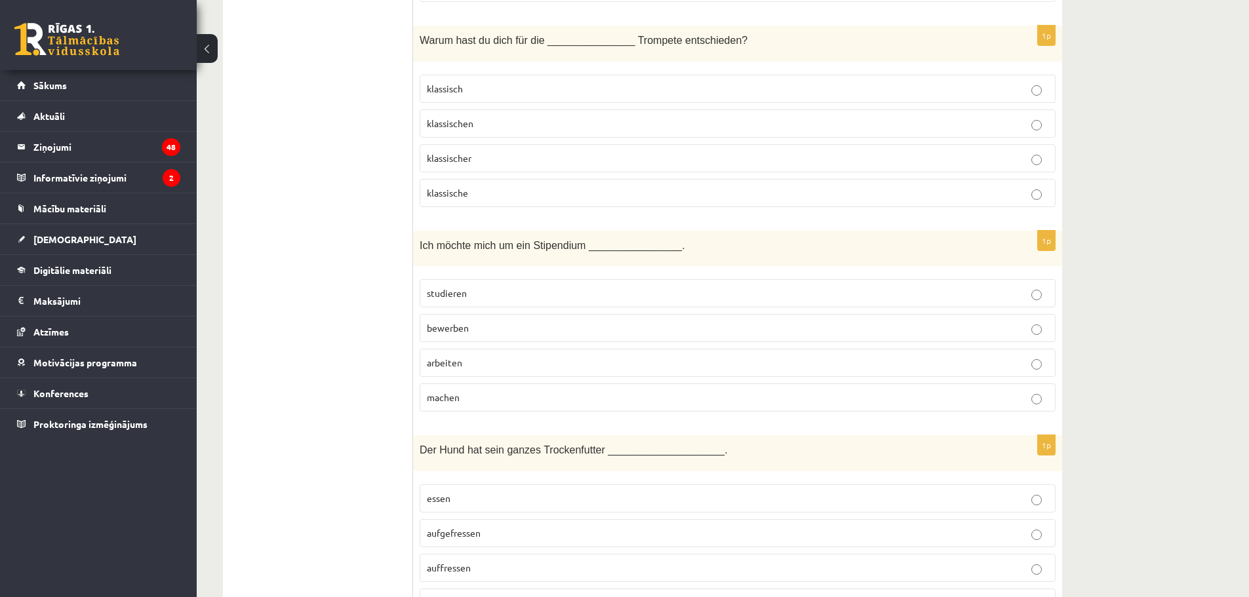
scroll to position [3016, 0]
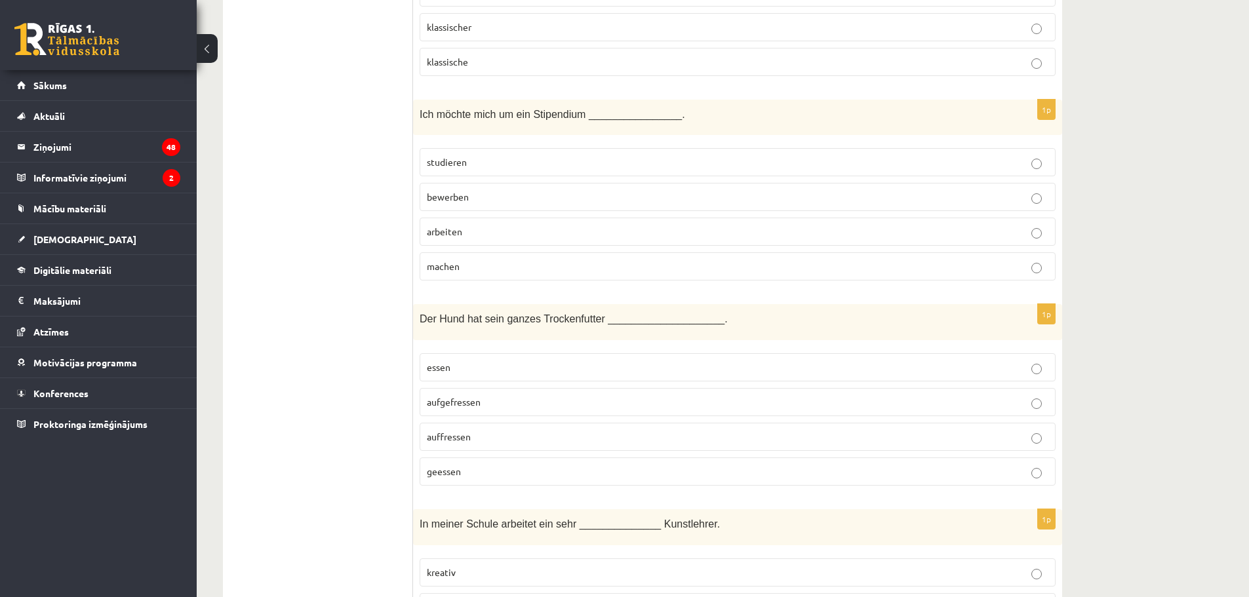
click at [465, 188] on label "bewerben" at bounding box center [738, 197] width 636 height 28
click at [487, 199] on p "bewerben" at bounding box center [738, 197] width 622 height 14
click at [471, 406] on span "aufgefressen" at bounding box center [454, 402] width 54 height 12
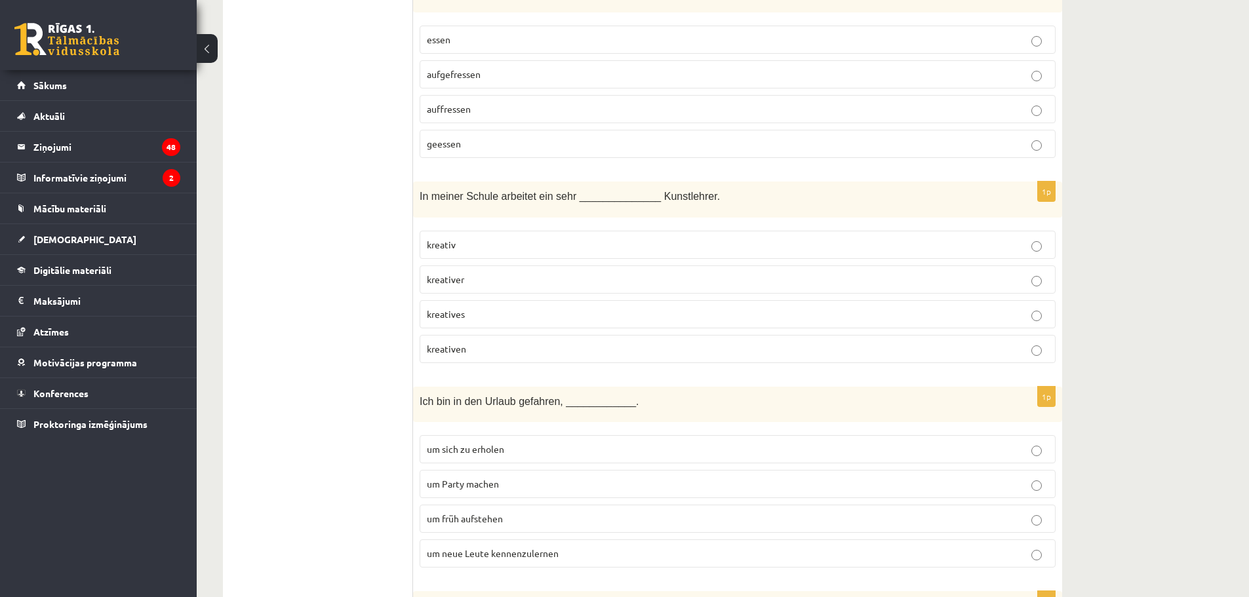
scroll to position [3409, 0]
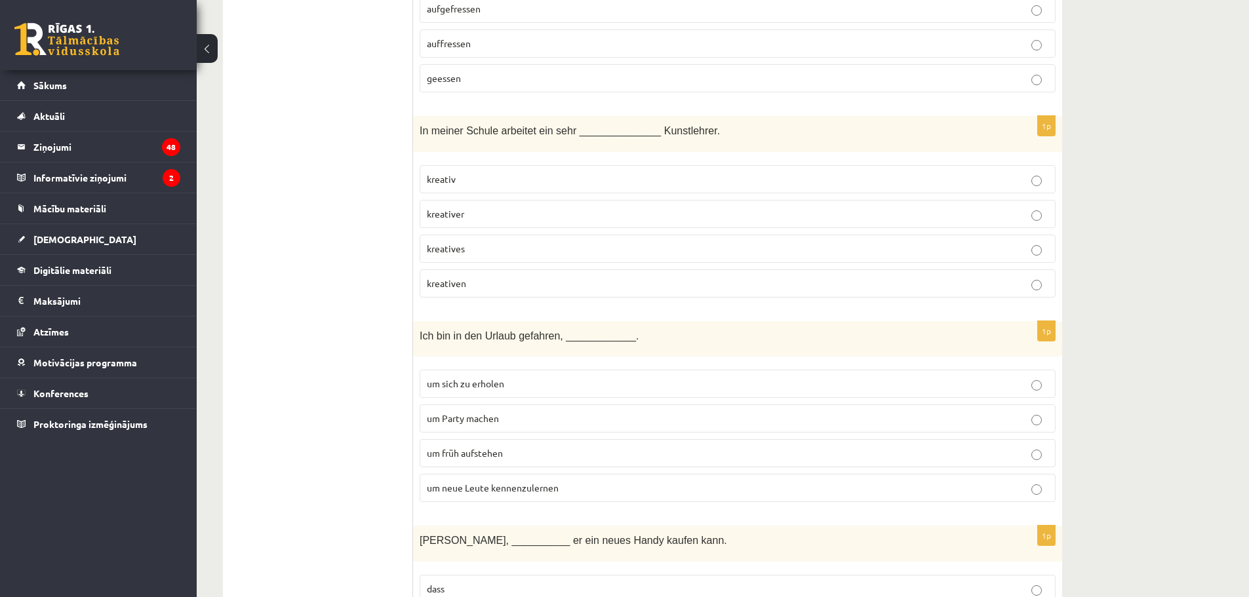
drag, startPoint x: 653, startPoint y: 406, endPoint x: 1116, endPoint y: 236, distance: 493.3
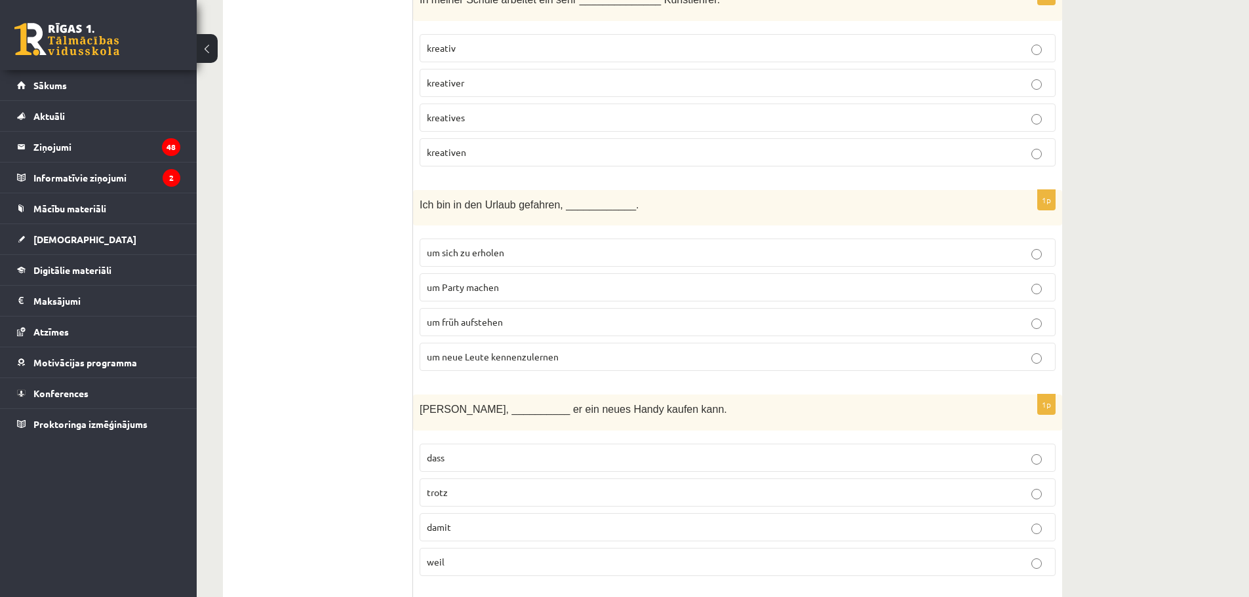
scroll to position [3475, 0]
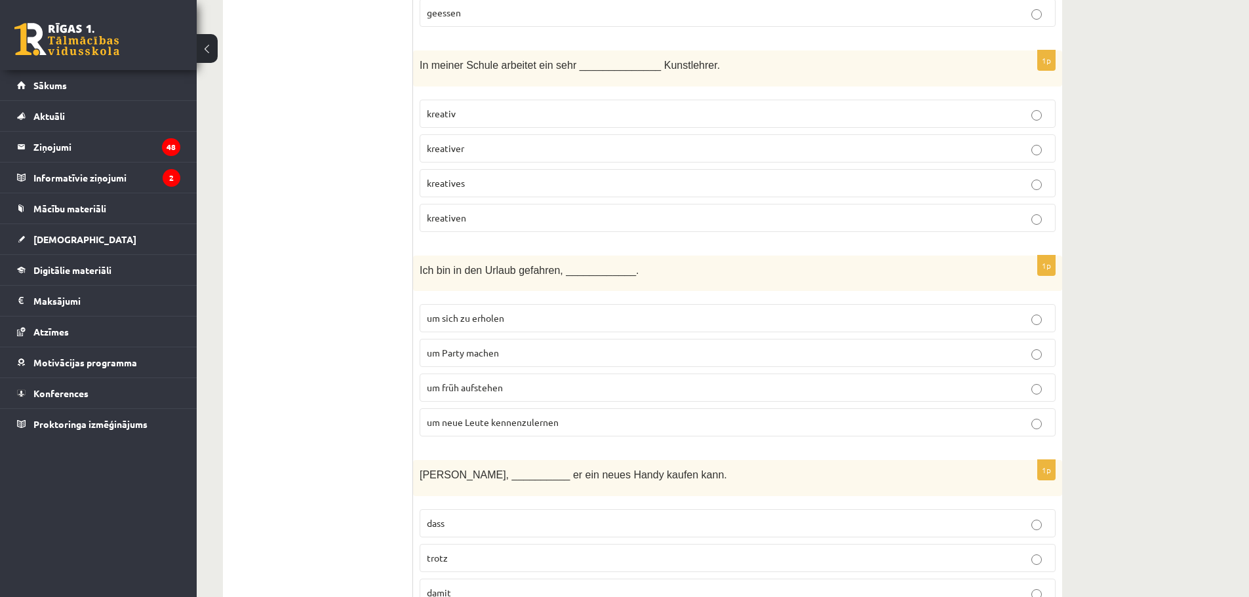
click at [456, 149] on span "kreativer" at bounding box center [445, 148] width 37 height 12
click at [472, 318] on span "um sich zu erholen" at bounding box center [465, 318] width 77 height 12
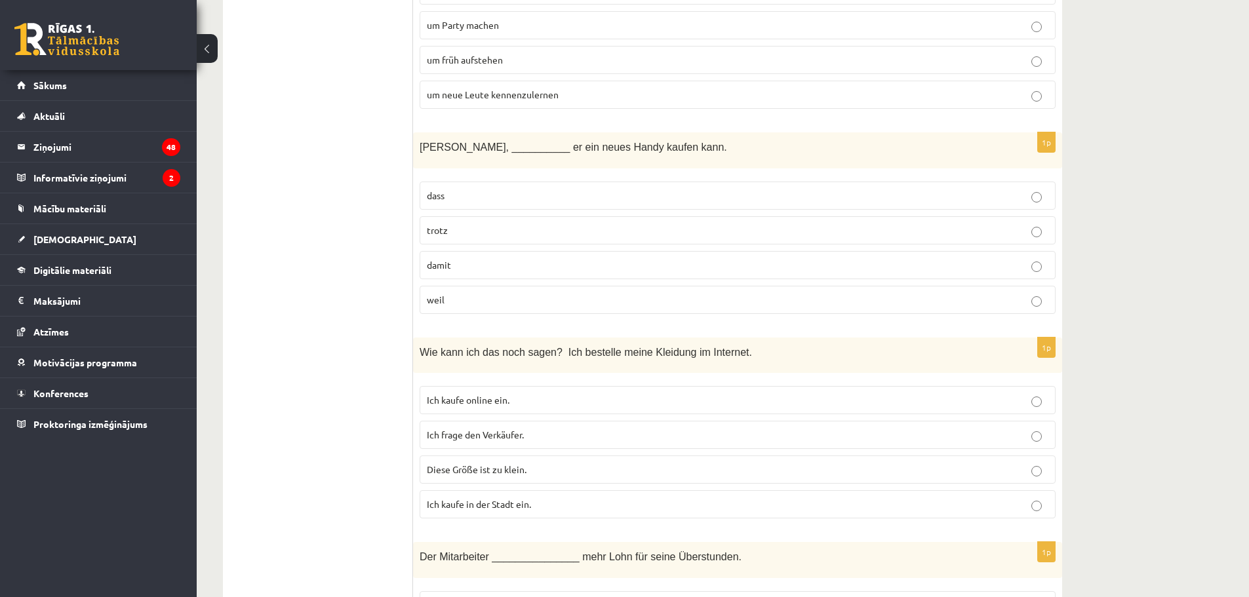
scroll to position [3868, 0]
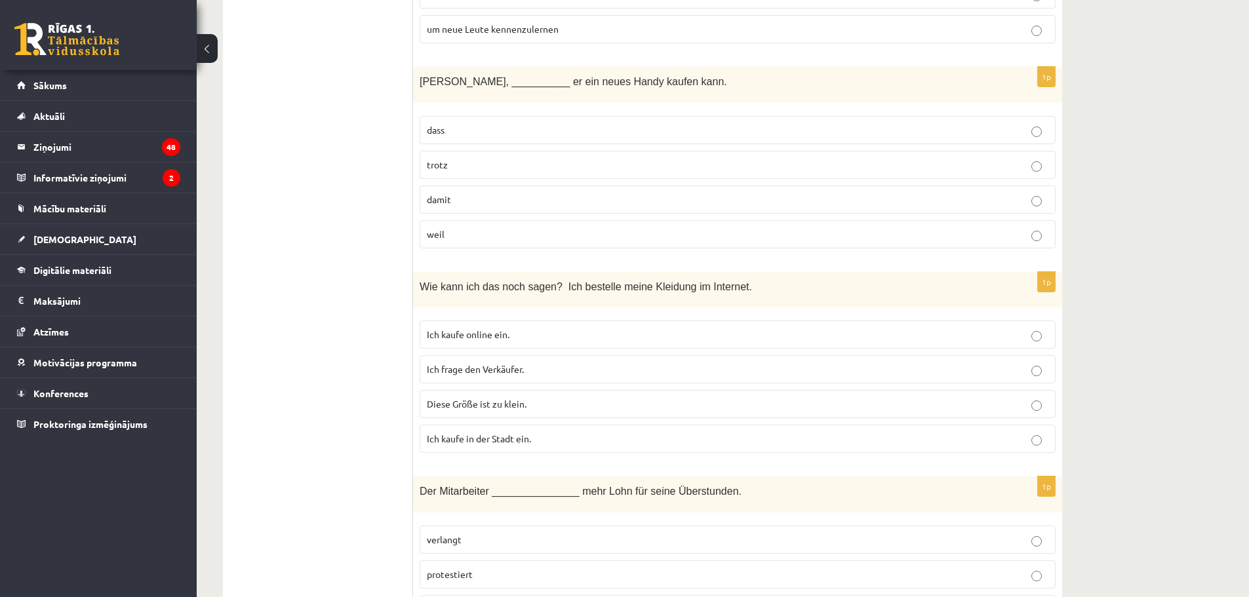
click at [446, 199] on span "damit" at bounding box center [439, 199] width 24 height 12
click at [494, 338] on span "Ich kaufe online ein." at bounding box center [468, 334] width 83 height 12
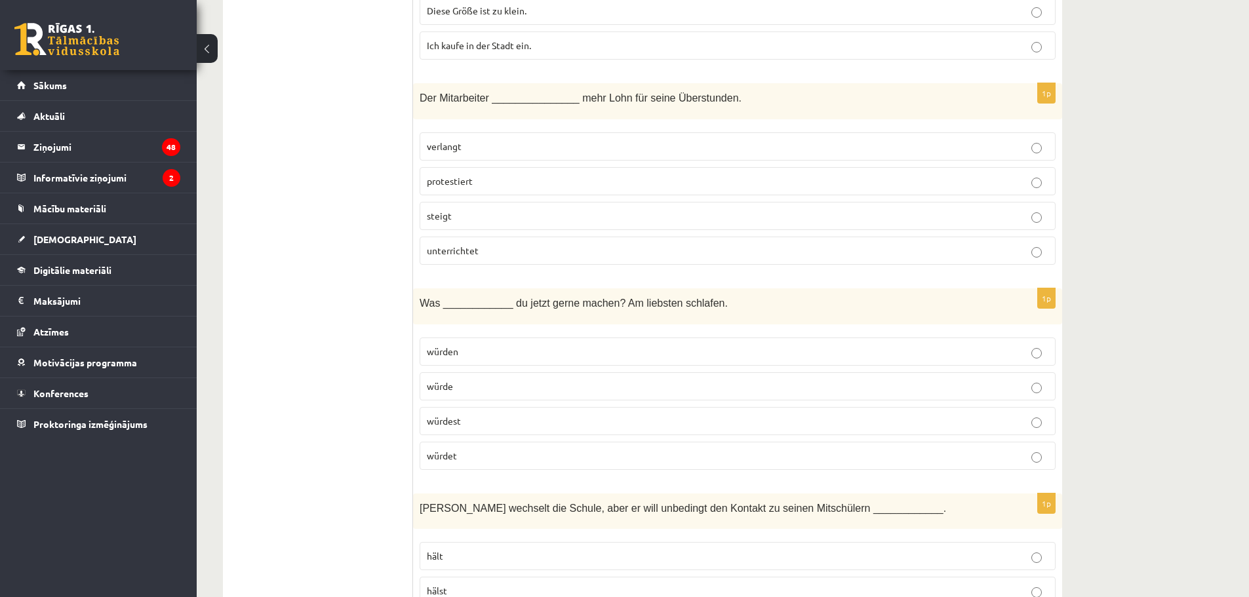
scroll to position [4327, 0]
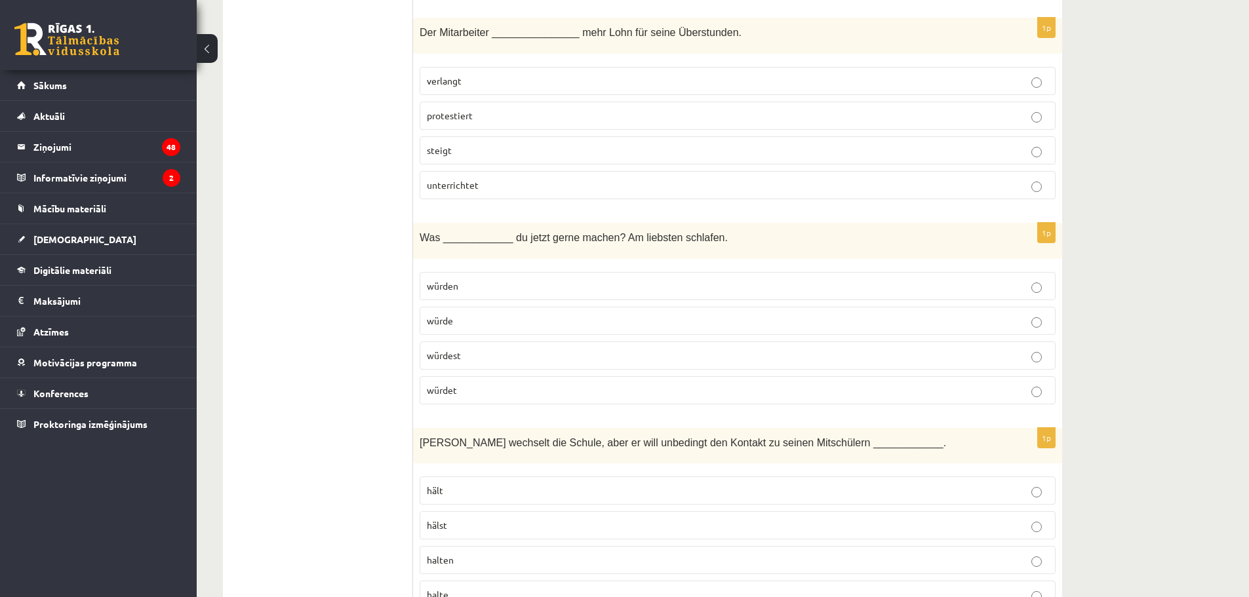
click at [442, 77] on span "verlangt" at bounding box center [444, 81] width 35 height 12
click at [457, 362] on p "würdest" at bounding box center [738, 356] width 622 height 14
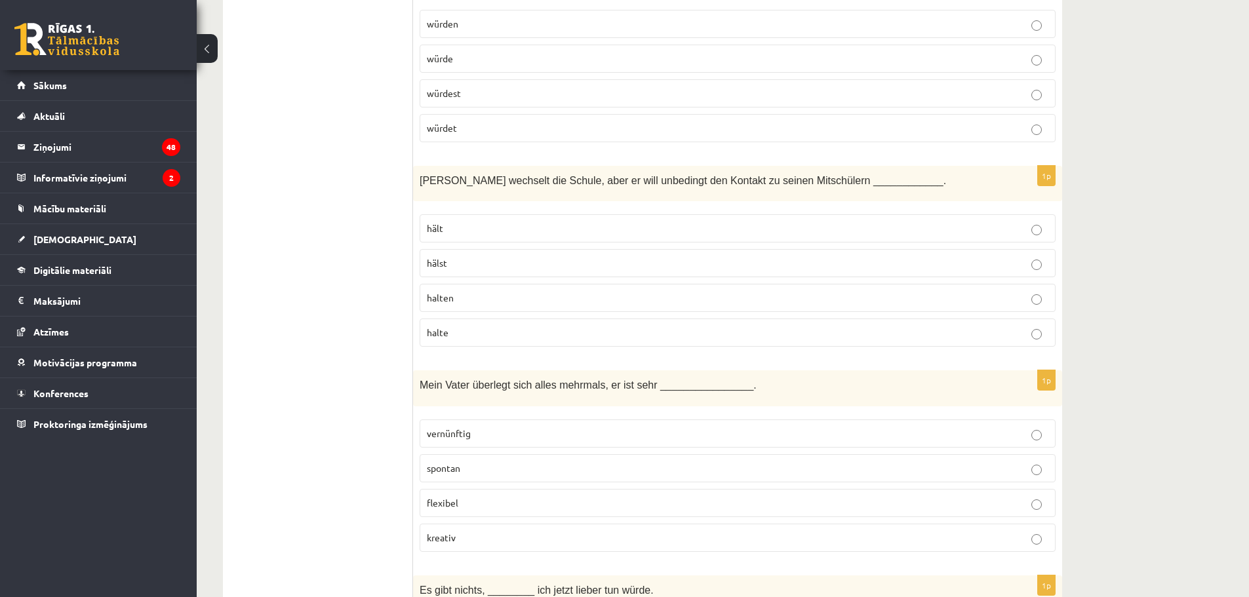
scroll to position [4720, 0]
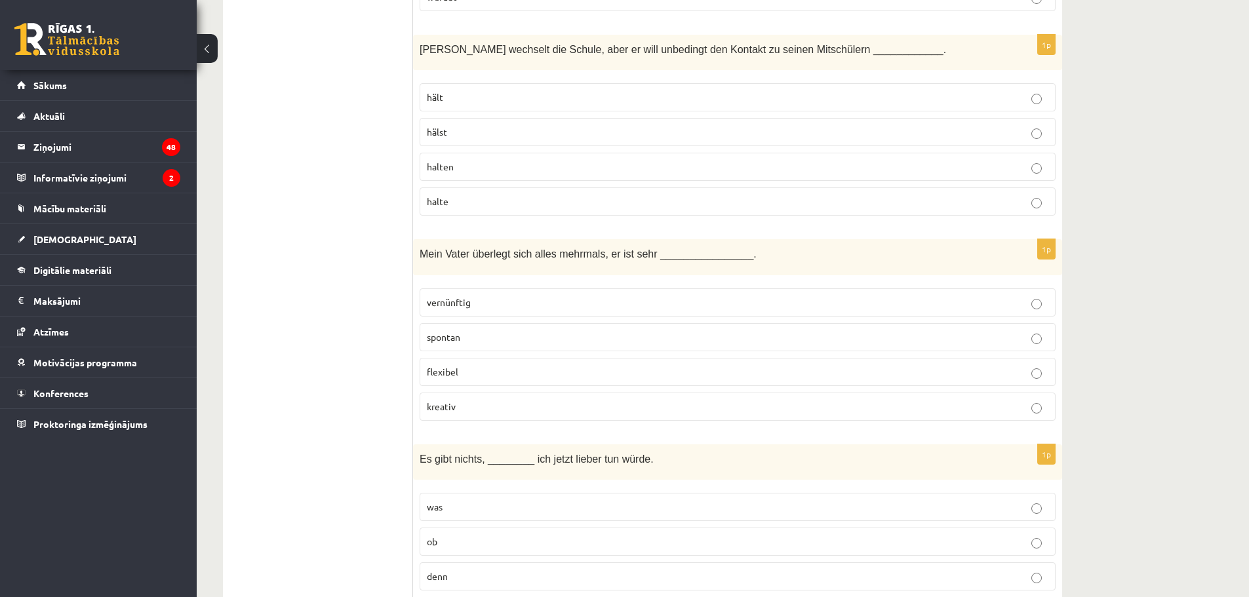
click at [453, 168] on span "halten" at bounding box center [440, 167] width 27 height 12
click at [479, 308] on p "vernünftig" at bounding box center [738, 303] width 622 height 14
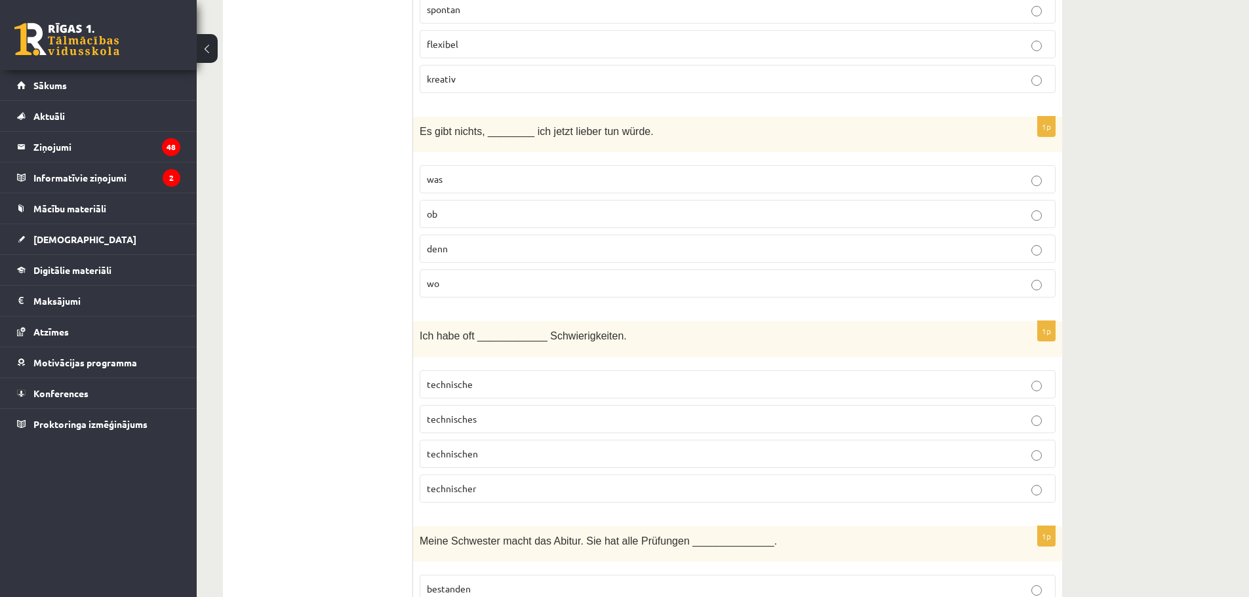
scroll to position [5114, 0]
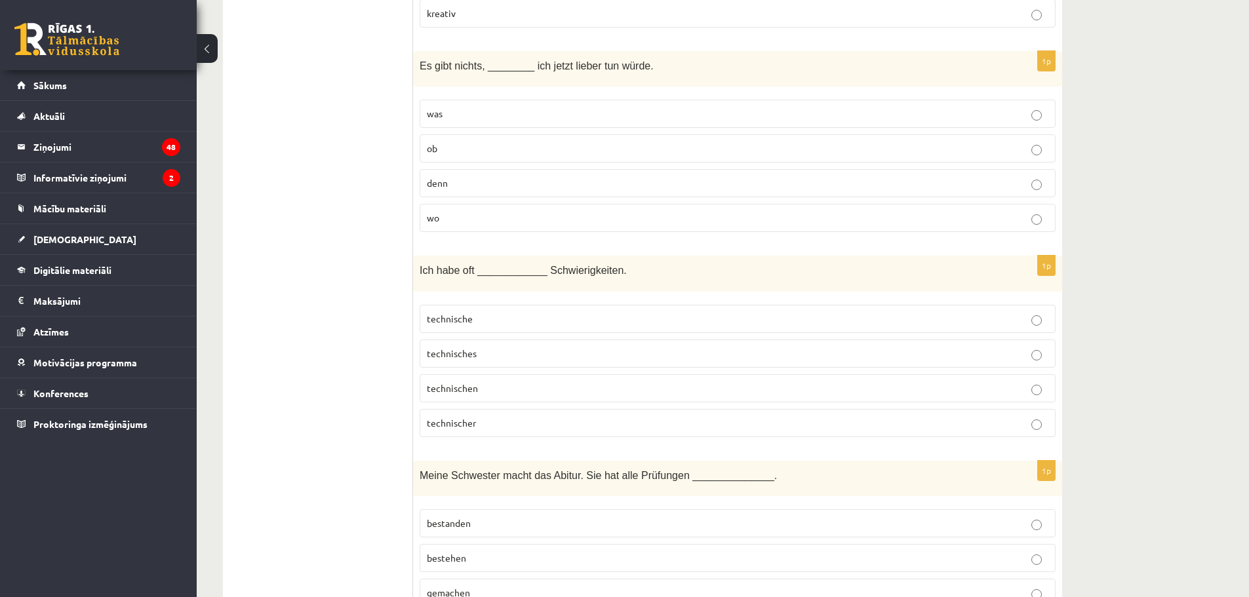
click at [477, 117] on p "was" at bounding box center [738, 114] width 622 height 14
click at [491, 321] on p "technische" at bounding box center [738, 319] width 622 height 14
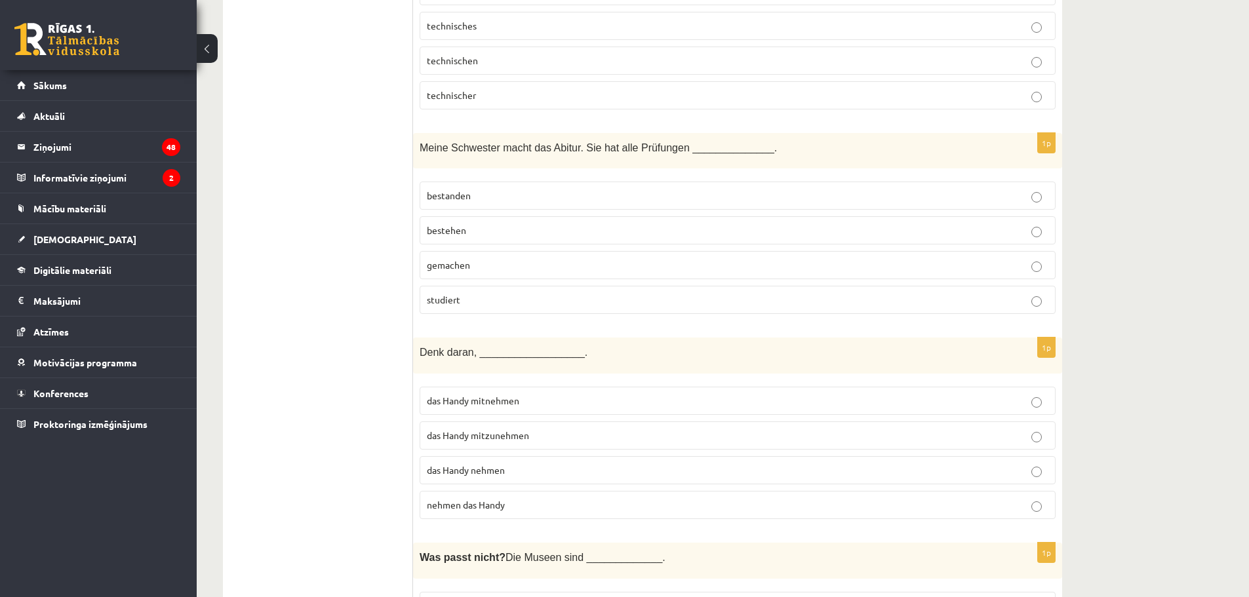
scroll to position [5573, 0]
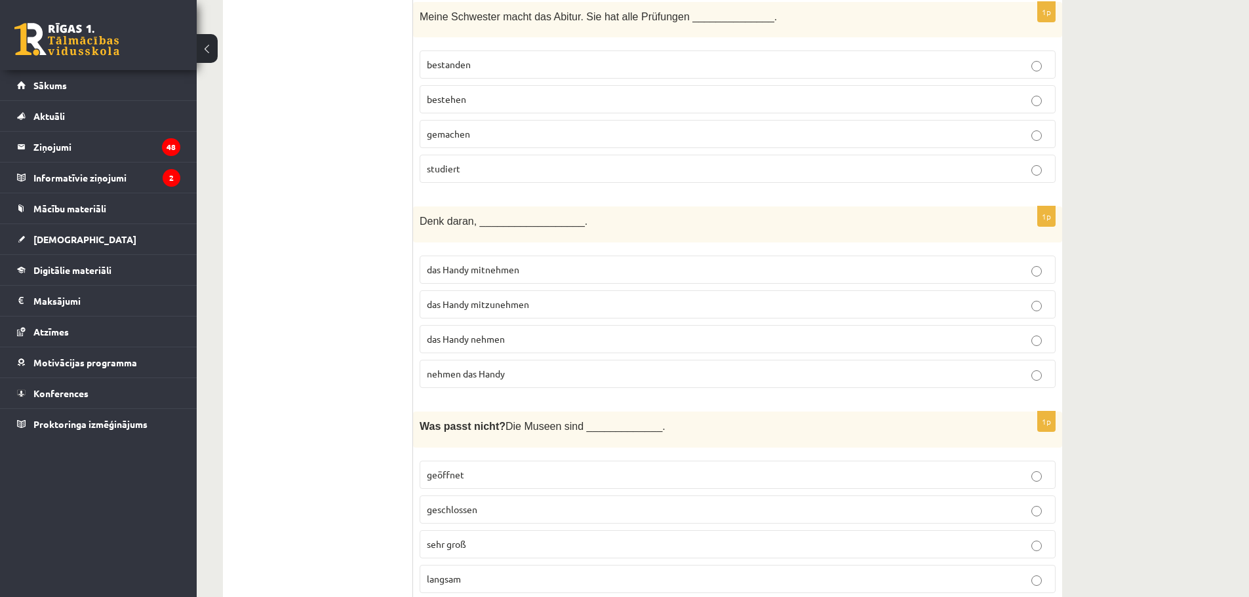
click at [443, 70] on span "bestanden" at bounding box center [449, 64] width 44 height 12
click at [497, 302] on span "das Handy mitzunehmen" at bounding box center [478, 304] width 102 height 12
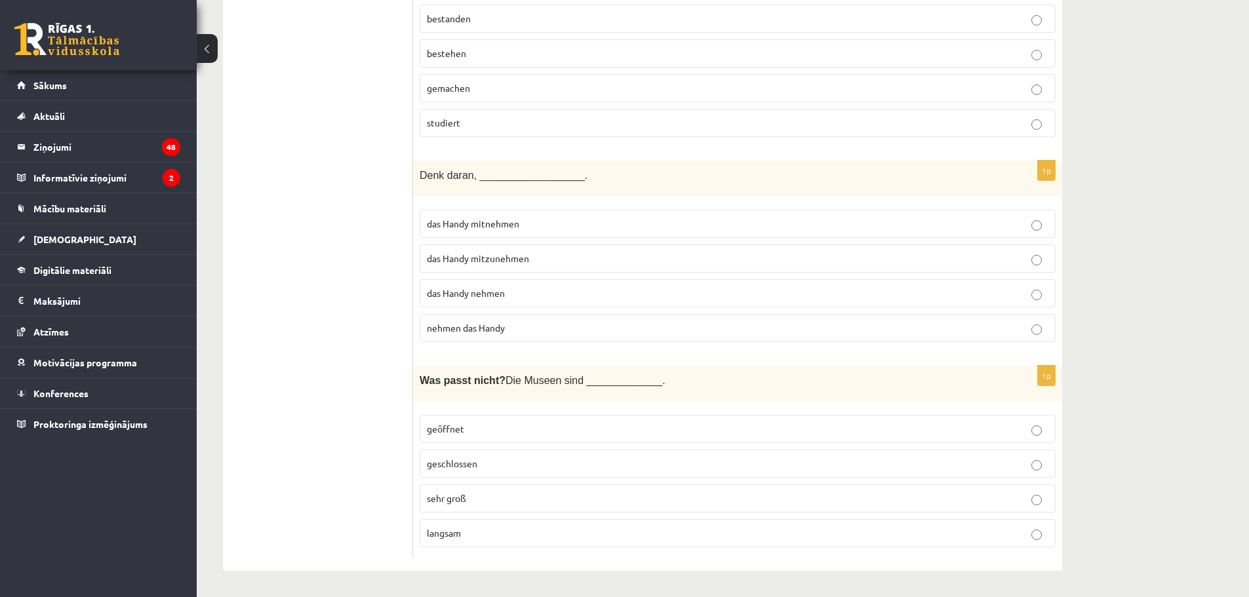
click at [475, 530] on p "langsam" at bounding box center [738, 533] width 622 height 14
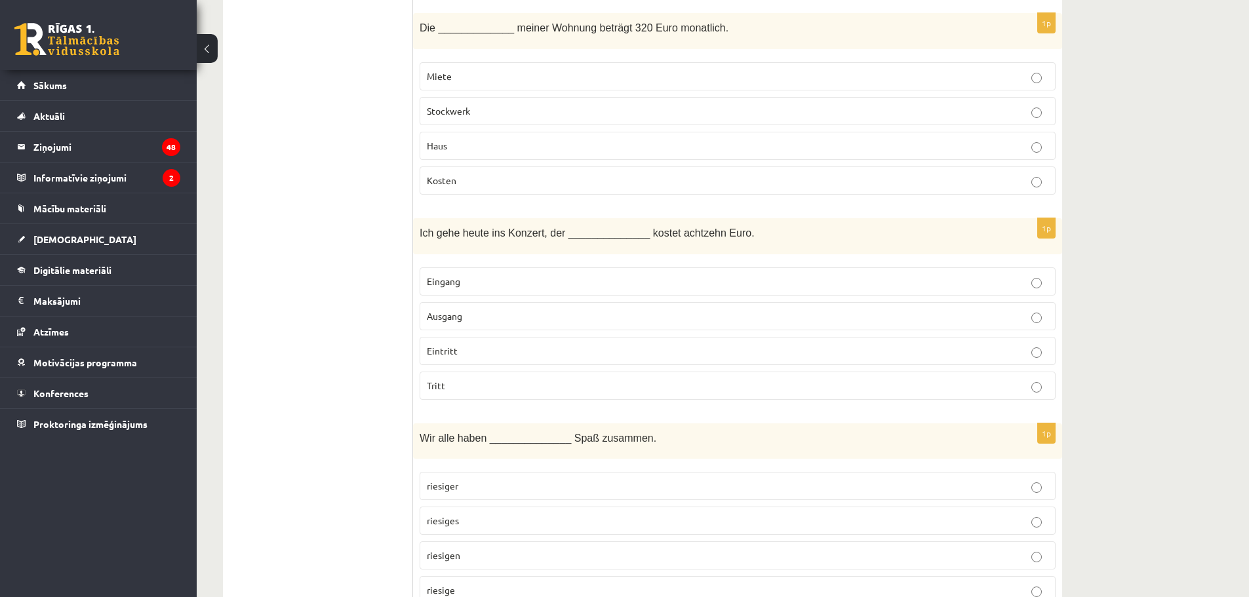
scroll to position [0, 0]
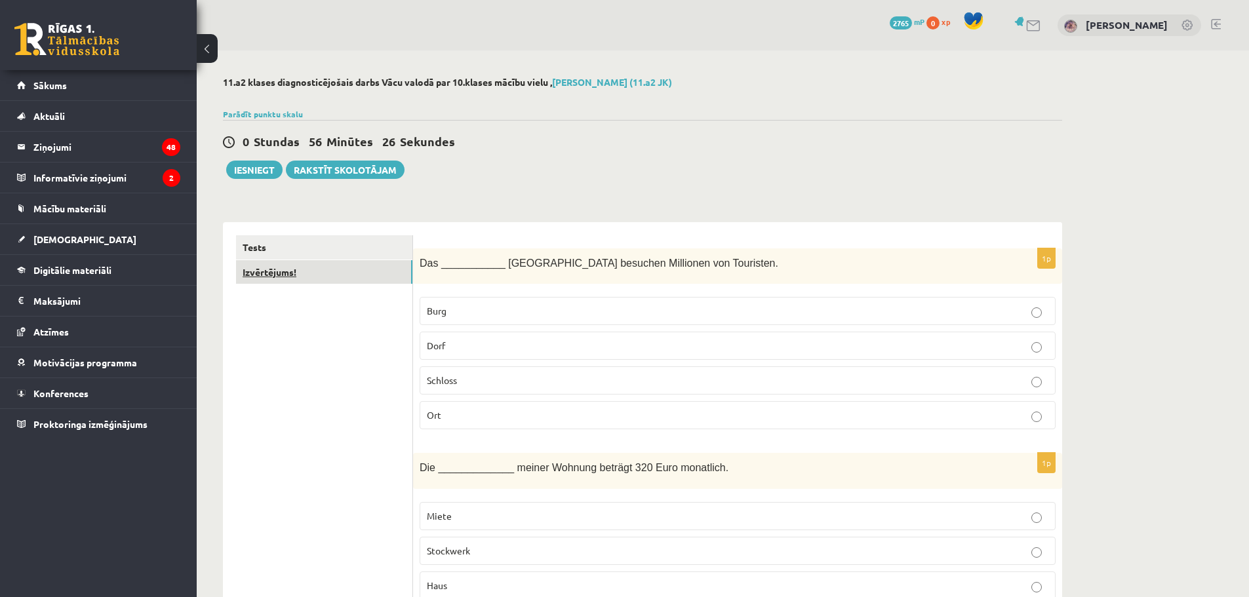
click at [259, 277] on link "Izvērtējums!" at bounding box center [324, 272] width 176 height 24
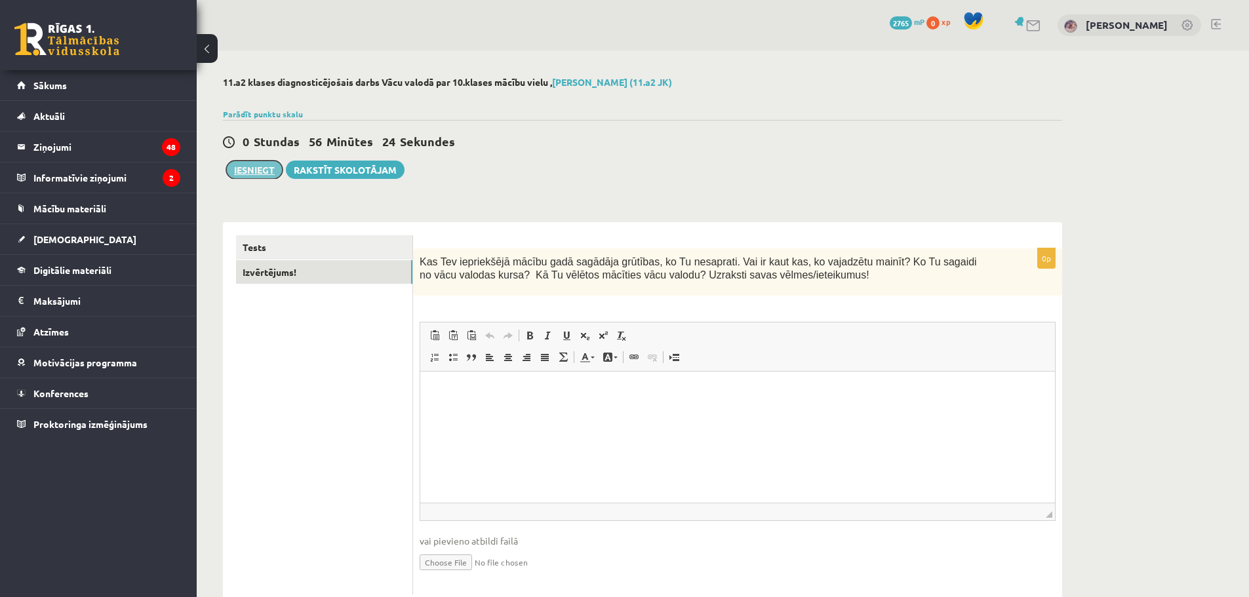
click at [236, 170] on button "Iesniegt" at bounding box center [254, 170] width 56 height 18
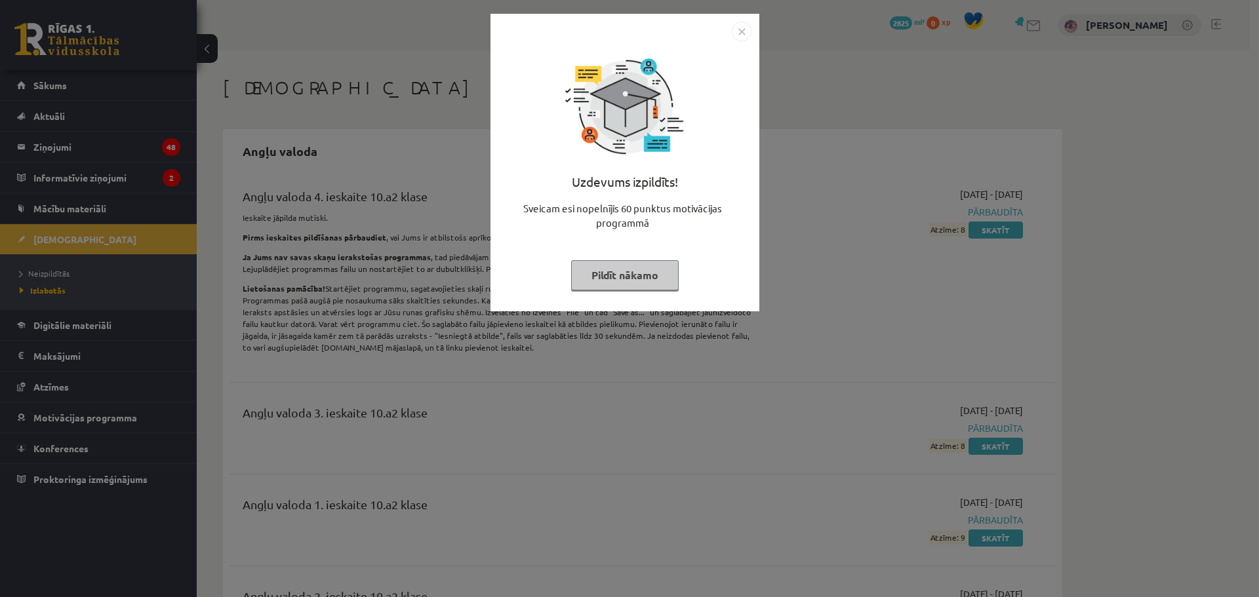
click at [658, 267] on button "Pildīt nākamo" at bounding box center [625, 275] width 108 height 30
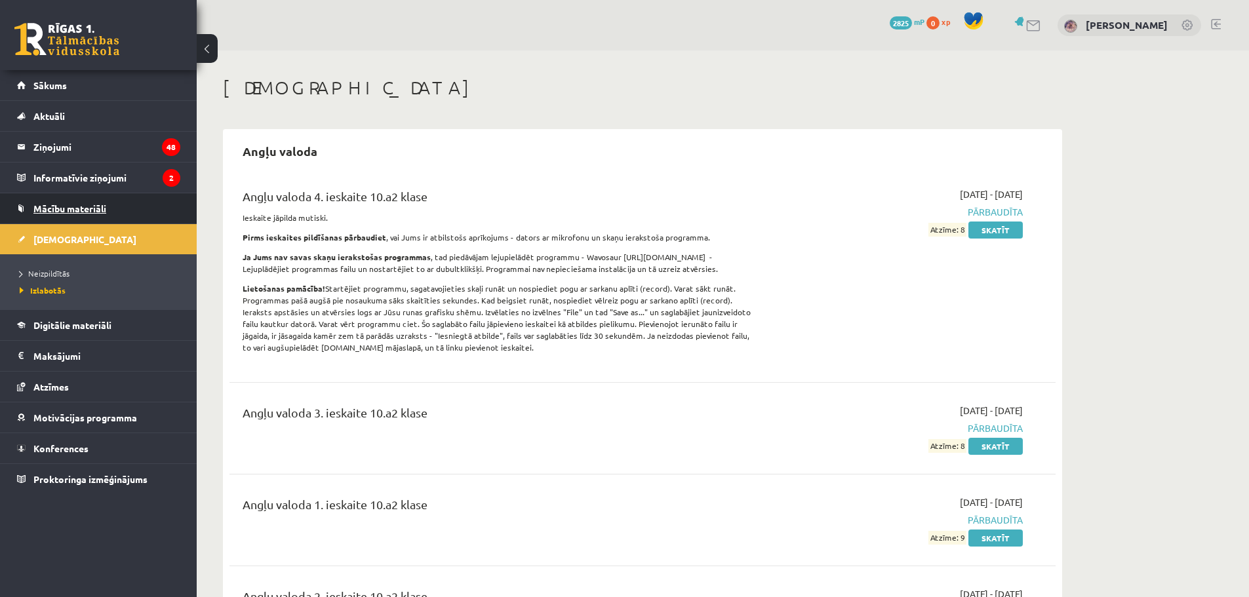
click at [73, 202] on link "Mācību materiāli" at bounding box center [98, 208] width 163 height 30
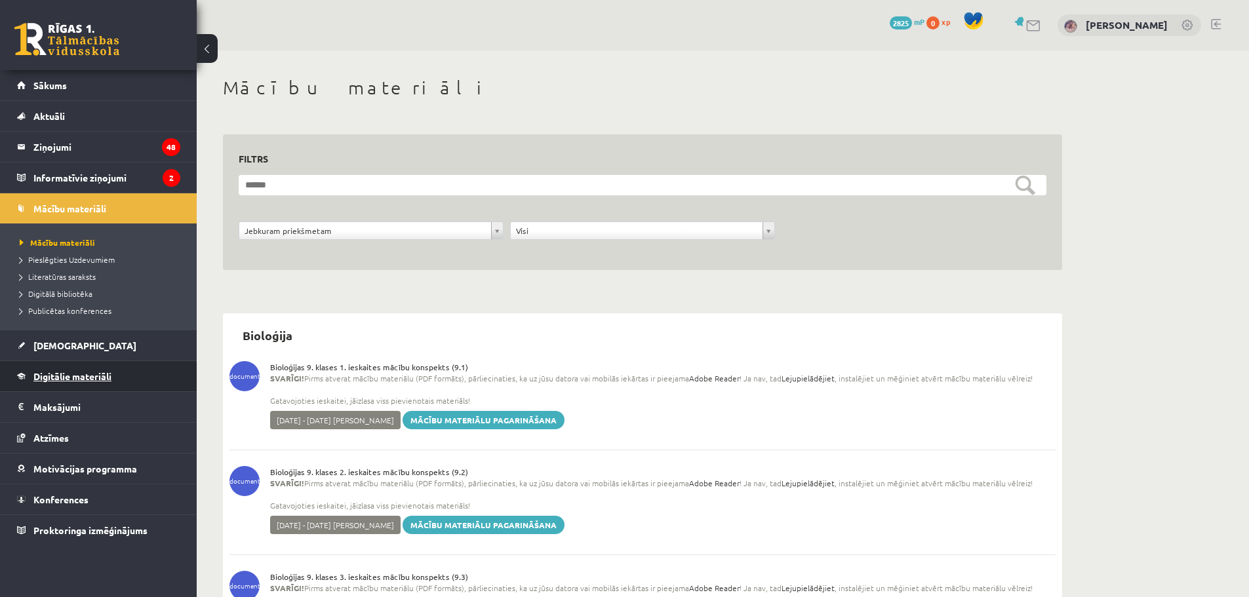
click at [62, 374] on span "Digitālie materiāli" at bounding box center [72, 376] width 78 height 12
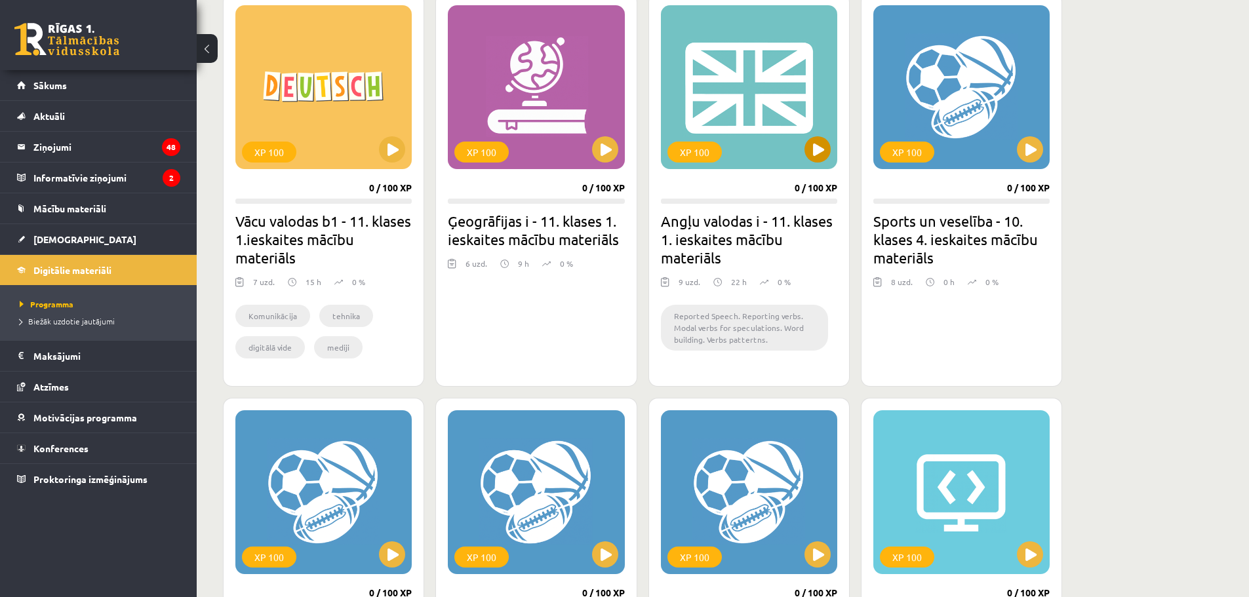
scroll to position [119, 0]
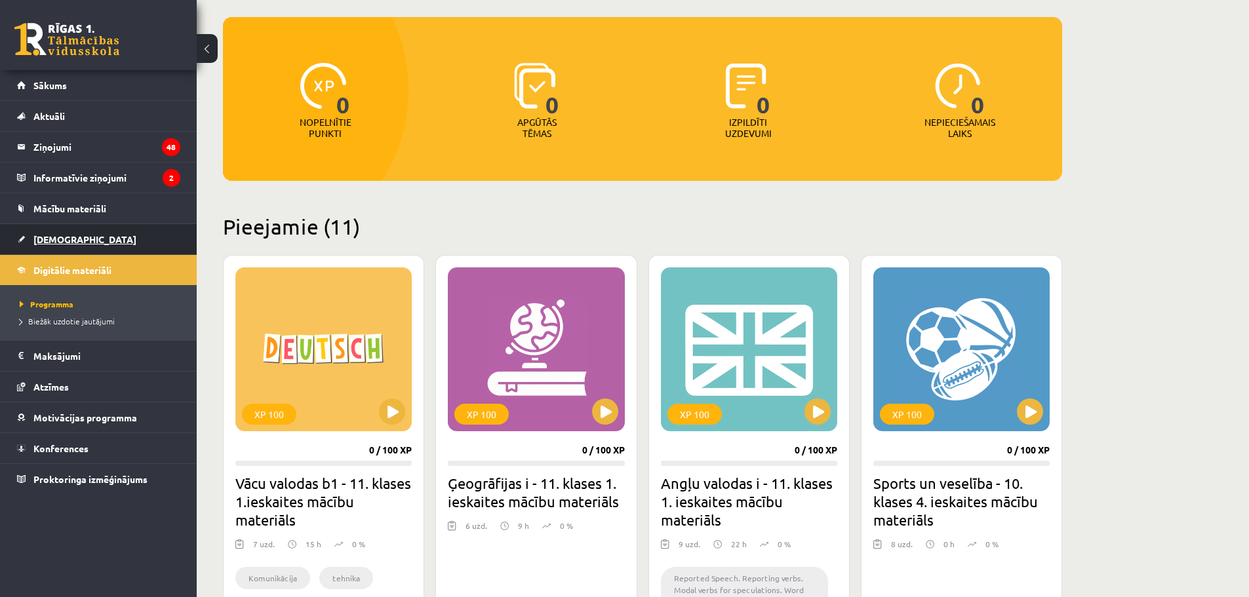
click at [85, 244] on link "[DEMOGRAPHIC_DATA]" at bounding box center [98, 239] width 163 height 30
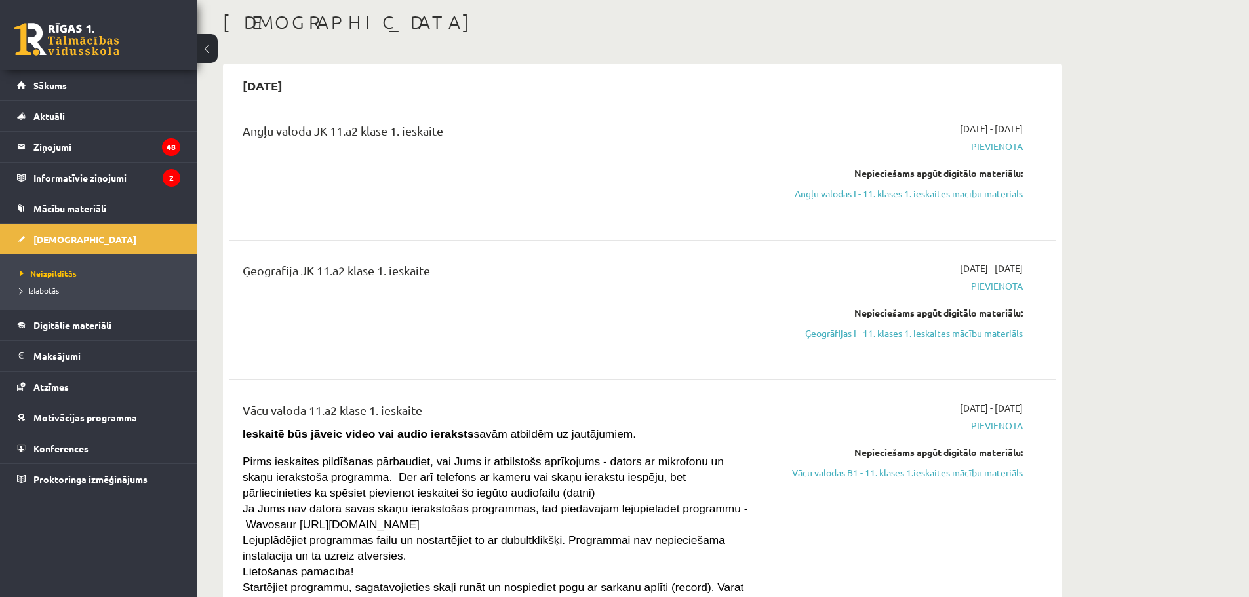
scroll to position [131, 0]
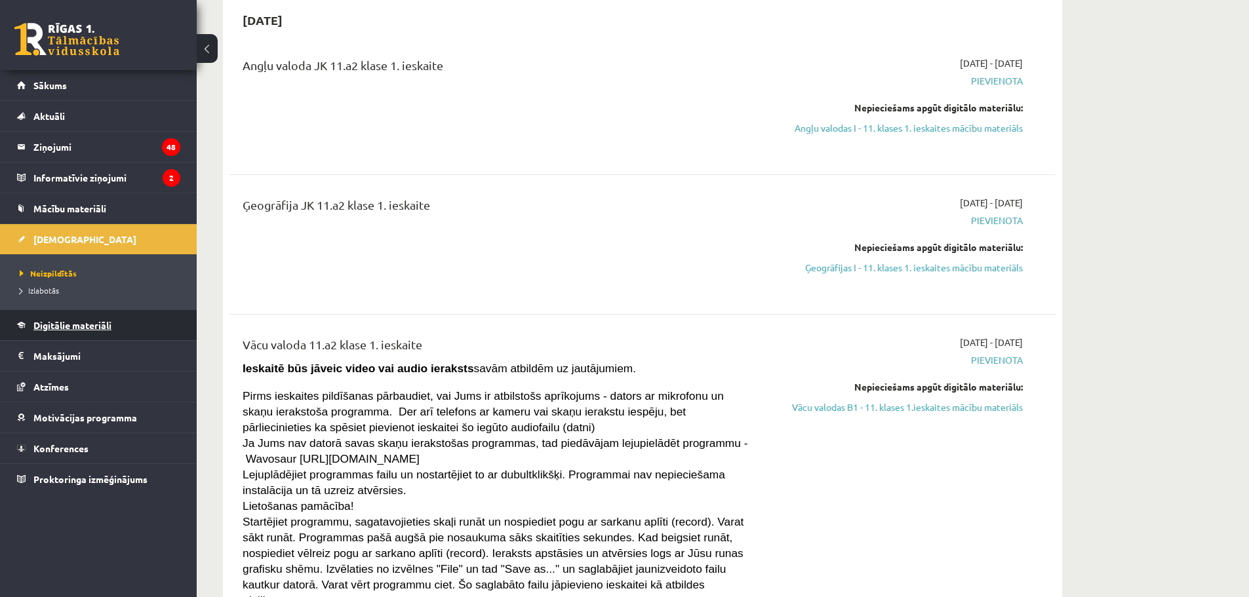
click at [33, 336] on link "Digitālie materiāli" at bounding box center [98, 325] width 163 height 30
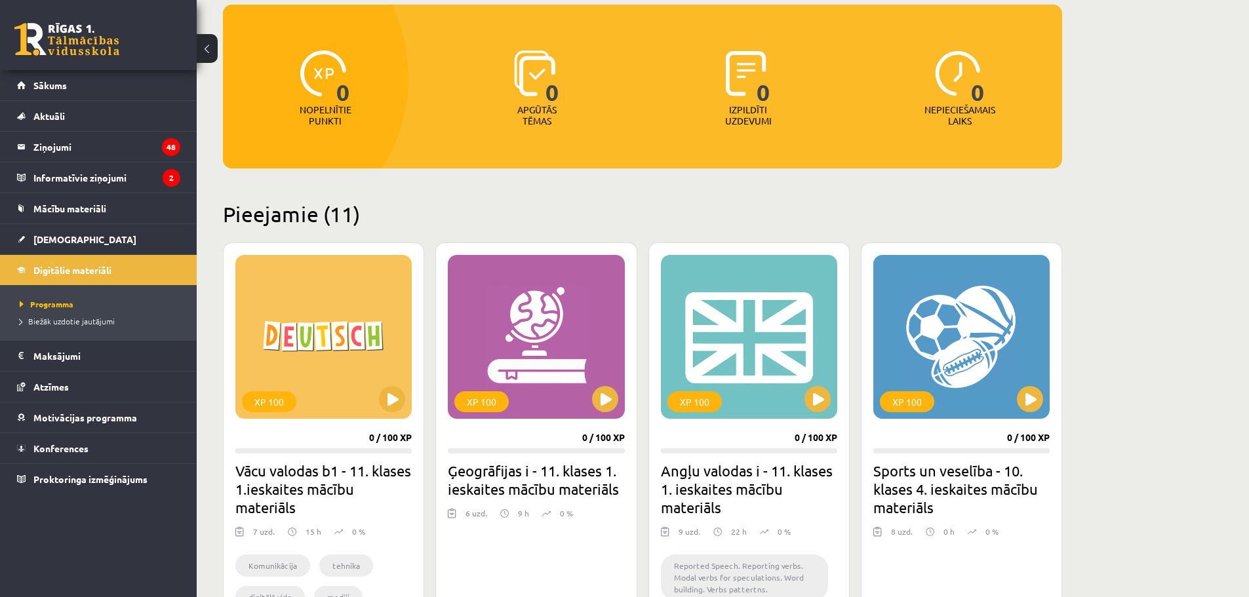
scroll to position [197, 0]
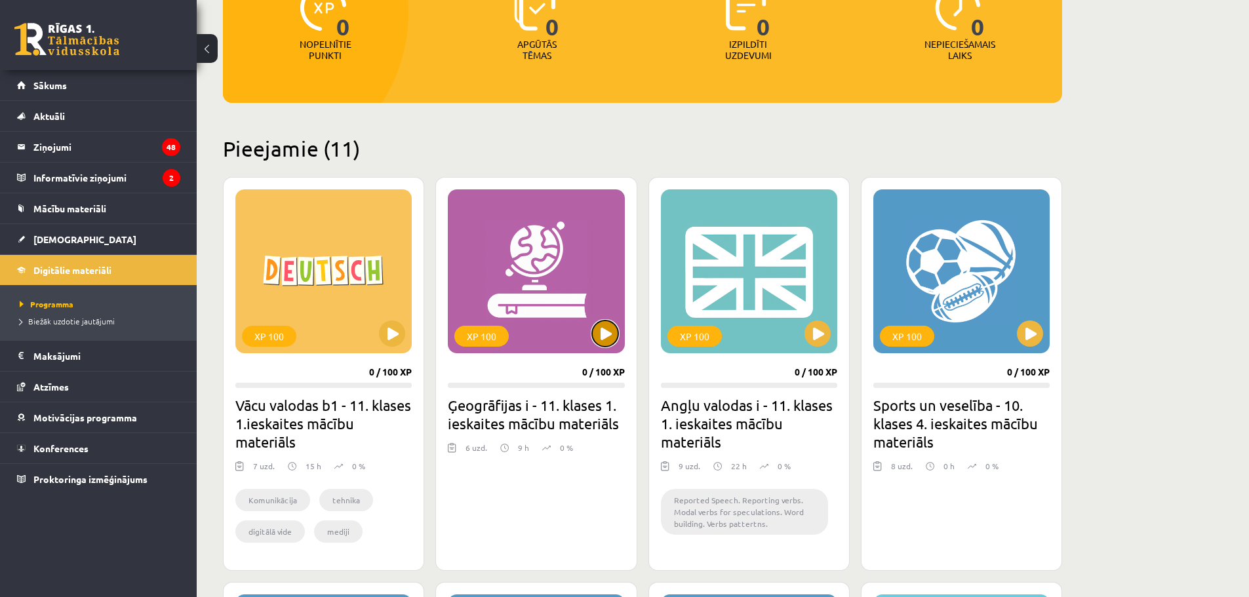
click at [610, 323] on button at bounding box center [605, 334] width 26 height 26
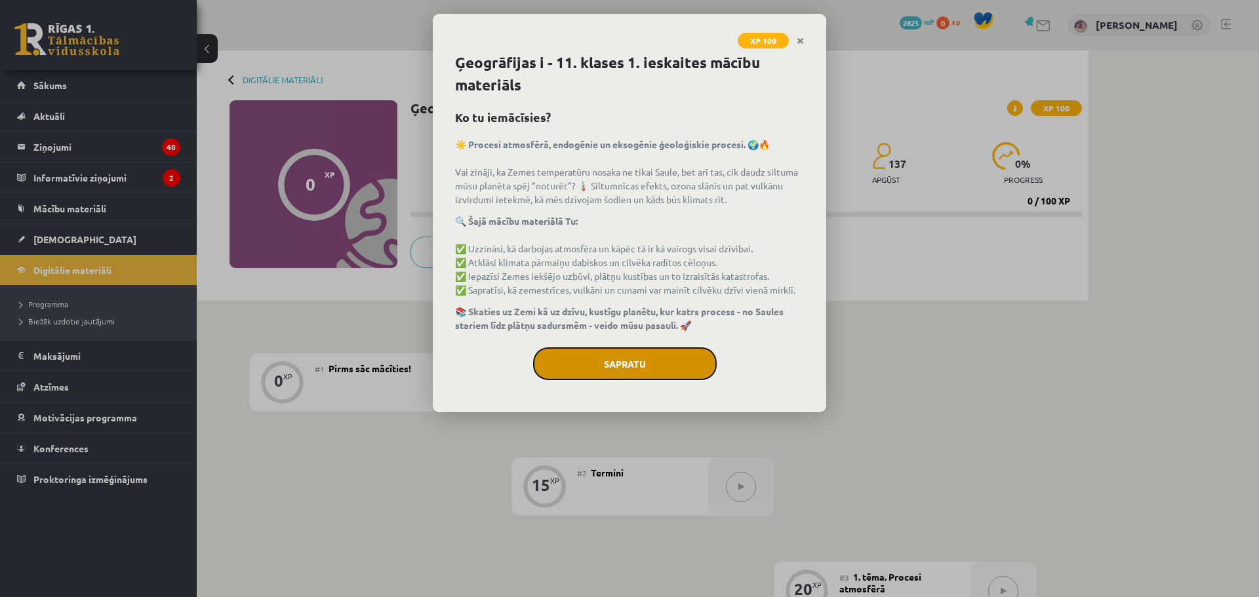
click at [608, 359] on button "Sapratu" at bounding box center [625, 363] width 184 height 33
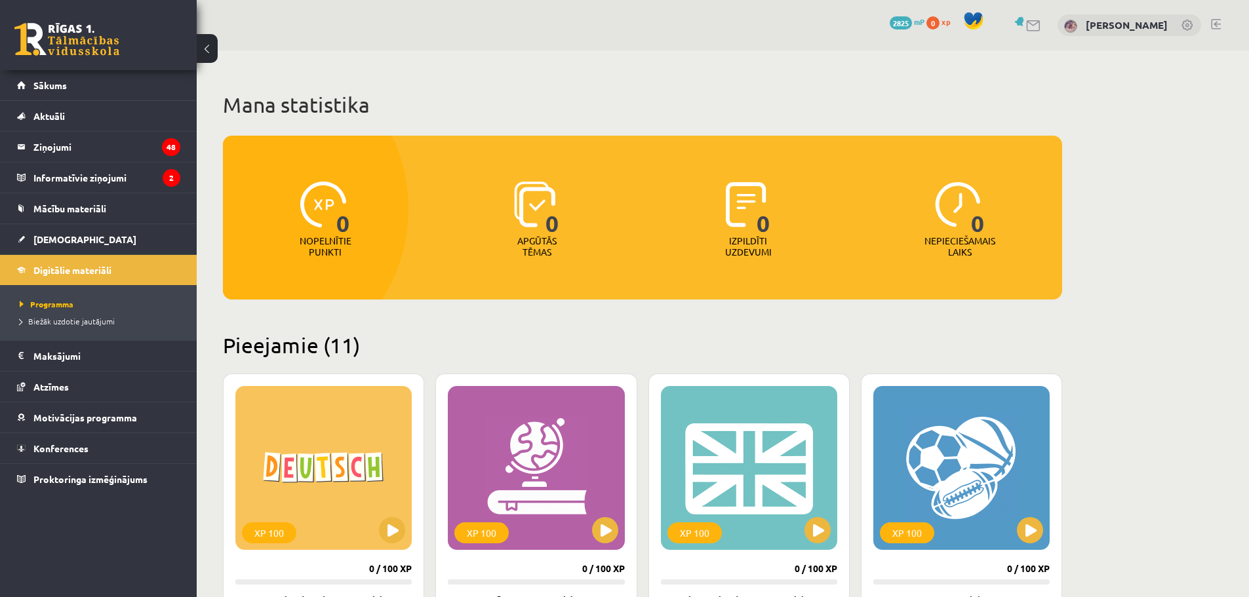
scroll to position [197, 0]
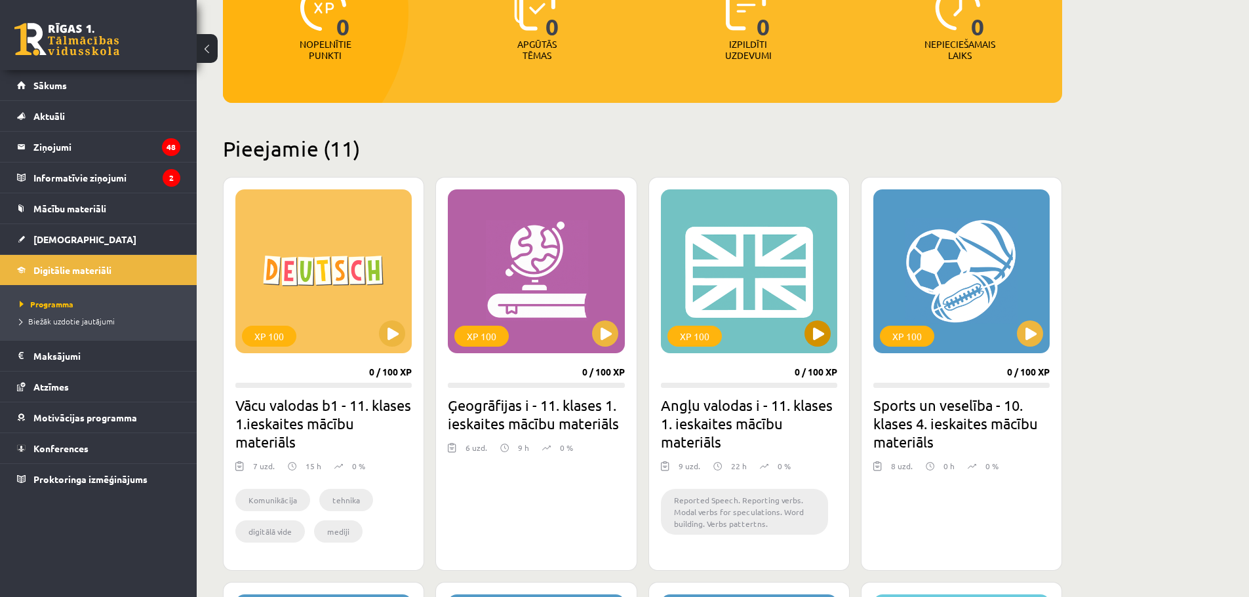
click at [827, 321] on div "XP 100" at bounding box center [749, 271] width 176 height 164
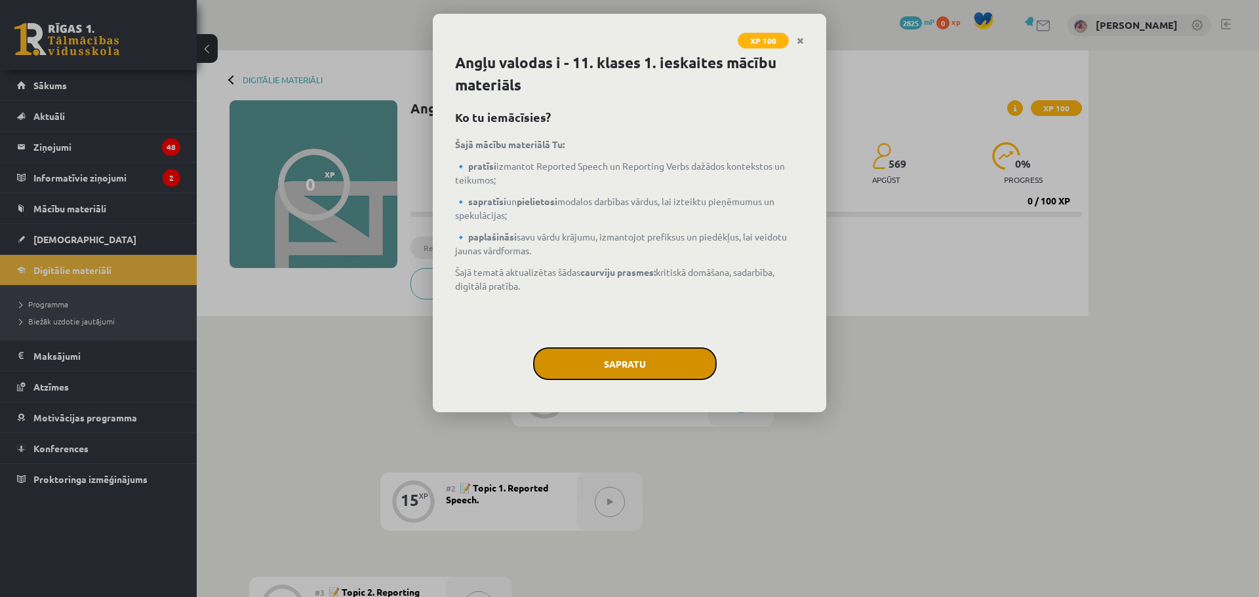
click at [650, 361] on button "Sapratu" at bounding box center [625, 363] width 184 height 33
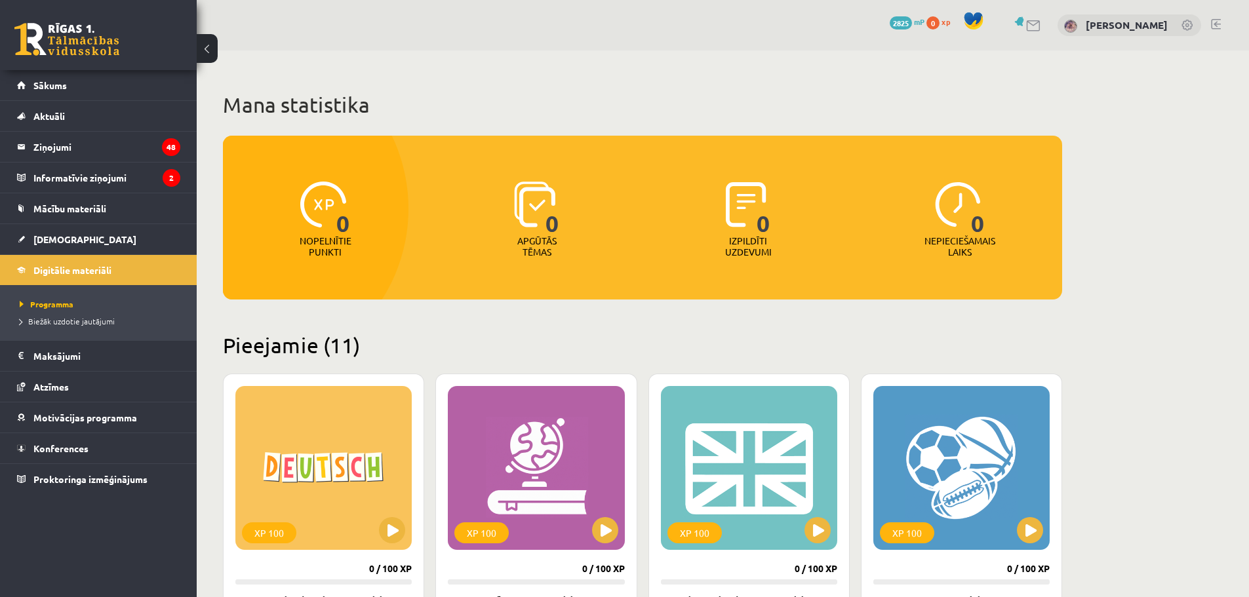
scroll to position [197, 0]
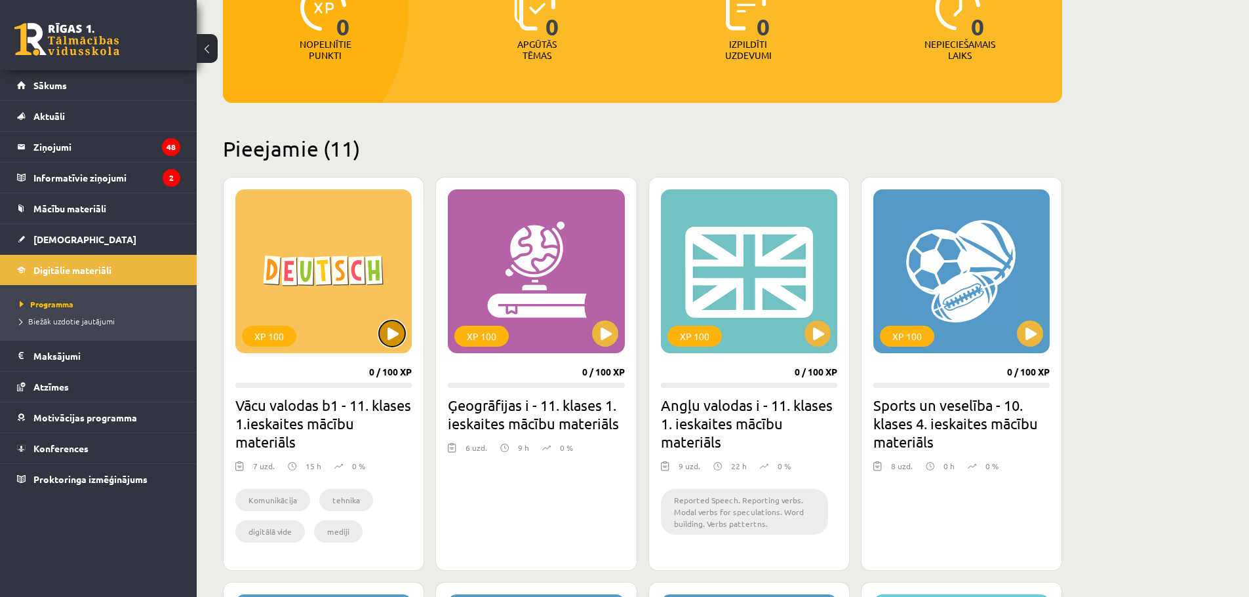
click at [385, 328] on button at bounding box center [392, 334] width 26 height 26
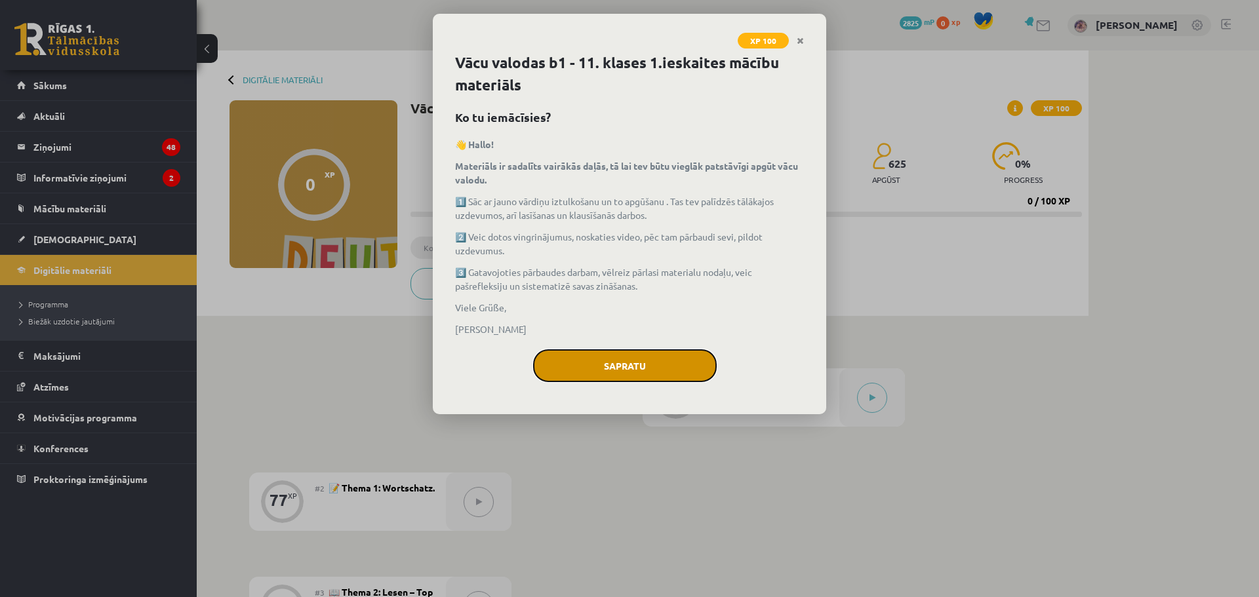
click at [582, 360] on button "Sapratu" at bounding box center [625, 365] width 184 height 33
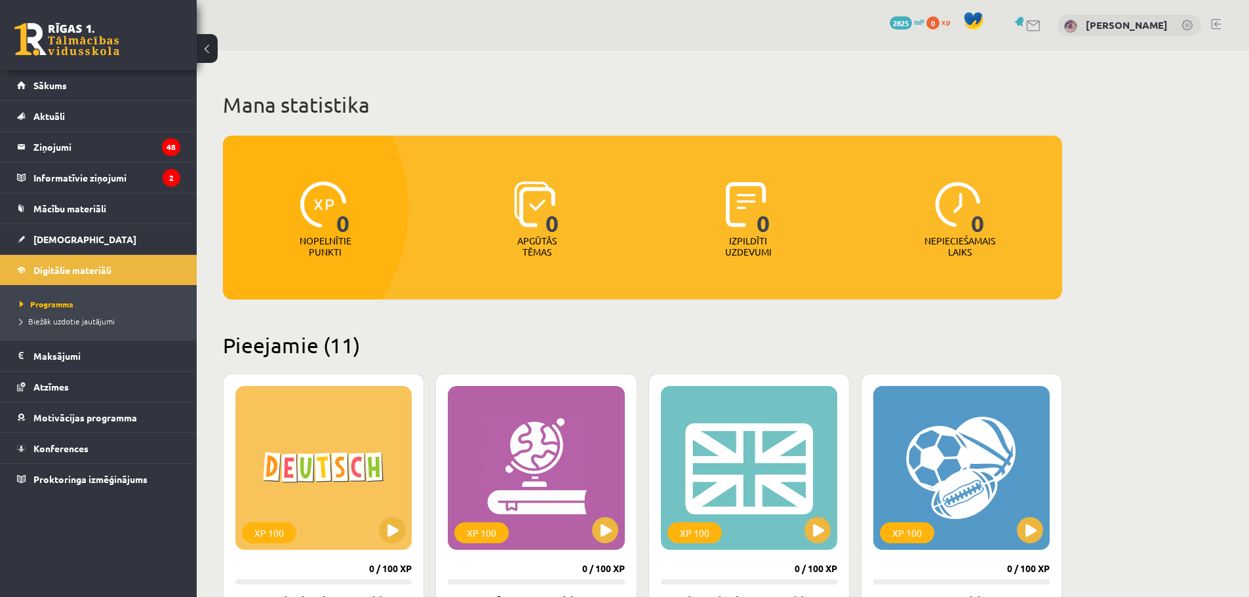
scroll to position [197, 0]
